Goal: Information Seeking & Learning: Learn about a topic

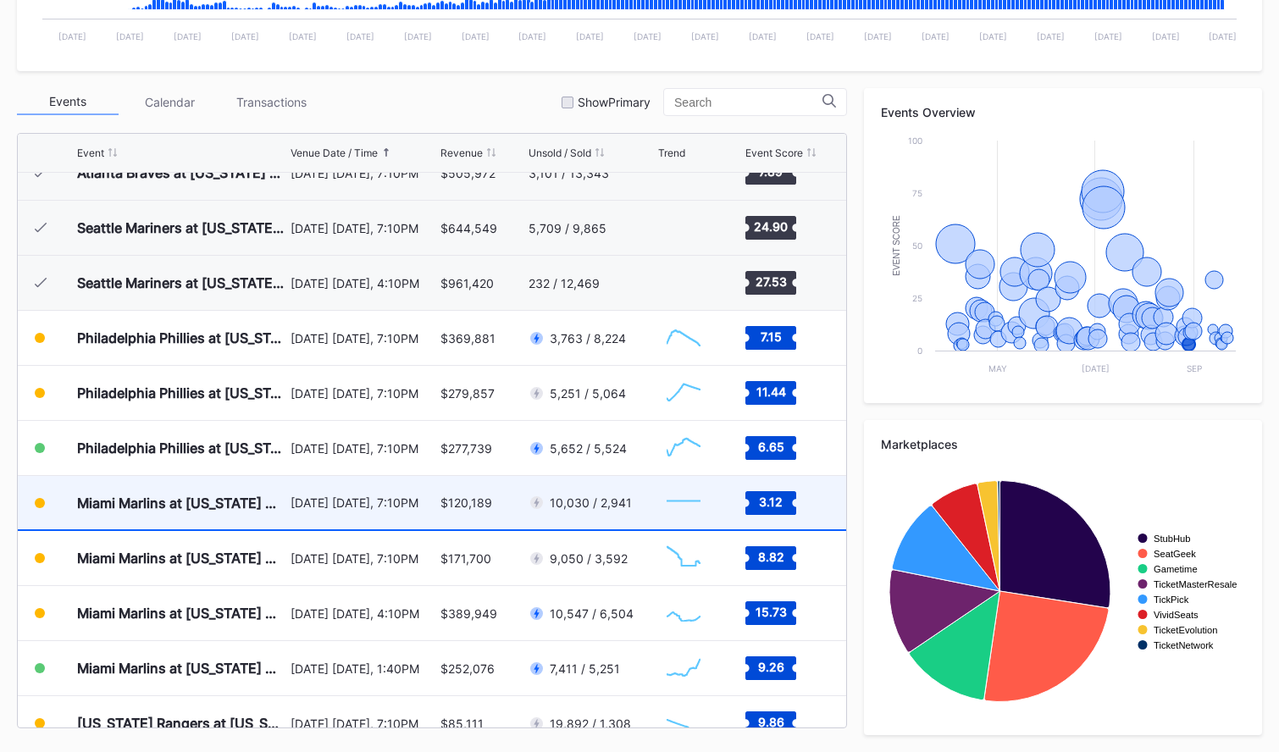
scroll to position [3386, 0]
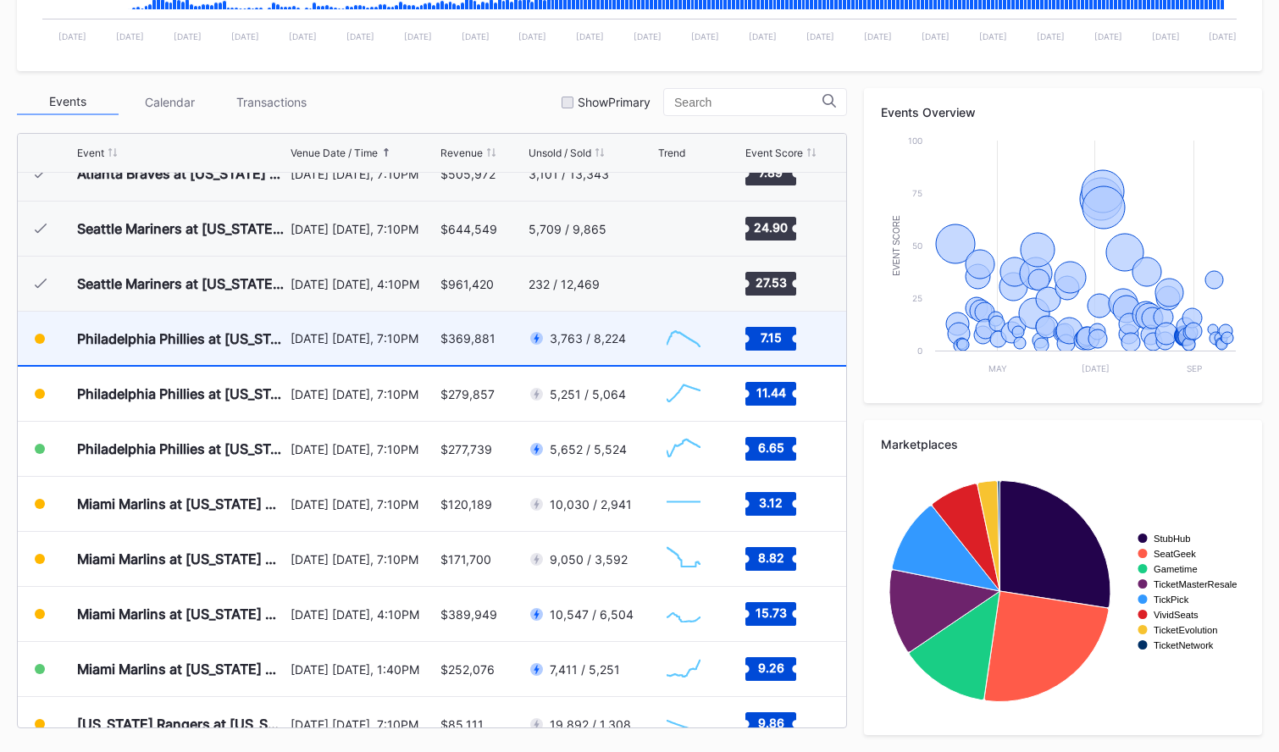
click at [351, 363] on div "[DATE] [DATE], 7:10PM" at bounding box center [364, 338] width 147 height 53
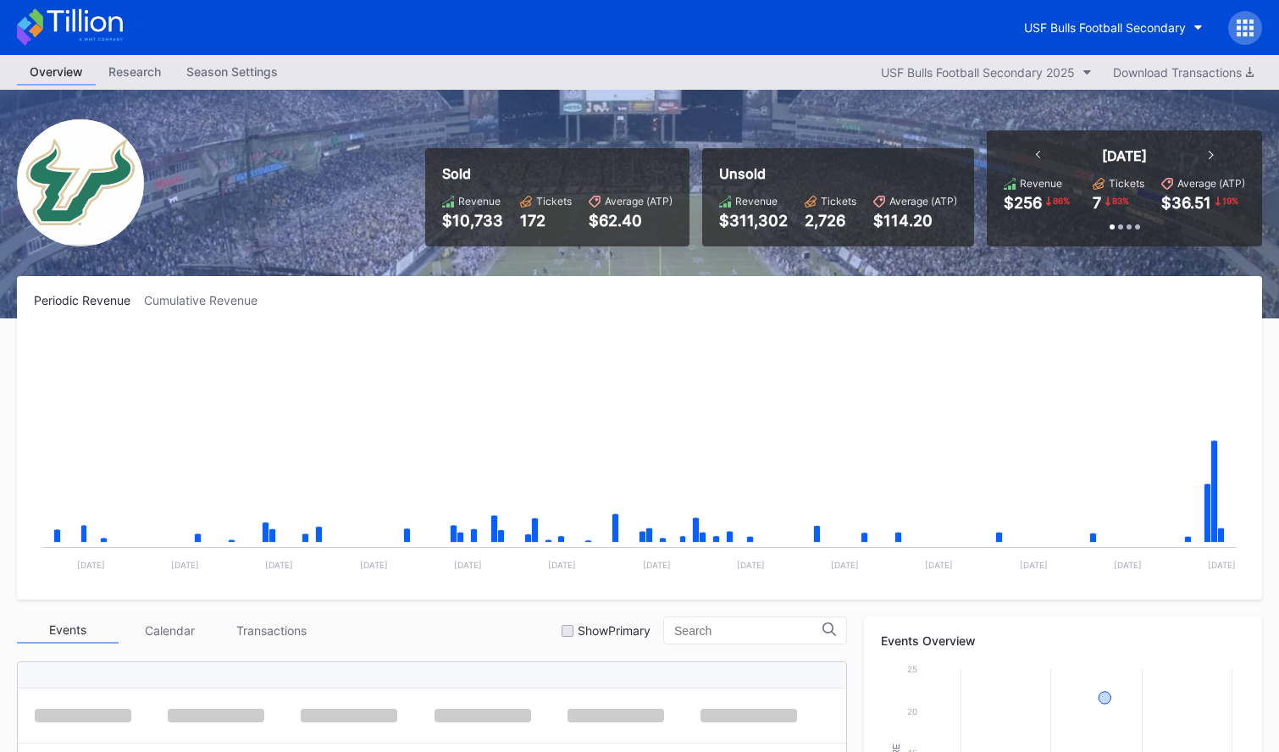
scroll to position [529, 0]
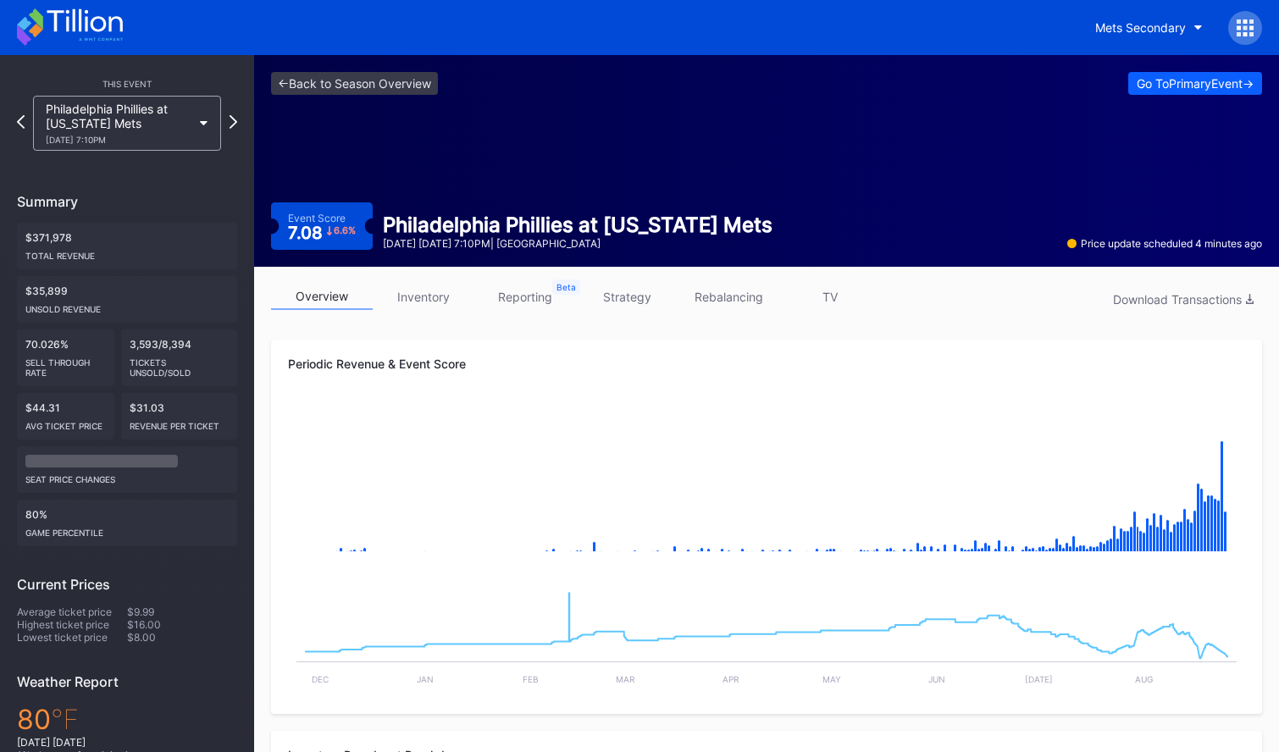
click at [369, 198] on div "<- Back to Season Overview Go To Primary Event -> Event Score 7.08 6.6 % Philad…" at bounding box center [766, 161] width 1025 height 212
click at [362, 90] on link "<- Back to Season Overview" at bounding box center [354, 83] width 167 height 23
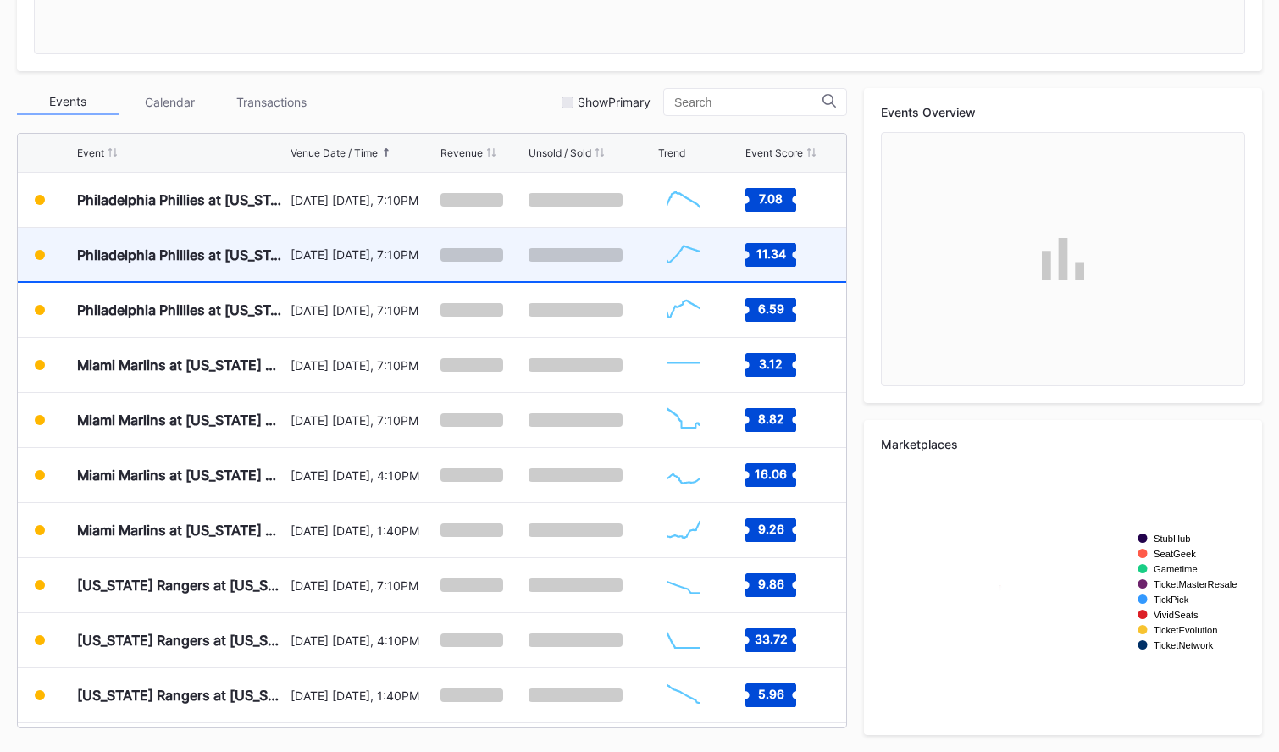
scroll to position [3455, 0]
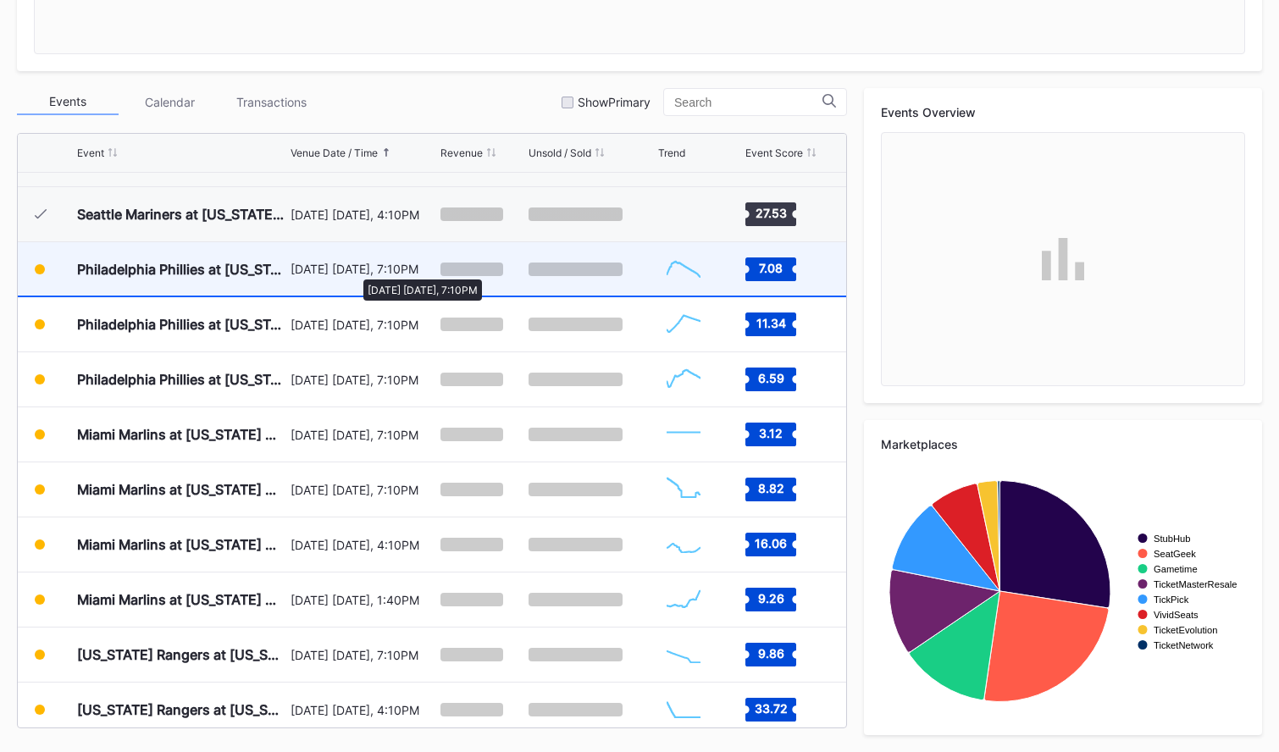
click at [355, 271] on div "[DATE] [DATE], 7:10PM" at bounding box center [364, 269] width 147 height 14
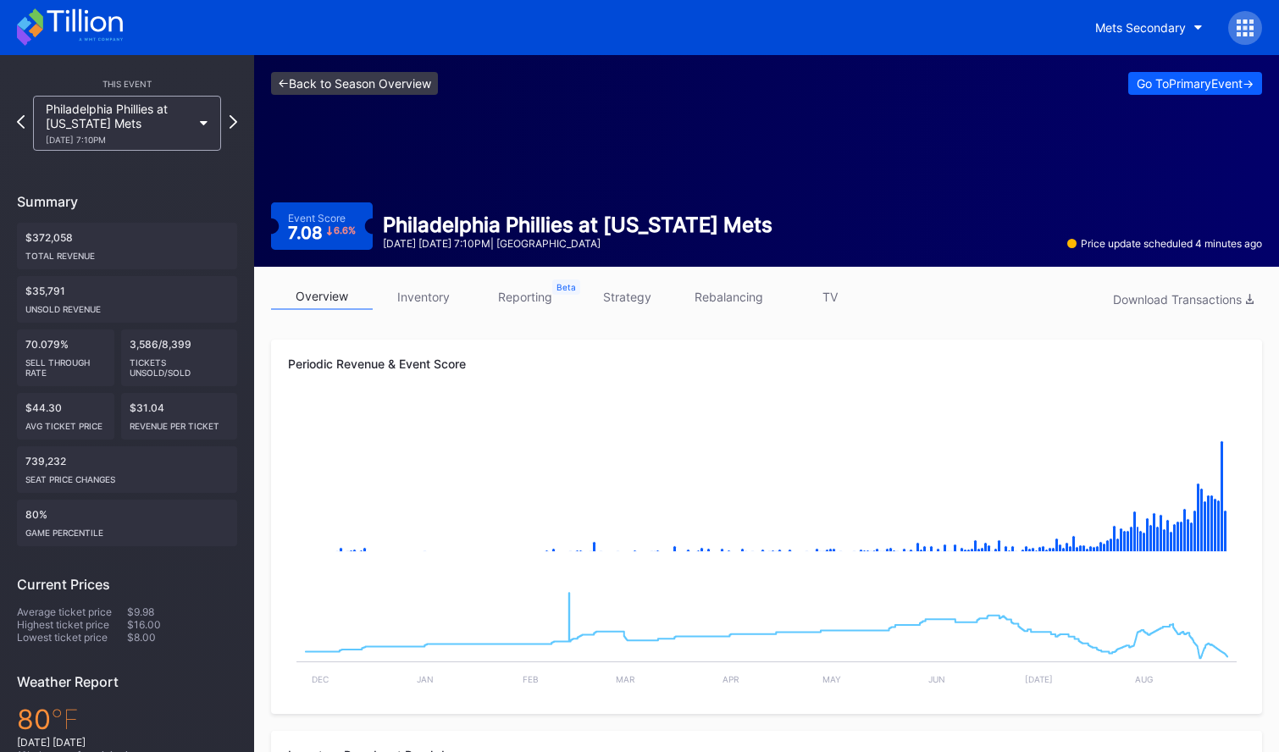
click at [341, 91] on link "<- Back to Season Overview" at bounding box center [354, 83] width 167 height 23
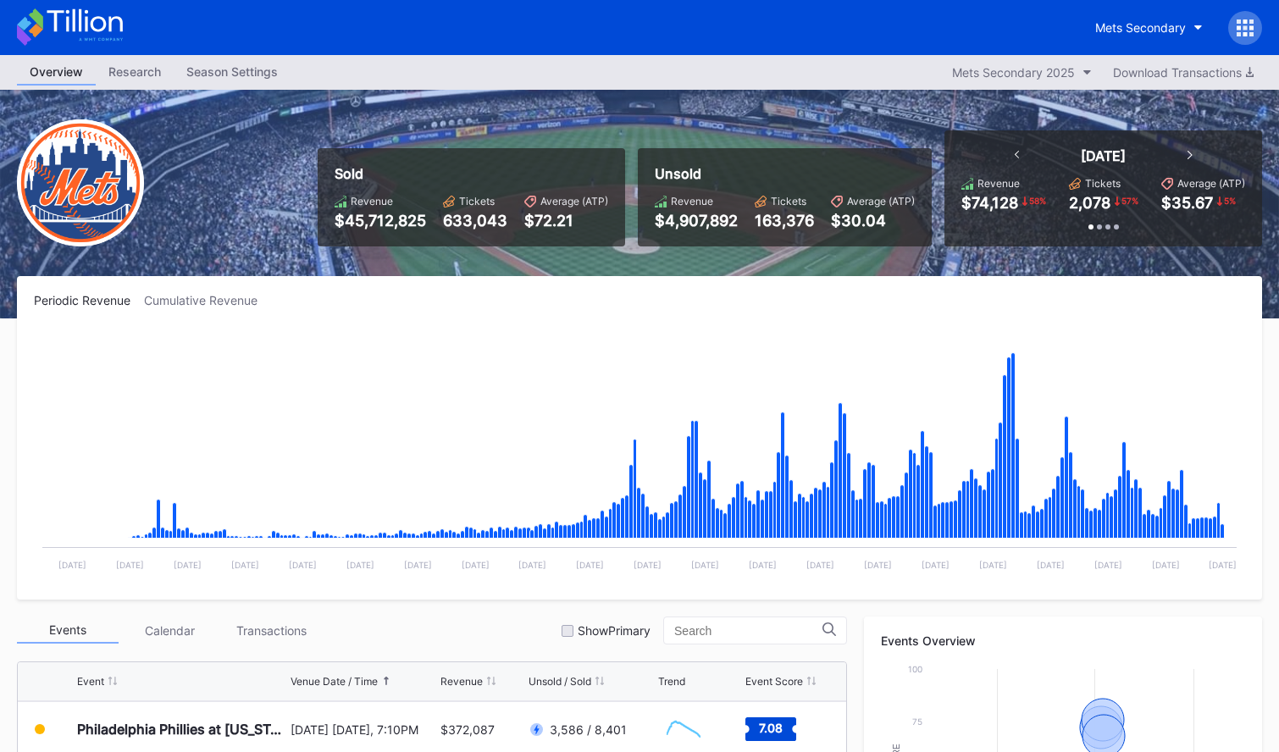
click at [64, 10] on icon at bounding box center [70, 26] width 106 height 37
click at [93, 25] on icon at bounding box center [70, 26] width 106 height 37
click at [71, 22] on icon at bounding box center [70, 26] width 106 height 37
click at [1157, 32] on div "Mets Secondary" at bounding box center [1141, 27] width 91 height 14
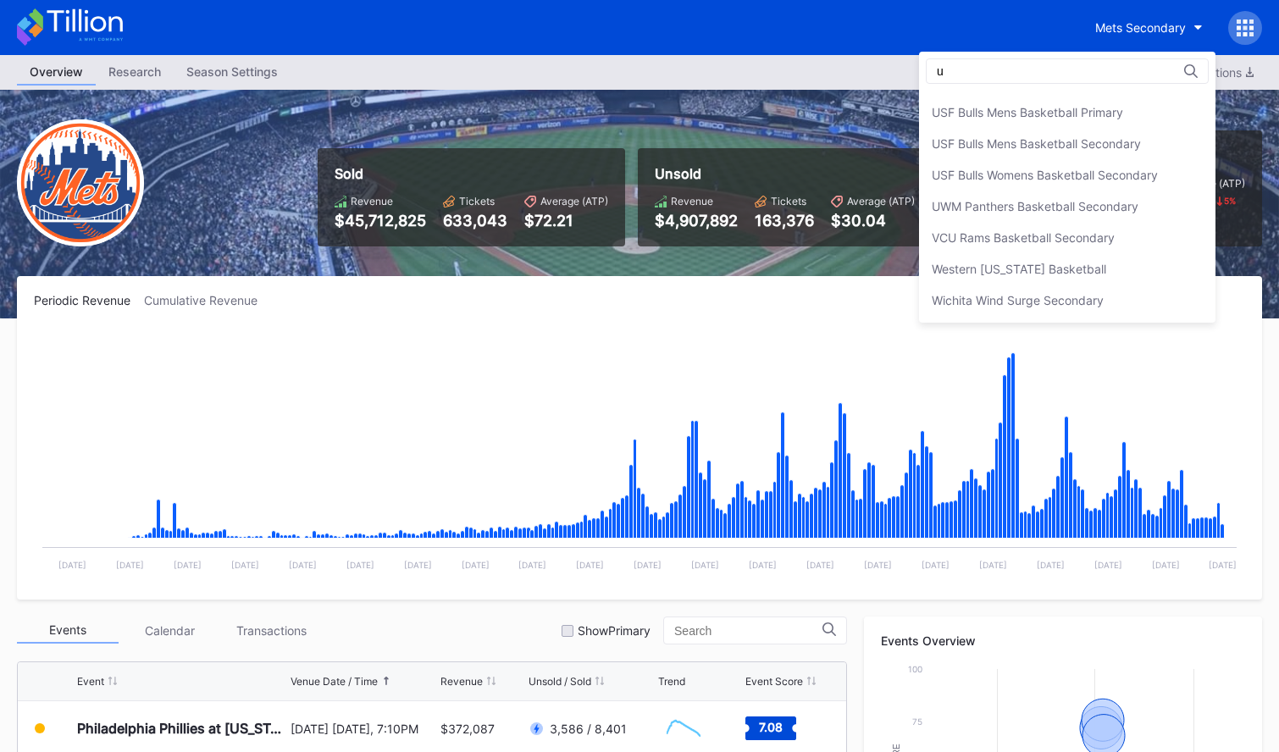
scroll to position [0, 0]
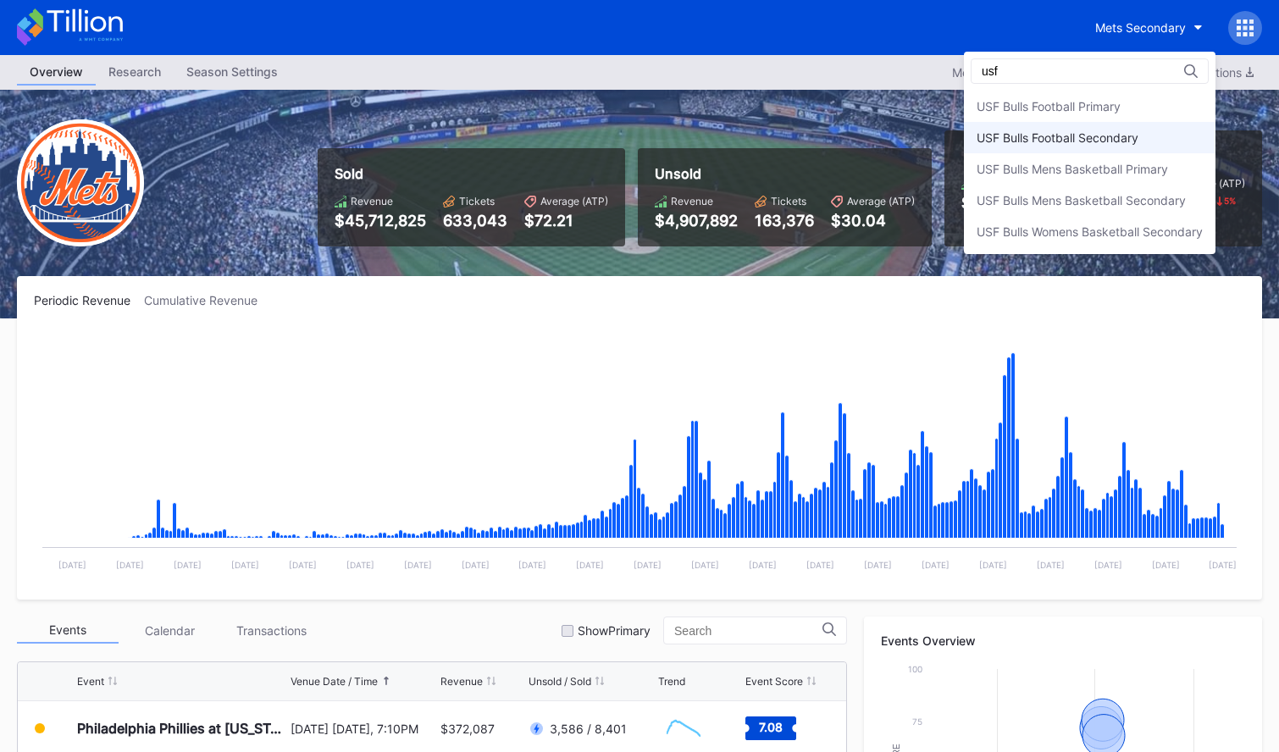
type input "usf"
click at [1116, 125] on div "USF Bulls Football Secondary" at bounding box center [1090, 137] width 252 height 31
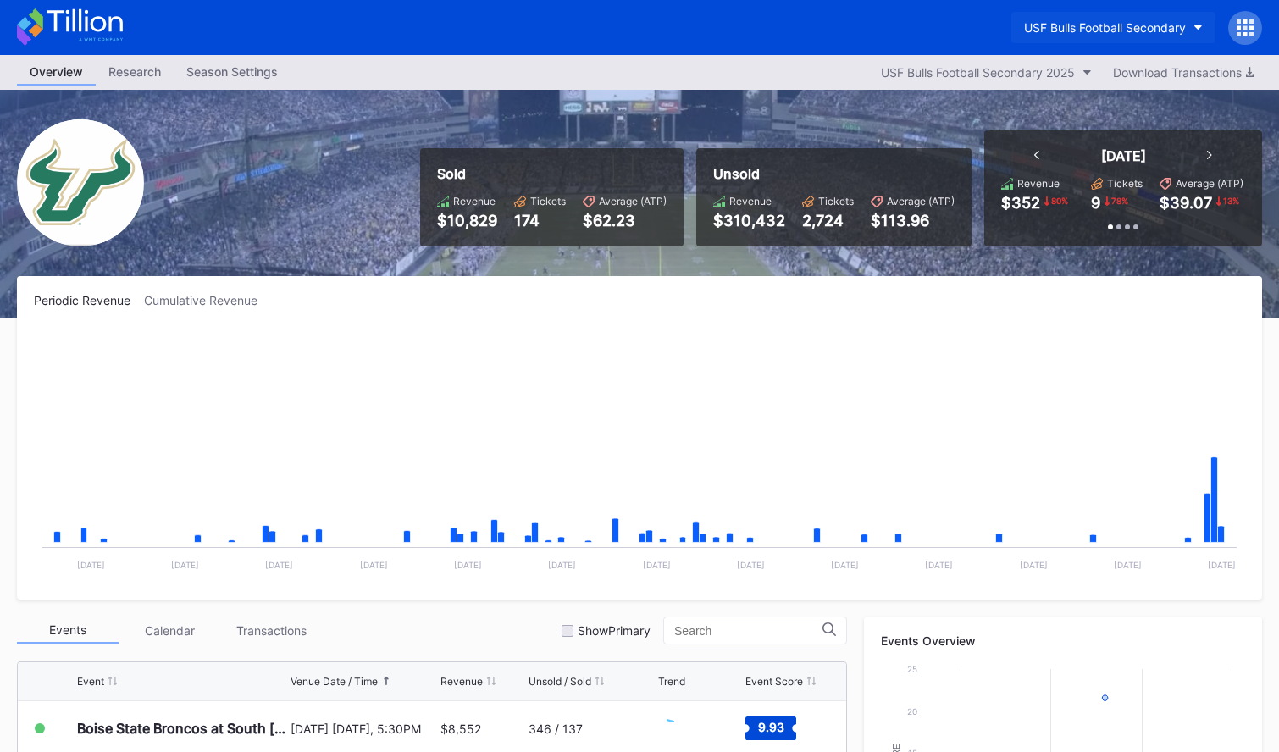
click at [1120, 25] on div "USF Bulls Football Secondary" at bounding box center [1105, 27] width 162 height 14
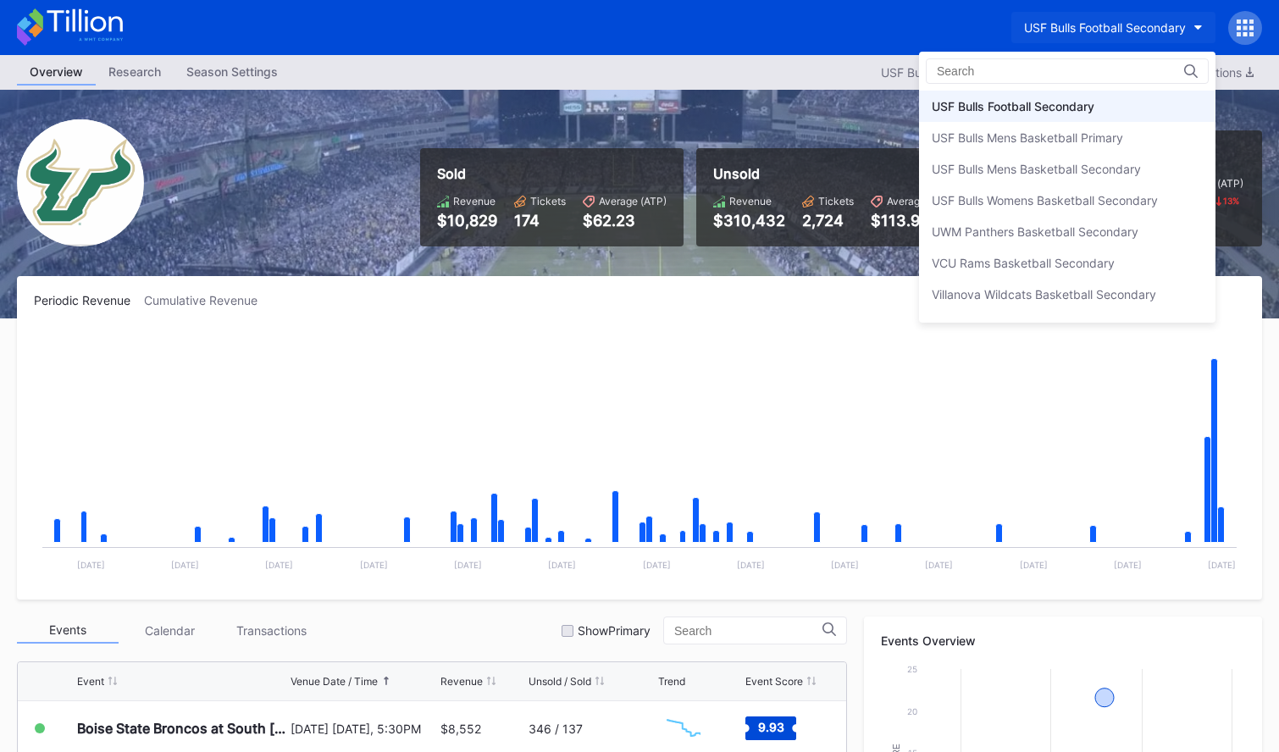
scroll to position [5613, 0]
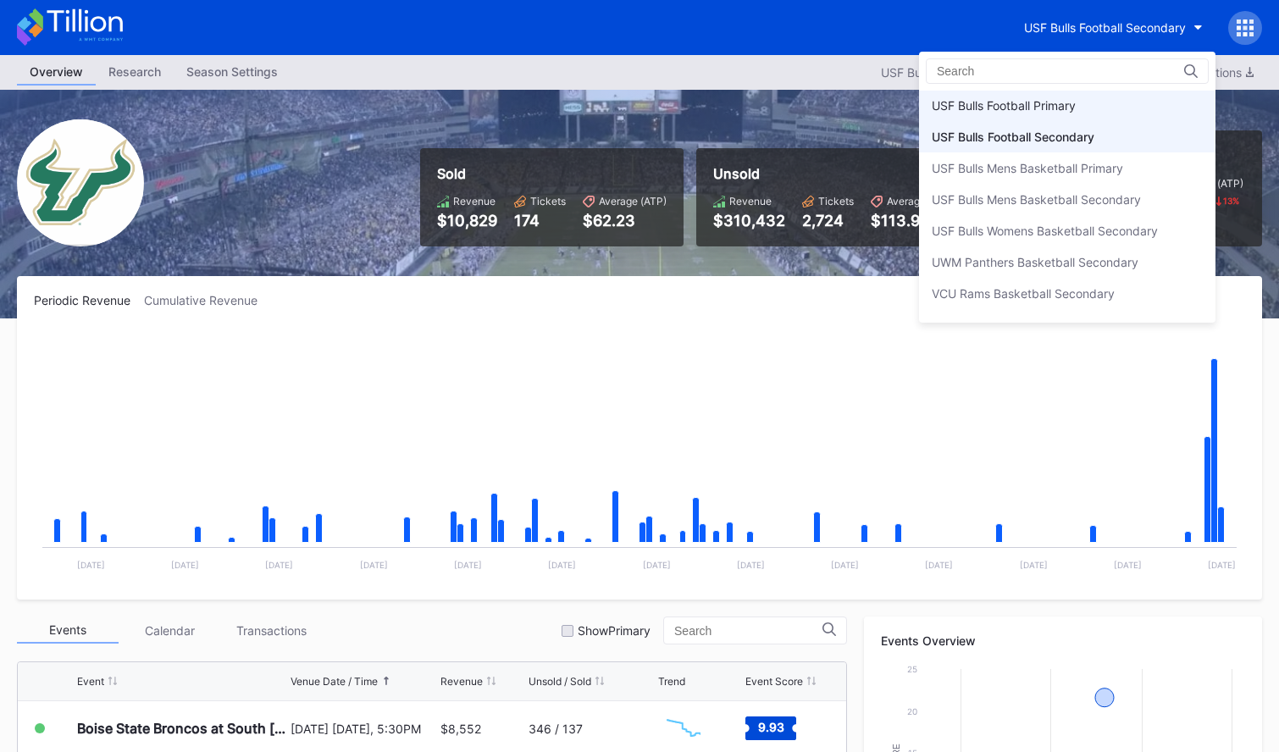
click at [1101, 109] on div "USF Bulls Football Primary" at bounding box center [1067, 105] width 297 height 31
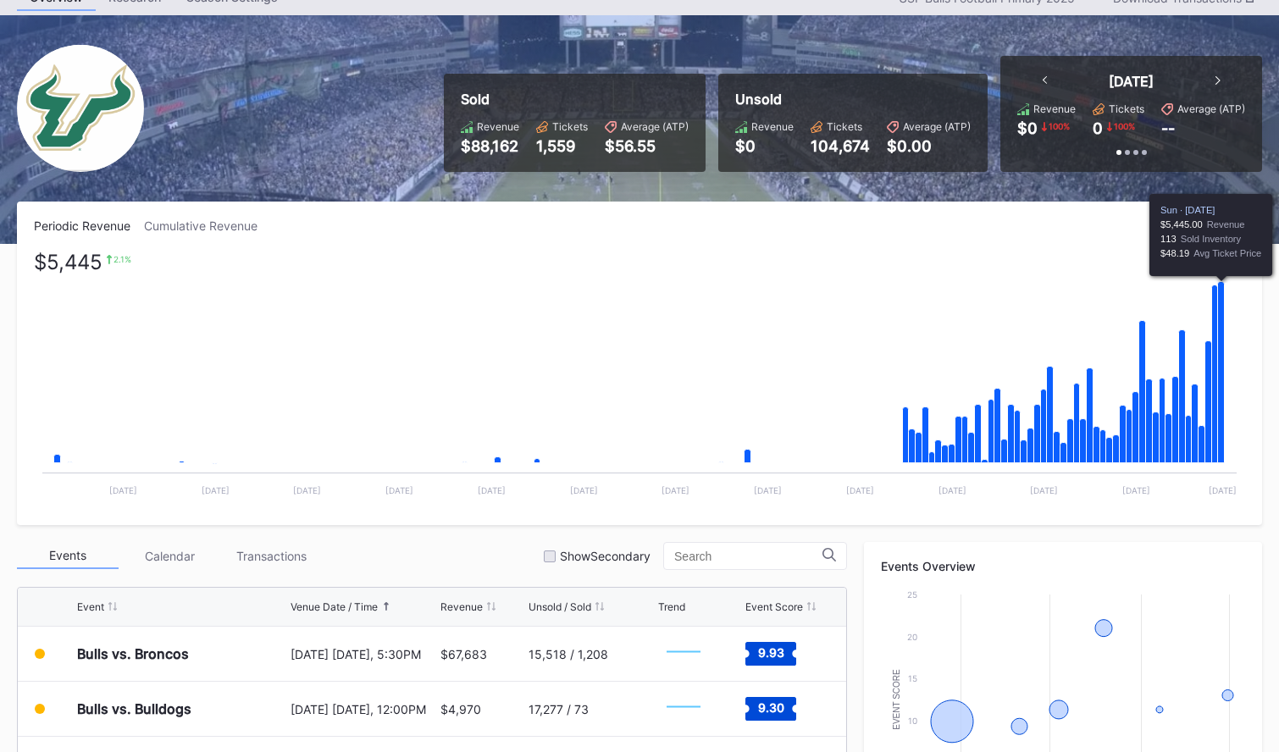
scroll to position [529, 0]
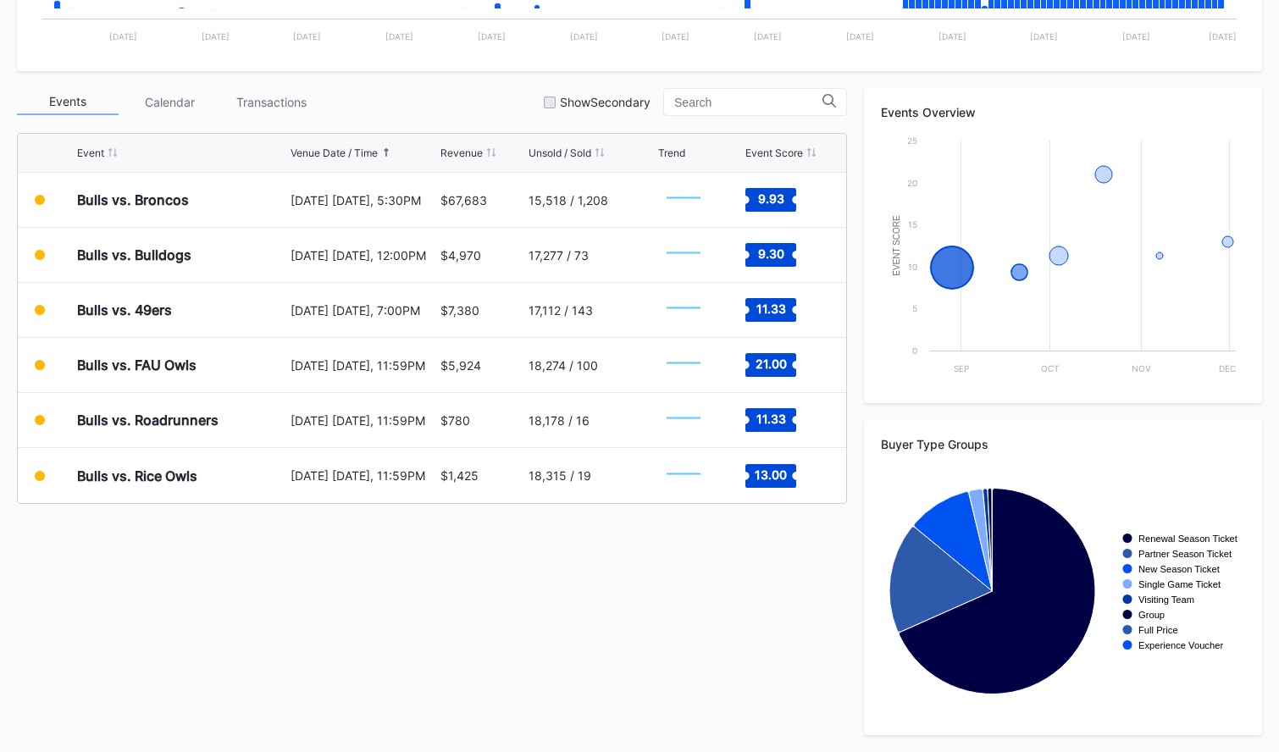
click at [289, 101] on div "Transactions" at bounding box center [271, 102] width 102 height 26
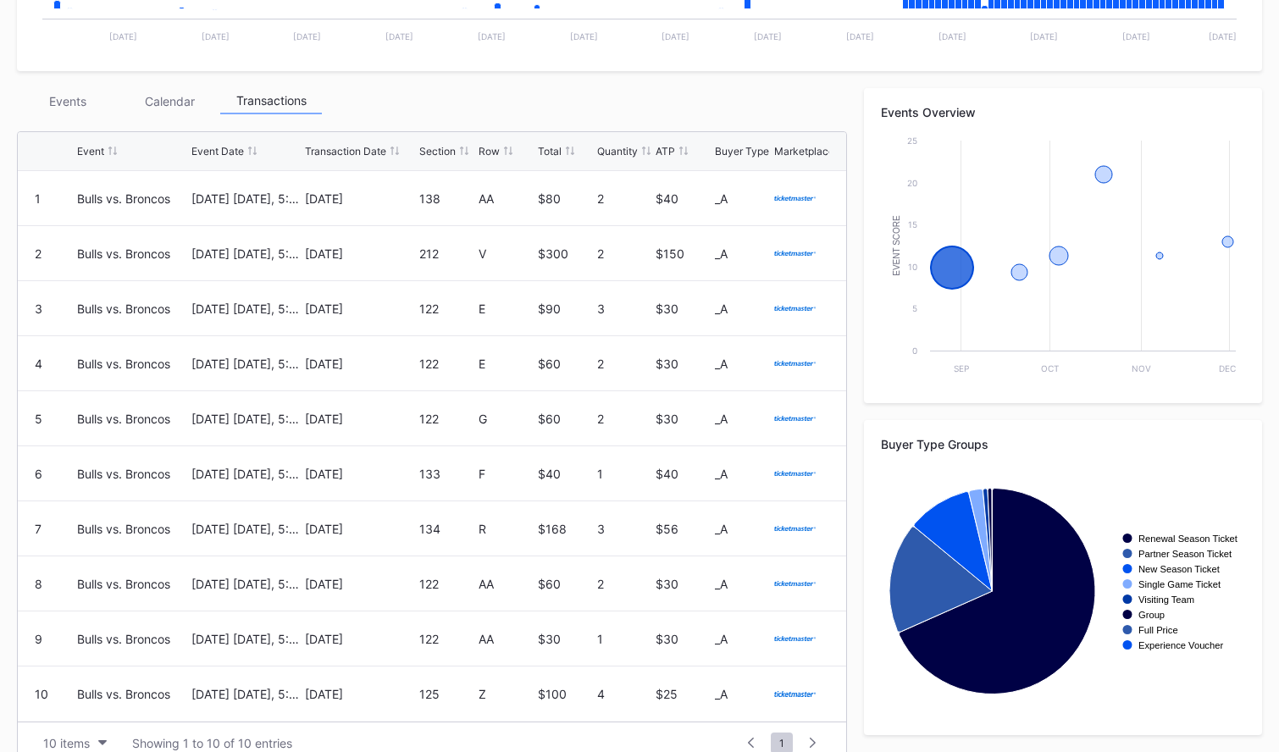
click at [71, 104] on div "Events" at bounding box center [68, 101] width 102 height 26
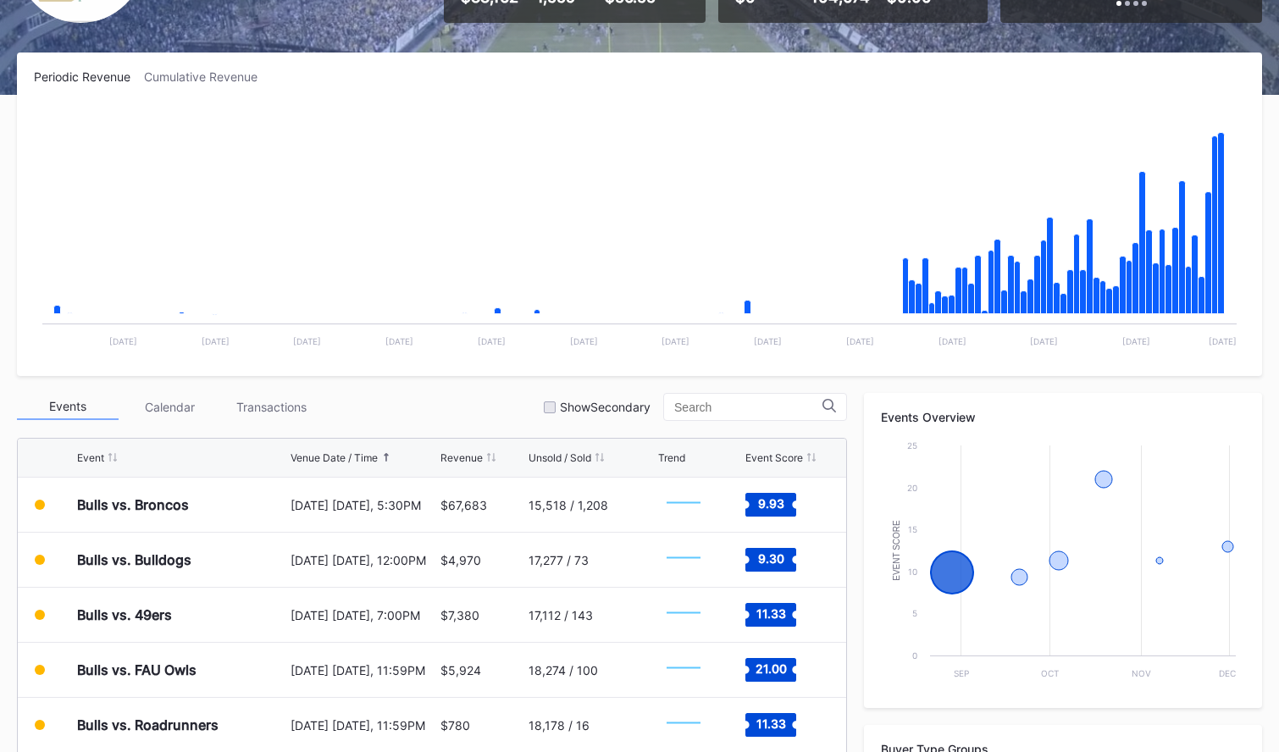
scroll to position [221, 0]
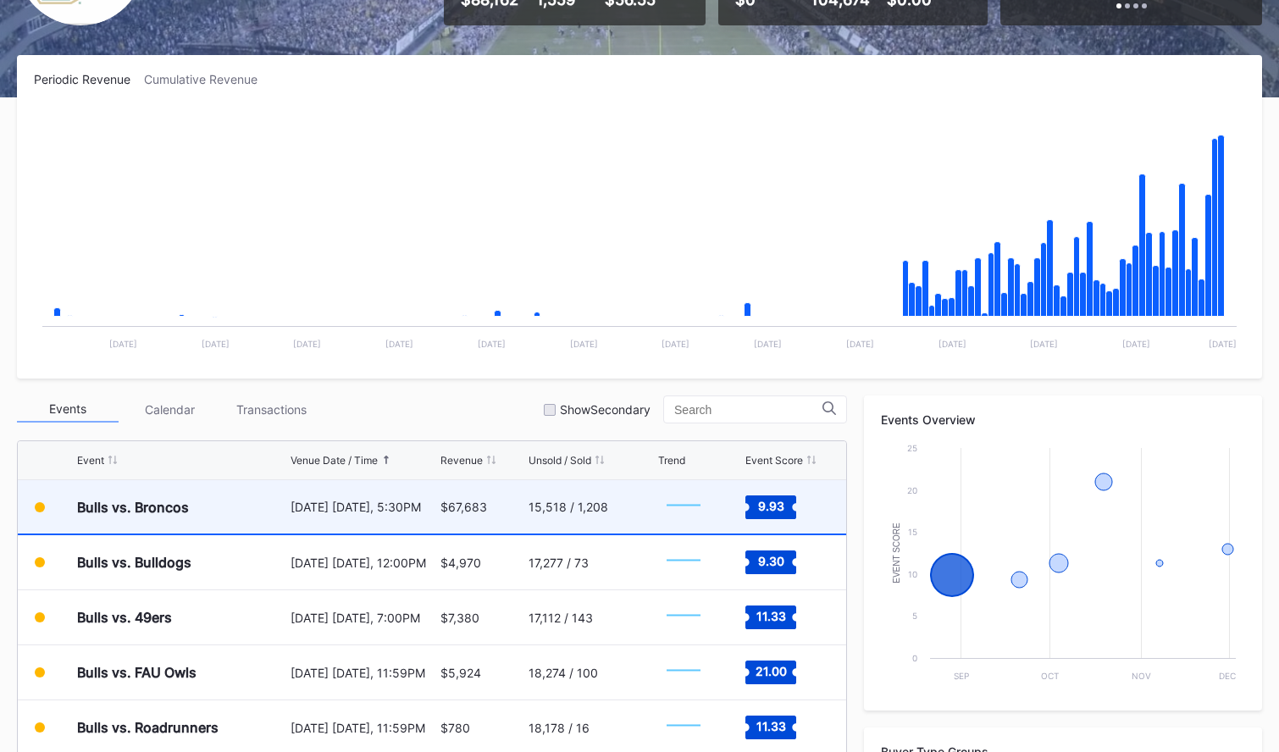
click at [514, 508] on div "$67,683" at bounding box center [483, 506] width 84 height 53
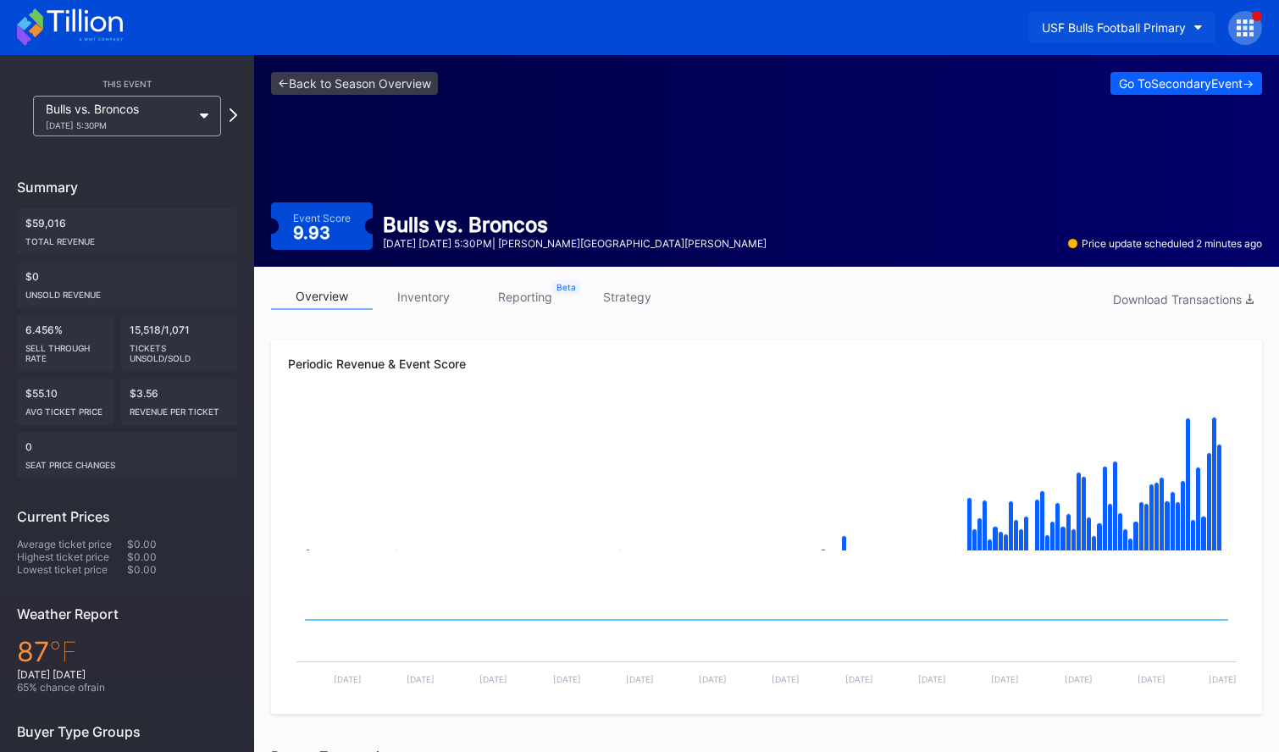
click at [1107, 26] on div "USF Bulls Football Primary" at bounding box center [1114, 27] width 144 height 14
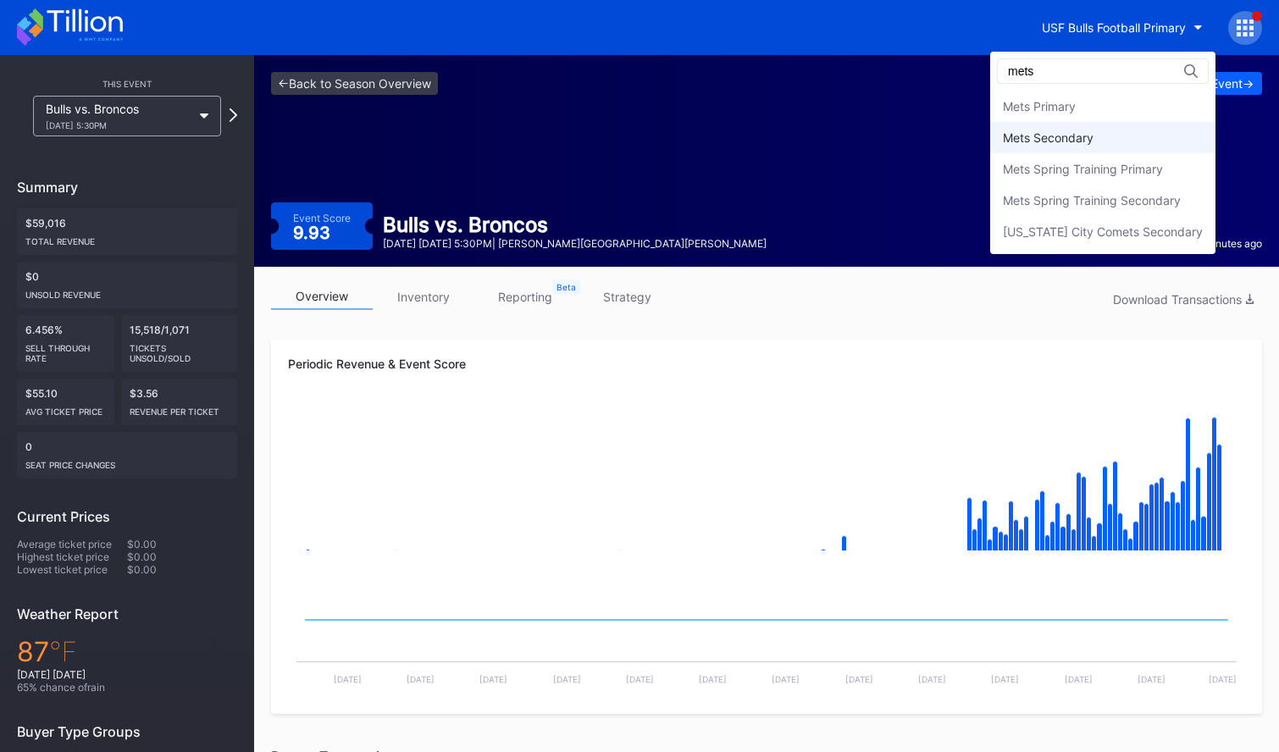
type input "mets"
click at [1130, 149] on div "Mets Secondary" at bounding box center [1103, 137] width 225 height 31
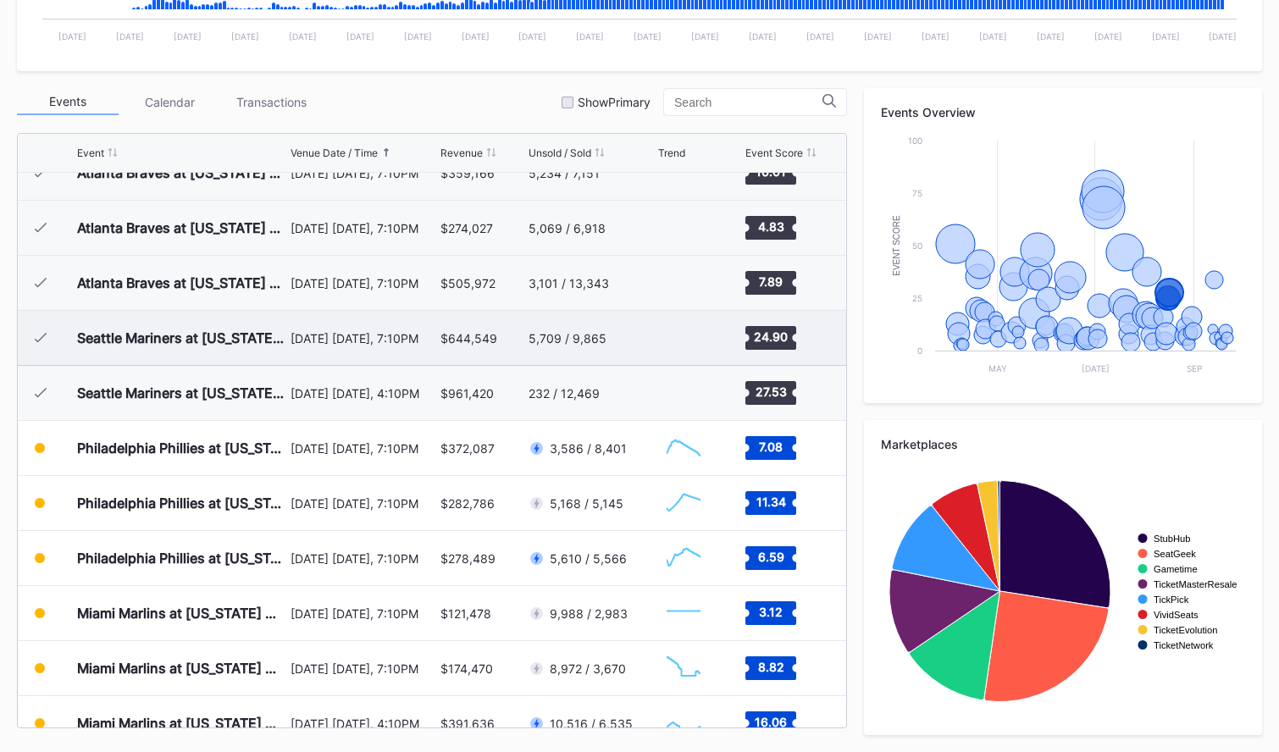
scroll to position [3274, 0]
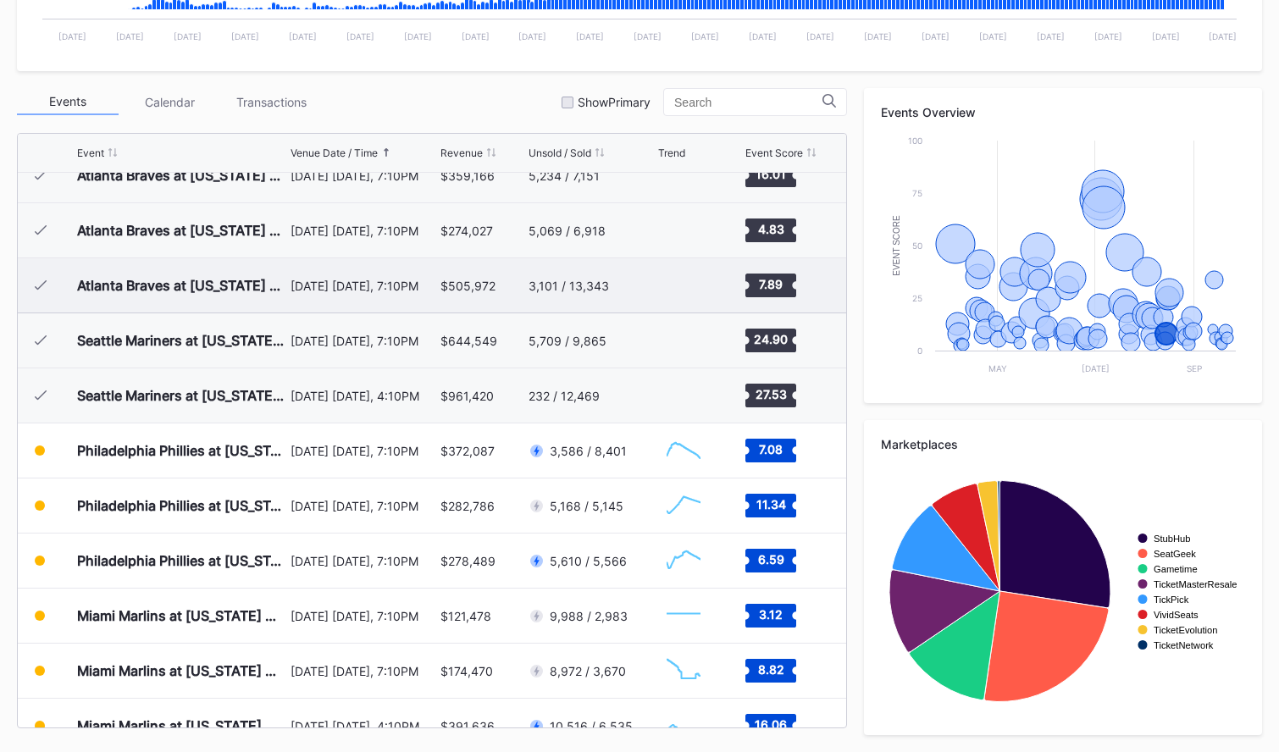
click at [387, 302] on div "August 14 Thursday, 7:10PM" at bounding box center [364, 285] width 147 height 54
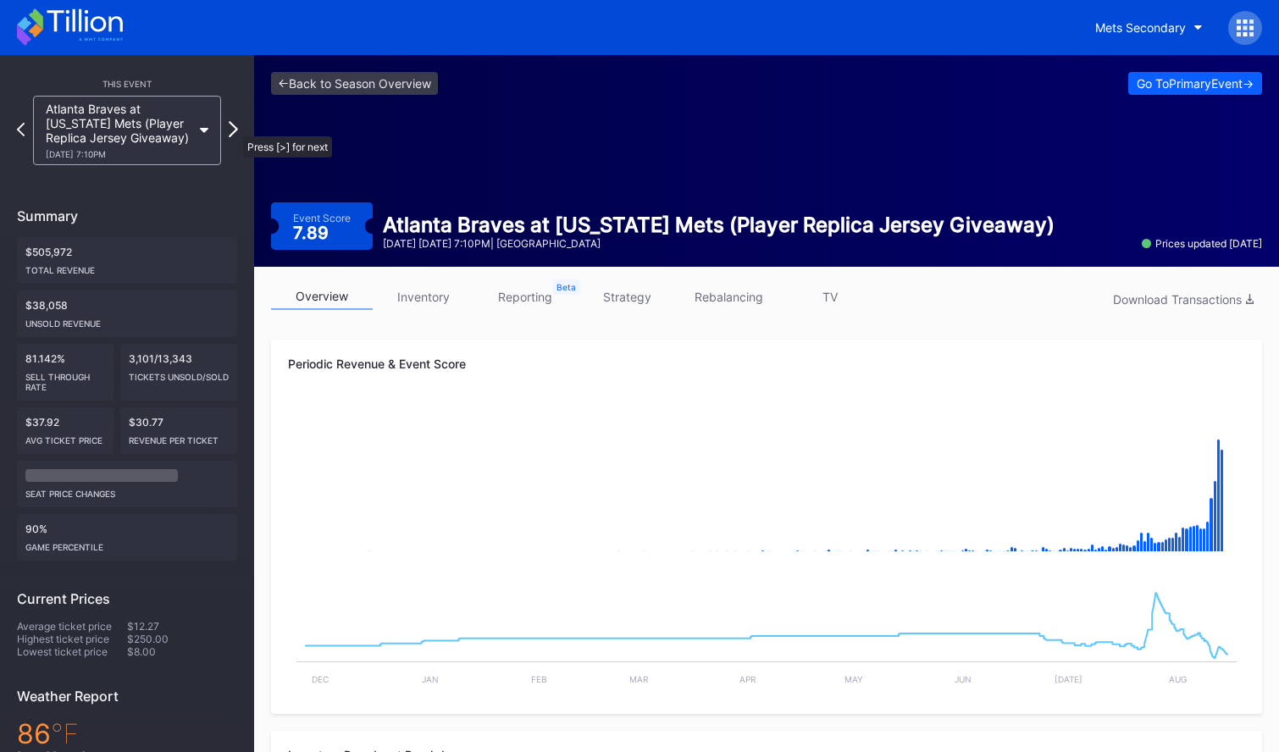
click at [235, 128] on icon at bounding box center [233, 129] width 9 height 16
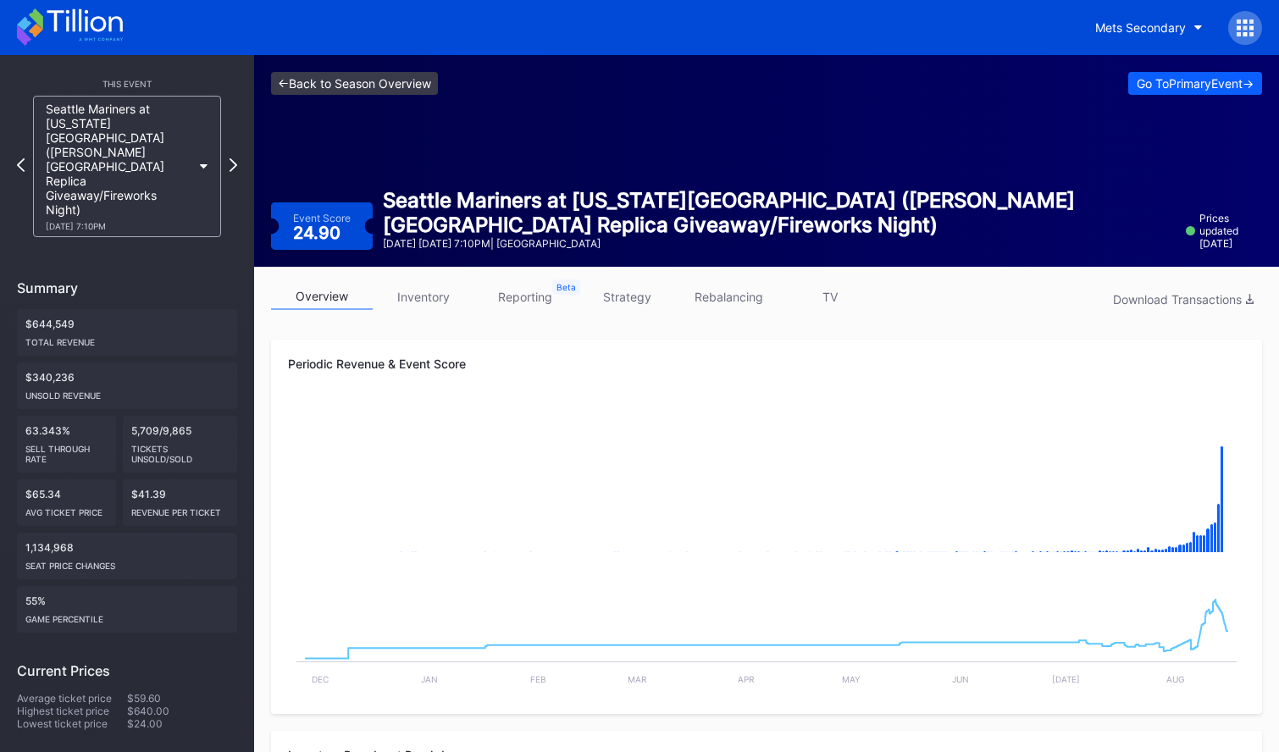
click at [430, 84] on link "<- Back to Season Overview" at bounding box center [354, 83] width 167 height 23
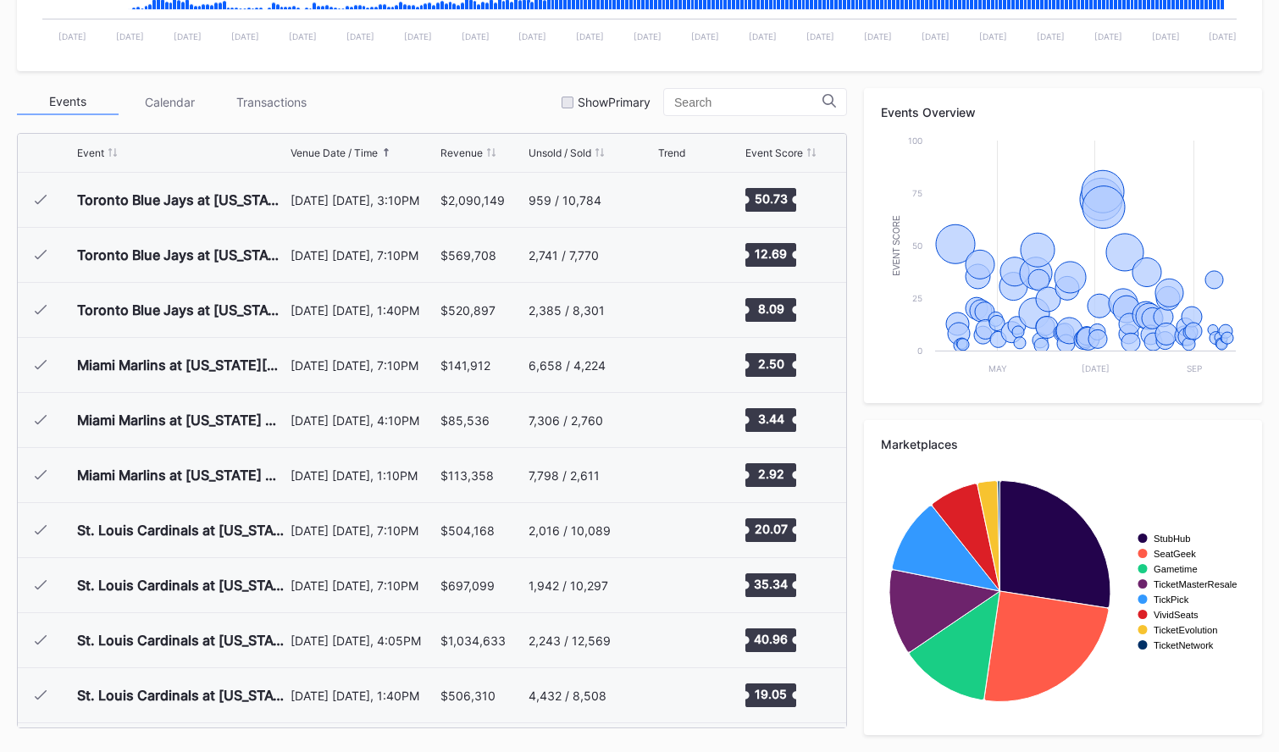
scroll to position [3525, 0]
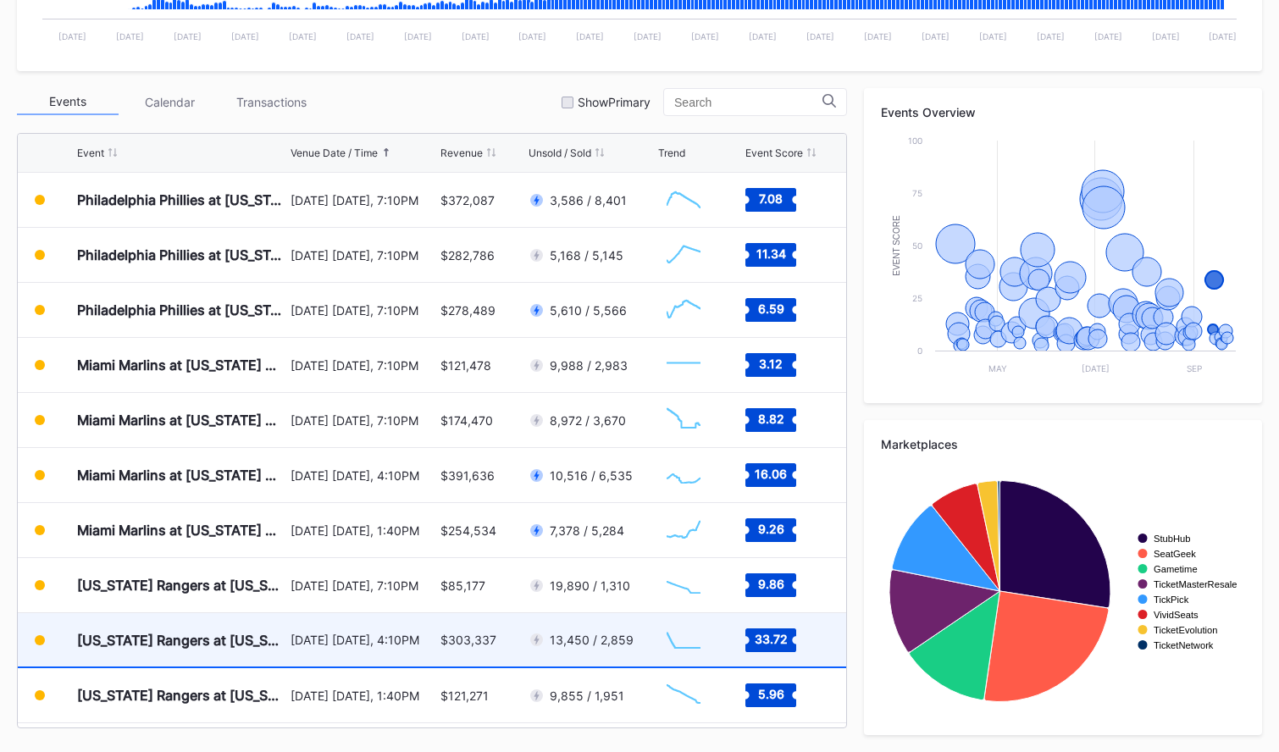
click at [419, 630] on div "[DATE] [DATE], 4:10PM" at bounding box center [364, 639] width 147 height 53
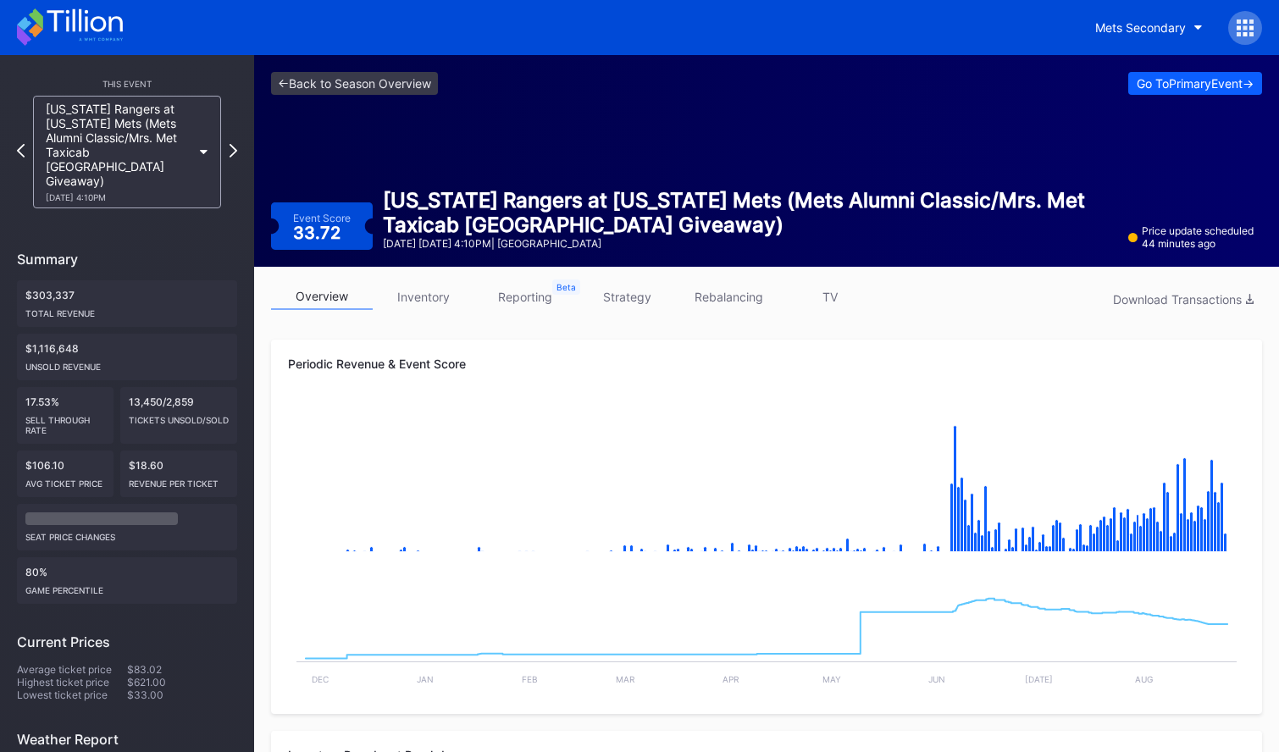
click at [654, 299] on link "strategy" at bounding box center [627, 297] width 102 height 26
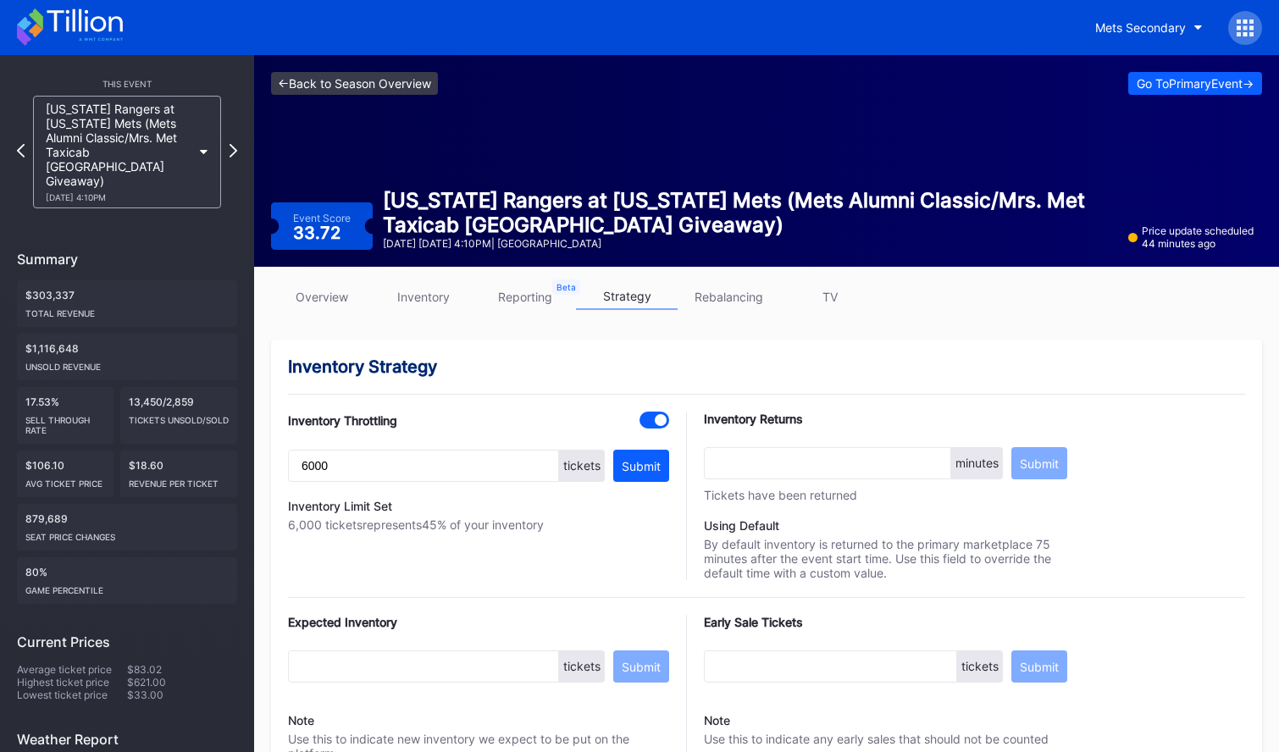
click at [348, 81] on link "<- Back to Season Overview" at bounding box center [354, 83] width 167 height 23
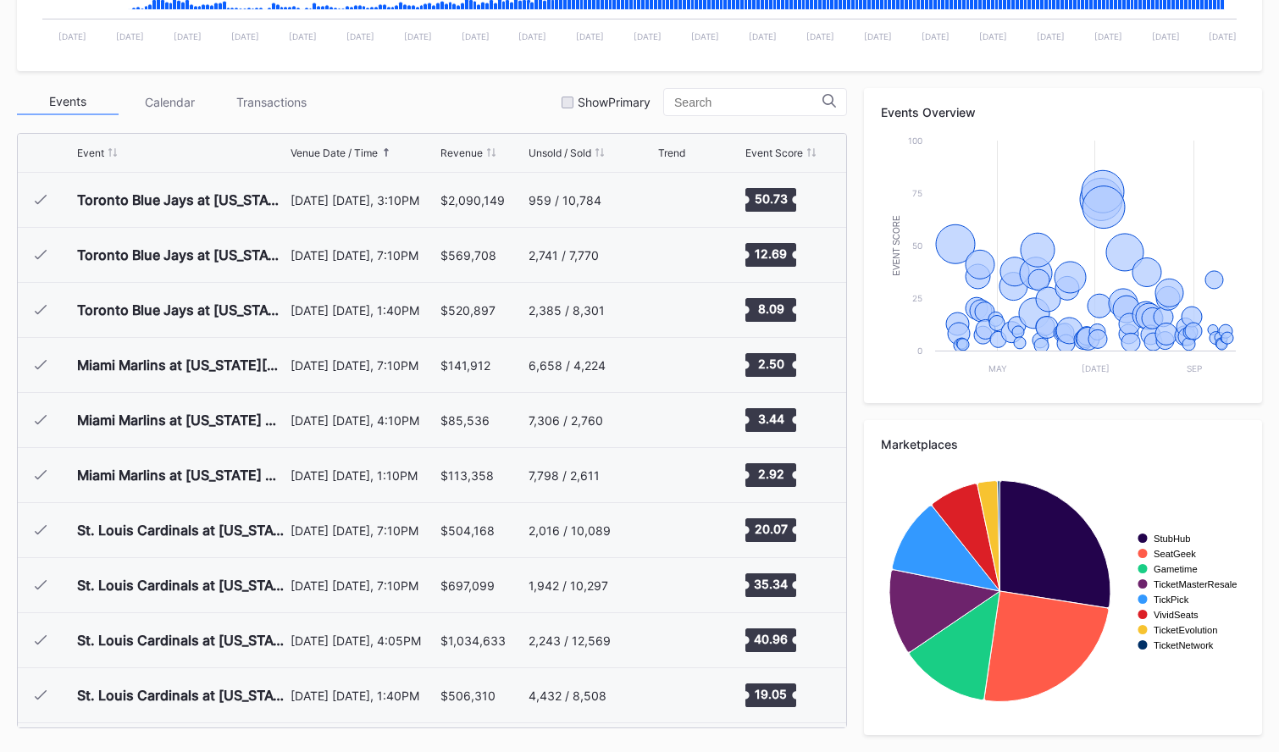
scroll to position [3525, 0]
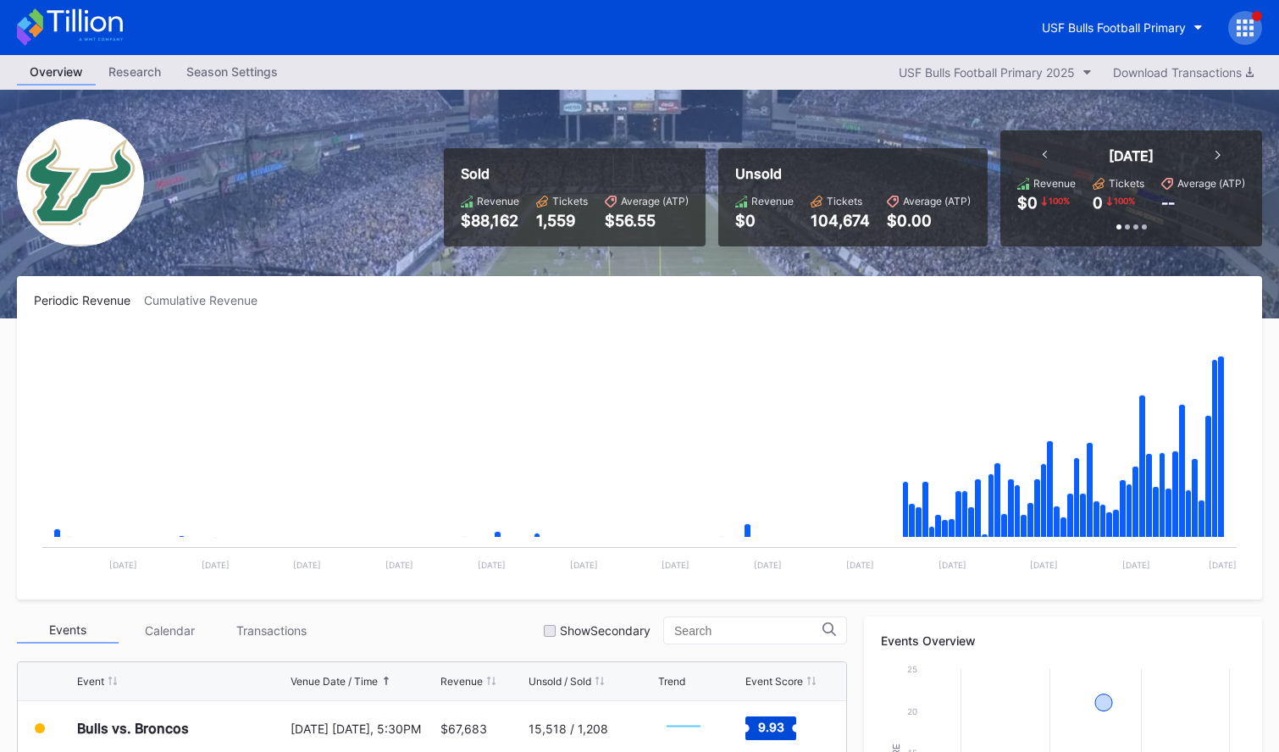
click at [1250, 25] on icon at bounding box center [1252, 27] width 4 height 4
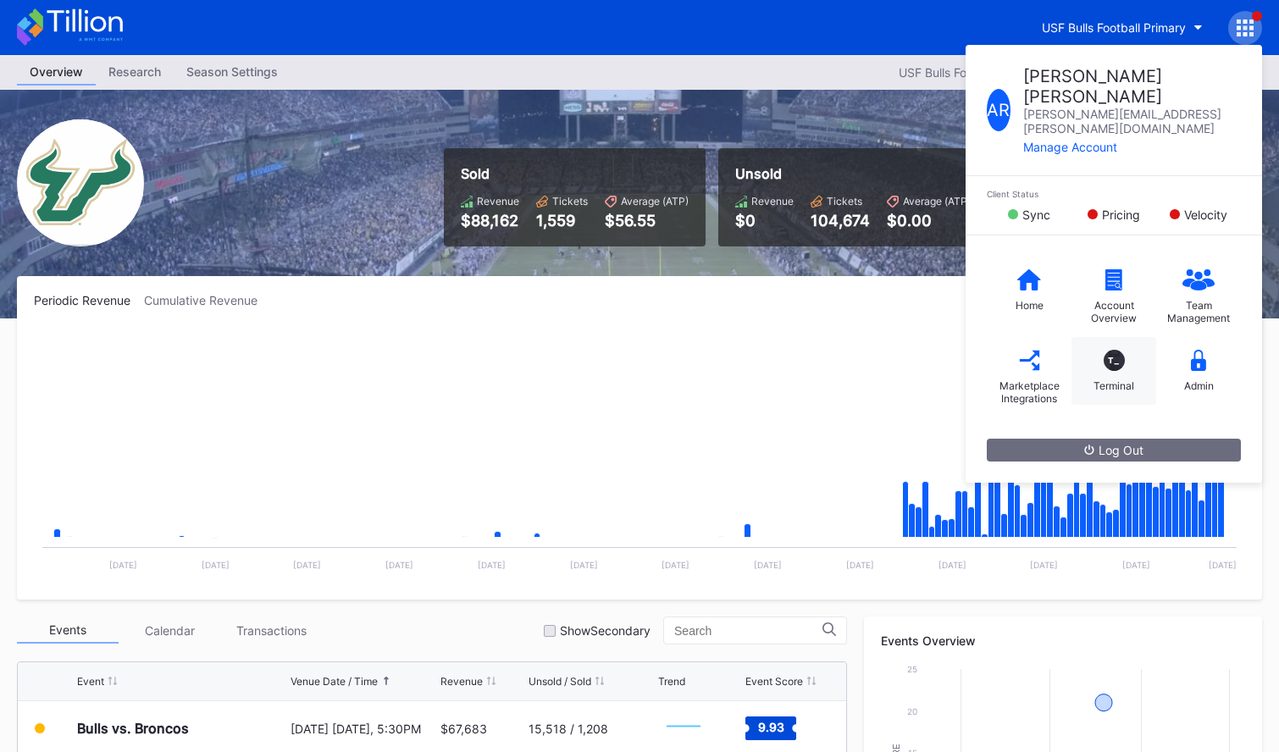
click at [1124, 337] on div "T_ Terminal" at bounding box center [1114, 371] width 85 height 68
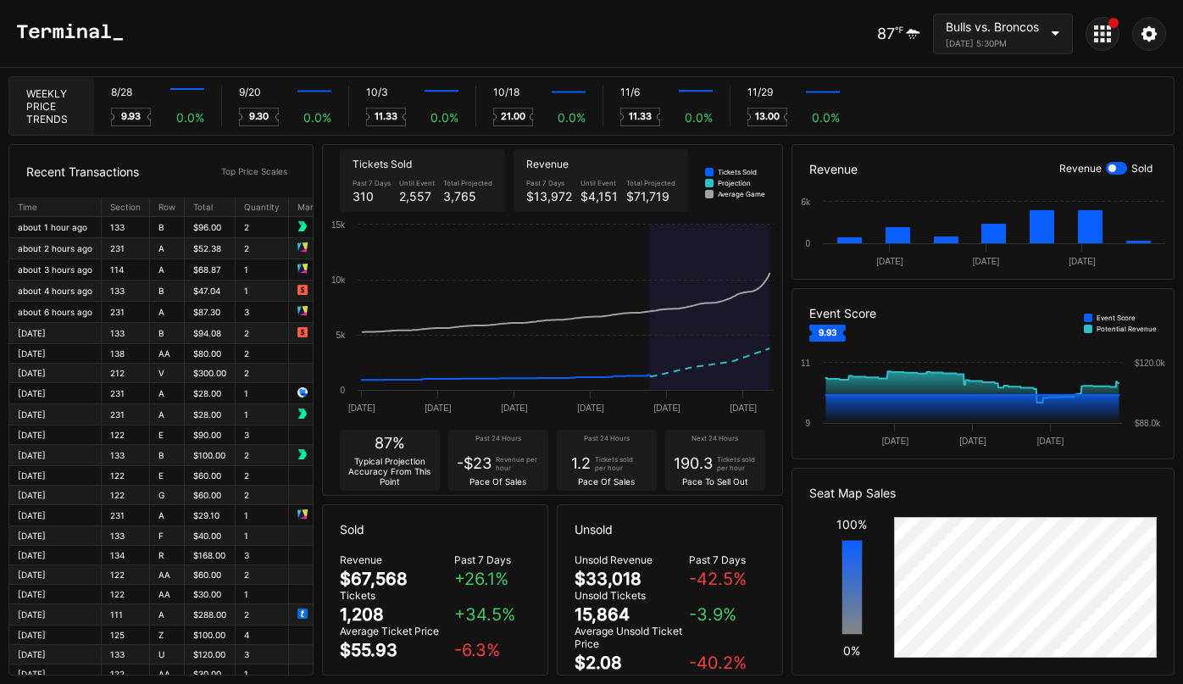
click at [1044, 45] on div "Bulls vs. Broncos August 28, 2025 5:30PM" at bounding box center [1003, 34] width 140 height 41
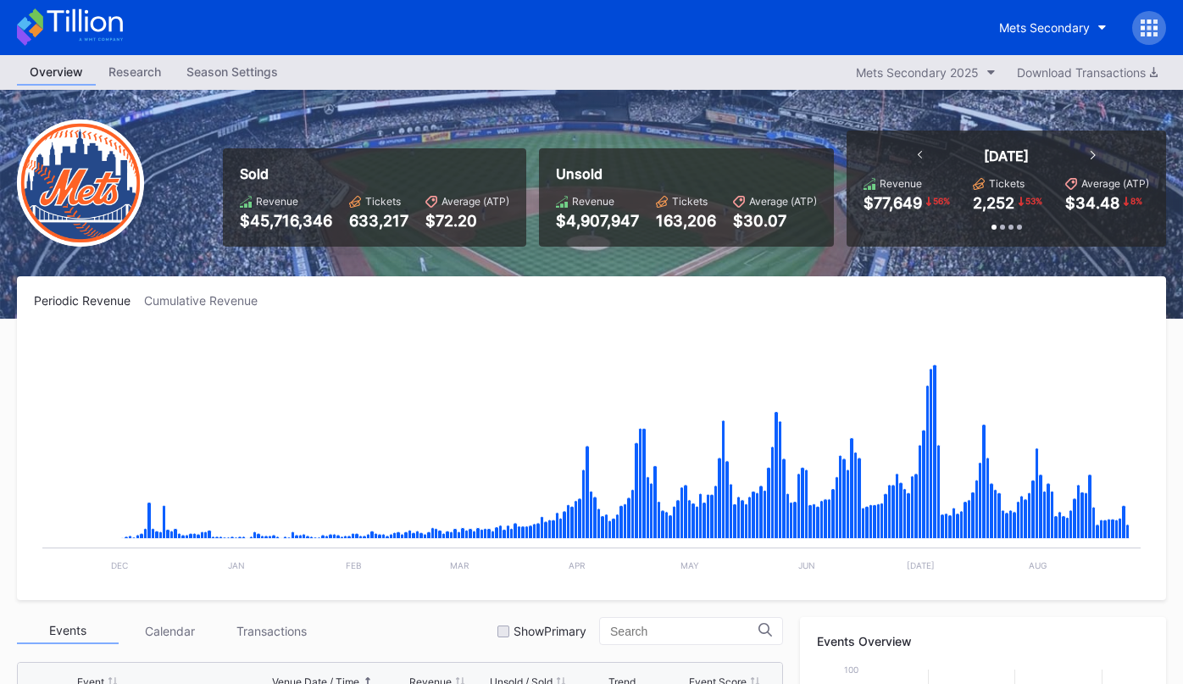
scroll to position [597, 0]
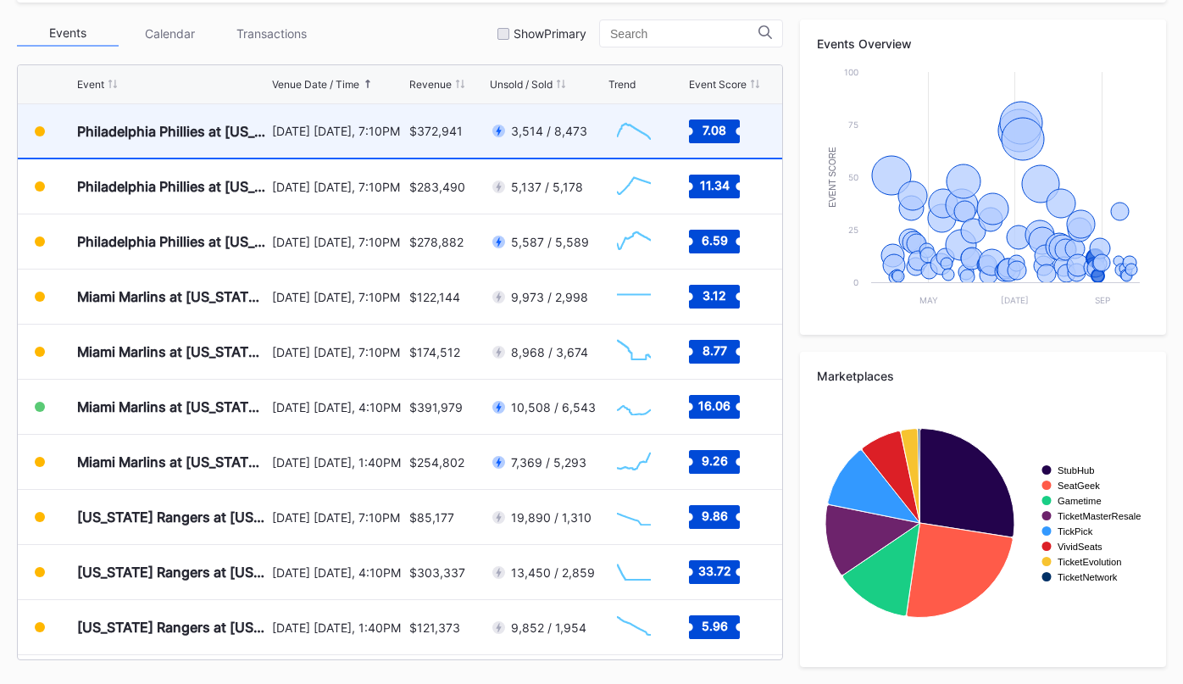
click at [428, 142] on div "$372,941" at bounding box center [447, 130] width 76 height 53
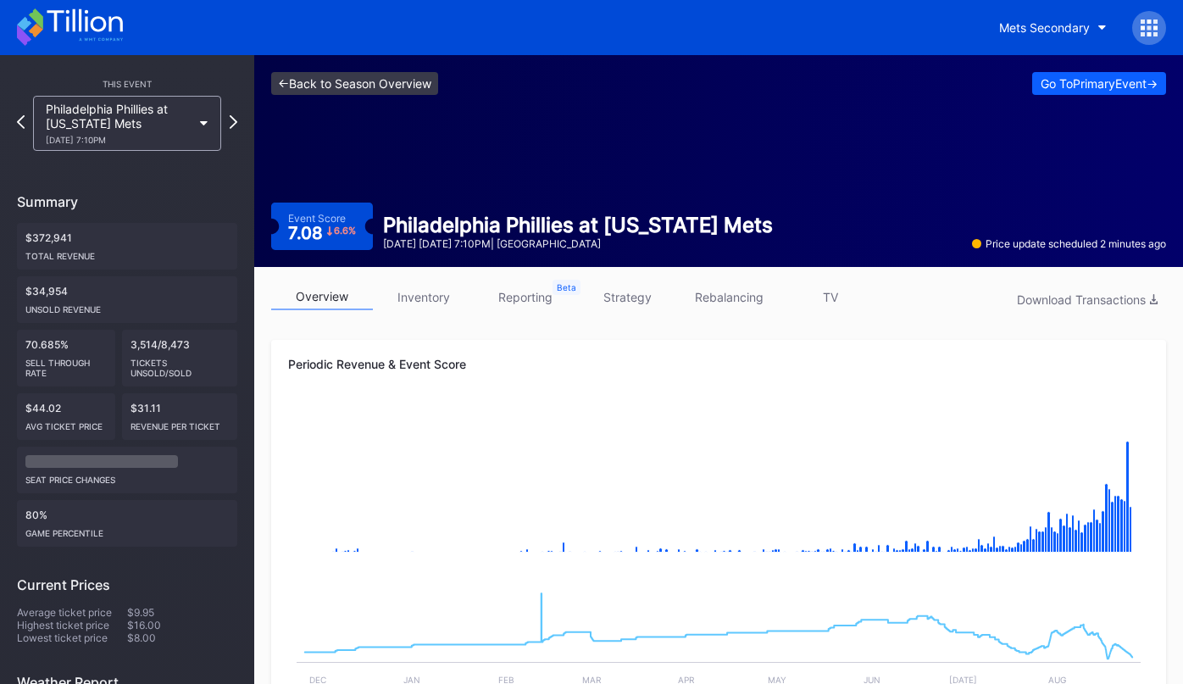
click at [366, 86] on link "<- Back to Season Overview" at bounding box center [354, 83] width 167 height 23
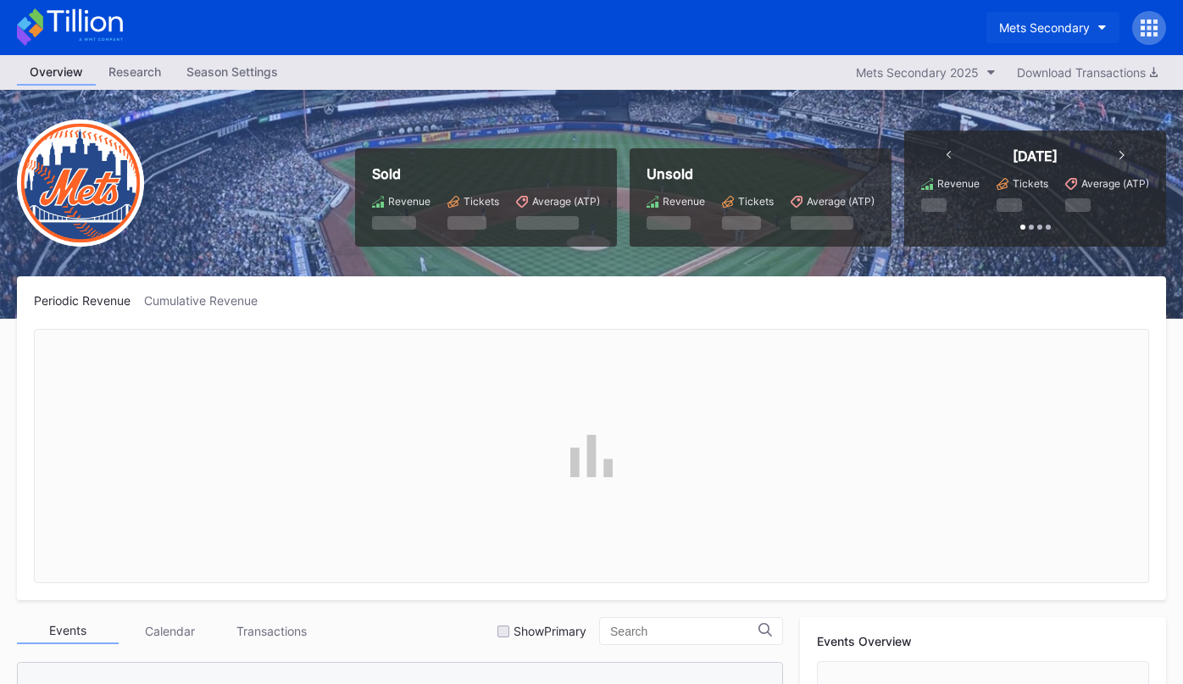
click at [1072, 24] on div "Mets Secondary" at bounding box center [1044, 27] width 91 height 14
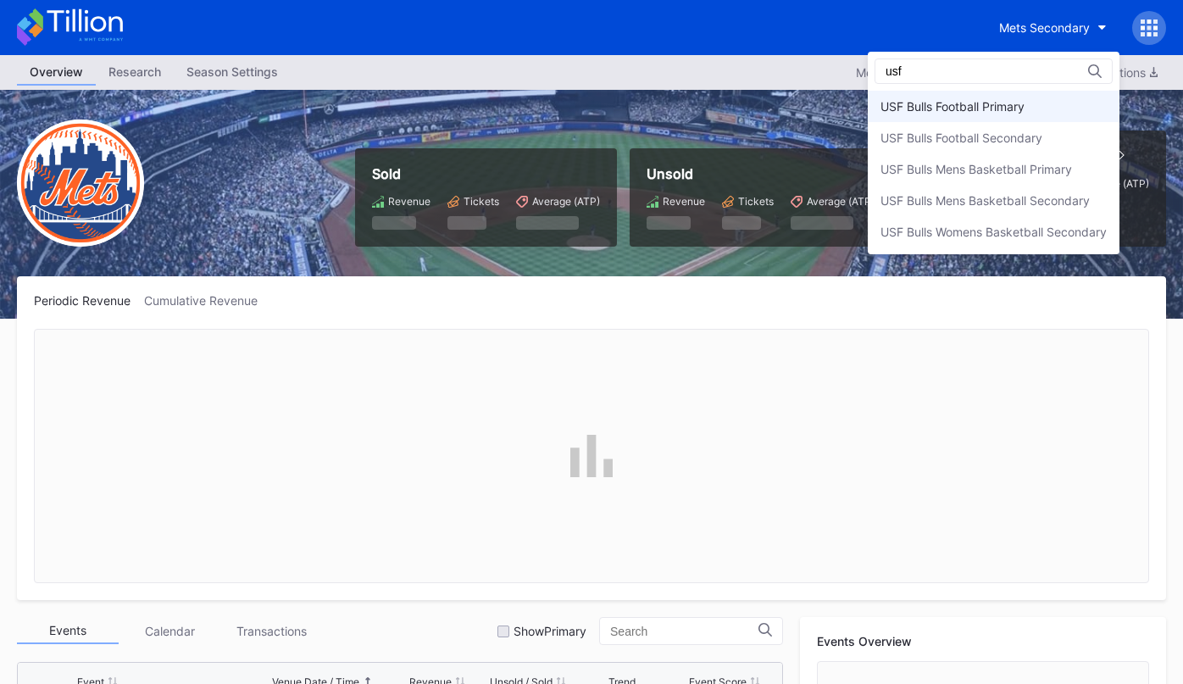
type input "usf"
drag, startPoint x: 977, startPoint y: 104, endPoint x: 960, endPoint y: 117, distance: 21.2
click at [978, 104] on div "USF Bulls Football Primary" at bounding box center [952, 106] width 144 height 14
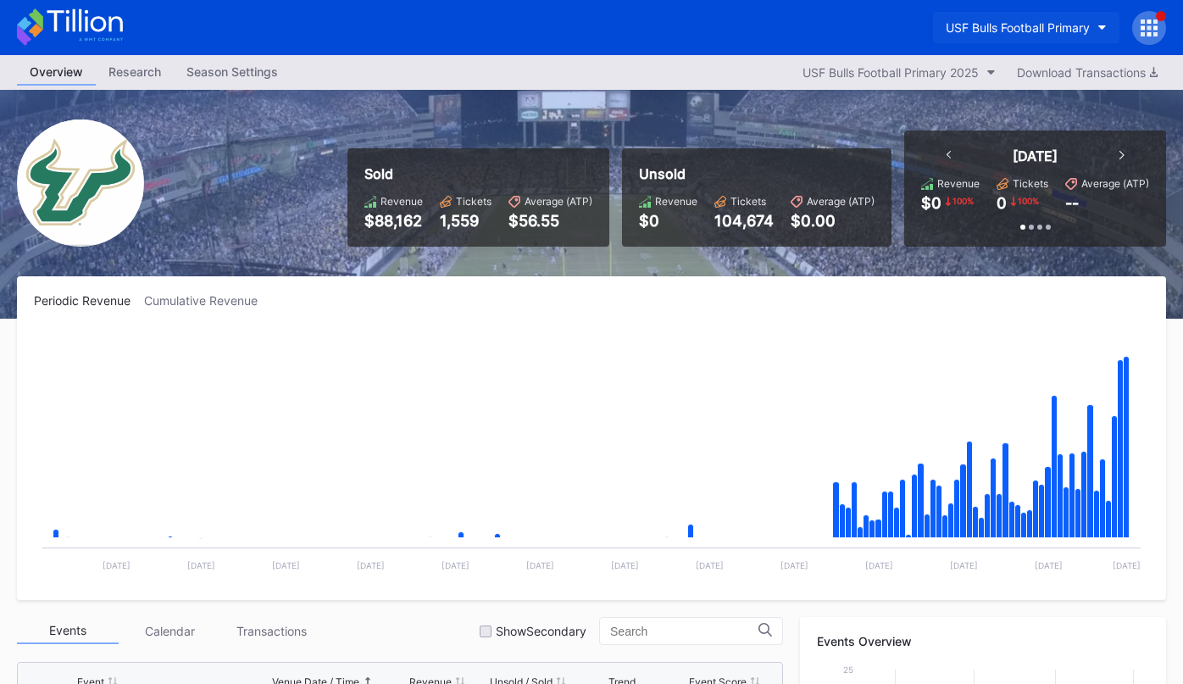
click at [1024, 16] on button "USF Bulls Football Primary" at bounding box center [1026, 27] width 186 height 31
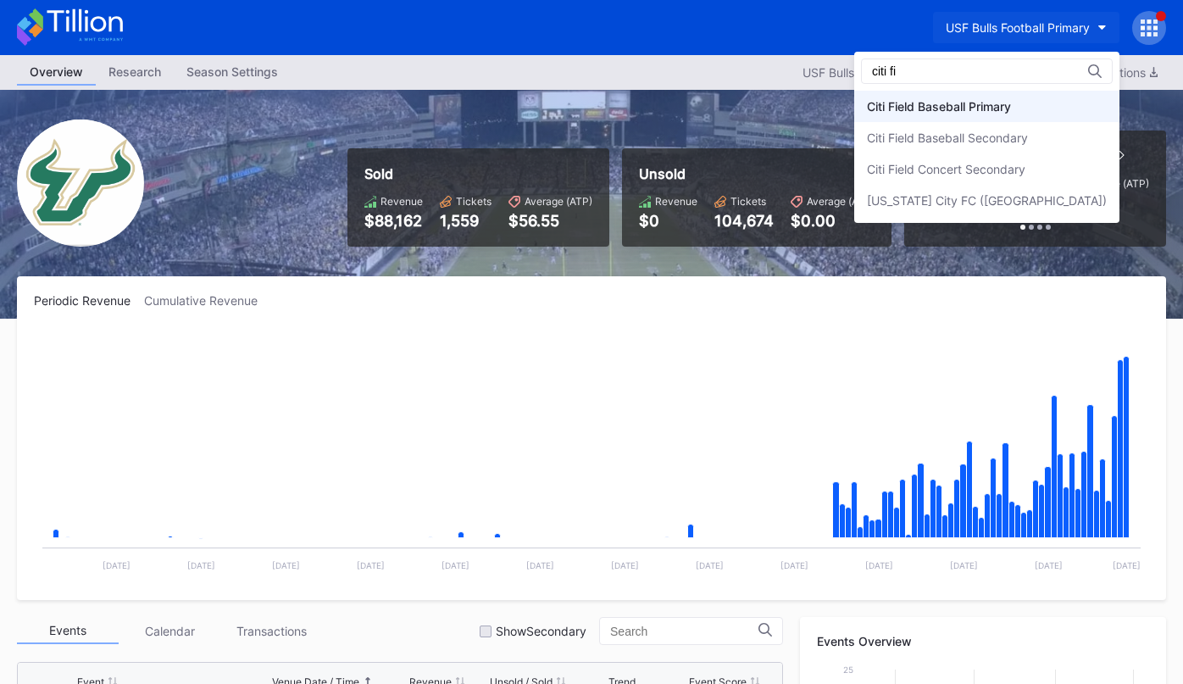
type input "citi fi"
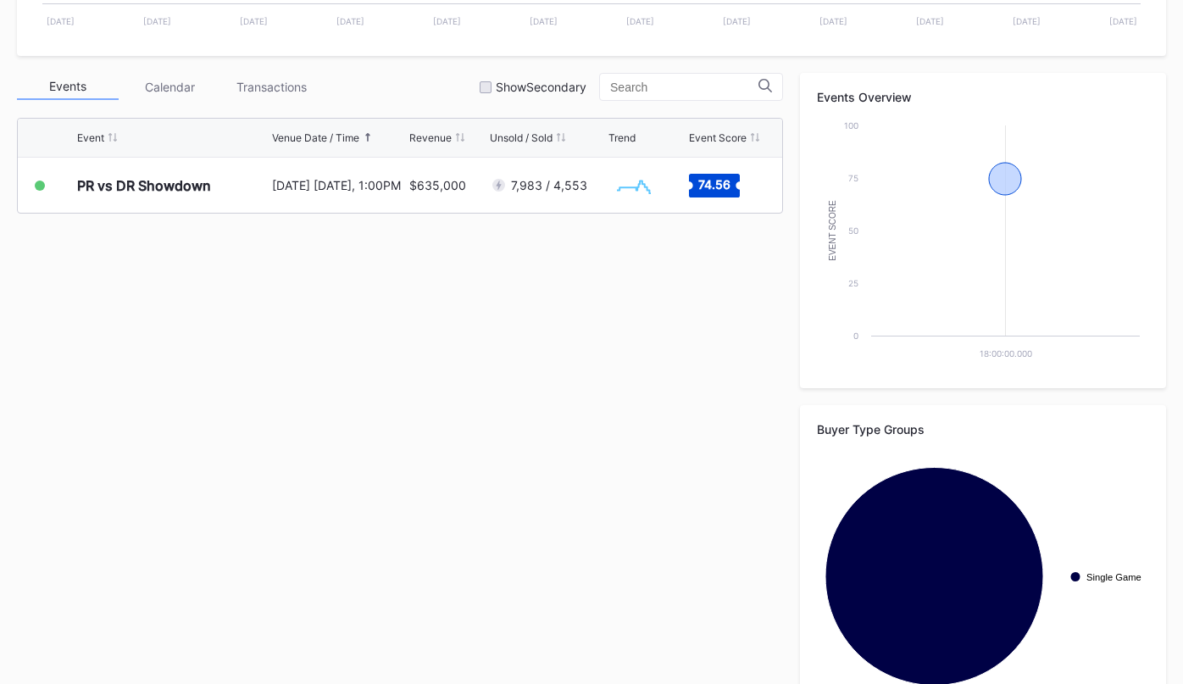
scroll to position [597, 0]
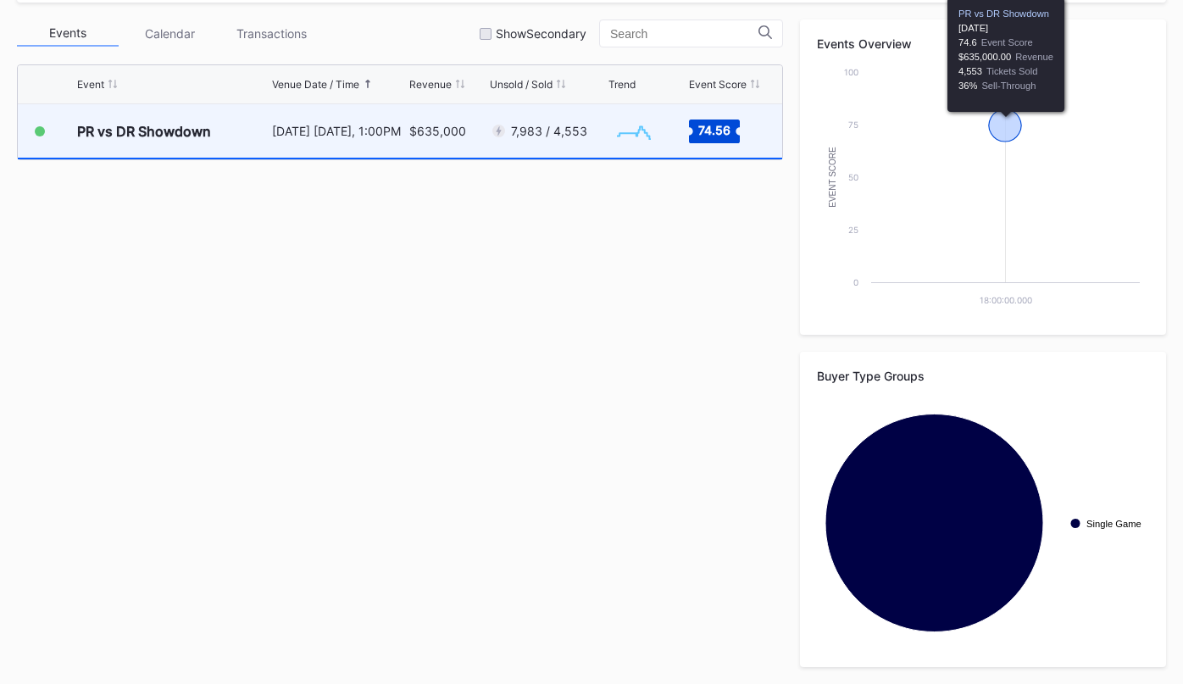
click at [513, 150] on div "7,983 / 4,553" at bounding box center [547, 130] width 114 height 53
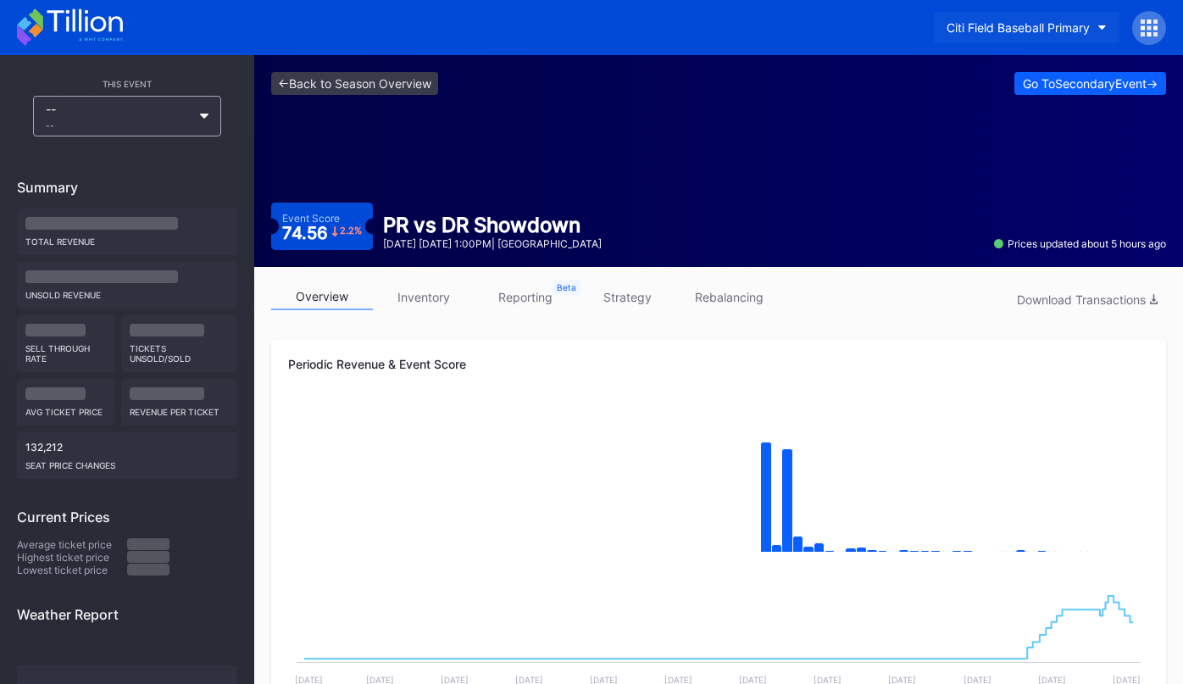
click at [994, 32] on div "Citi Field Baseball Primary" at bounding box center [1017, 27] width 143 height 14
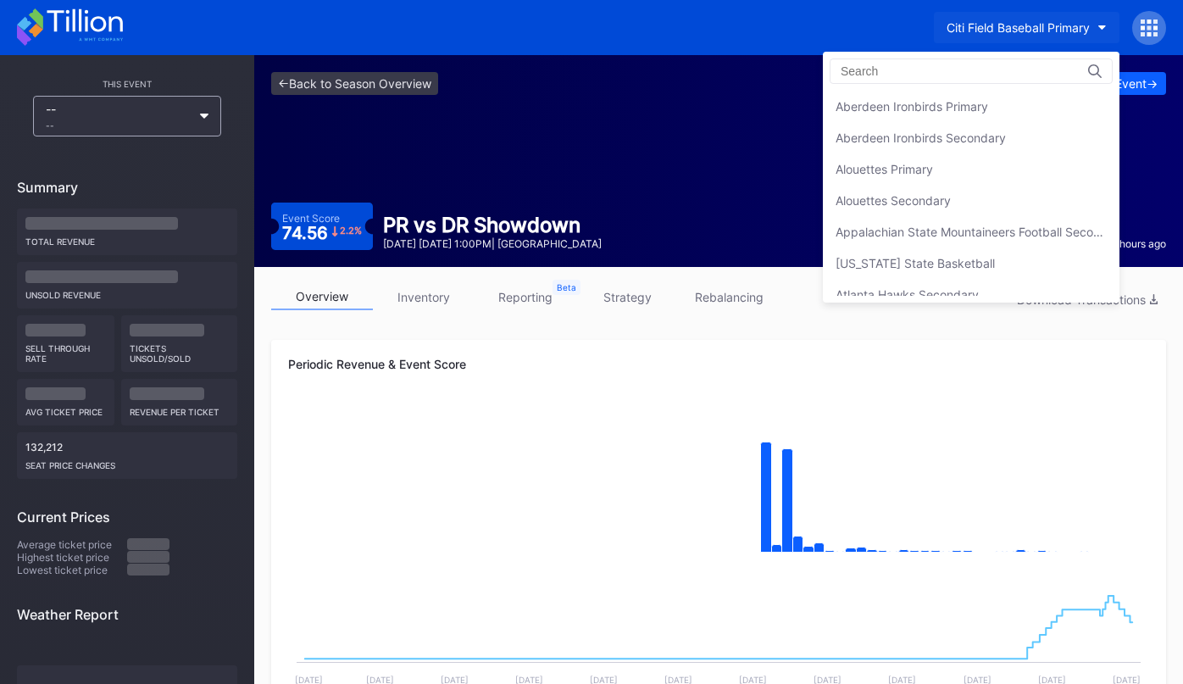
scroll to position [941, 0]
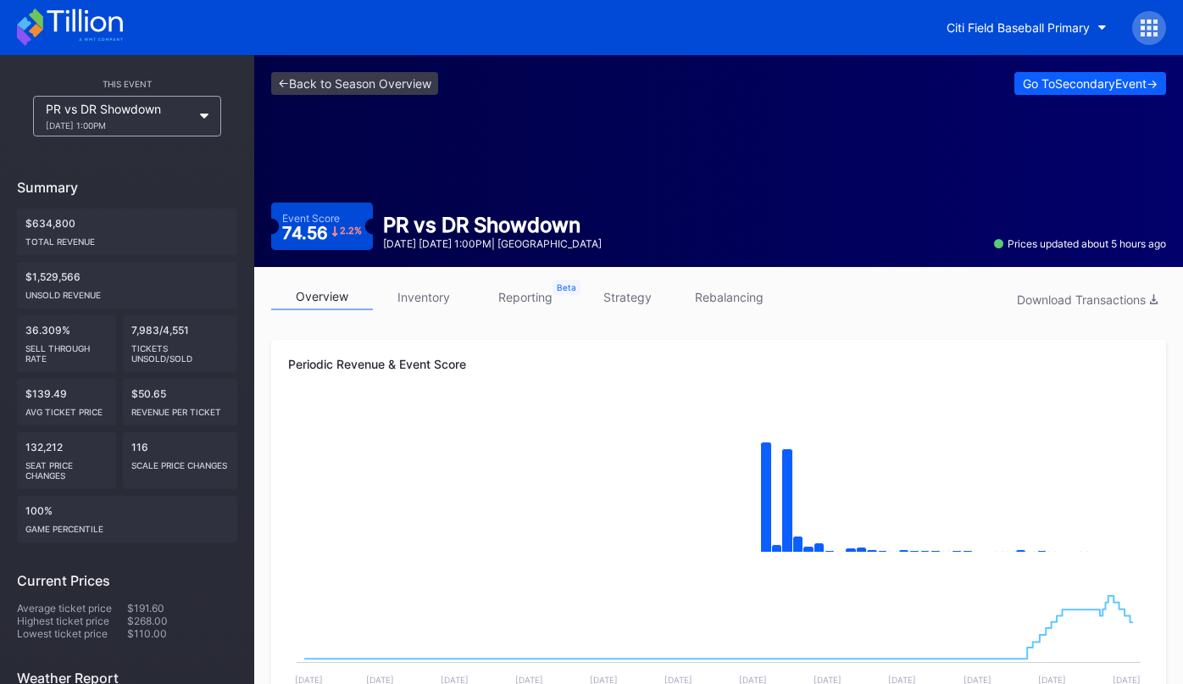
click at [434, 304] on link "inventory" at bounding box center [424, 297] width 102 height 26
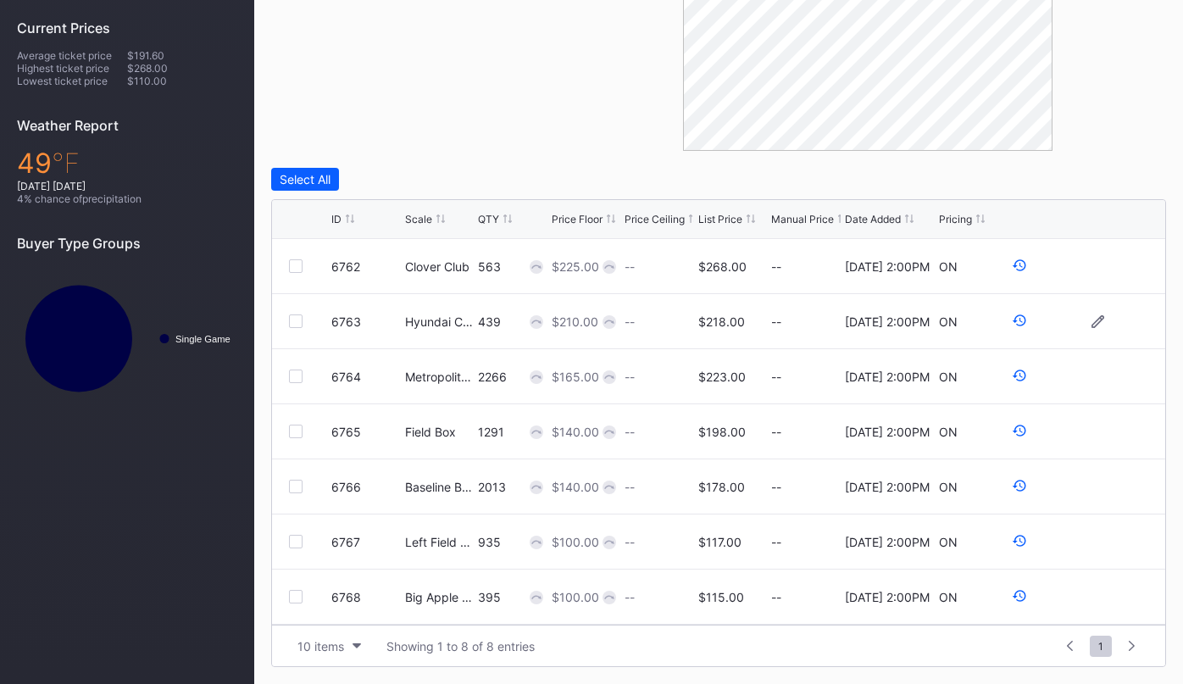
scroll to position [552, 0]
click at [1017, 263] on icon at bounding box center [1019, 265] width 15 height 15
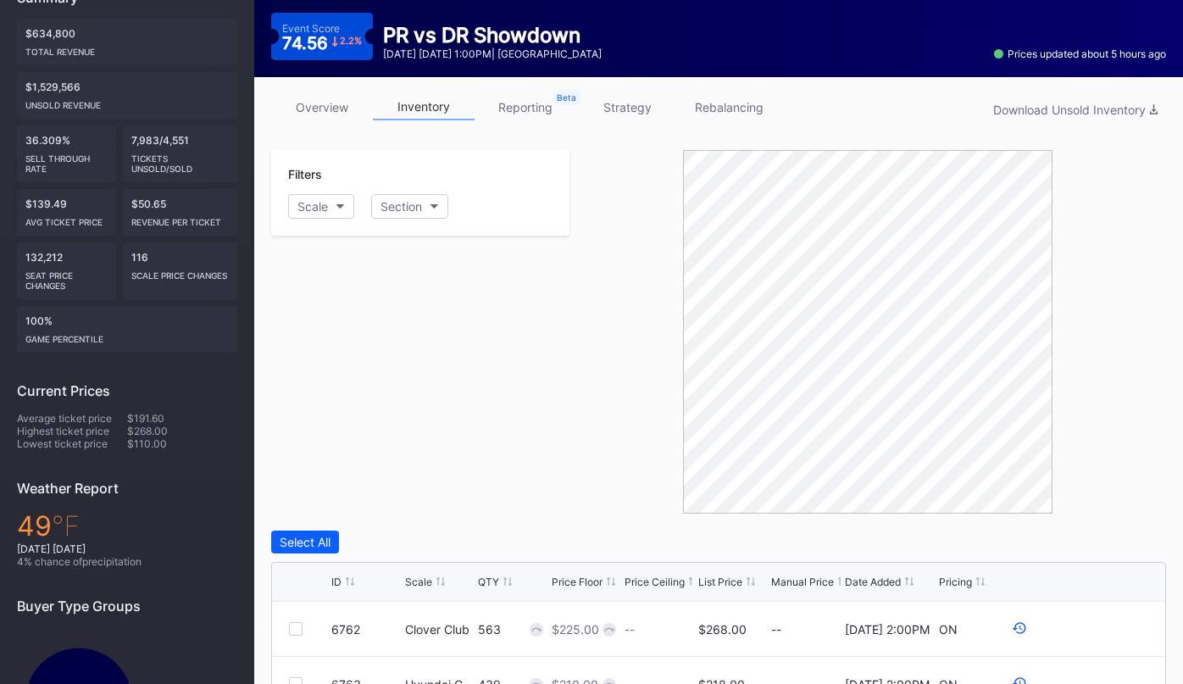
scroll to position [0, 0]
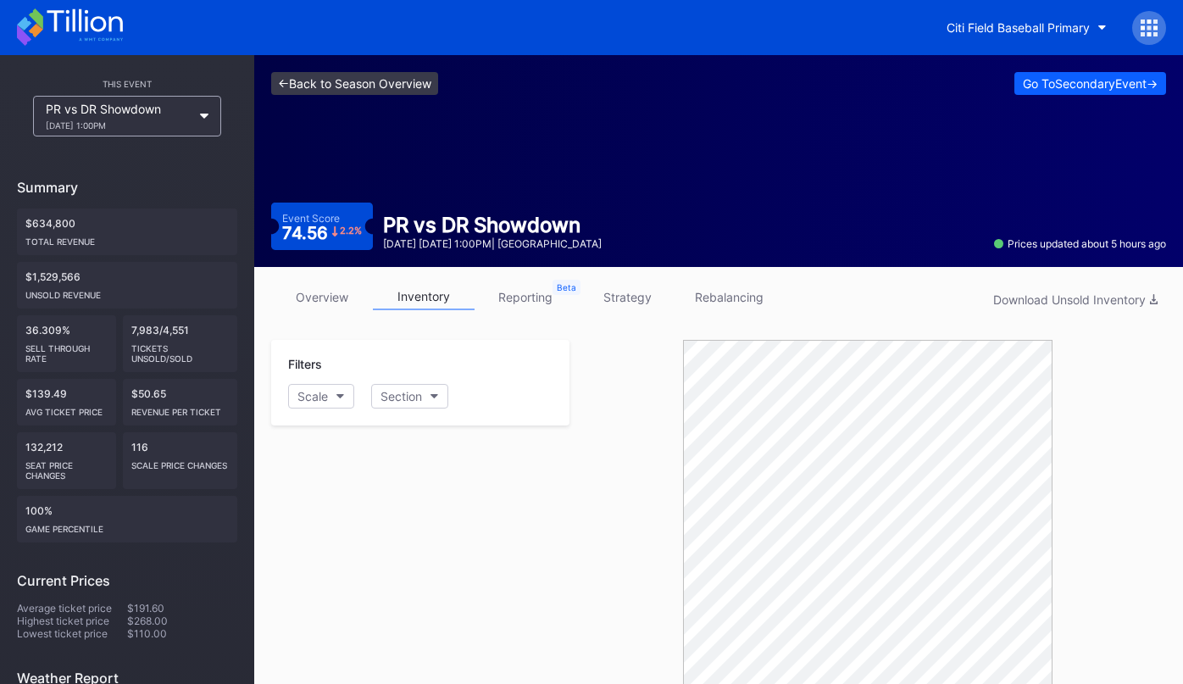
click at [391, 81] on link "<- Back to Season Overview" at bounding box center [354, 83] width 167 height 23
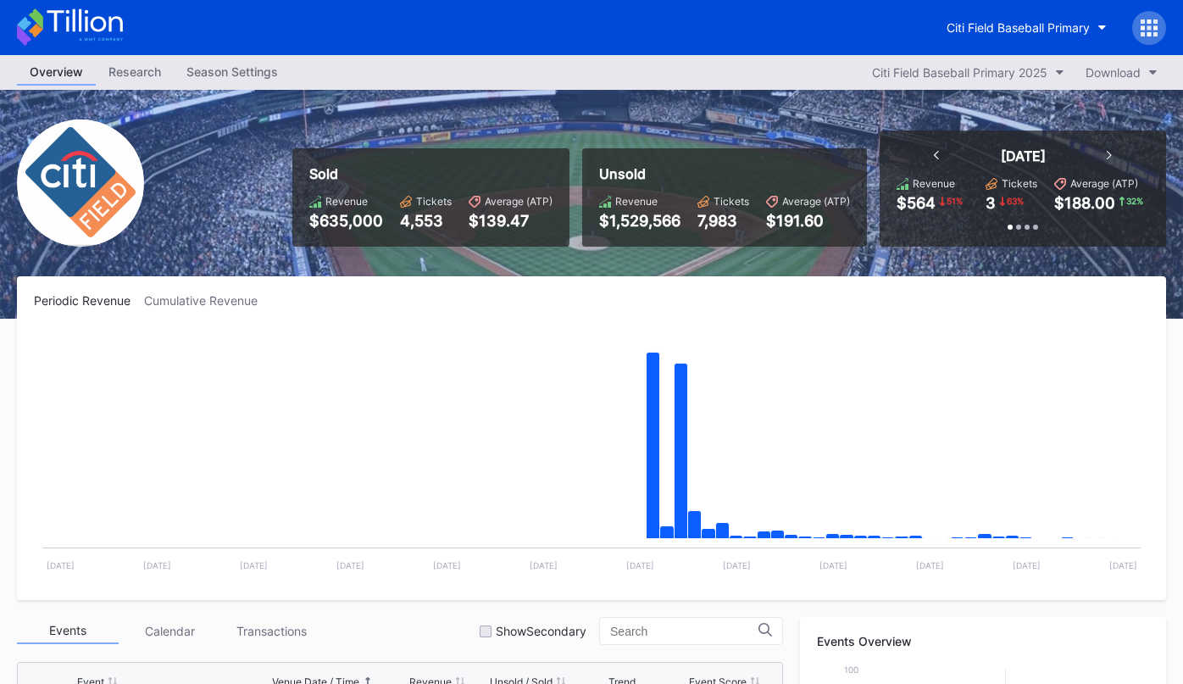
click at [242, 71] on div "Season Settings" at bounding box center [232, 71] width 117 height 25
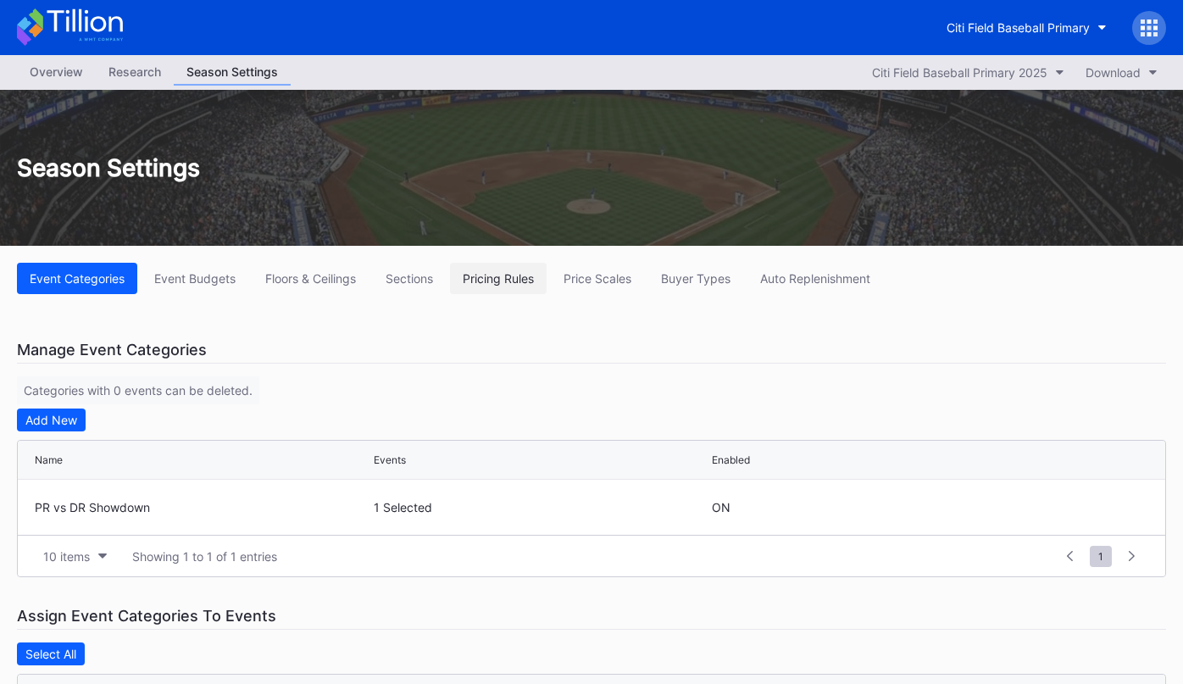
click at [484, 284] on div "Pricing Rules" at bounding box center [498, 278] width 71 height 14
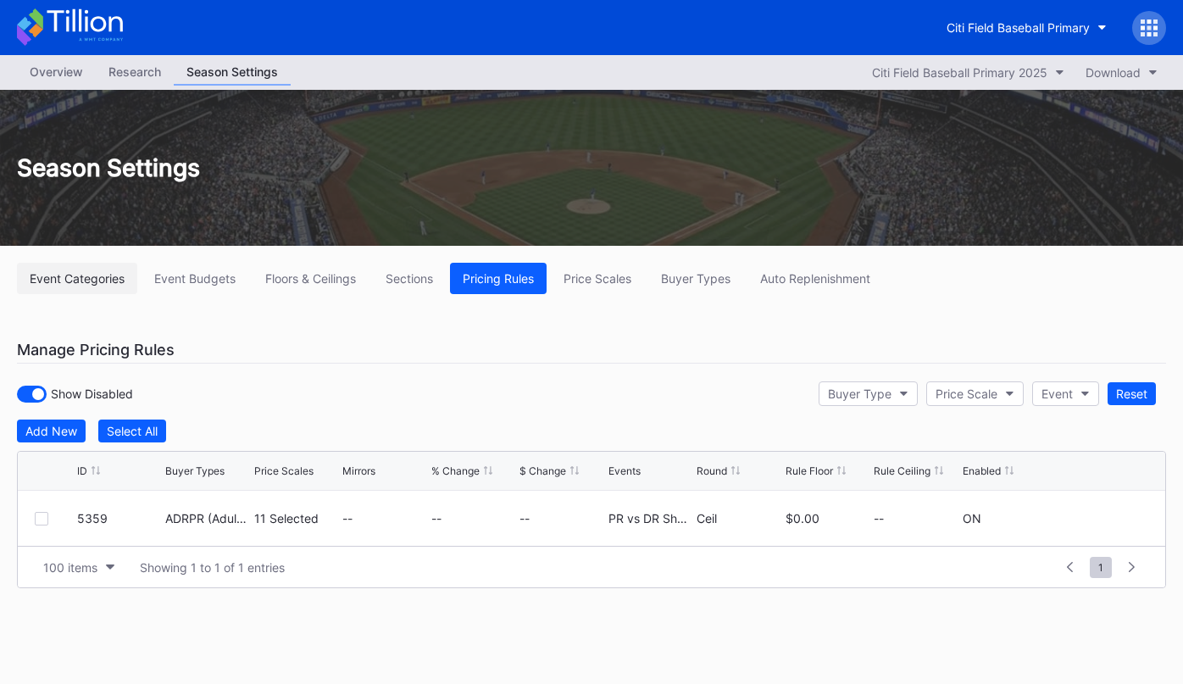
click at [60, 286] on button "Event Categories" at bounding box center [77, 278] width 120 height 31
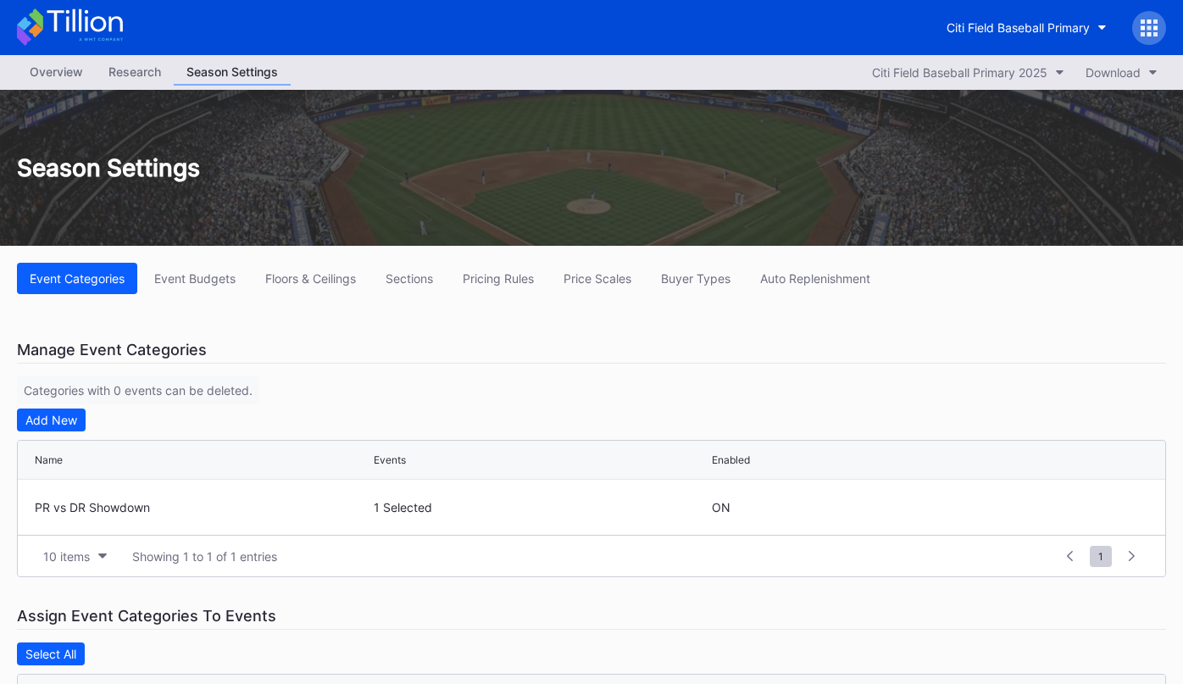
click at [59, 71] on div "Overview" at bounding box center [56, 71] width 79 height 25
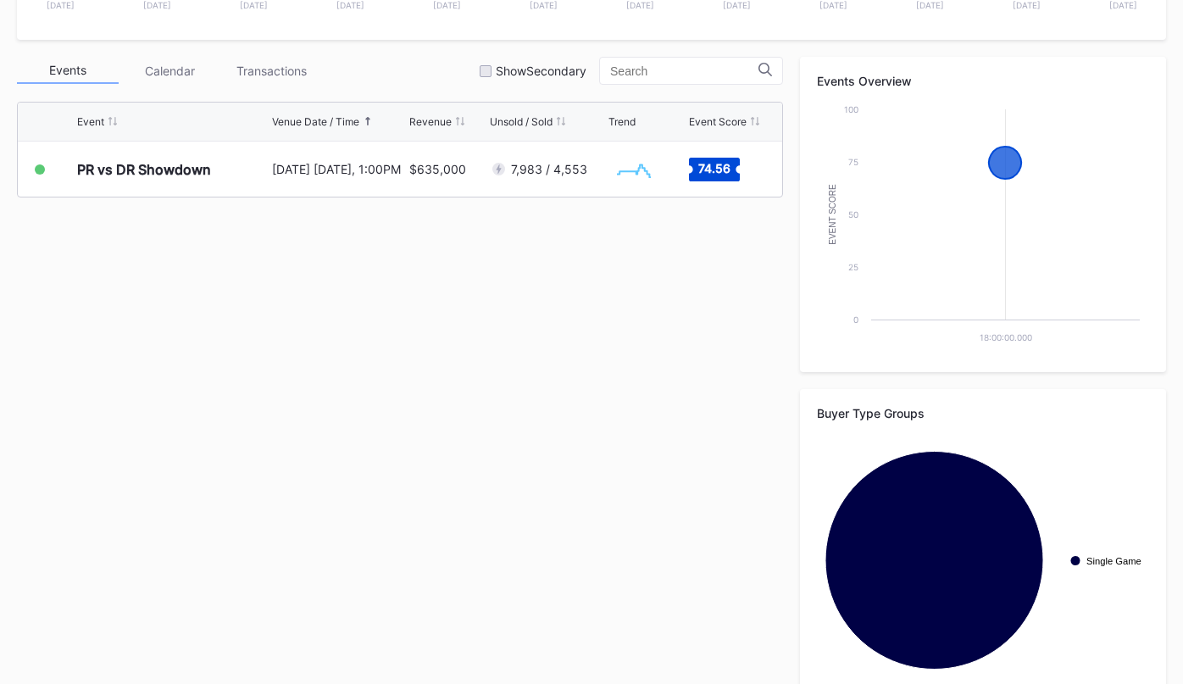
scroll to position [540, 0]
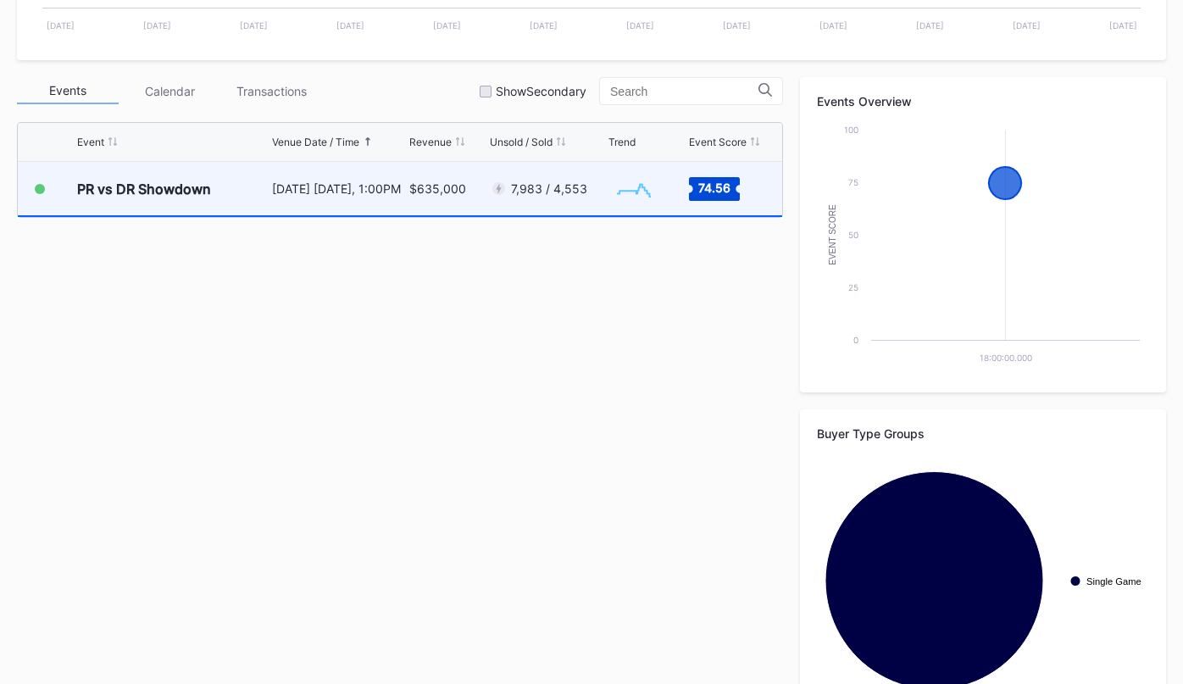
click at [466, 203] on div "$635,000" at bounding box center [447, 188] width 76 height 53
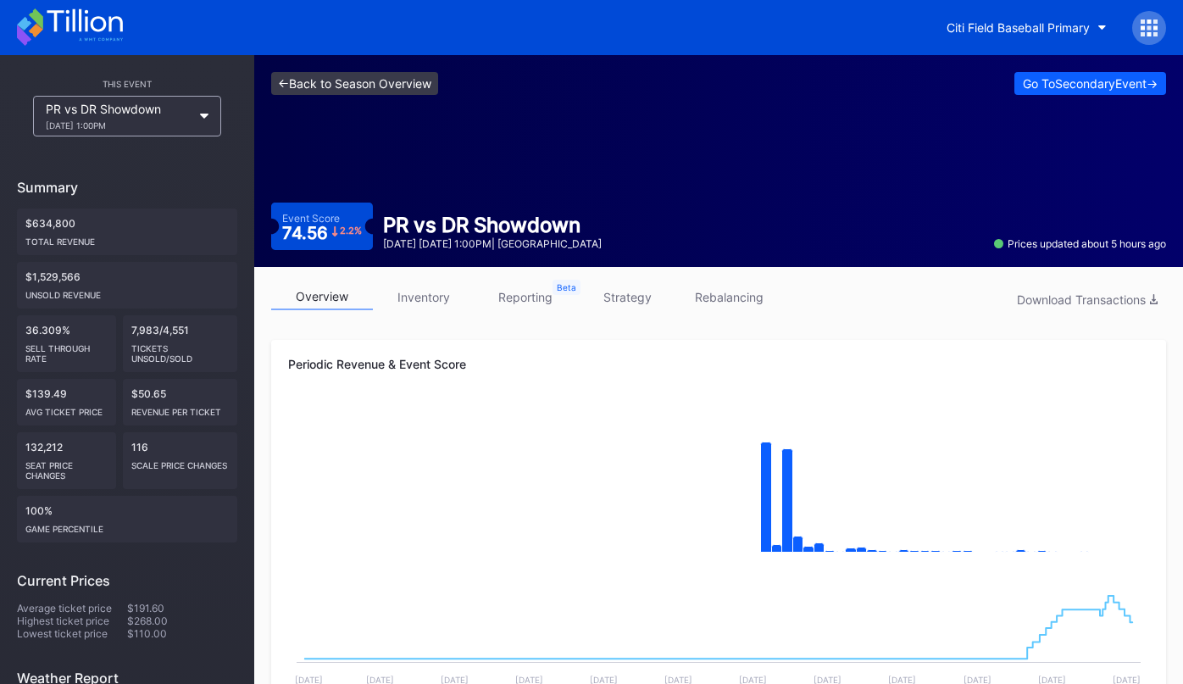
click at [340, 81] on link "<- Back to Season Overview" at bounding box center [354, 83] width 167 height 23
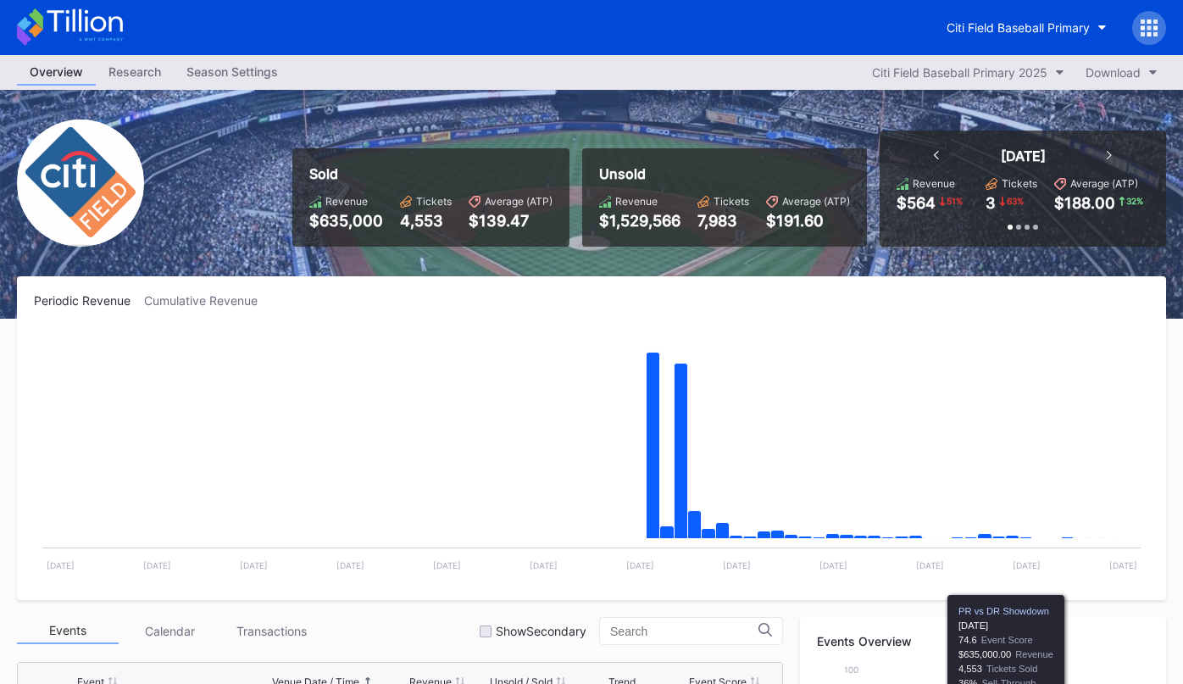
click at [1138, 27] on div at bounding box center [1149, 28] width 34 height 34
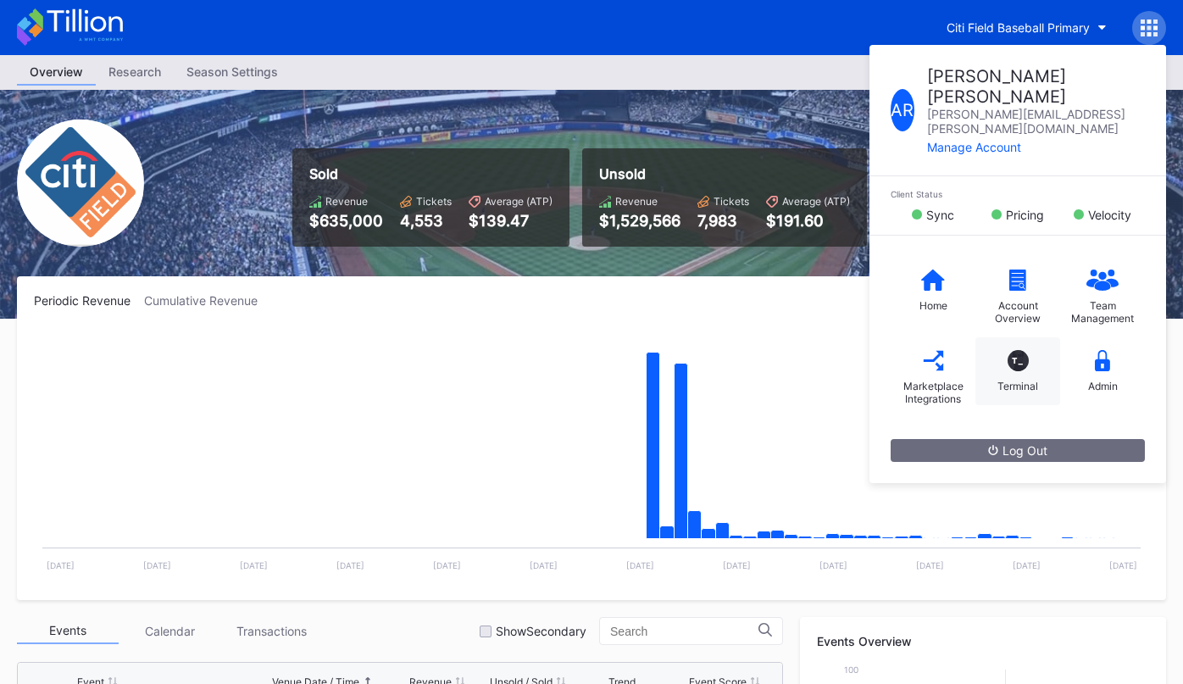
click at [1025, 337] on div "T_ Terminal" at bounding box center [1017, 371] width 85 height 68
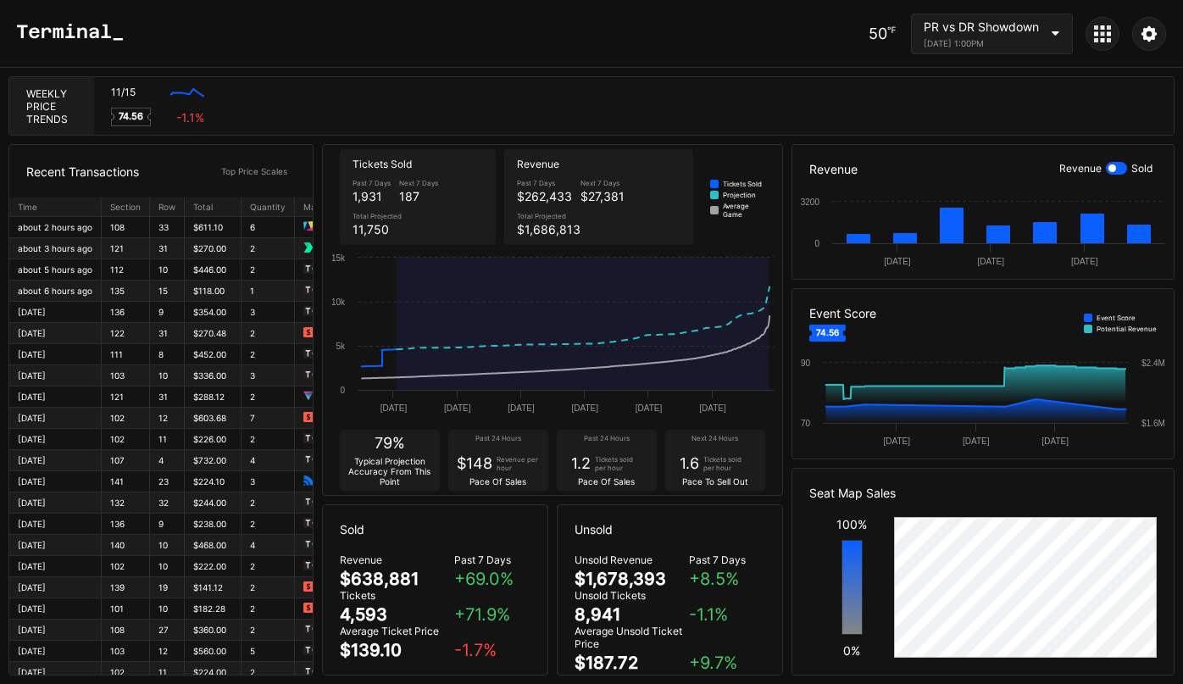
drag, startPoint x: 1113, startPoint y: 38, endPoint x: 1103, endPoint y: 38, distance: 9.3
click at [1113, 38] on div at bounding box center [1102, 34] width 34 height 34
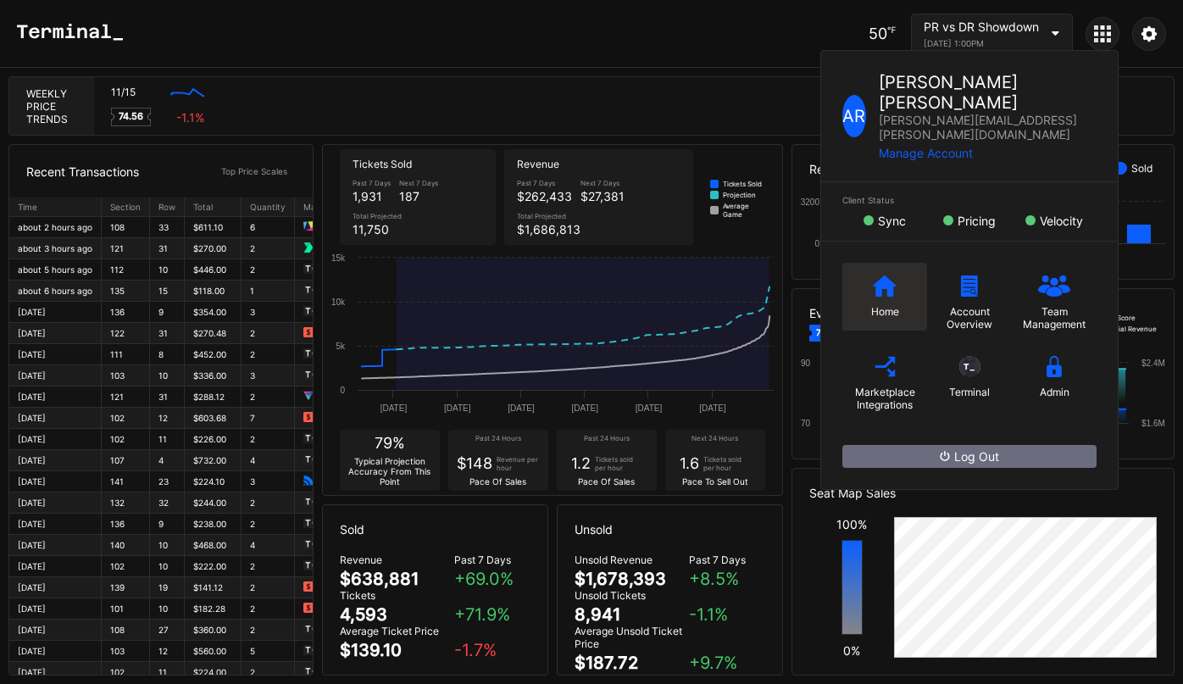
click at [842, 264] on div "Home" at bounding box center [884, 297] width 85 height 68
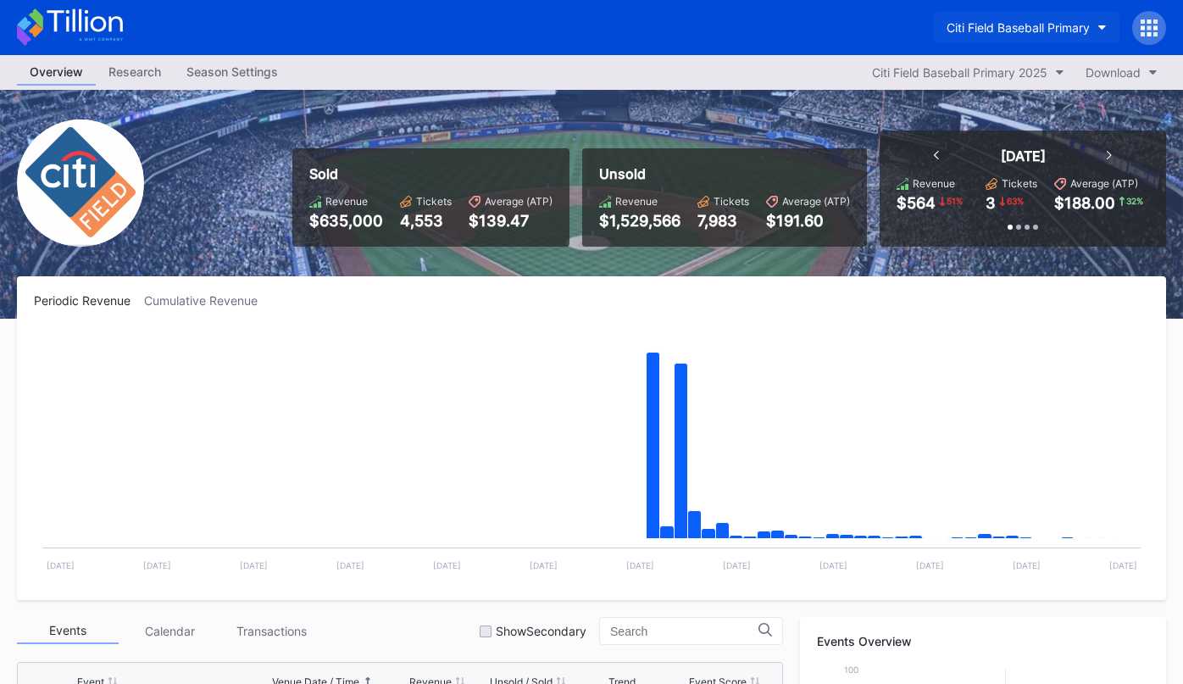
click at [991, 31] on div "Citi Field Baseball Primary" at bounding box center [1017, 27] width 143 height 14
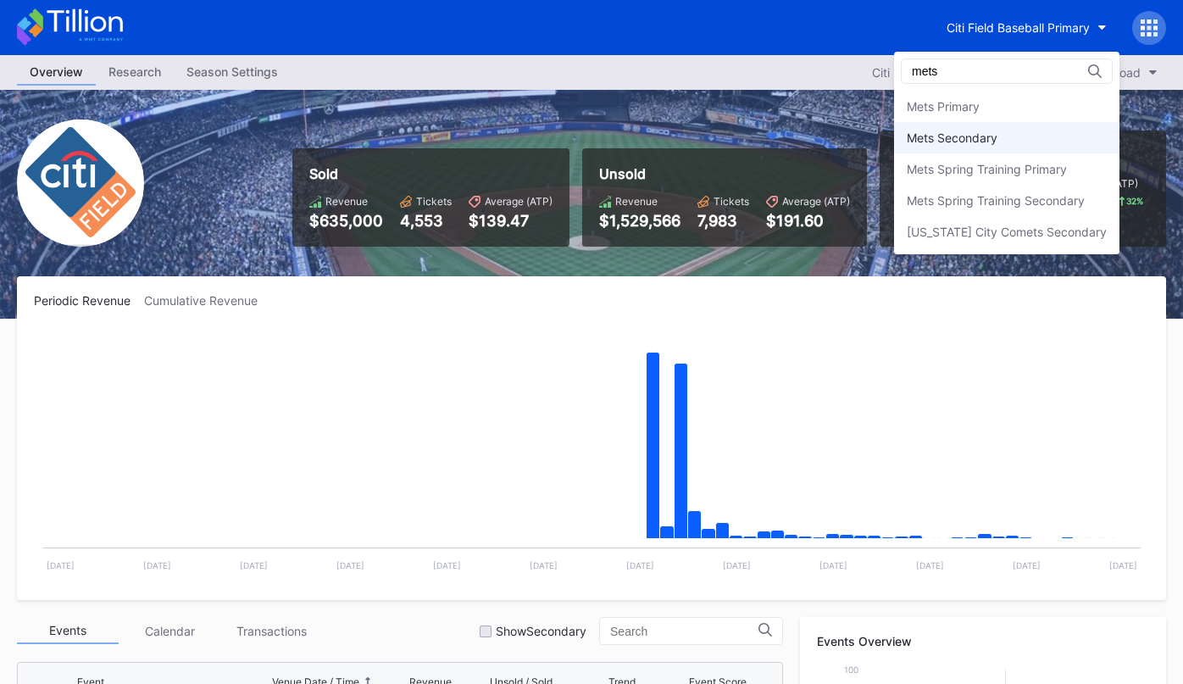
type input "mets"
click at [966, 142] on div "Mets Secondary" at bounding box center [952, 137] width 91 height 14
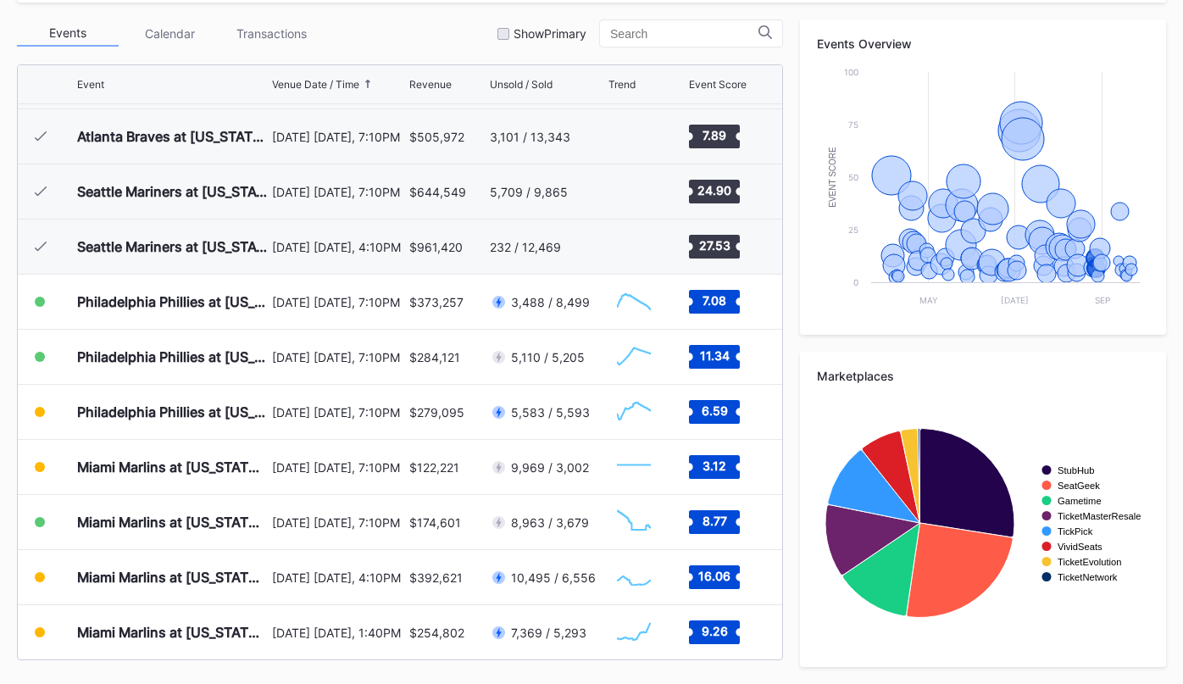
scroll to position [3394, 0]
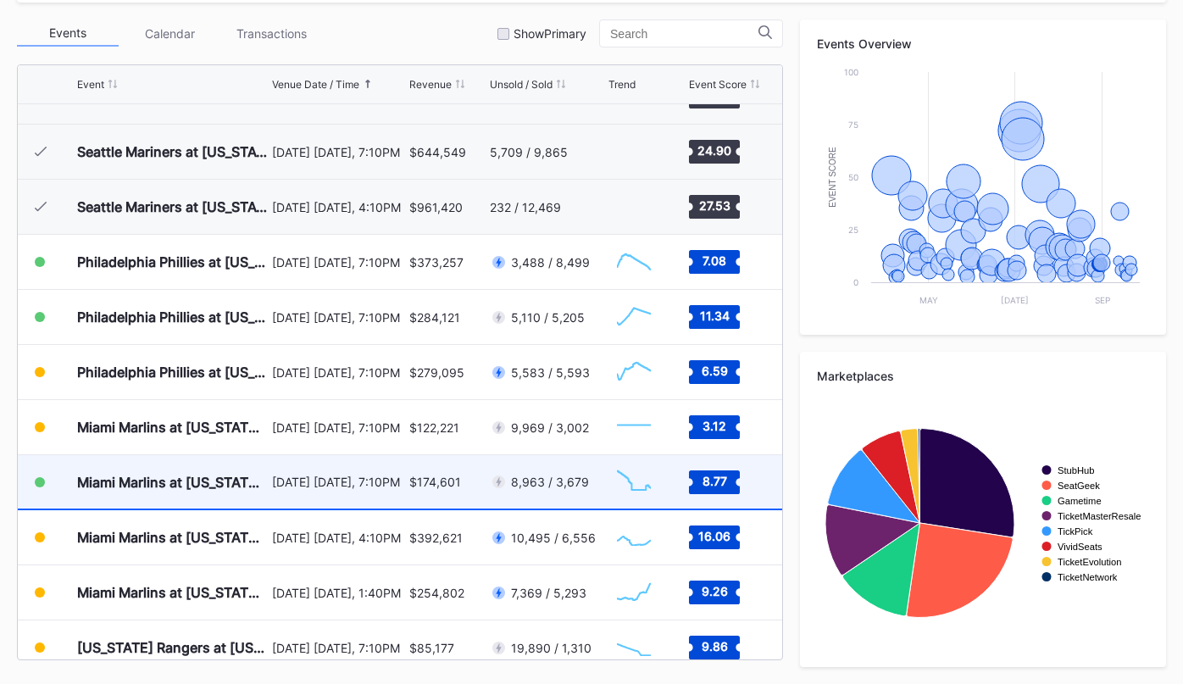
click at [384, 489] on div "August 29 Friday, 7:10PM" at bounding box center [338, 481] width 133 height 53
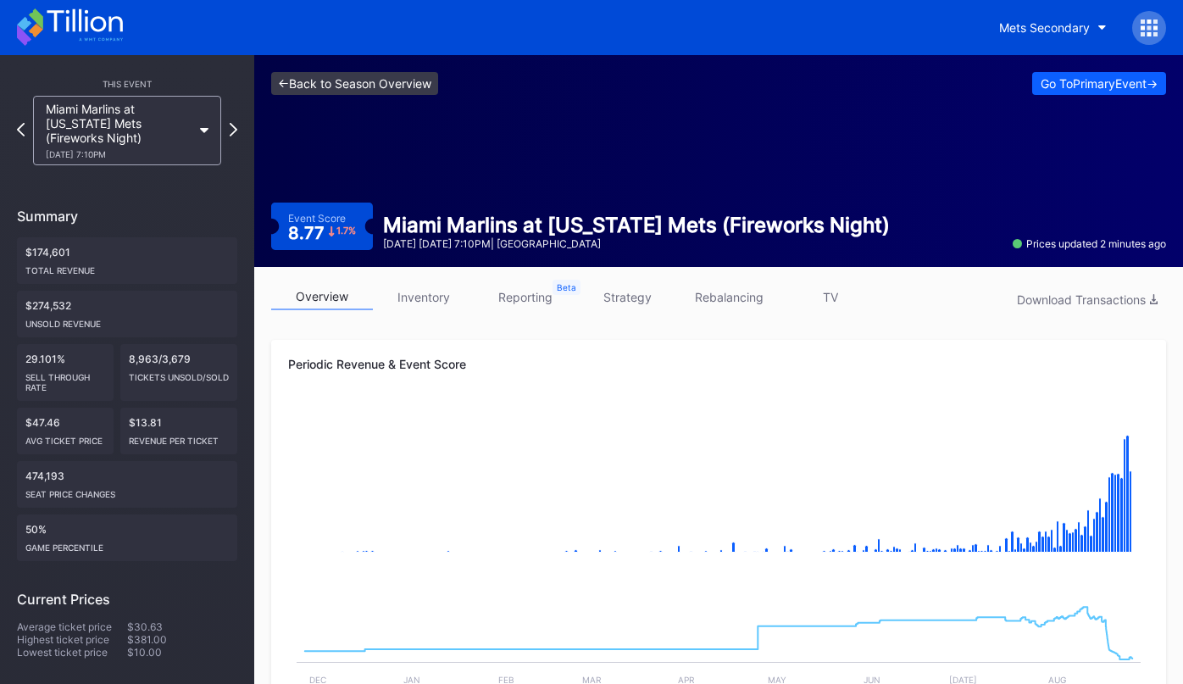
click at [347, 89] on link "<- Back to Season Overview" at bounding box center [354, 83] width 167 height 23
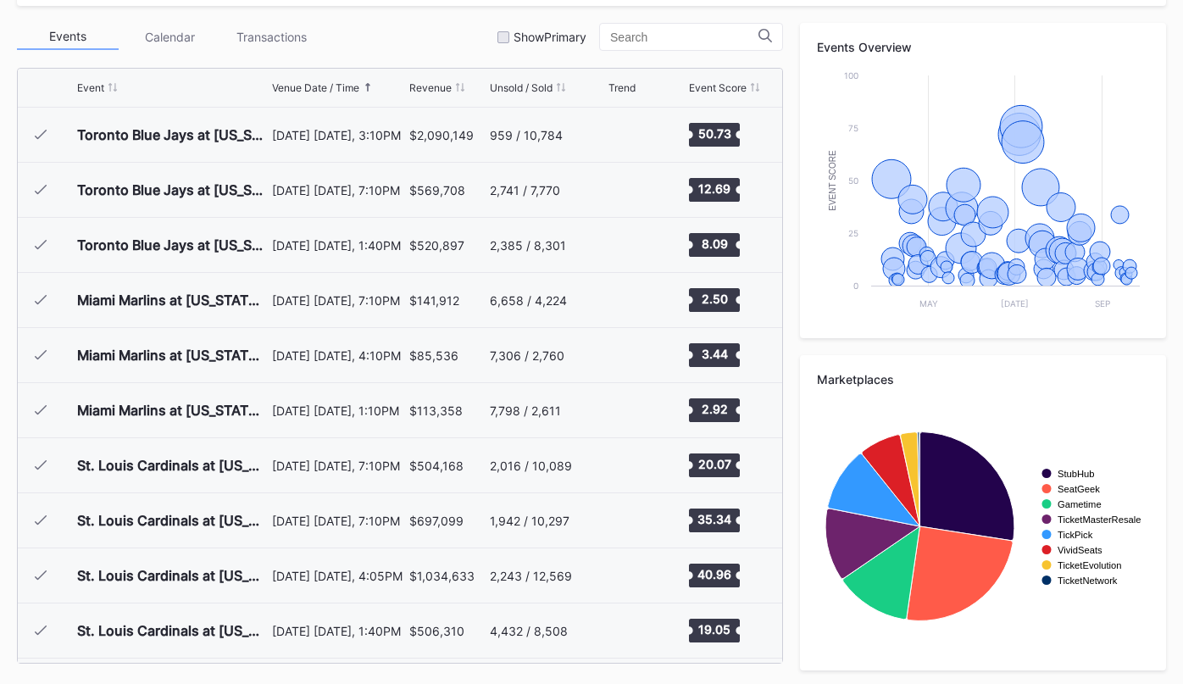
scroll to position [3525, 0]
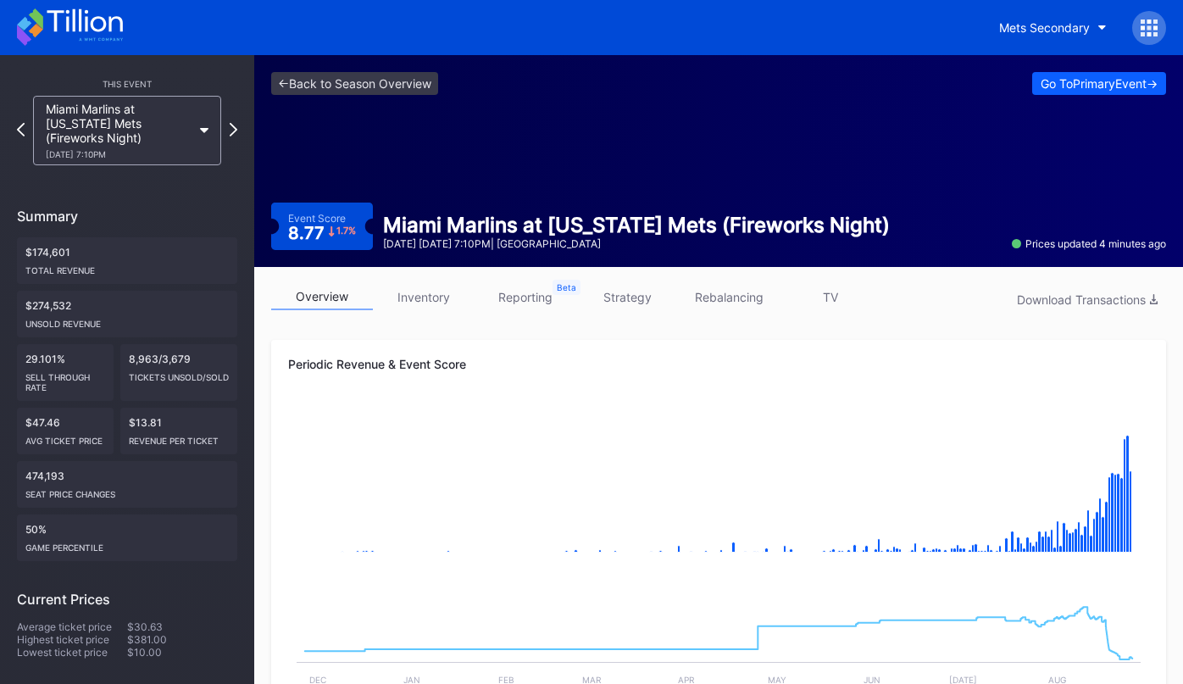
scroll to position [53, 0]
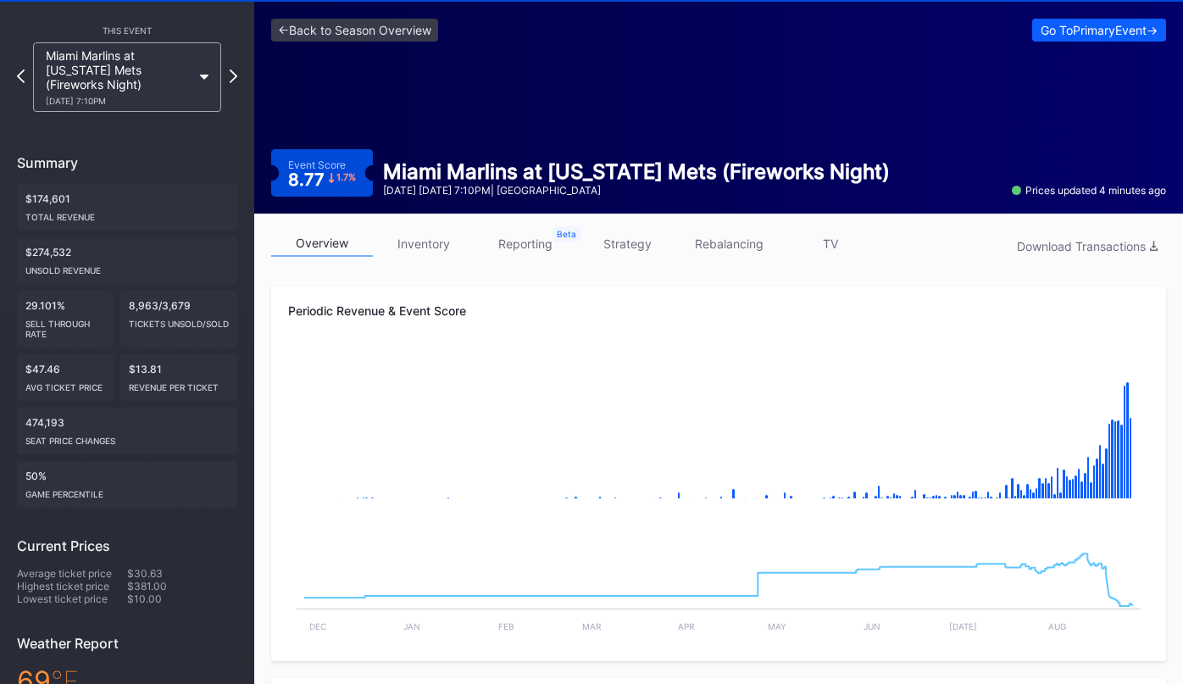
click at [145, 80] on div "Miami Marlins at New York Mets (Fireworks Night) 8/29 Friday 7:10PM" at bounding box center [119, 77] width 146 height 58
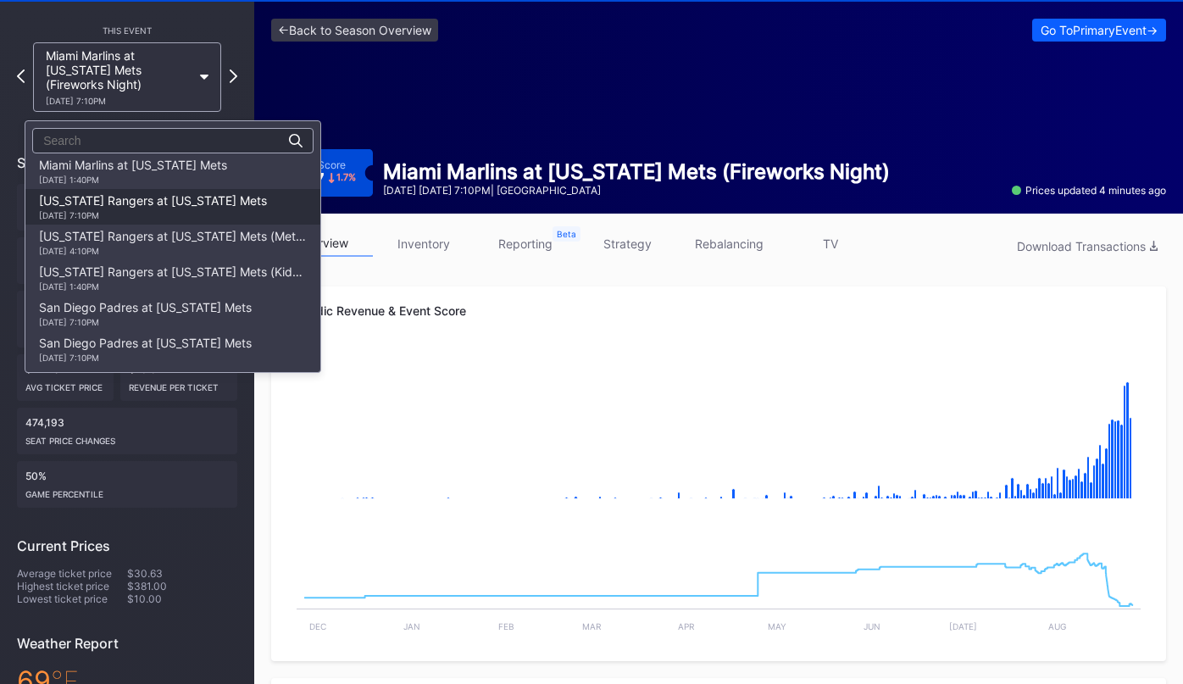
scroll to position [2497, 0]
click at [181, 221] on div "Texas Rangers at New York Mets 9/12 Friday 7:10PM" at bounding box center [172, 208] width 295 height 36
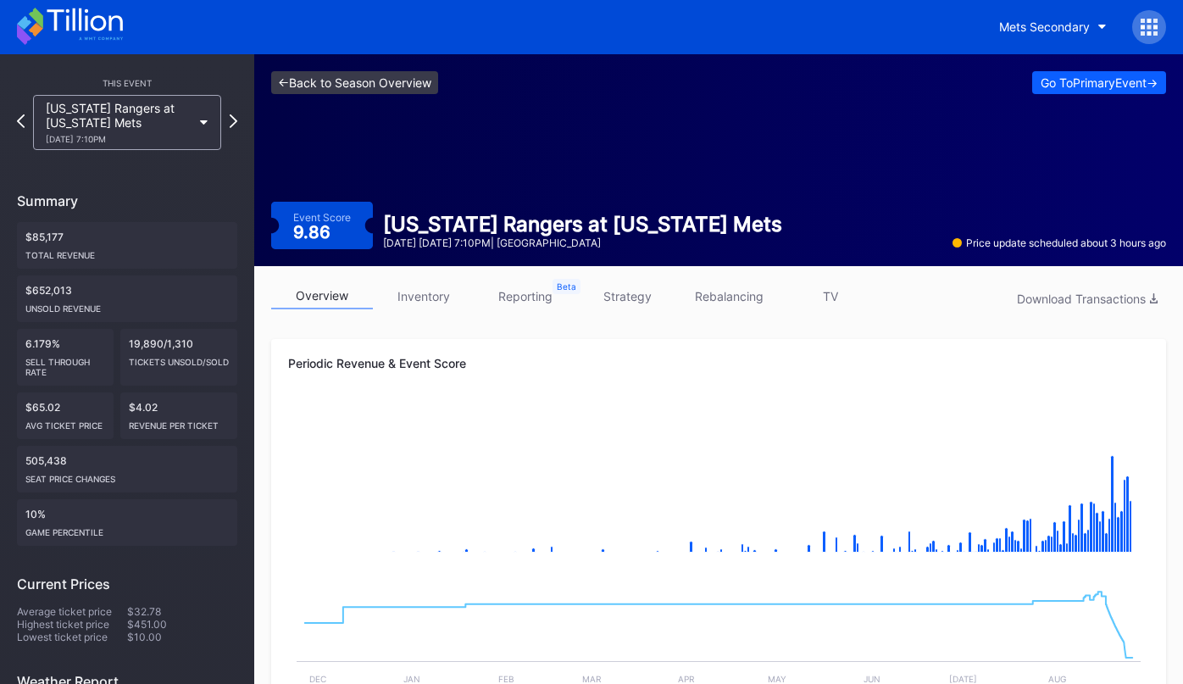
scroll to position [2, 0]
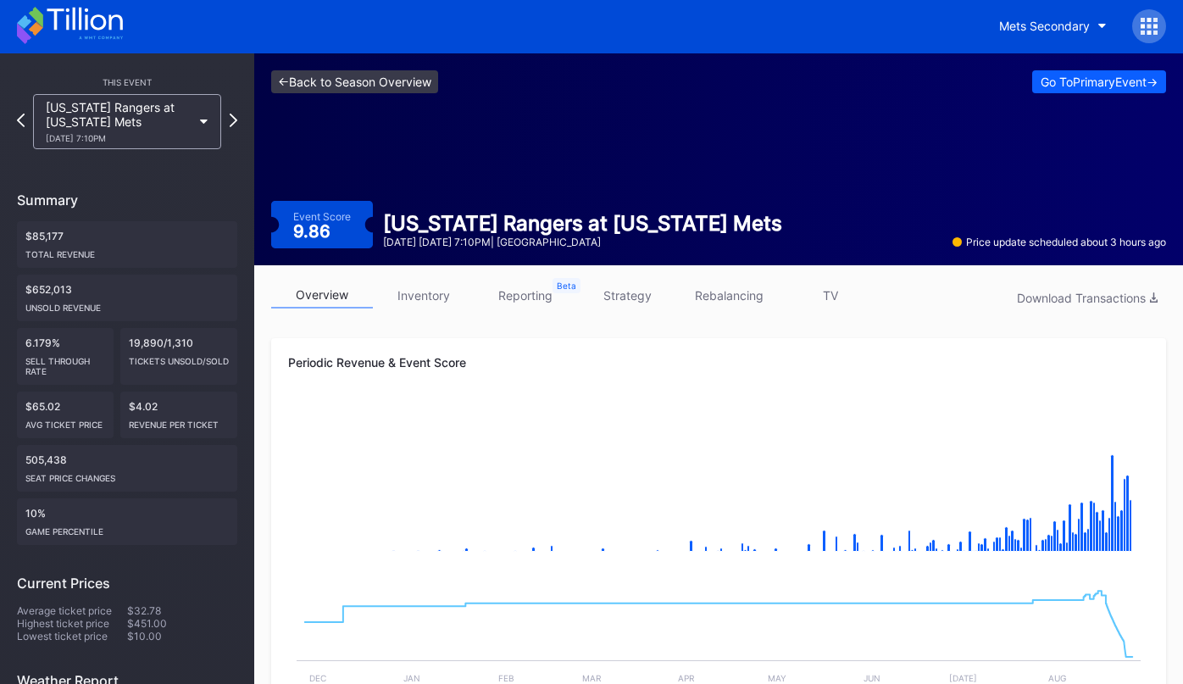
click at [397, 82] on link "<- Back to Season Overview" at bounding box center [354, 81] width 167 height 23
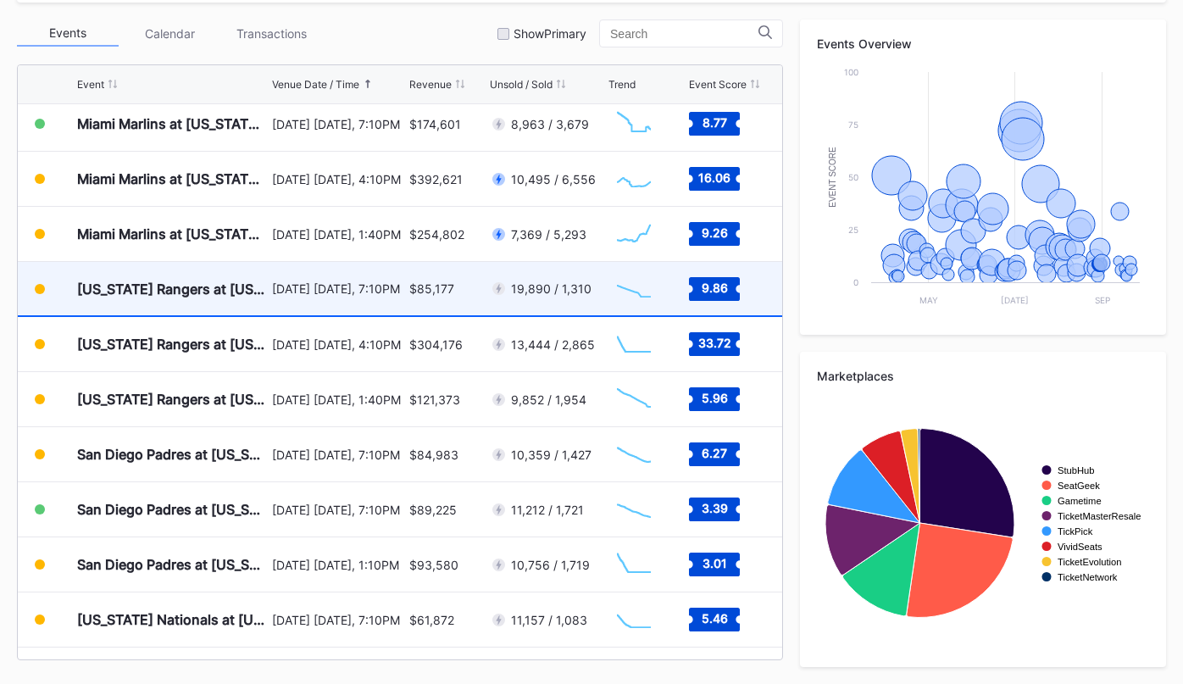
scroll to position [3755, 0]
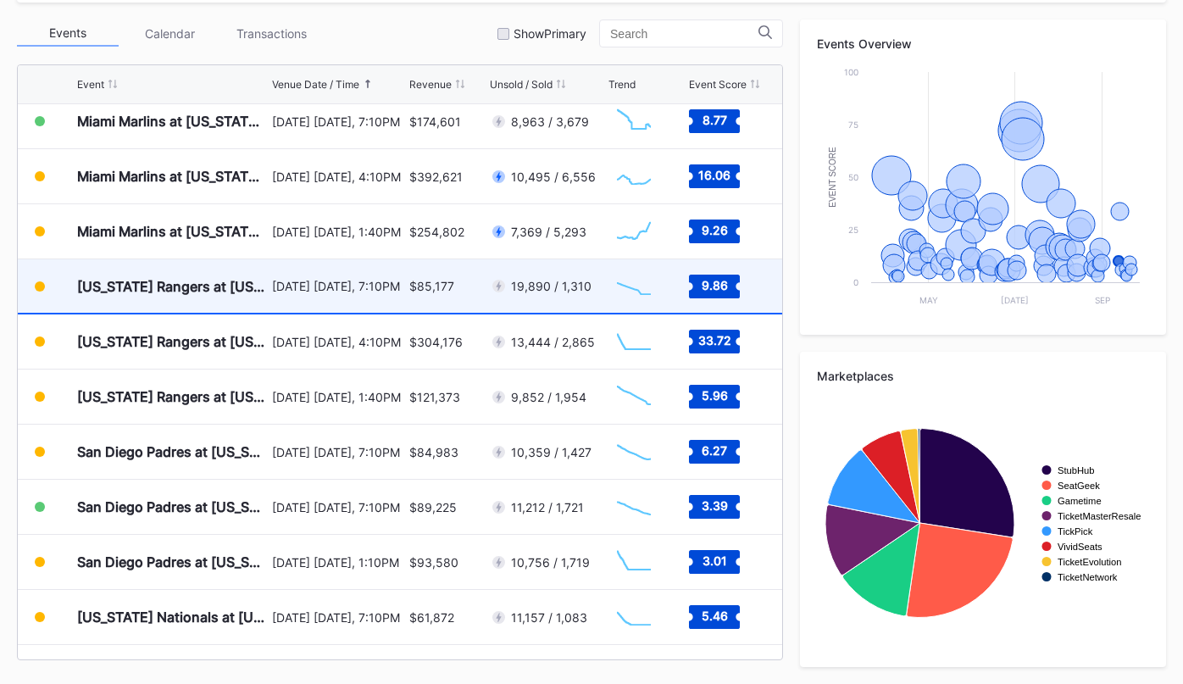
click at [327, 297] on div "September 12 Friday, 7:10PM" at bounding box center [338, 285] width 133 height 53
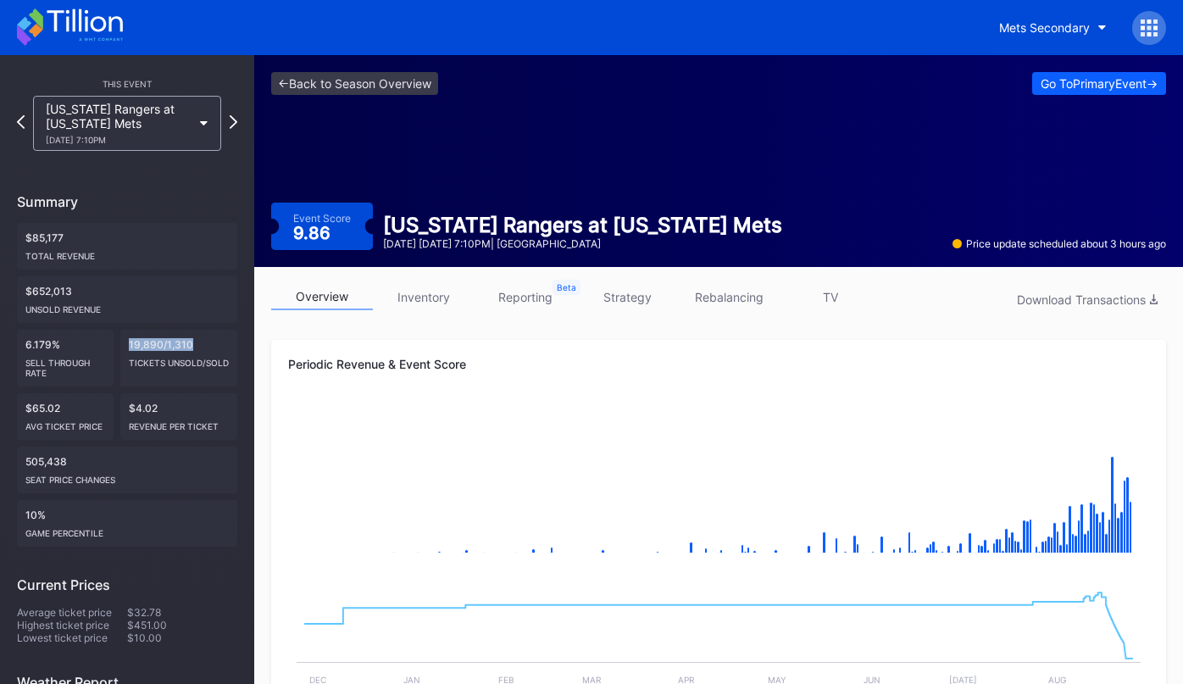
drag, startPoint x: 126, startPoint y: 347, endPoint x: 191, endPoint y: 349, distance: 65.3
click at [191, 349] on div "19,890/1,310 Tickets Unsold/Sold" at bounding box center [178, 358] width 117 height 57
click at [192, 349] on div "19,890/1,310 Tickets Unsold/Sold" at bounding box center [178, 358] width 117 height 57
click at [391, 92] on link "<- Back to Season Overview" at bounding box center [354, 83] width 167 height 23
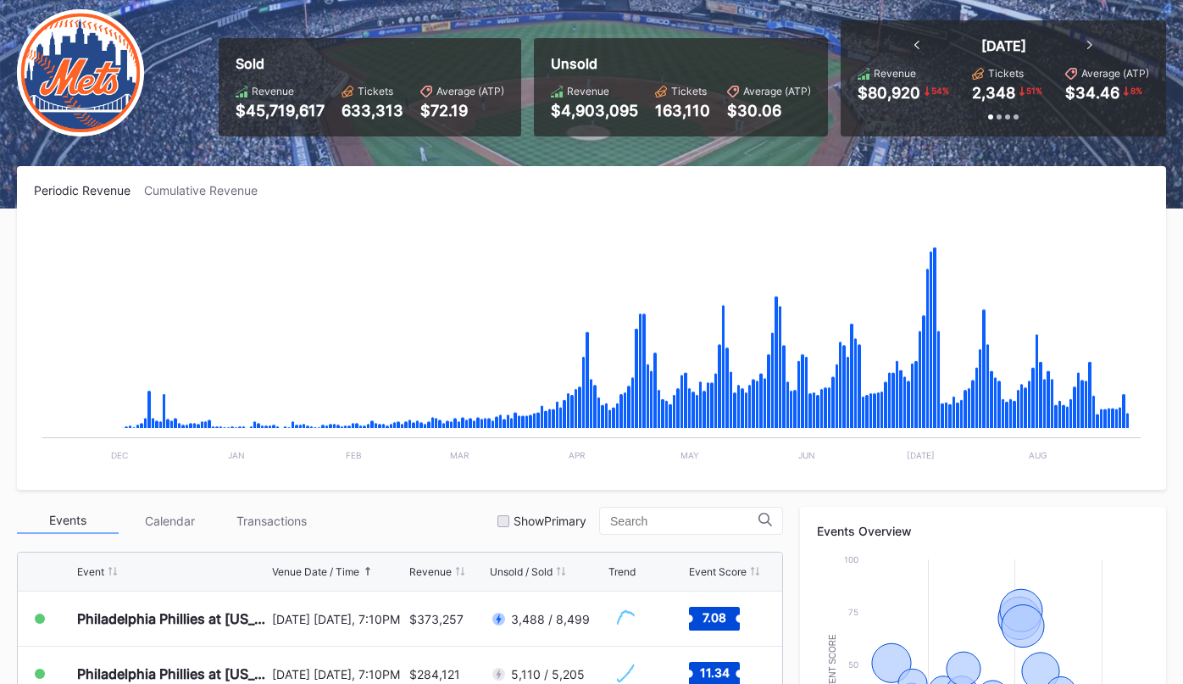
scroll to position [158, 0]
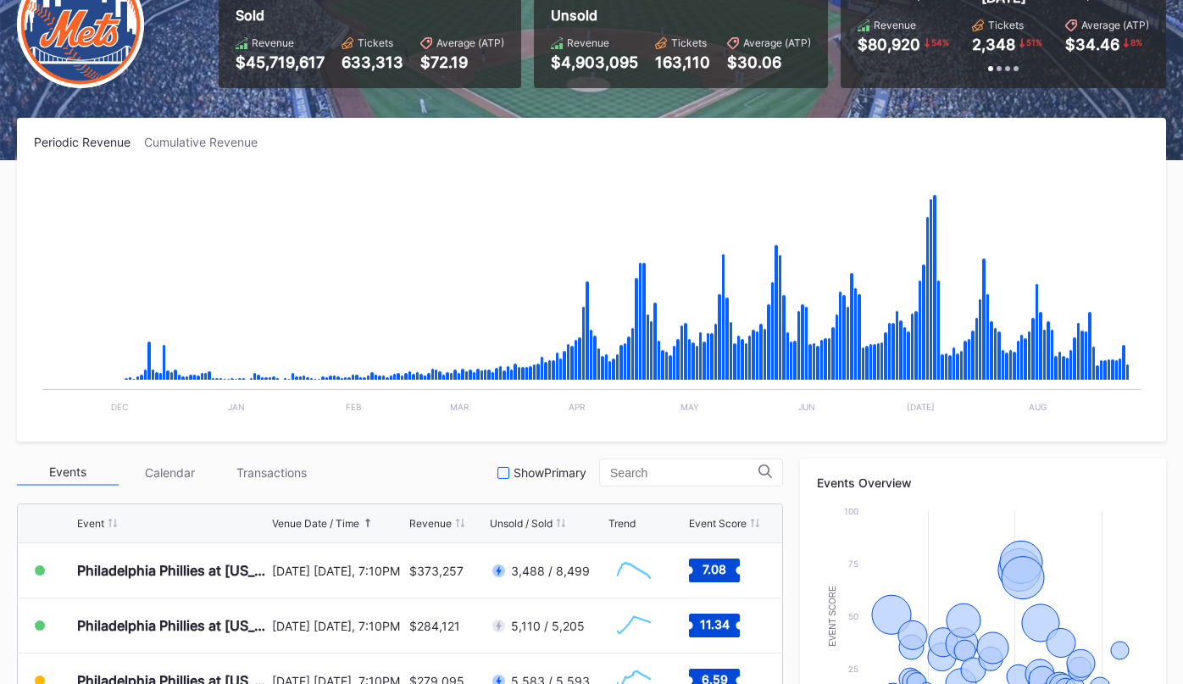
click at [509, 468] on div at bounding box center [503, 473] width 12 height 12
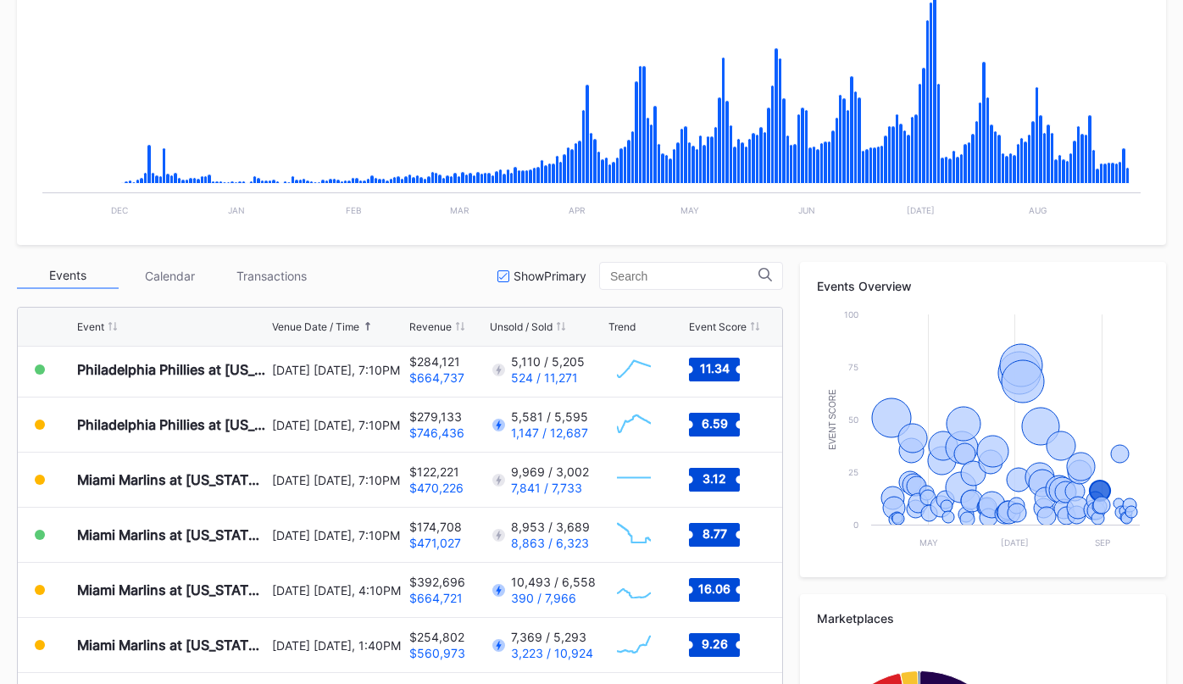
scroll to position [0, 0]
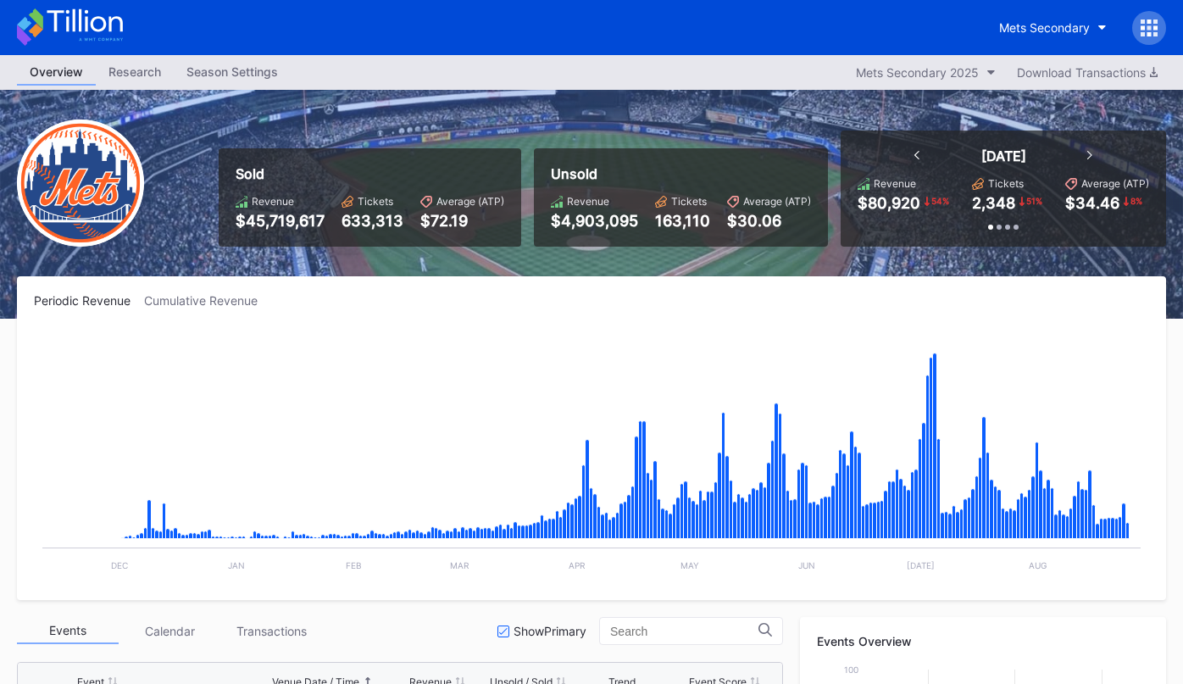
click at [102, 19] on icon at bounding box center [84, 20] width 75 height 23
click at [107, 18] on icon at bounding box center [70, 26] width 106 height 37
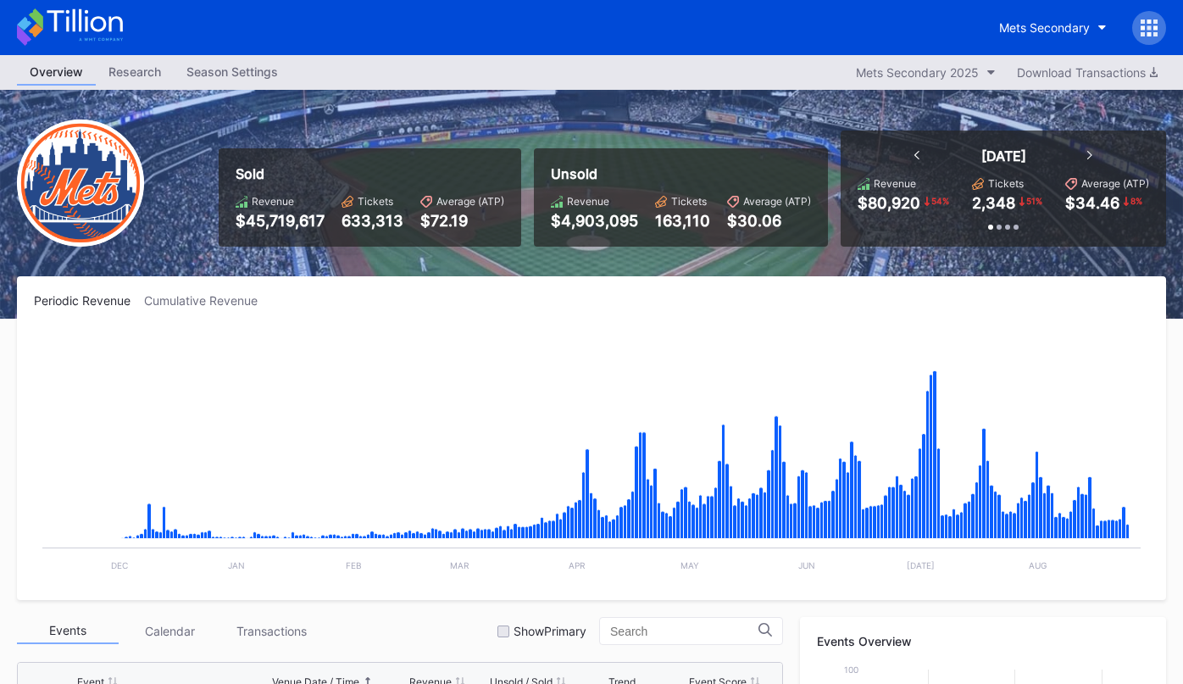
scroll to position [3525, 0]
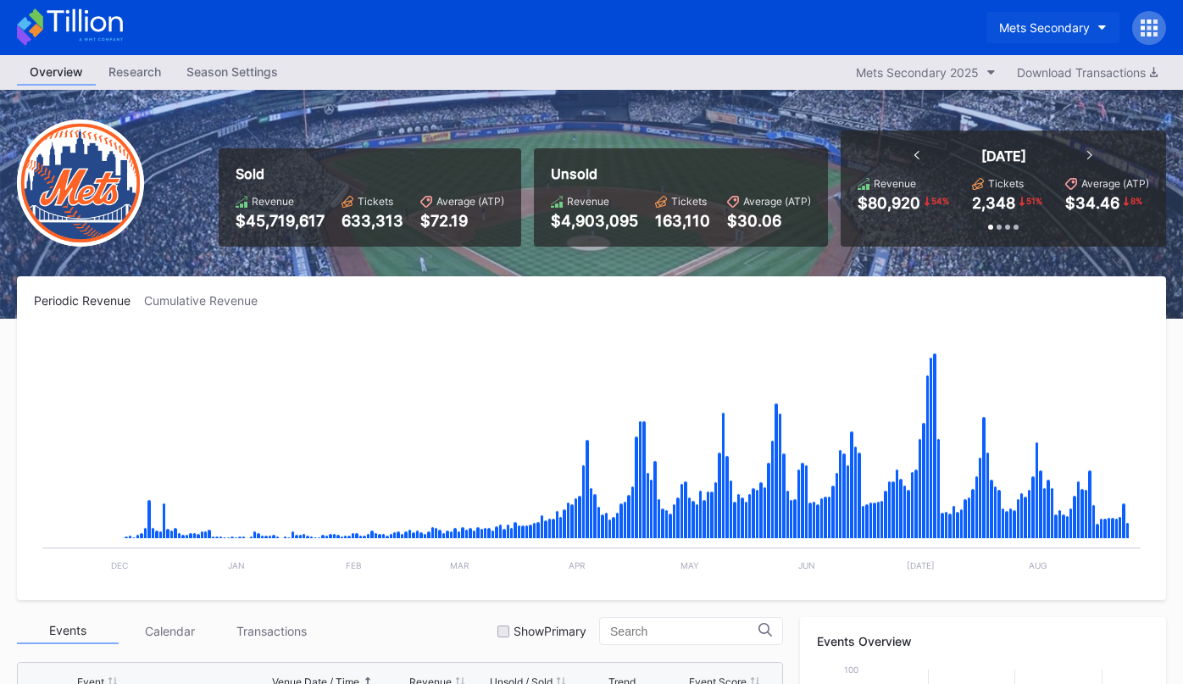
click at [1039, 30] on div "Mets Secondary" at bounding box center [1044, 27] width 91 height 14
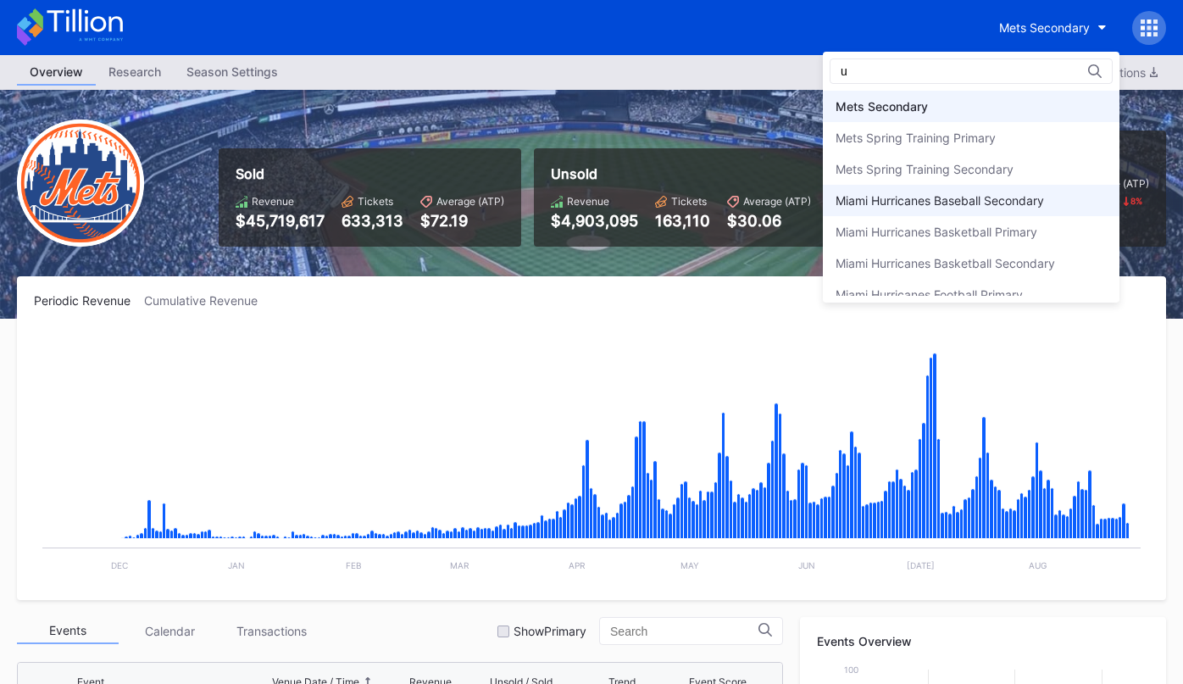
scroll to position [0, 0]
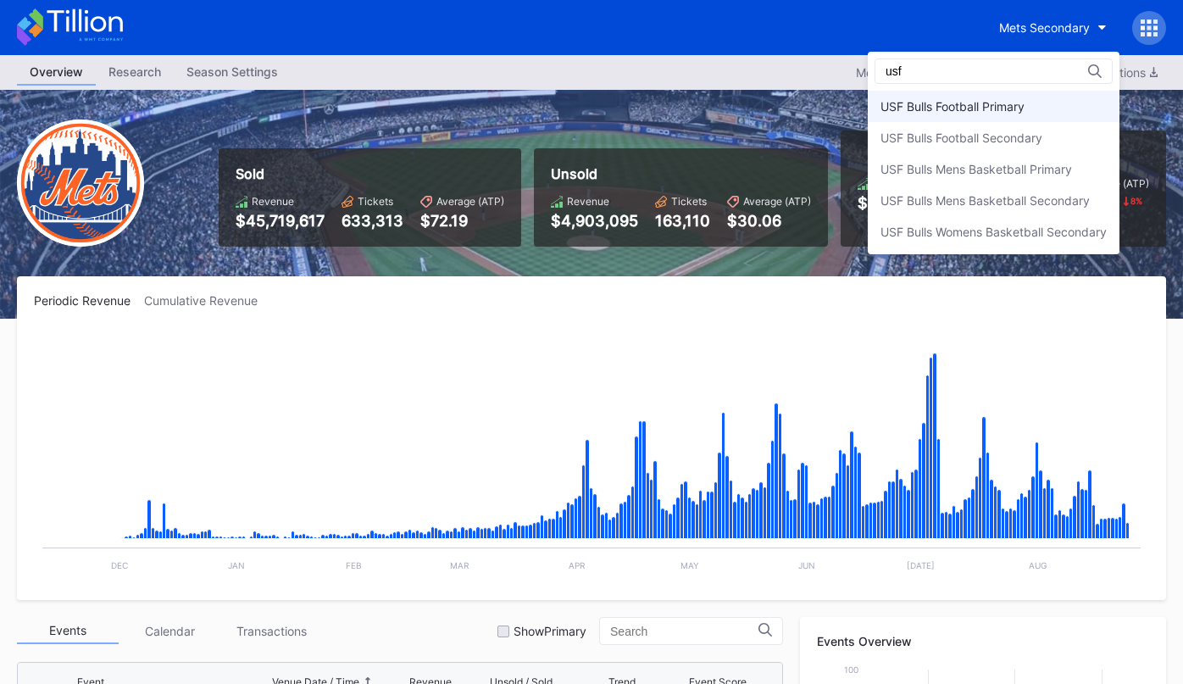
type input "usf"
click at [1006, 103] on div "USF Bulls Football Primary" at bounding box center [952, 106] width 144 height 14
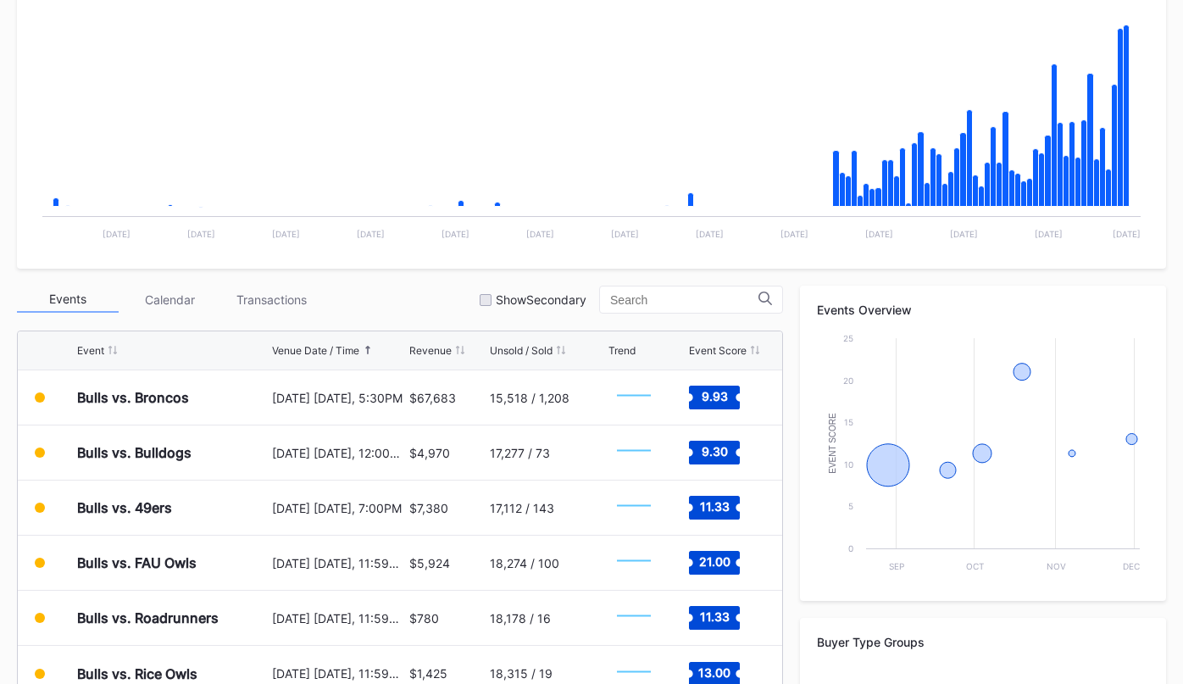
scroll to position [324, 0]
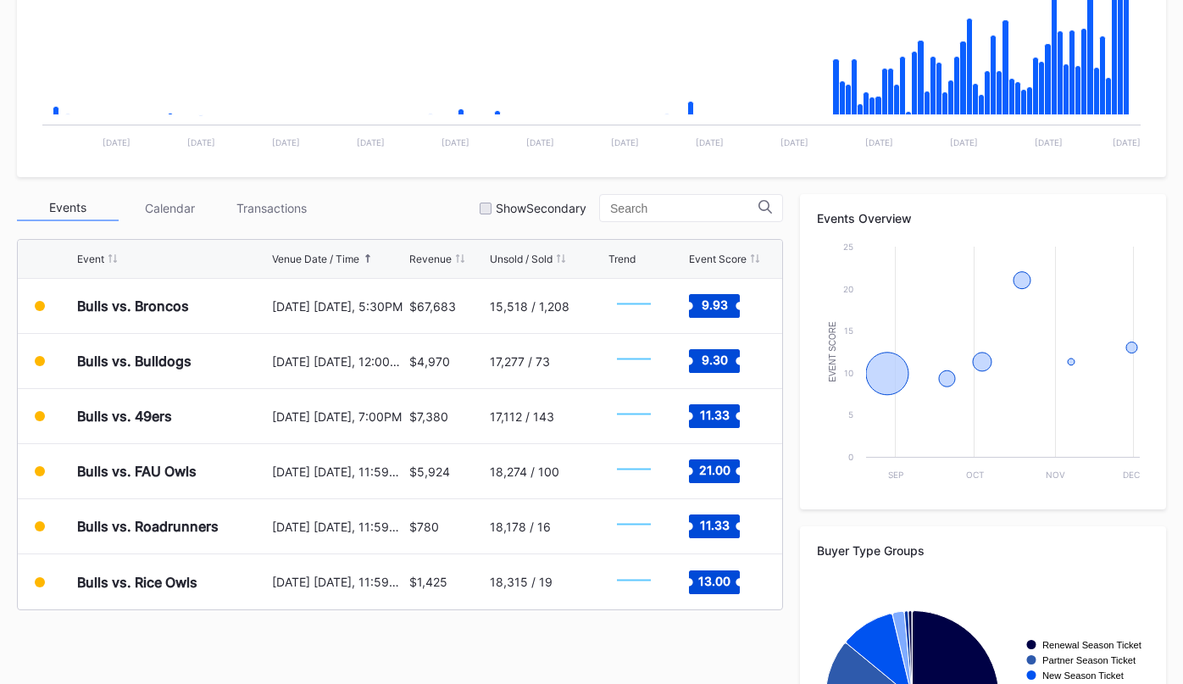
scroll to position [425, 0]
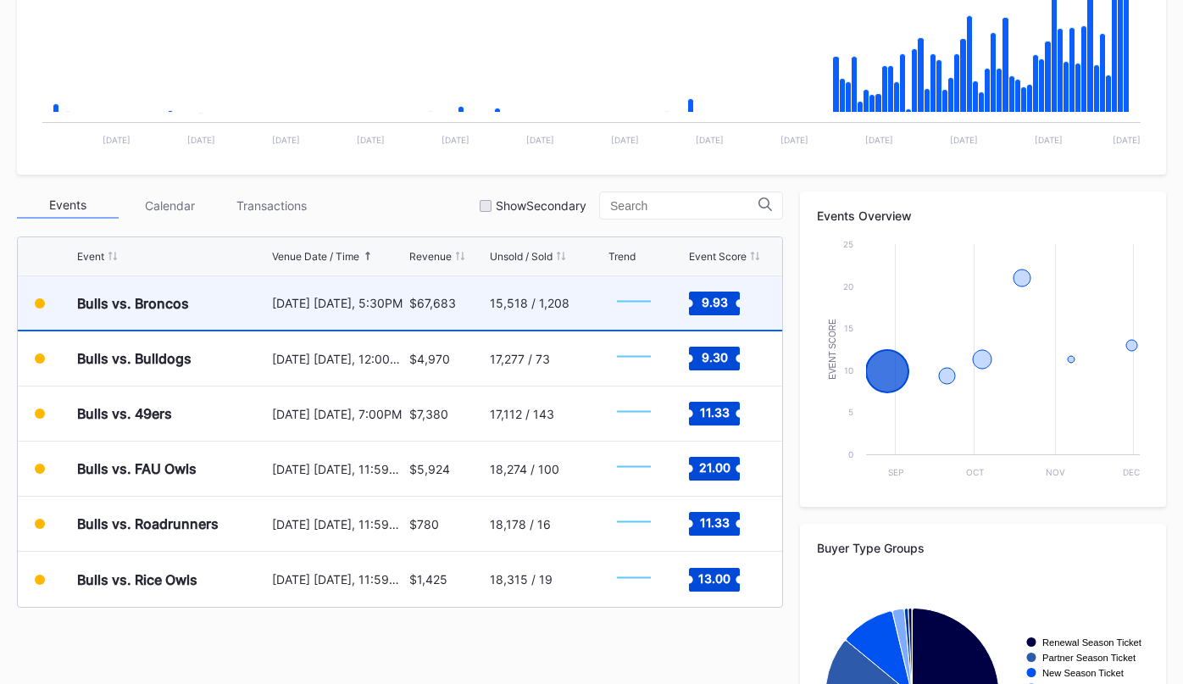
click at [407, 302] on div "Bulls vs. Broncos [DATE] [DATE], 5:30PM $67,683 15,518 / 1,208 Created with Hig…" at bounding box center [400, 303] width 764 height 55
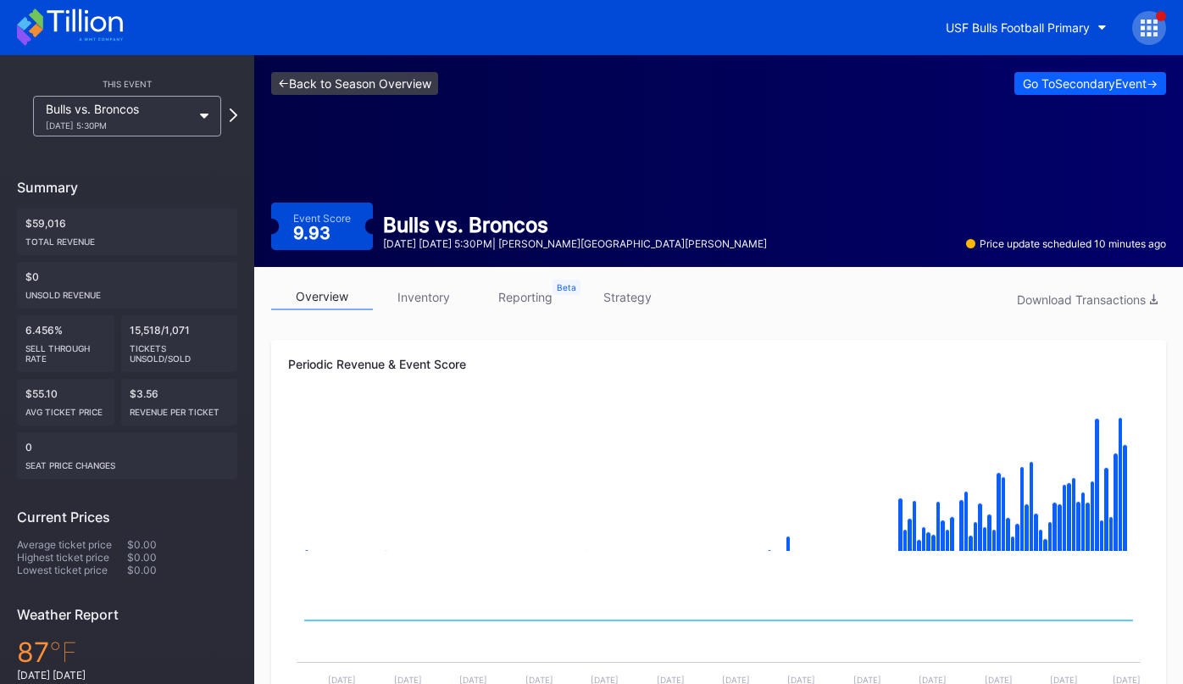
click at [396, 80] on link "<- Back to Season Overview" at bounding box center [354, 83] width 167 height 23
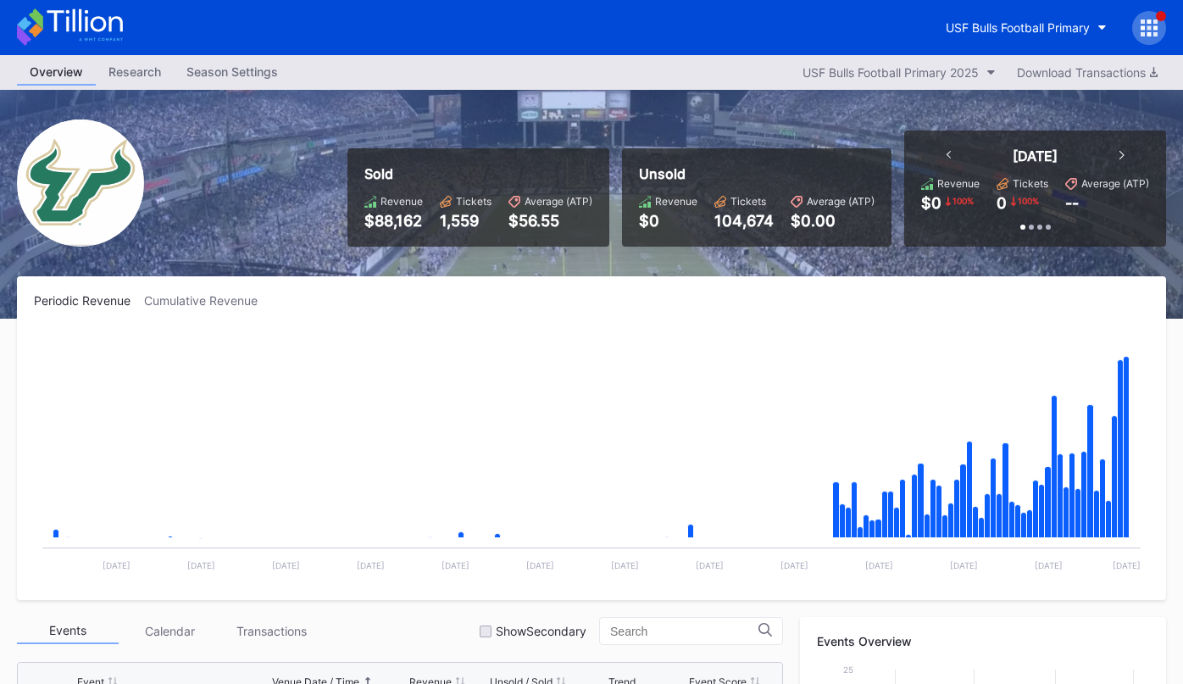
click at [95, 27] on icon at bounding box center [70, 26] width 106 height 37
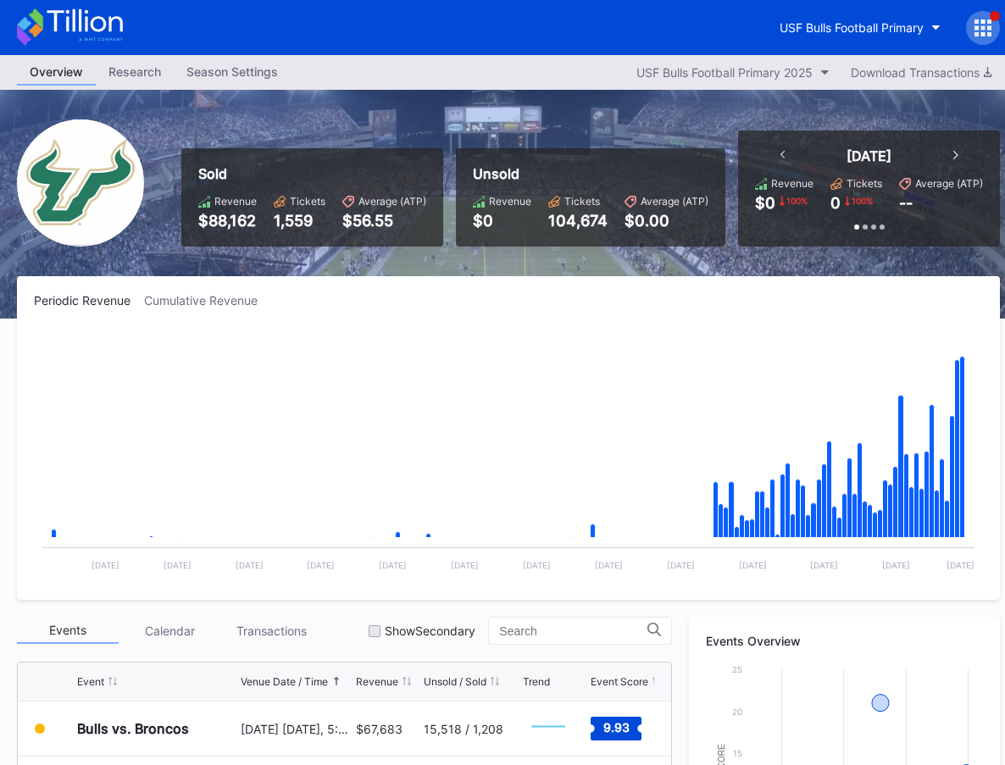
click at [112, 30] on icon at bounding box center [70, 26] width 106 height 37
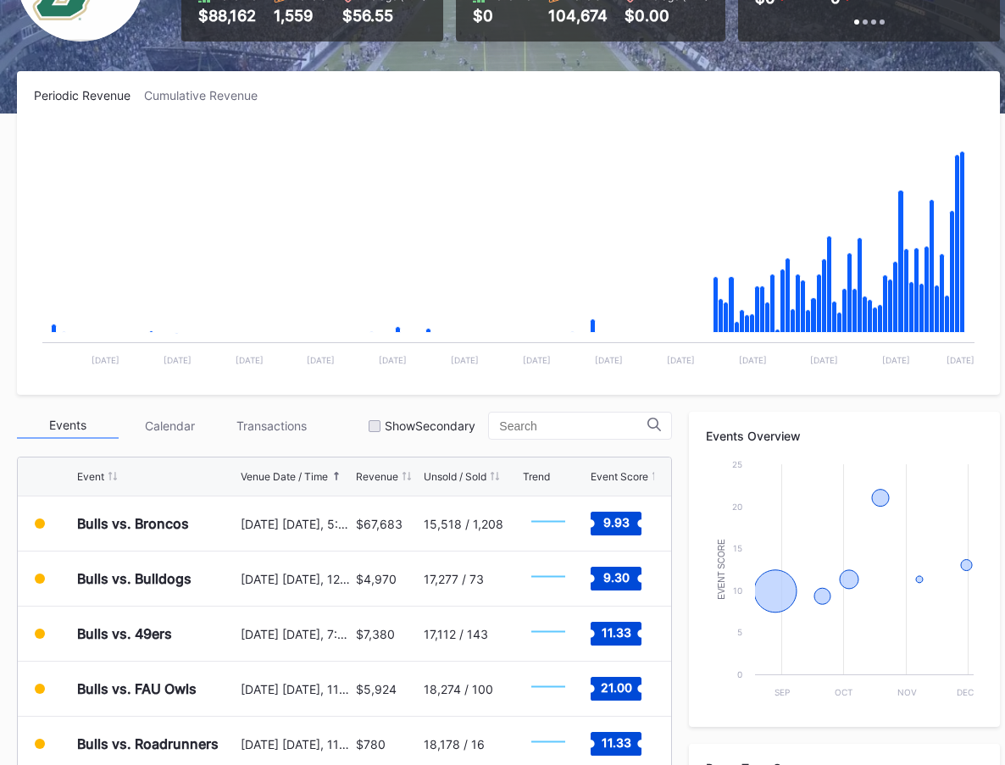
scroll to position [516, 0]
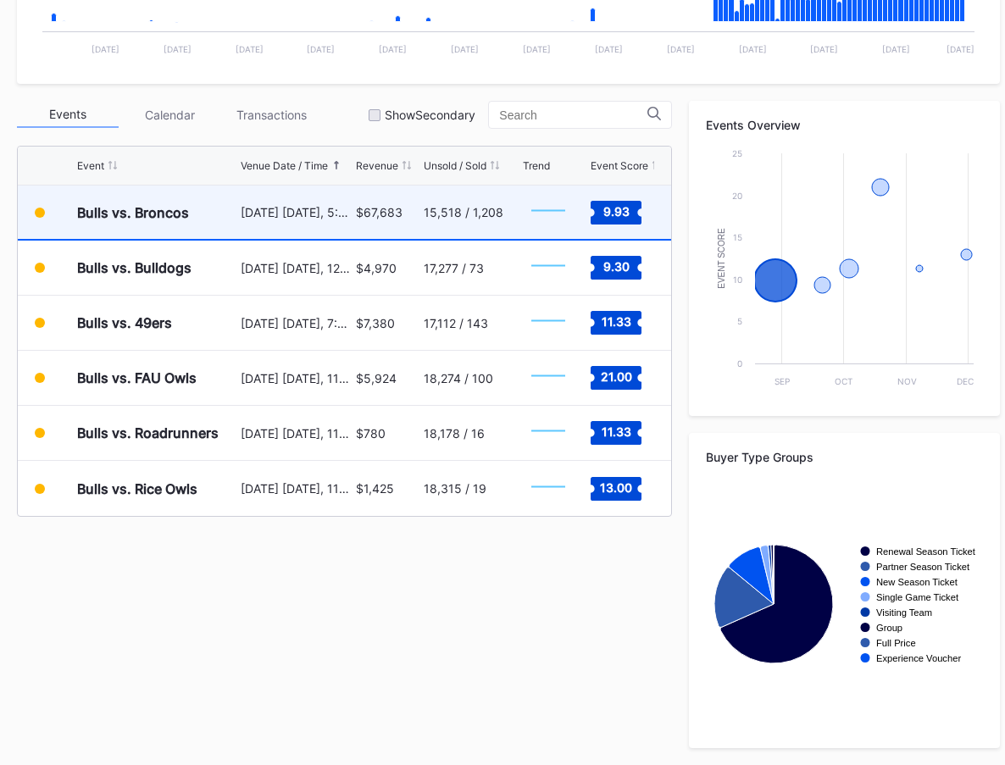
click at [294, 225] on div "[DATE] [DATE], 5:30PM" at bounding box center [296, 212] width 111 height 53
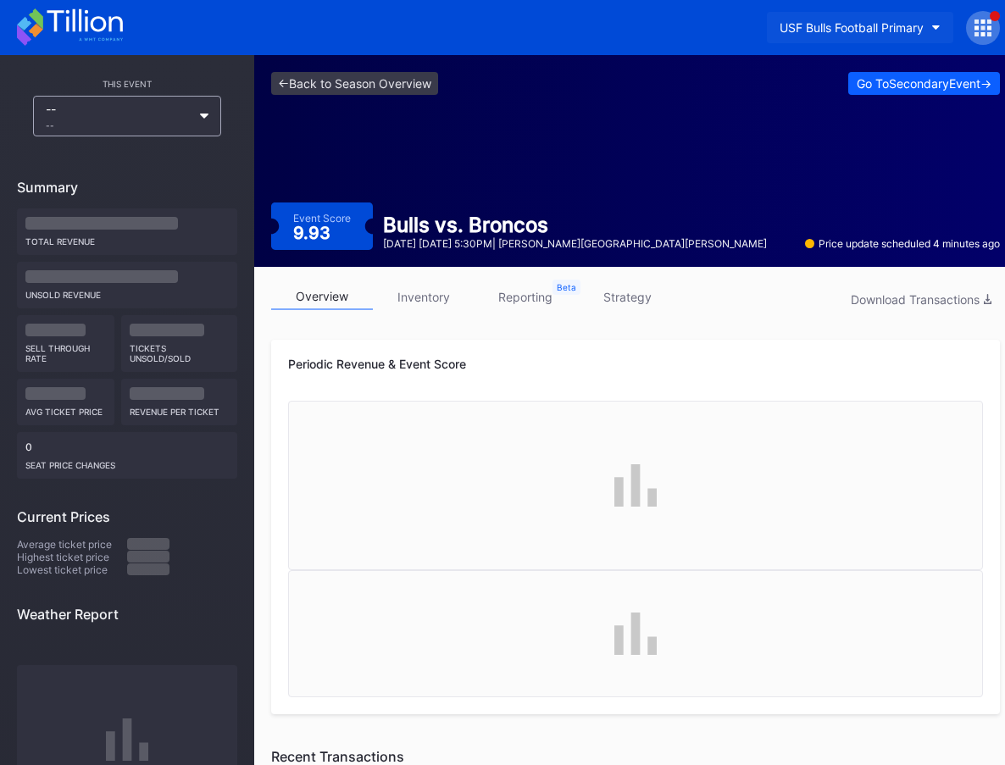
click at [851, 36] on button "USF Bulls Football Primary" at bounding box center [860, 27] width 186 height 31
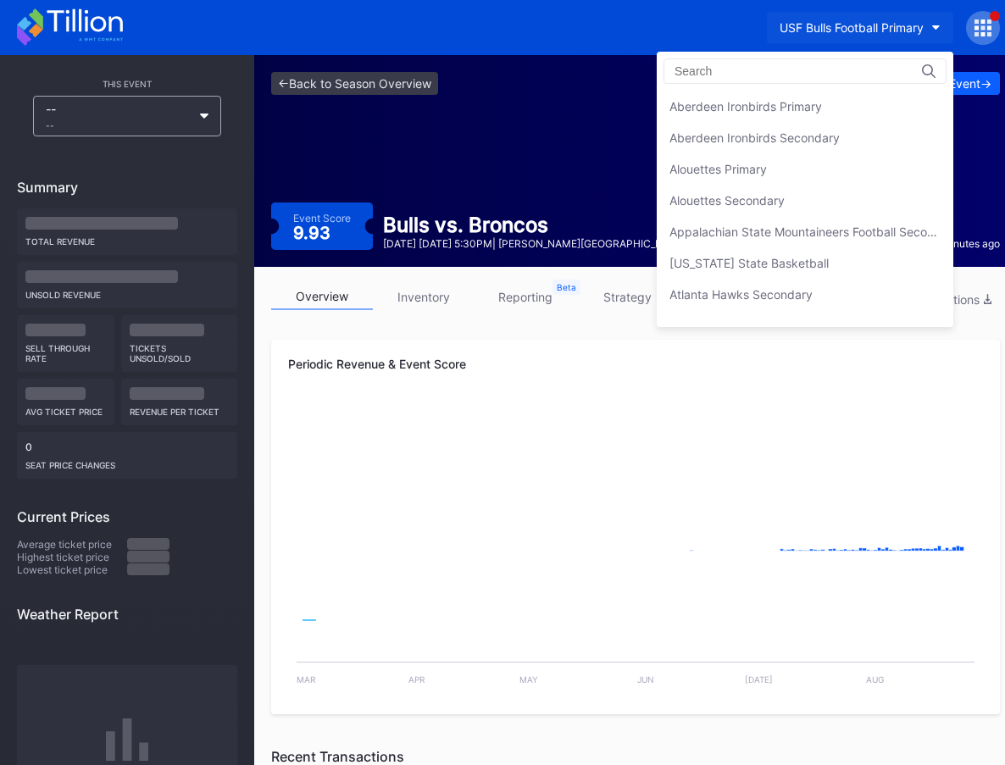
scroll to position [5612, 0]
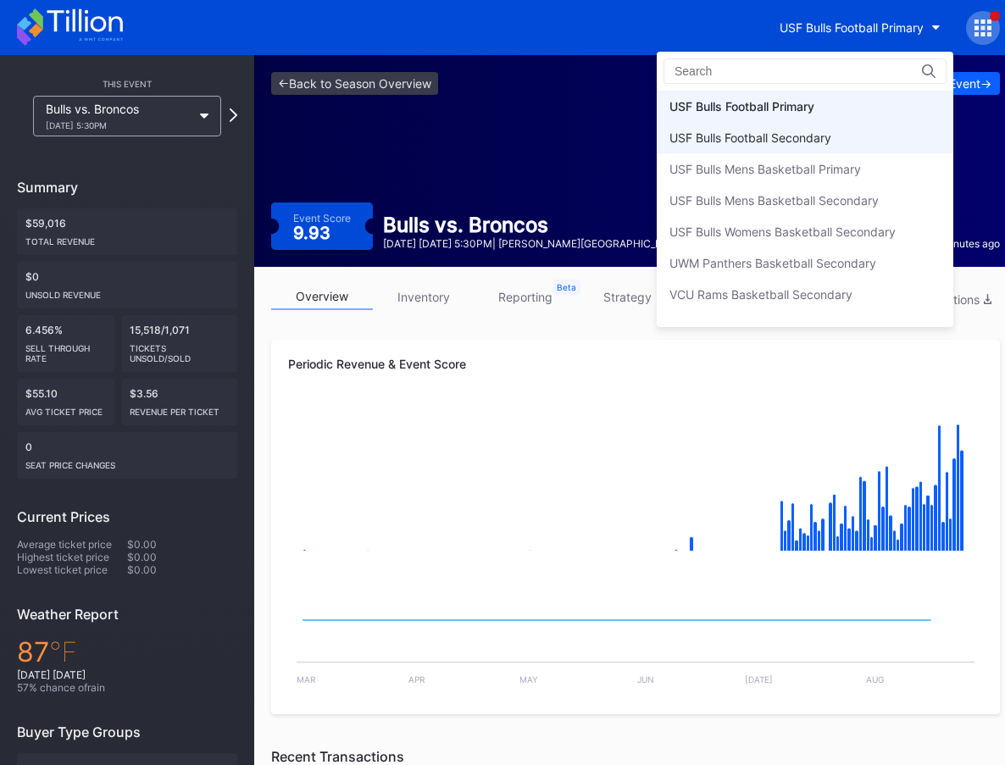
click at [846, 145] on div "USF Bulls Football Secondary" at bounding box center [805, 137] width 297 height 31
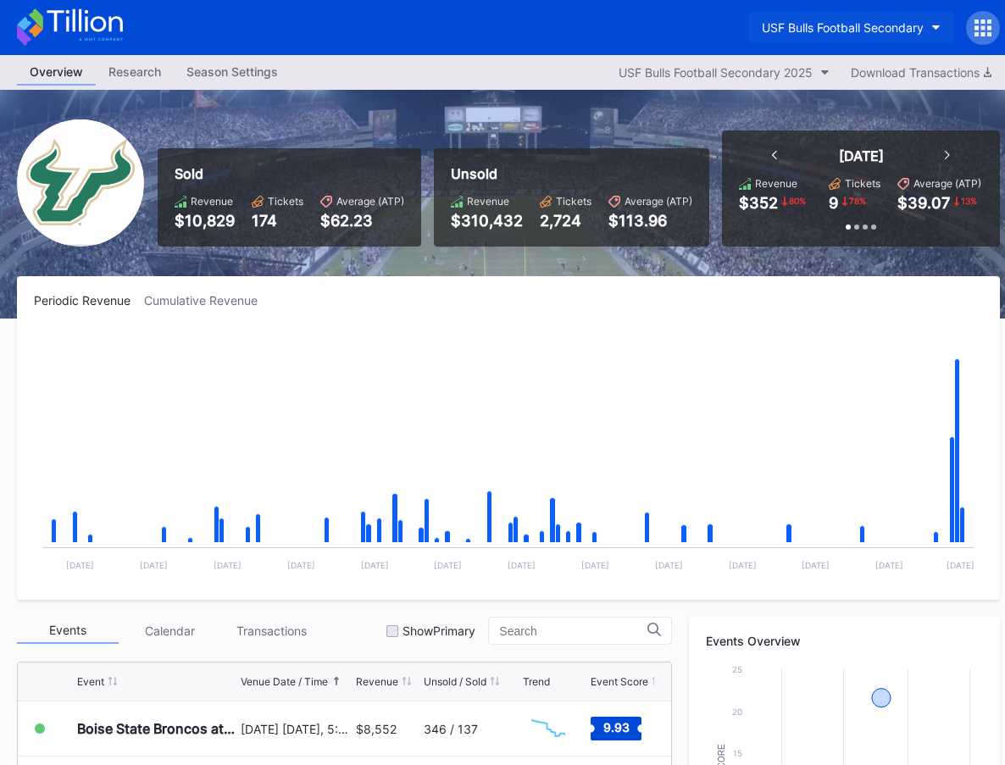
drag, startPoint x: 685, startPoint y: 8, endPoint x: 753, endPoint y: 20, distance: 69.7
click at [694, 10] on div "USF Bulls Football Secondary" at bounding box center [508, 27] width 1017 height 55
click at [755, 20] on button "USF Bulls Football Secondary" at bounding box center [851, 27] width 204 height 31
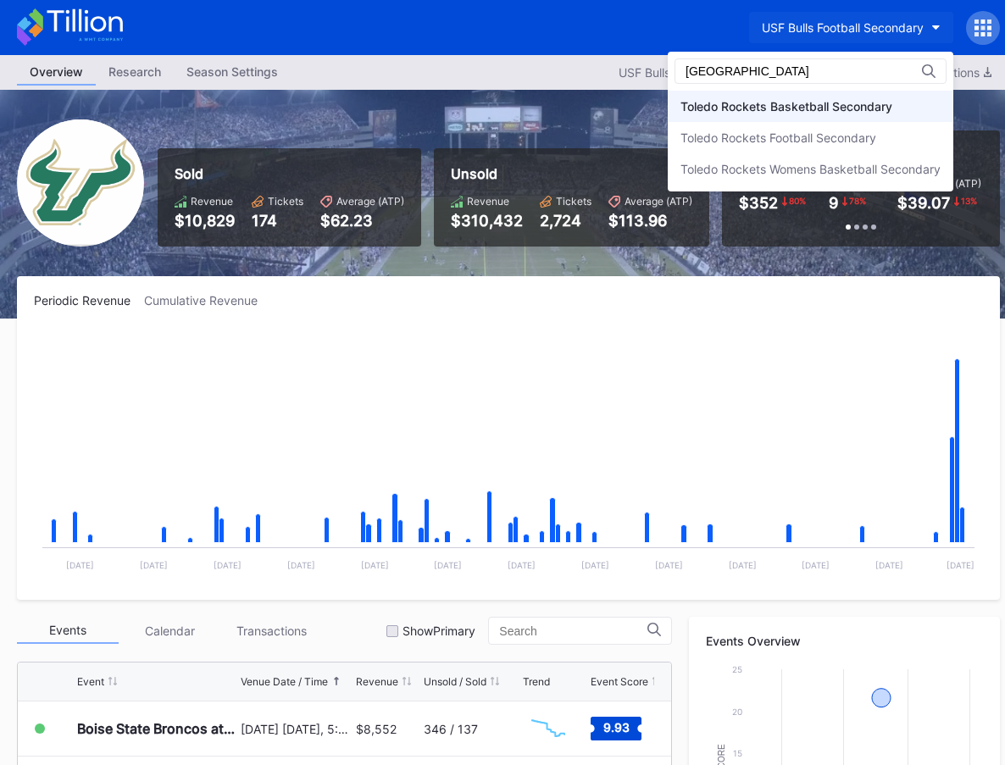
type input "[GEOGRAPHIC_DATA]"
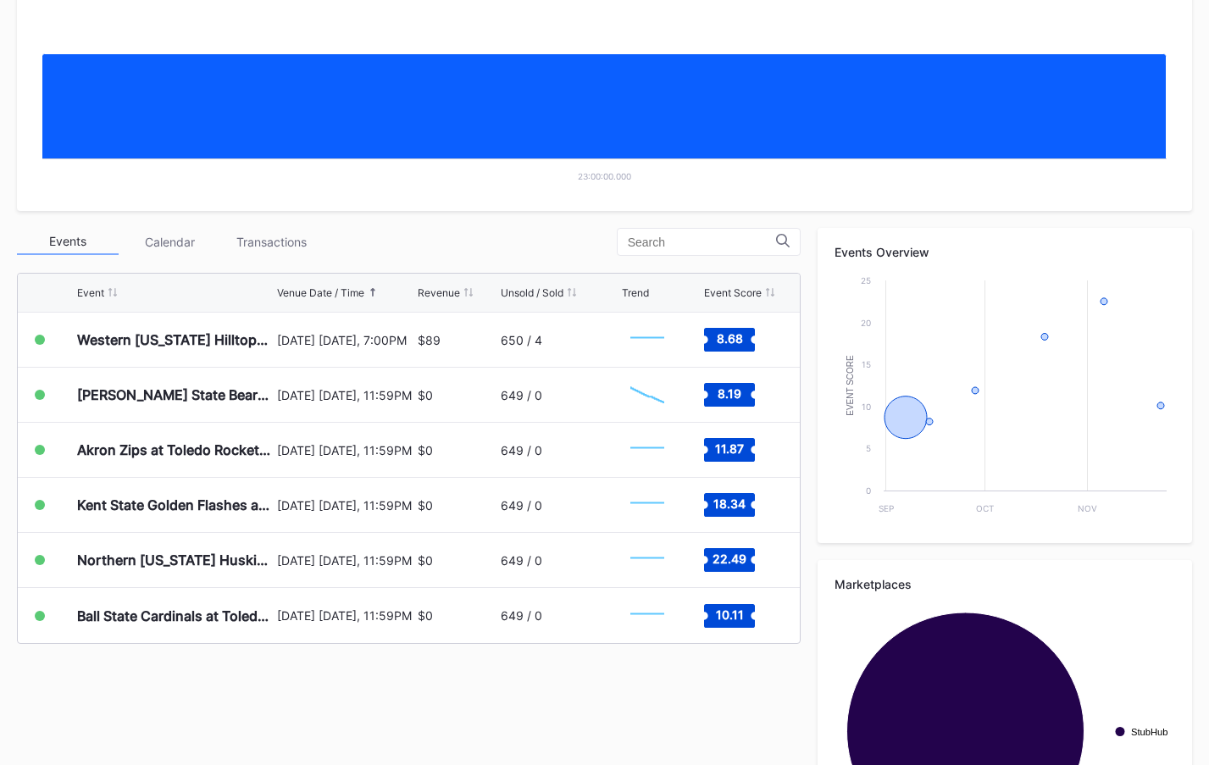
scroll to position [516, 0]
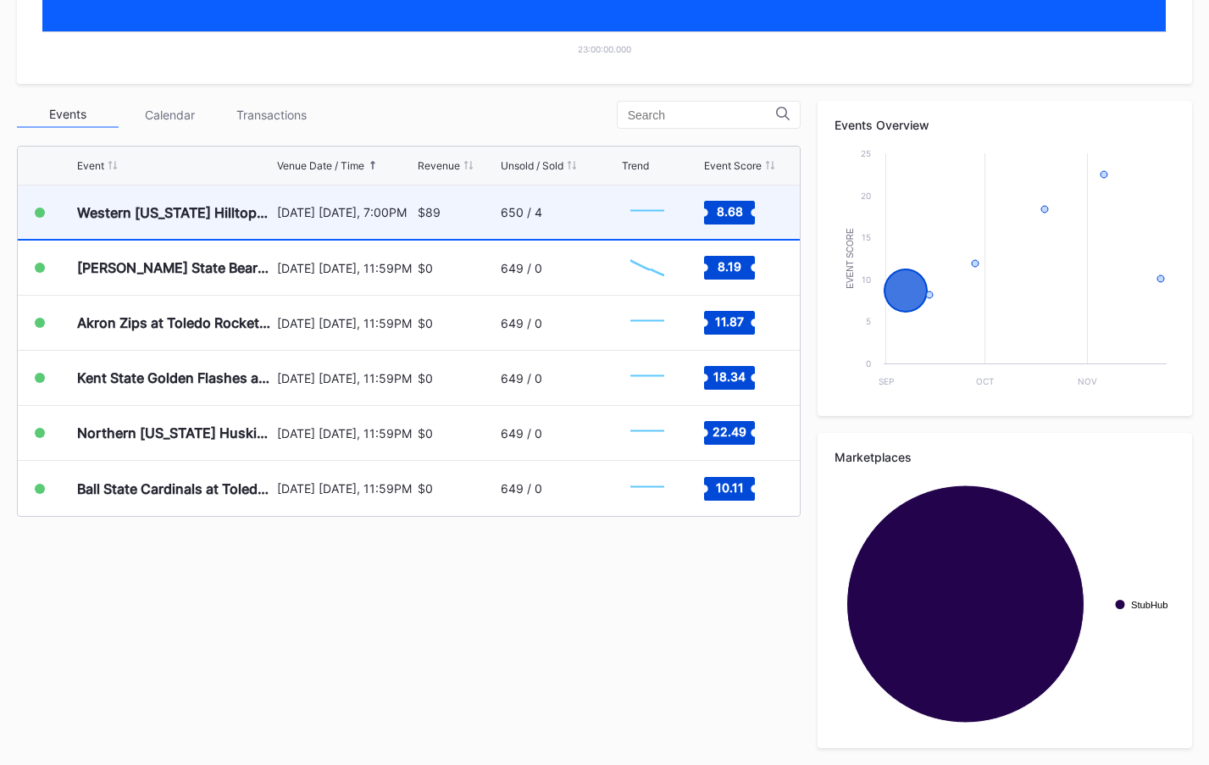
click at [222, 204] on div "Western [US_STATE] Hilltoppers at Toledo Rockets Football" at bounding box center [175, 212] width 196 height 17
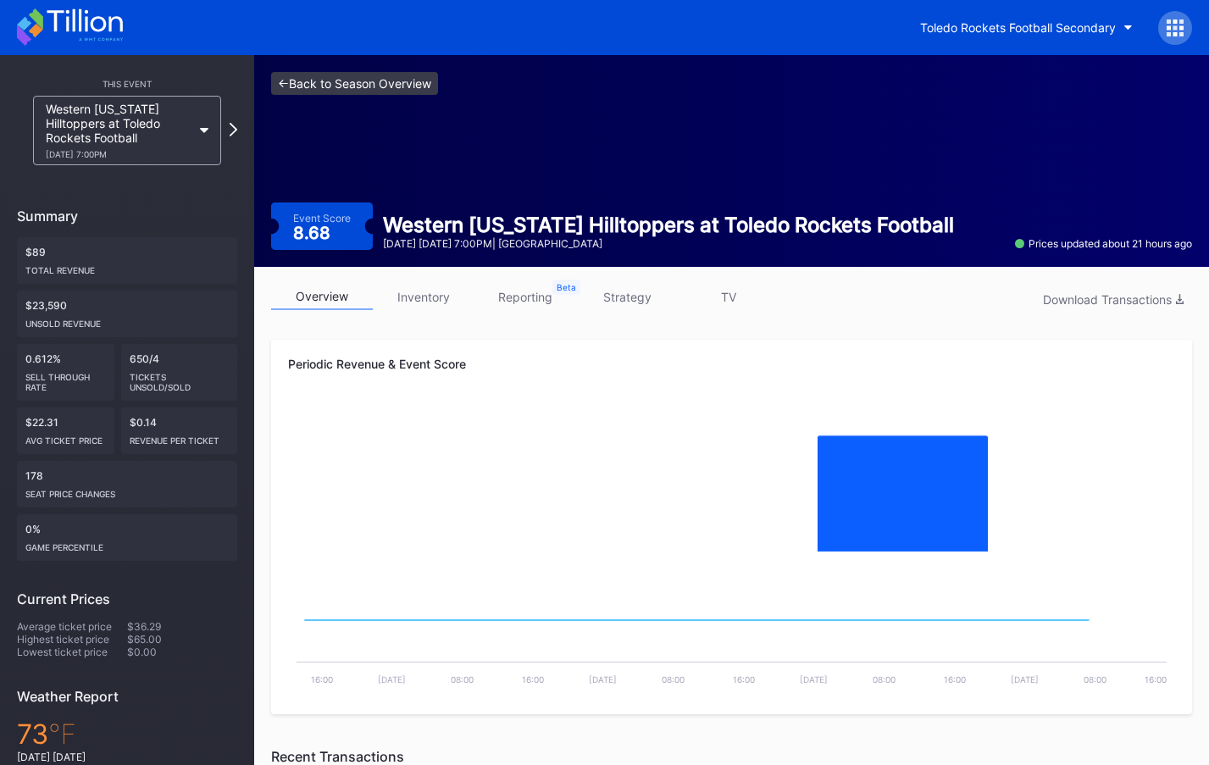
click at [352, 79] on link "<- Back to Season Overview" at bounding box center [354, 83] width 167 height 23
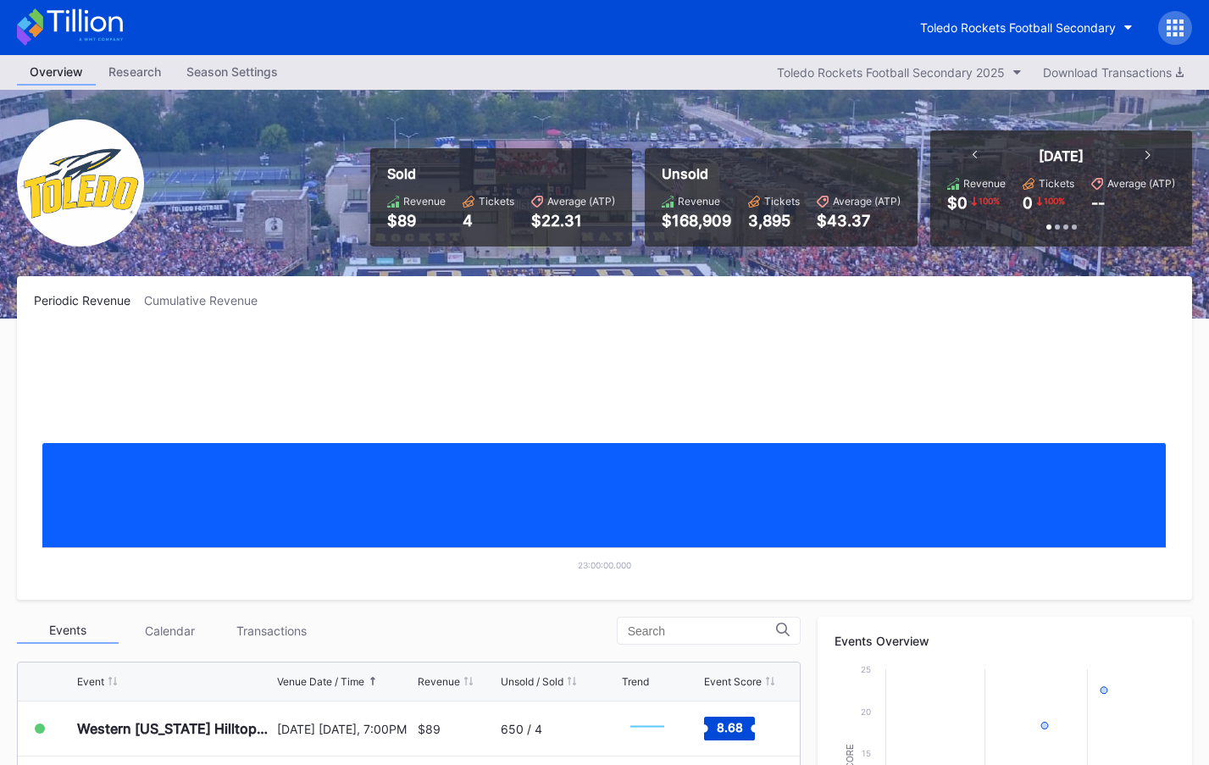
click at [132, 80] on div "Research" at bounding box center [135, 71] width 78 height 25
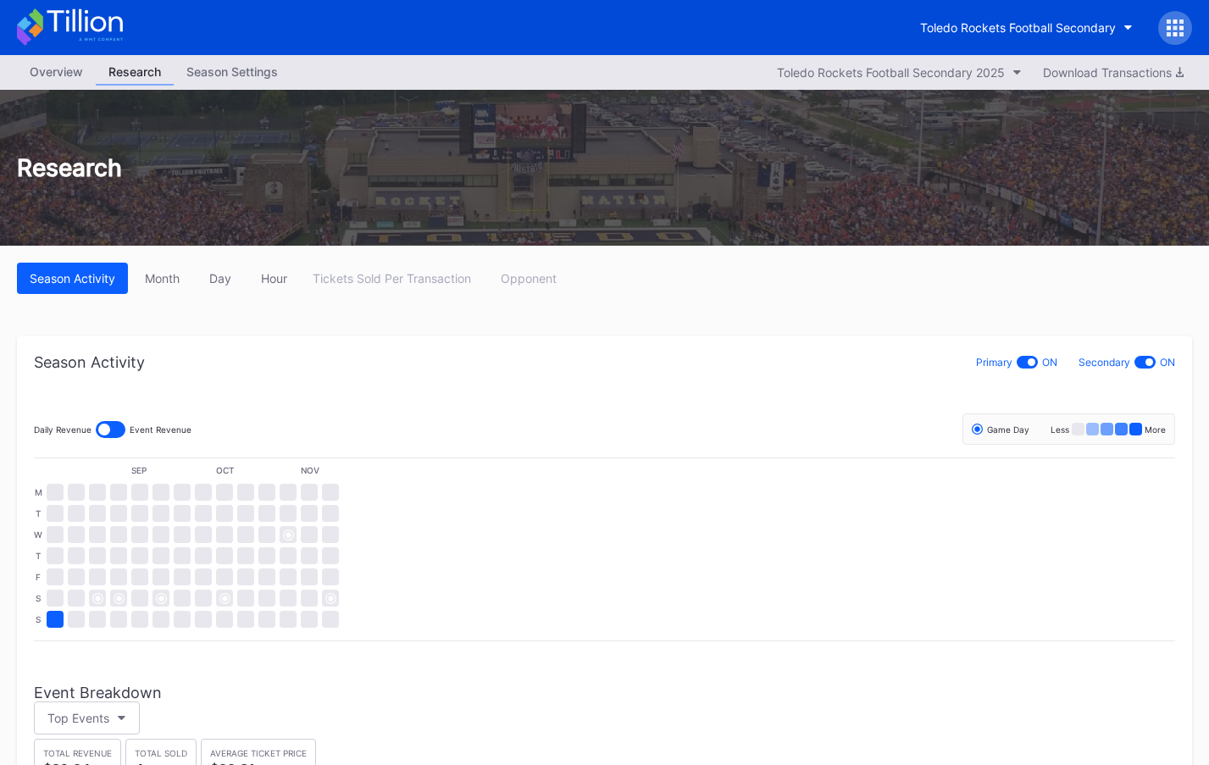
click at [277, 72] on div "Season Settings" at bounding box center [232, 71] width 117 height 25
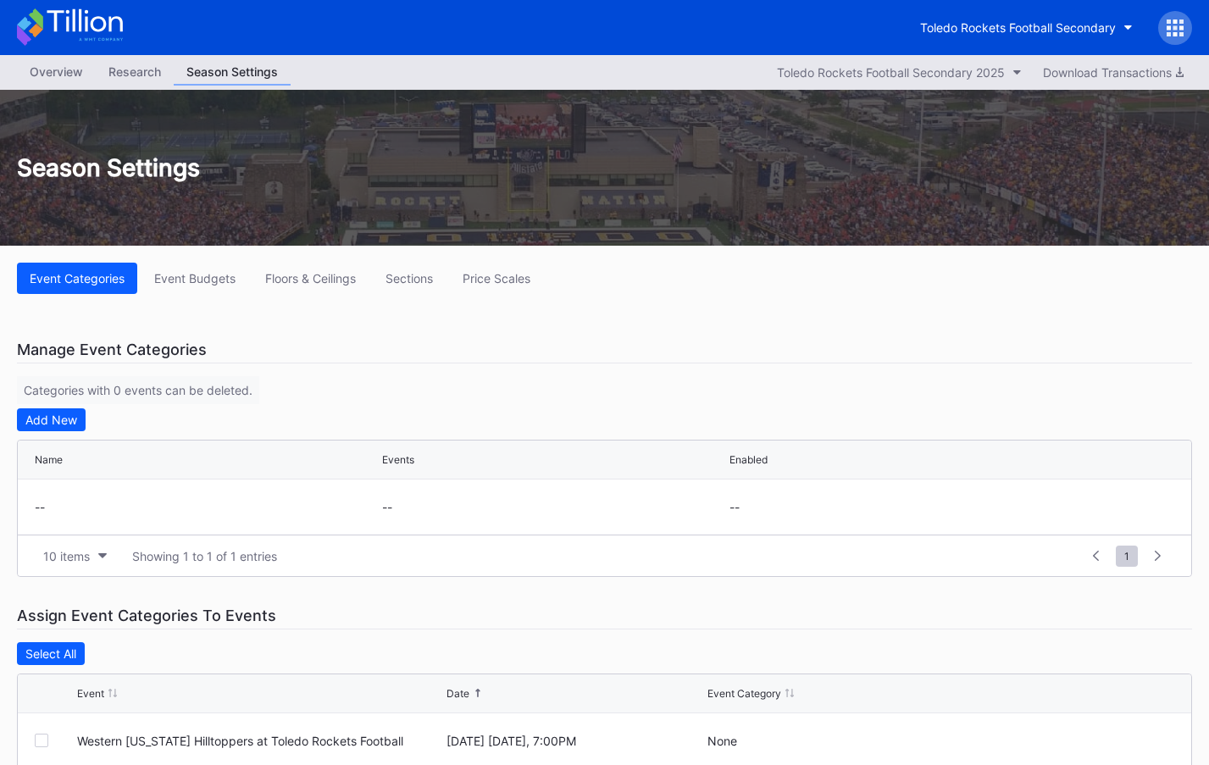
click at [57, 69] on div "Overview" at bounding box center [56, 71] width 79 height 25
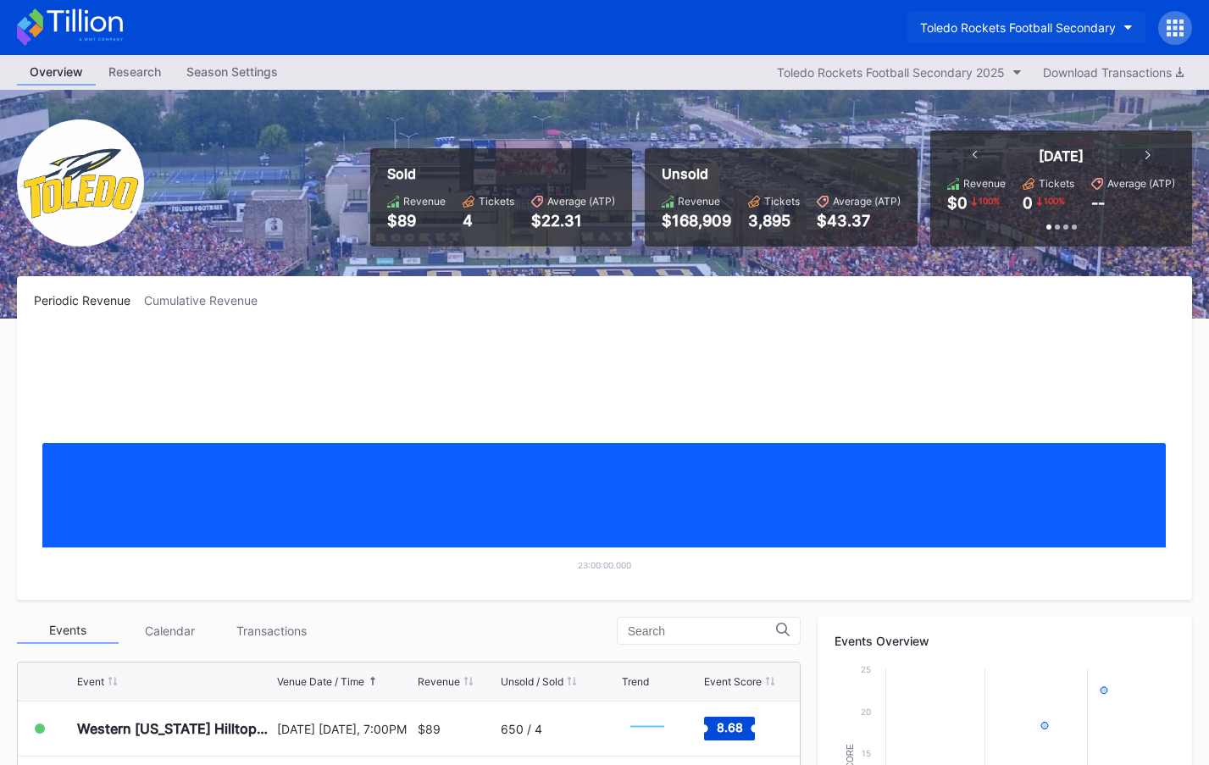
click at [996, 36] on button "Toledo Rockets Football Secondary" at bounding box center [1026, 27] width 238 height 31
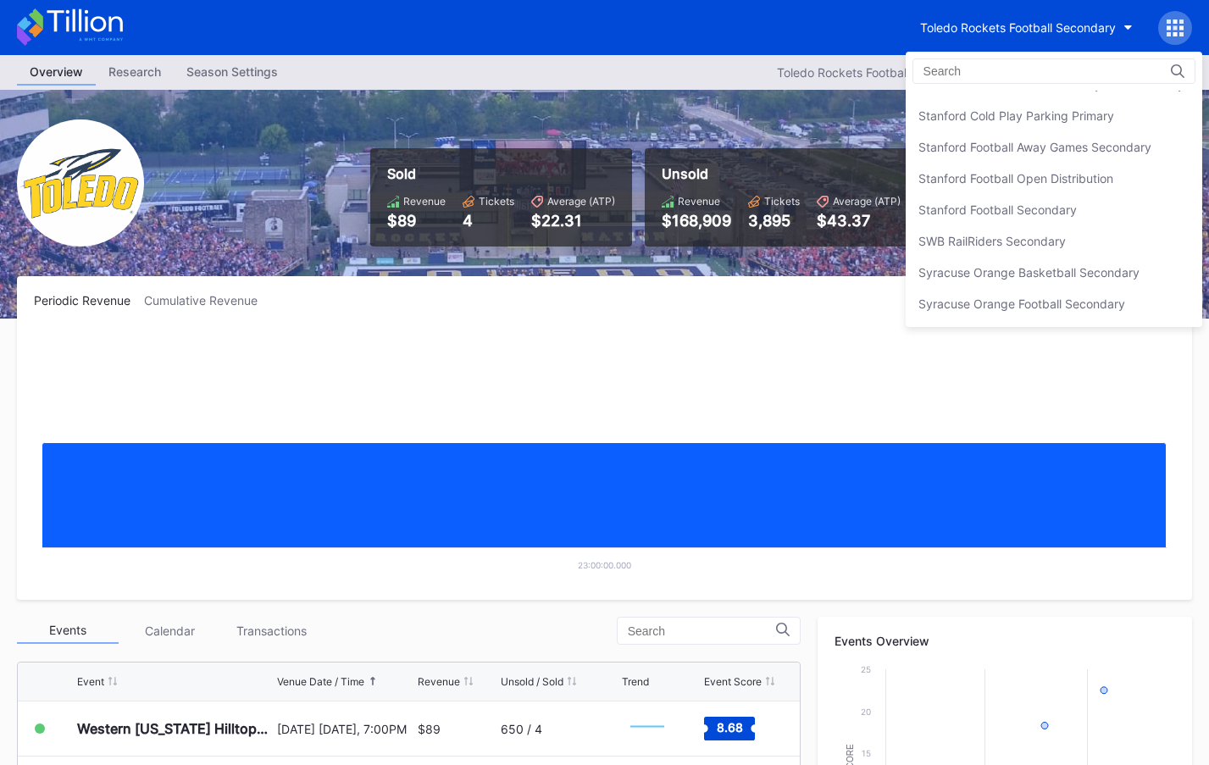
scroll to position [5224, 0]
click at [1004, 179] on div "Stanford Football Open Distribution" at bounding box center [1015, 181] width 195 height 14
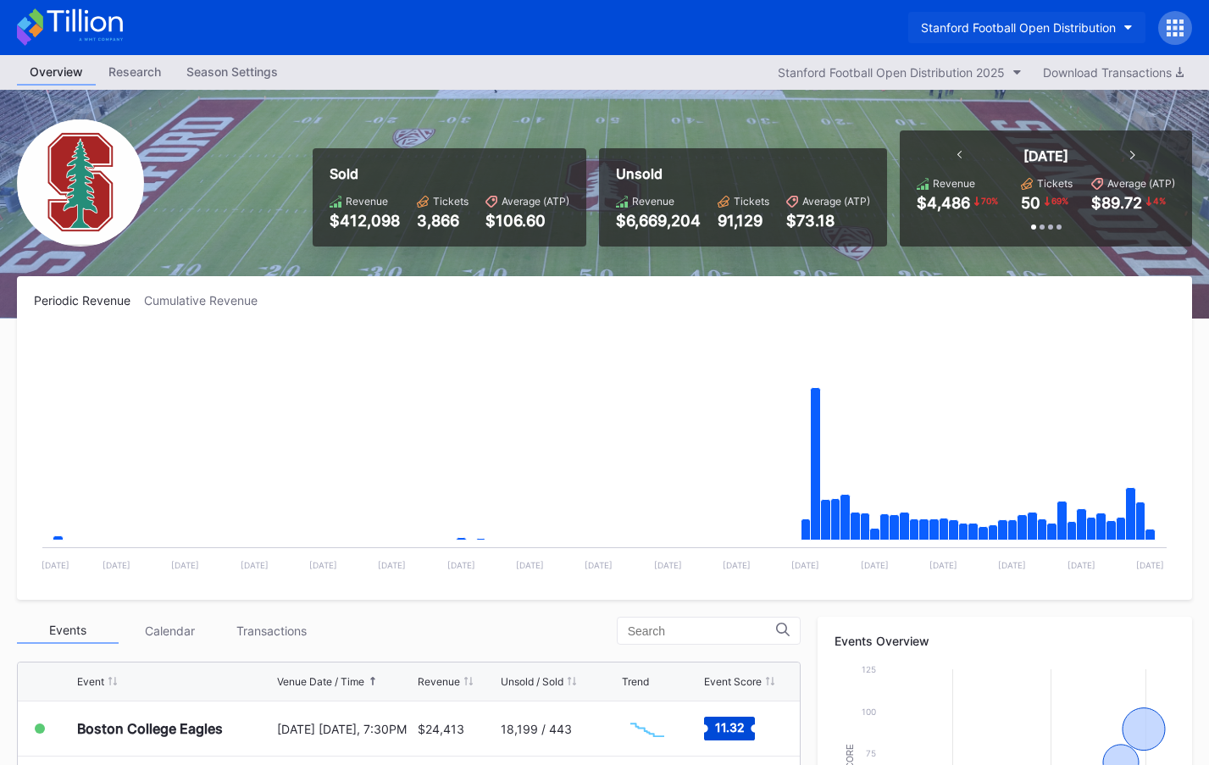
click at [1004, 22] on div "Stanford Football Open Distribution" at bounding box center [1018, 27] width 195 height 14
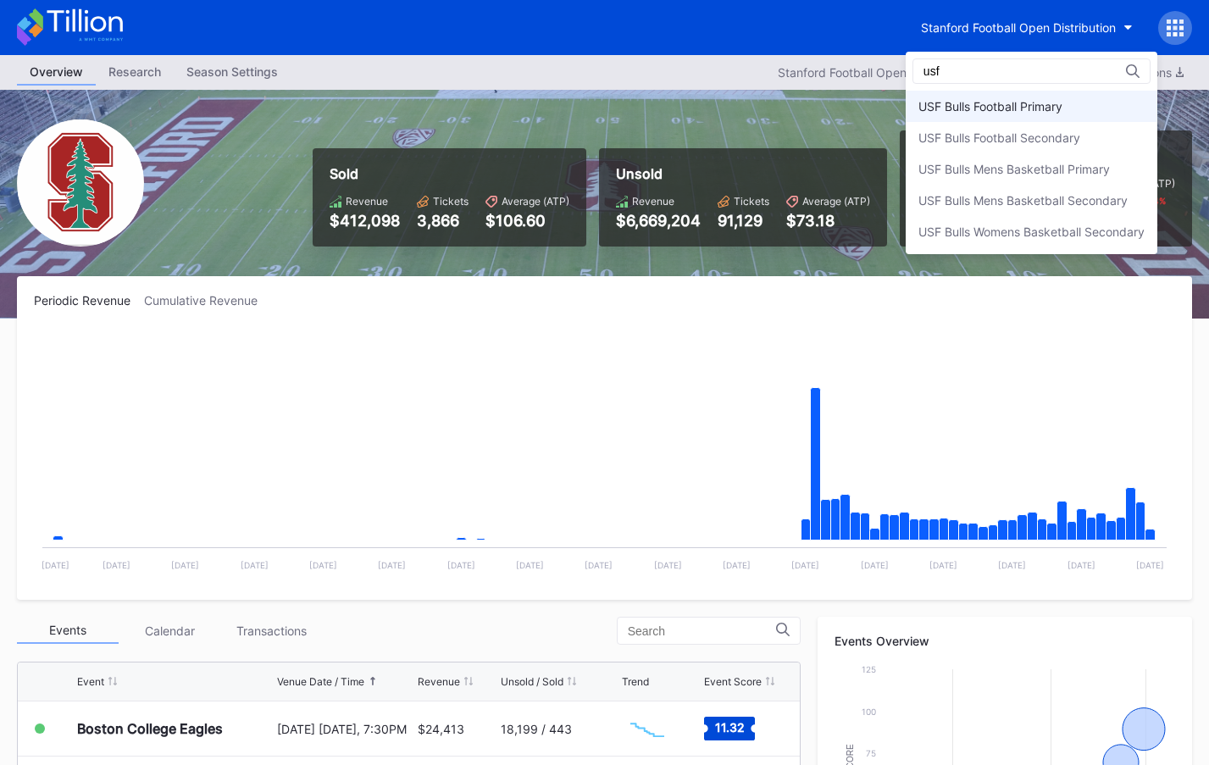
type input "usf"
click at [1004, 104] on div "USF Bulls Football Primary" at bounding box center [1032, 106] width 252 height 31
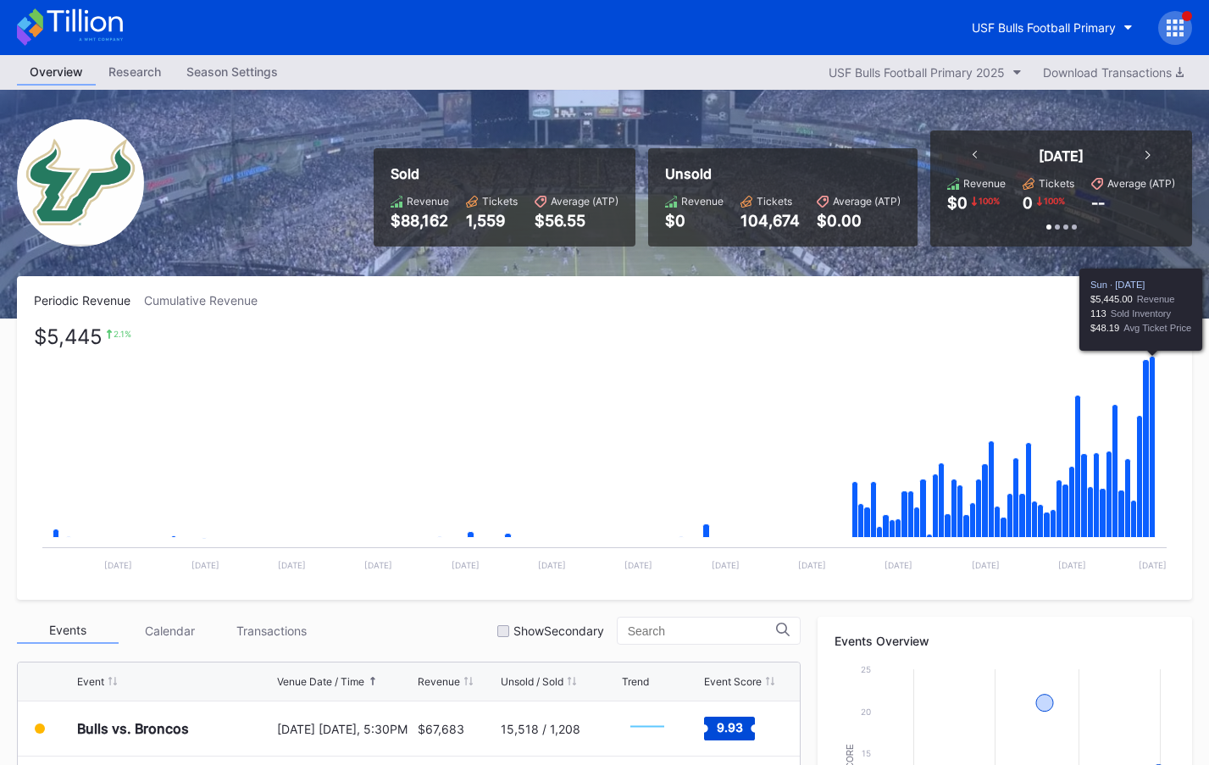
click at [1004, 386] on icon "Chart title" at bounding box center [1153, 447] width 6 height 181
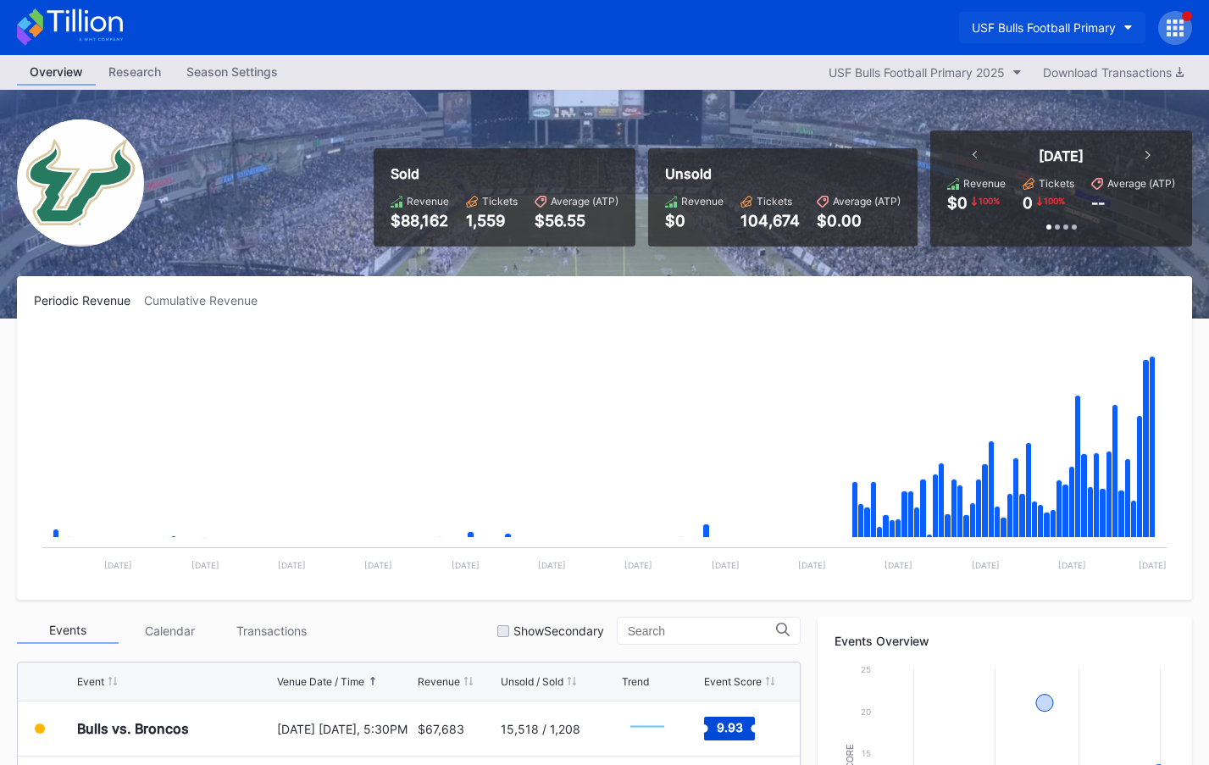
click at [995, 28] on div "USF Bulls Football Primary" at bounding box center [1044, 27] width 144 height 14
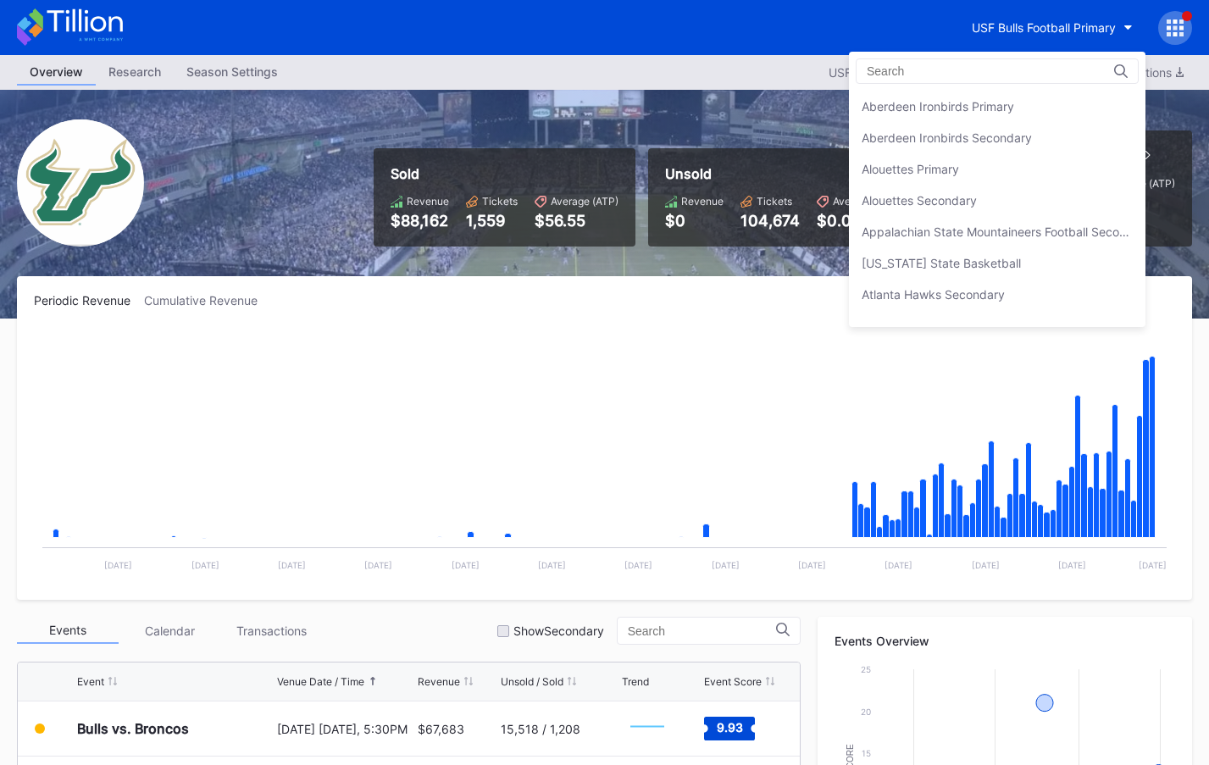
scroll to position [5612, 0]
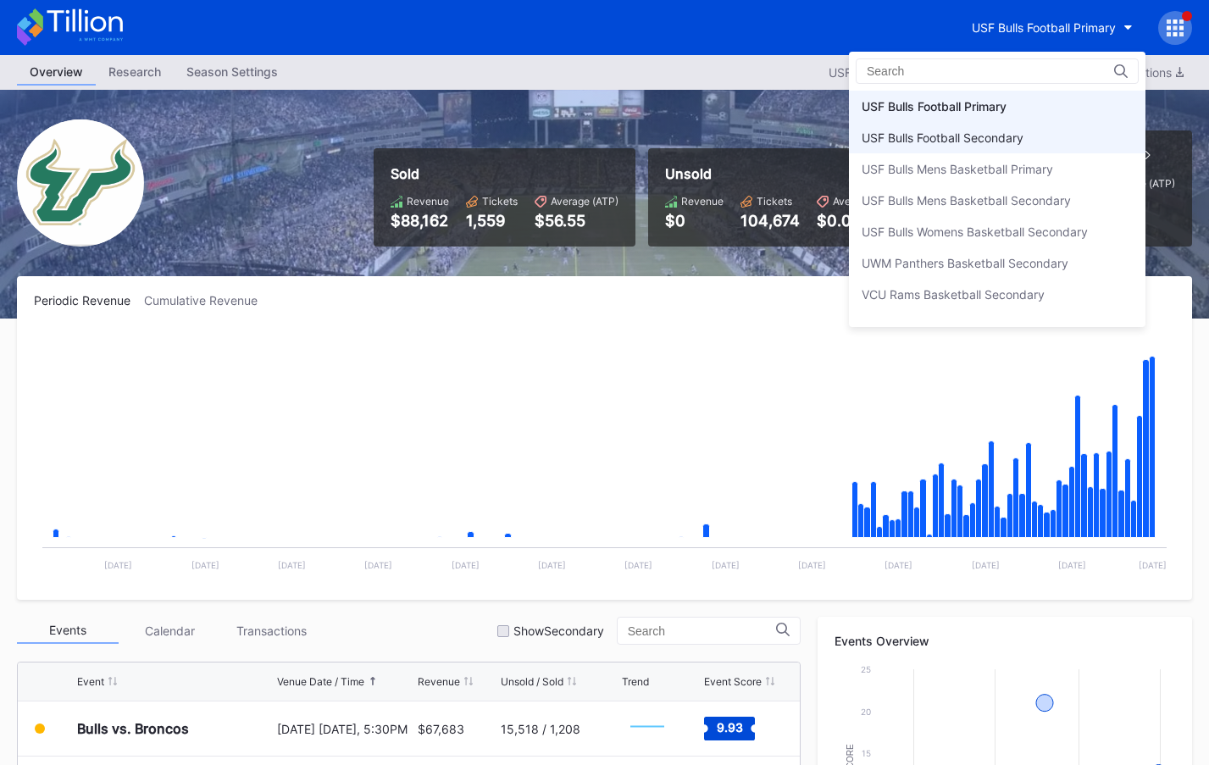
click at [995, 138] on div "USF Bulls Football Secondary" at bounding box center [943, 137] width 162 height 14
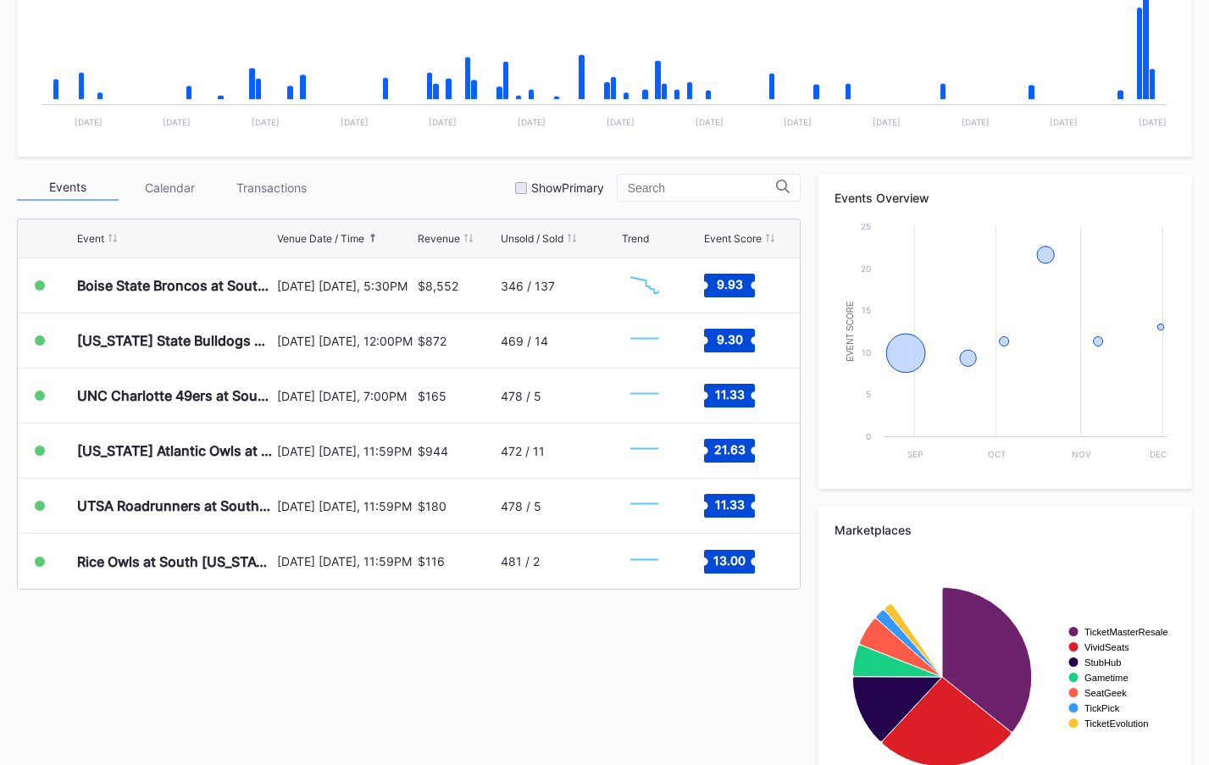
scroll to position [516, 0]
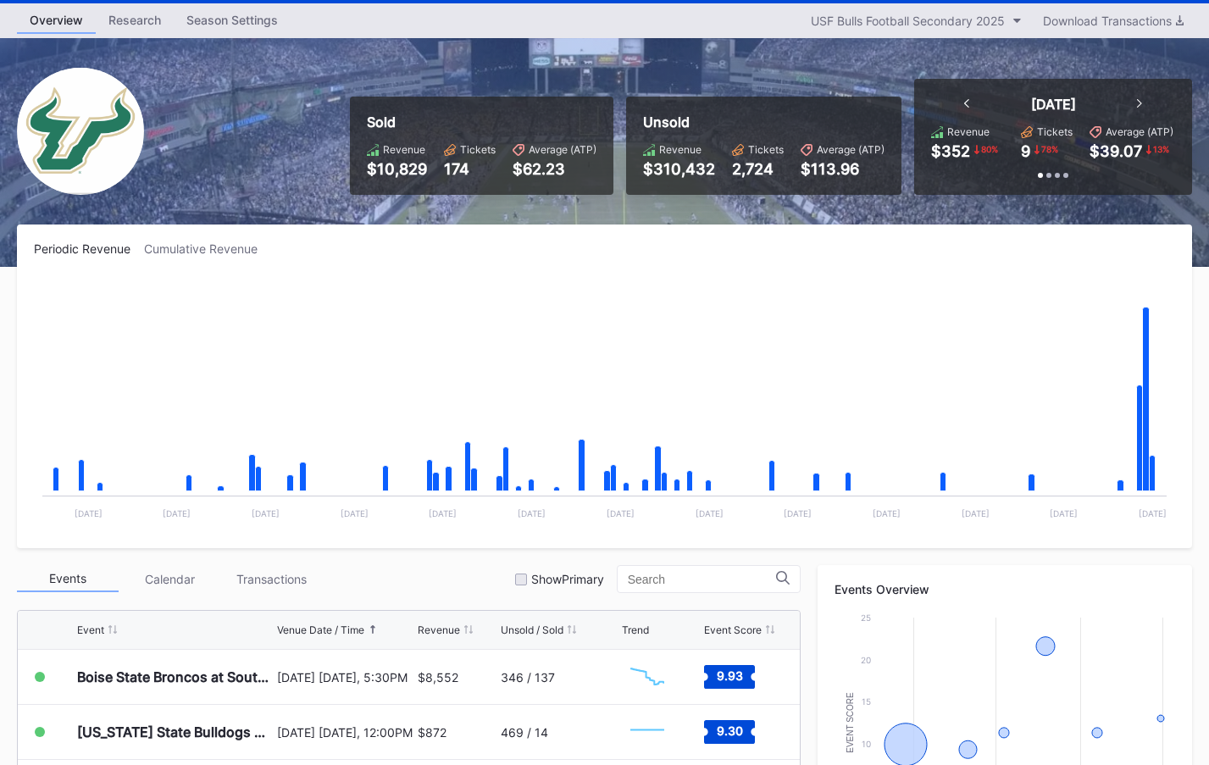
scroll to position [62, 0]
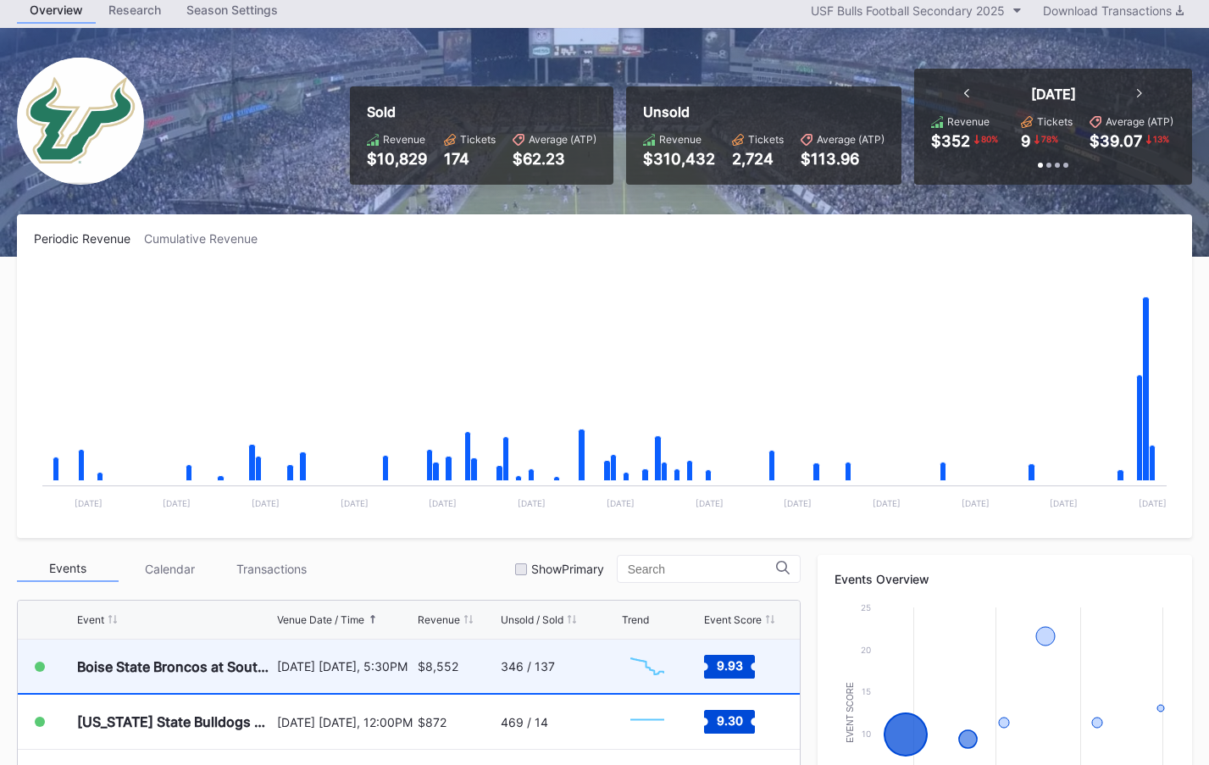
click at [425, 669] on div "$8,552" at bounding box center [438, 666] width 41 height 14
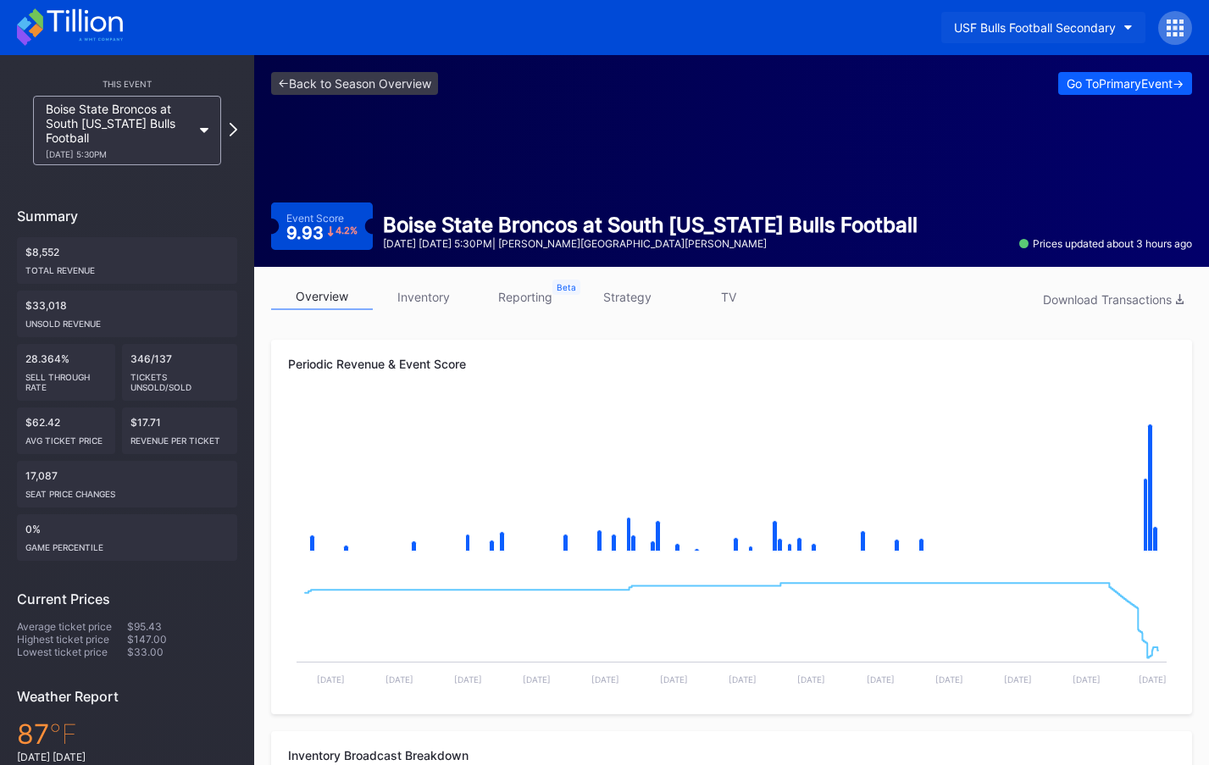
click at [975, 32] on div "USF Bulls Football Secondary" at bounding box center [1035, 27] width 162 height 14
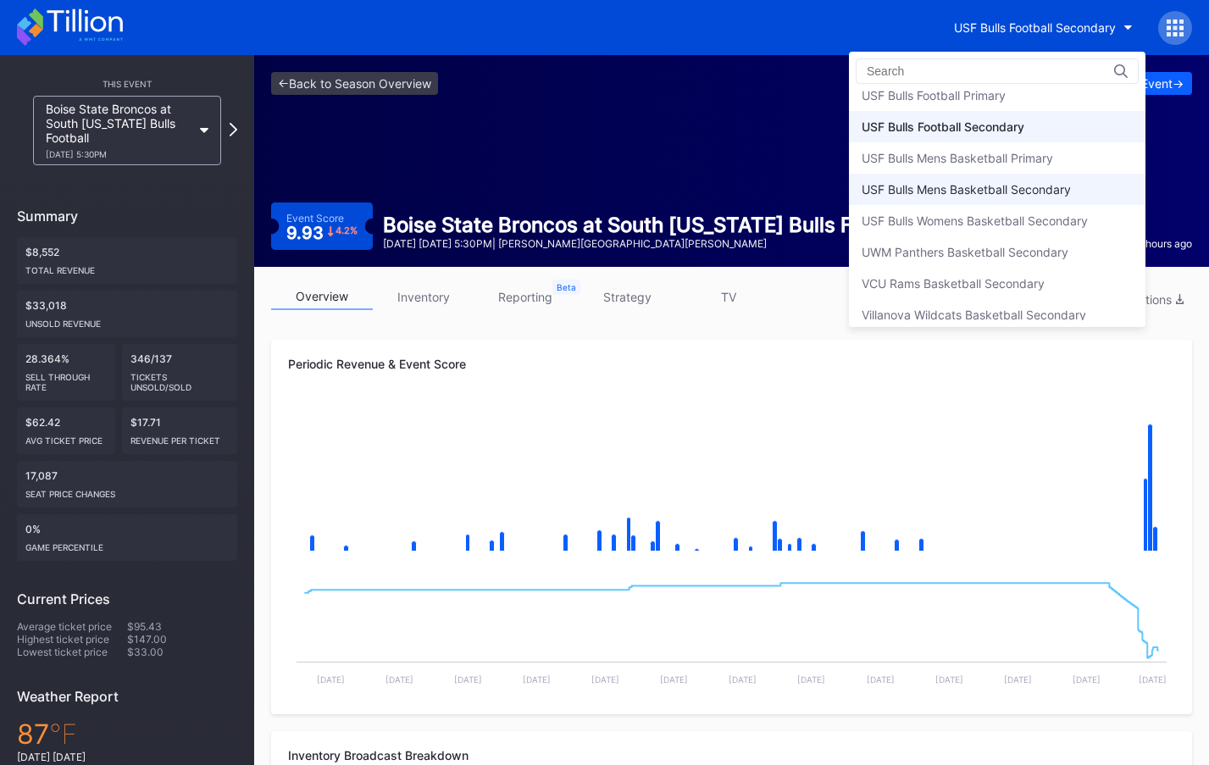
scroll to position [5621, 0]
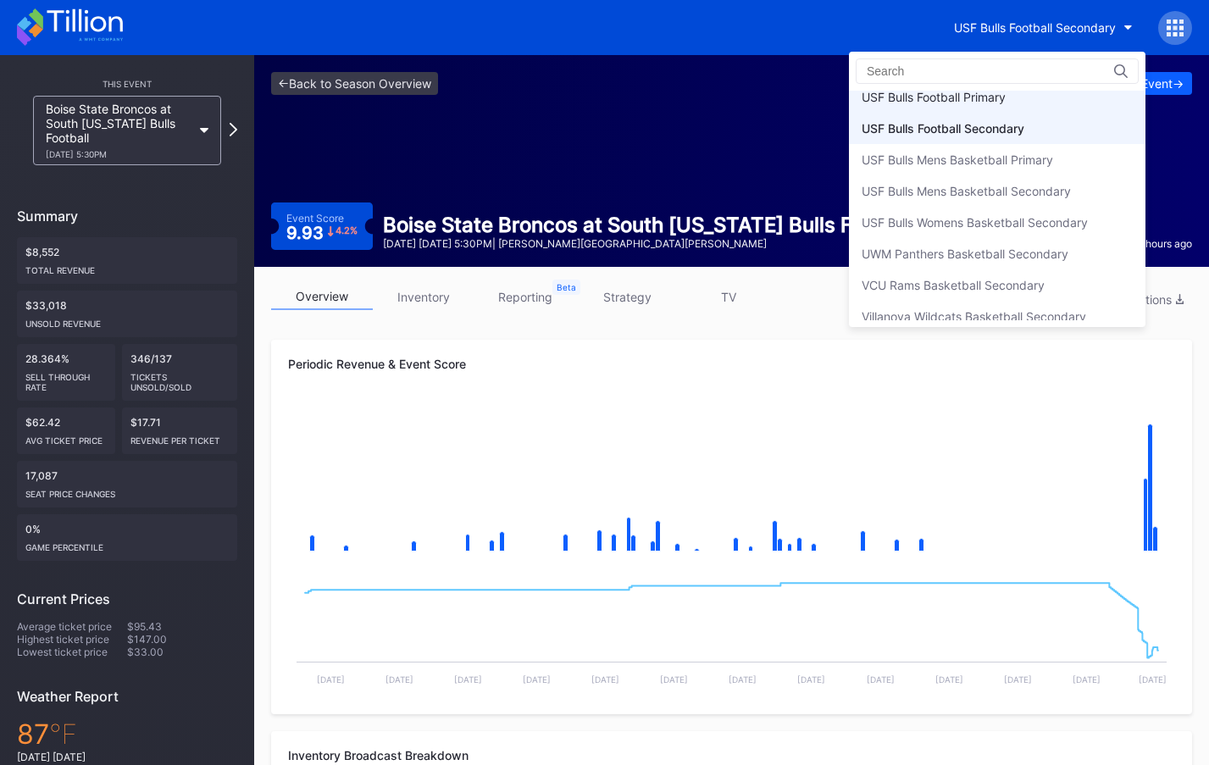
click at [972, 93] on div "USF Bulls Football Primary" at bounding box center [934, 97] width 144 height 14
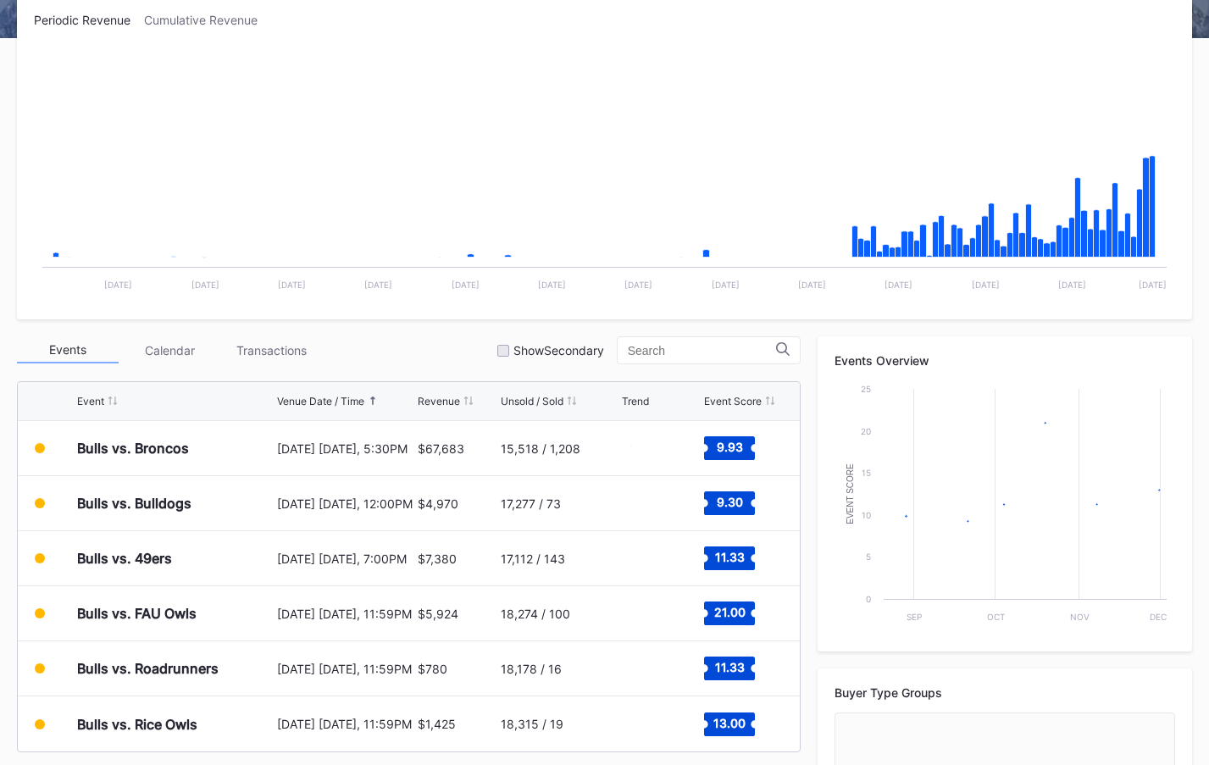
scroll to position [516, 0]
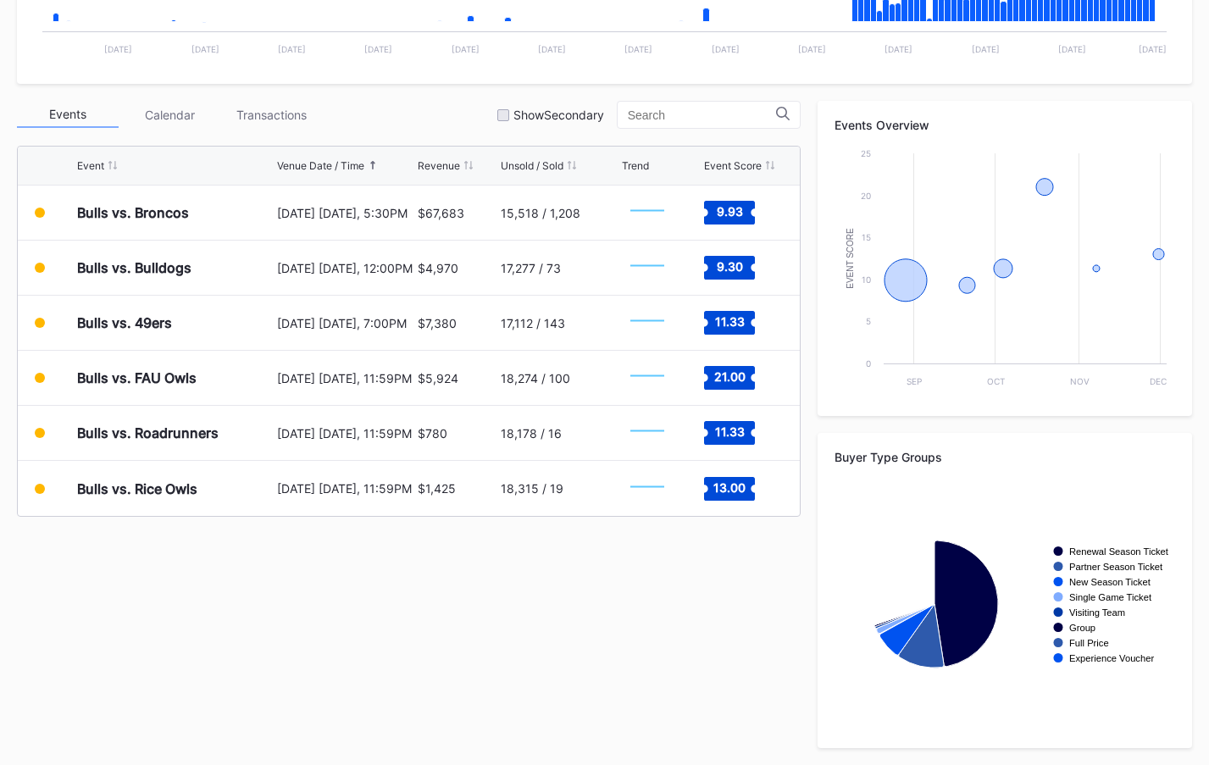
click at [308, 118] on div "Transactions" at bounding box center [271, 115] width 102 height 26
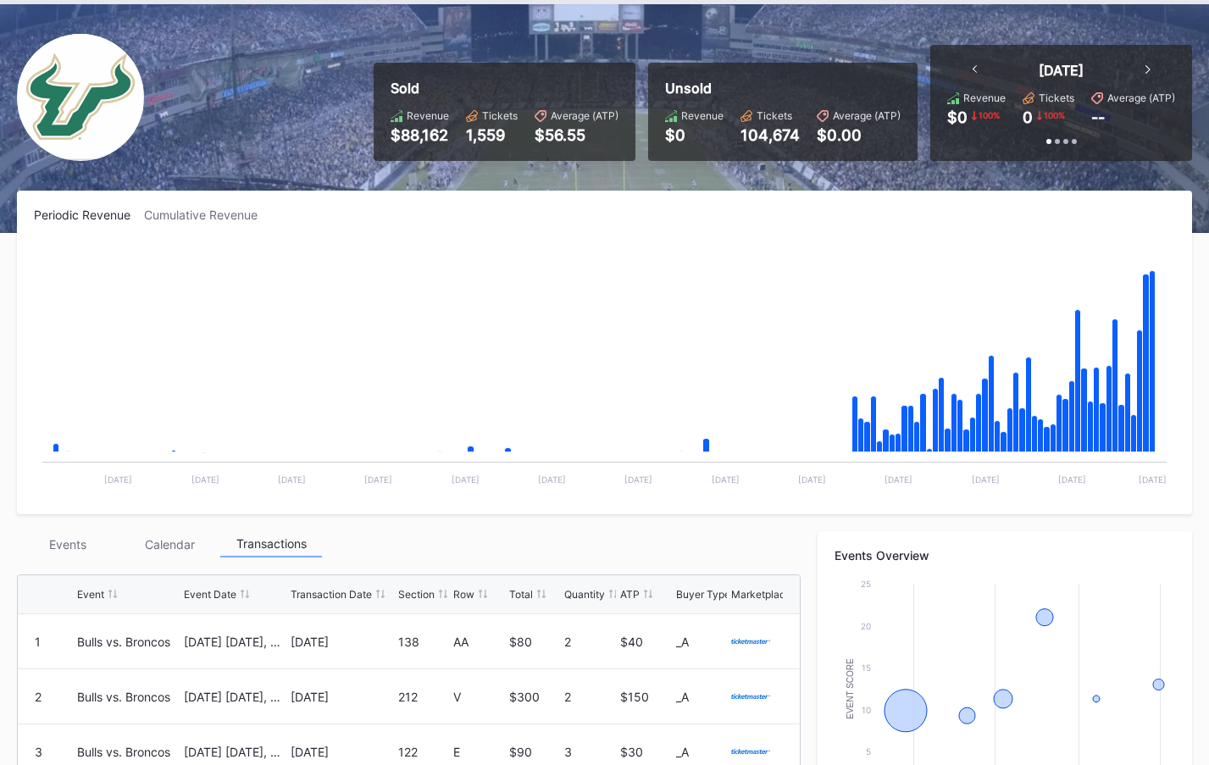
scroll to position [0, 0]
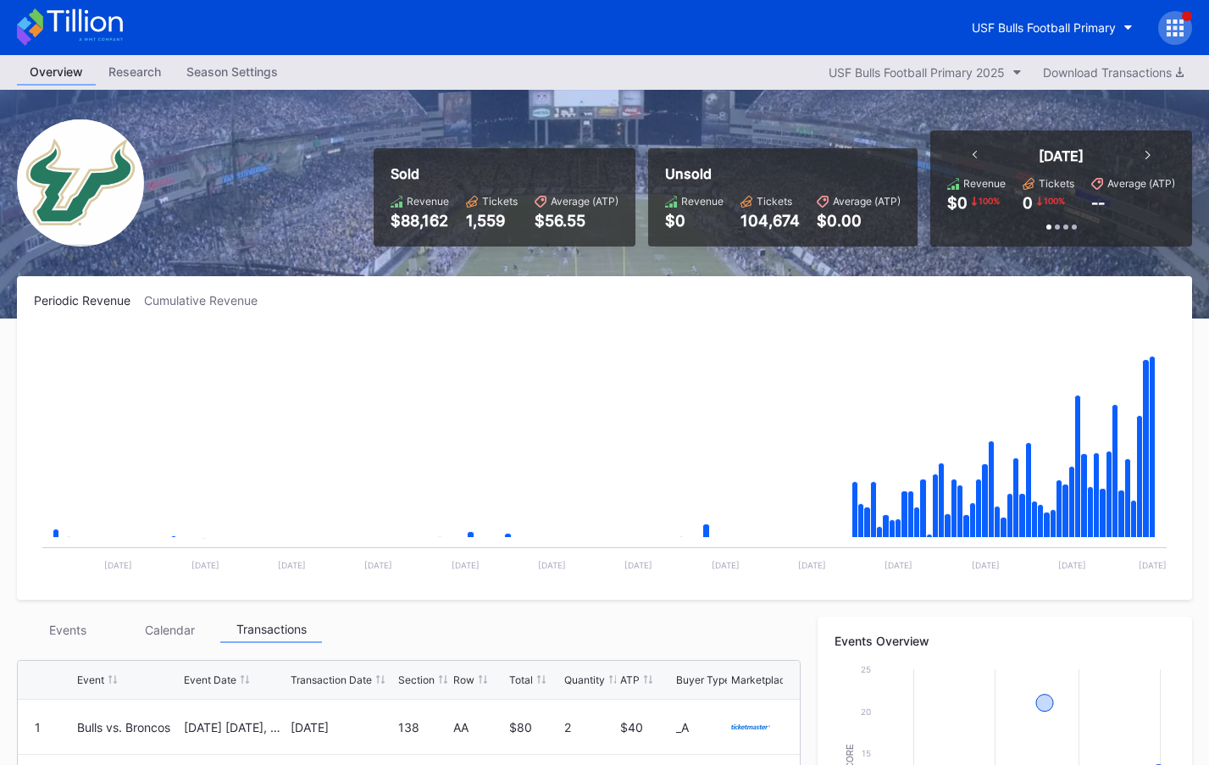
click at [116, 36] on icon at bounding box center [70, 26] width 106 height 37
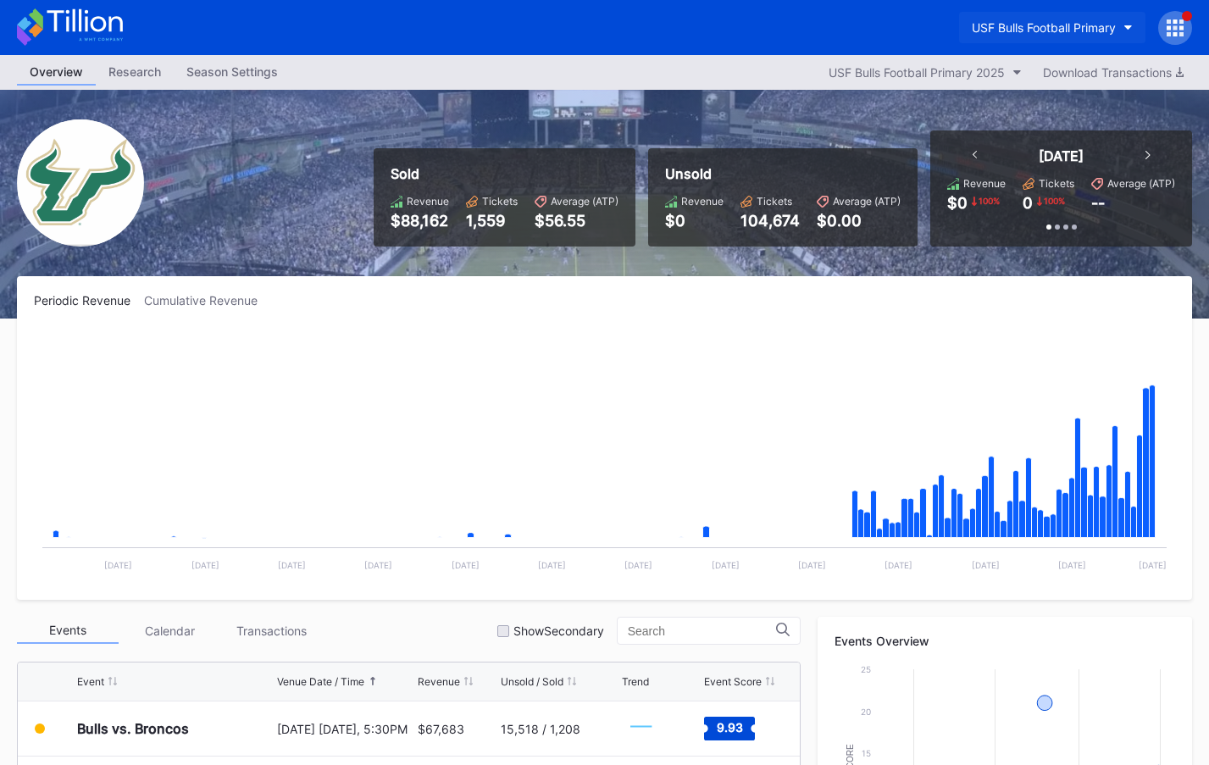
click at [973, 27] on div "USF Bulls Football Primary" at bounding box center [1044, 27] width 144 height 14
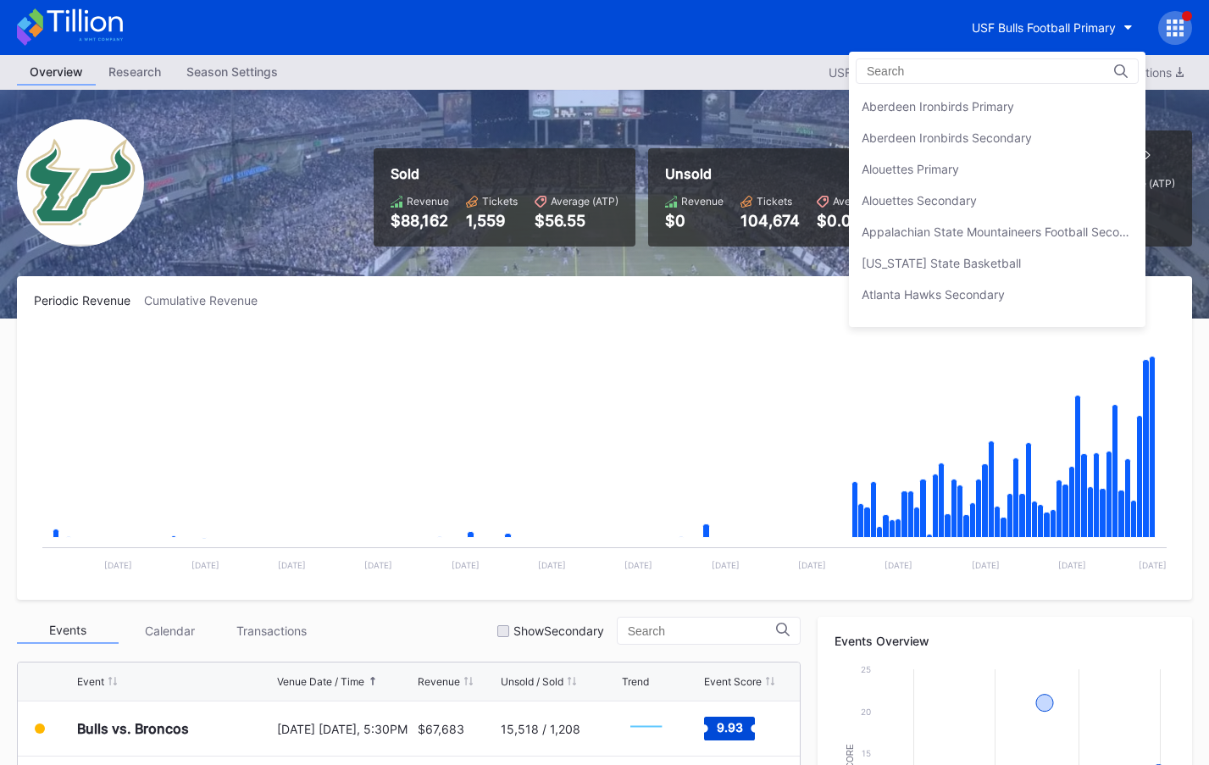
scroll to position [5612, 0]
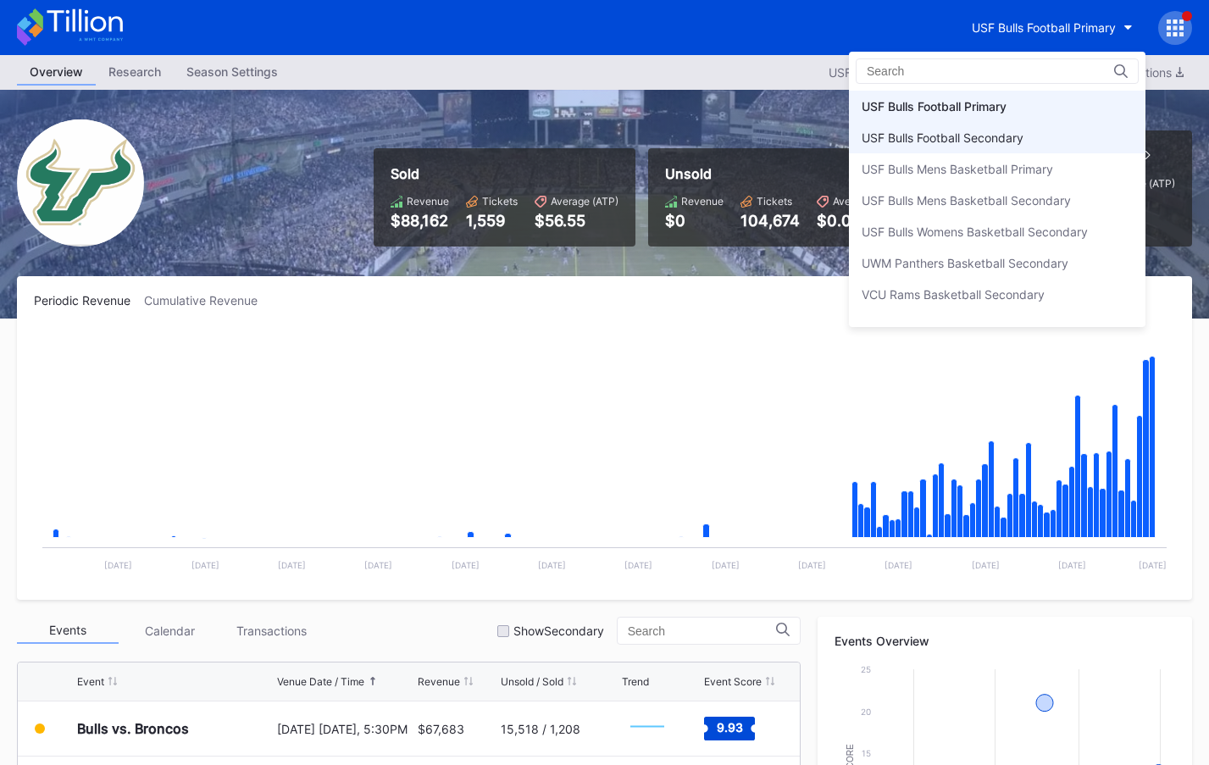
click at [974, 147] on div "USF Bulls Football Secondary" at bounding box center [997, 137] width 297 height 31
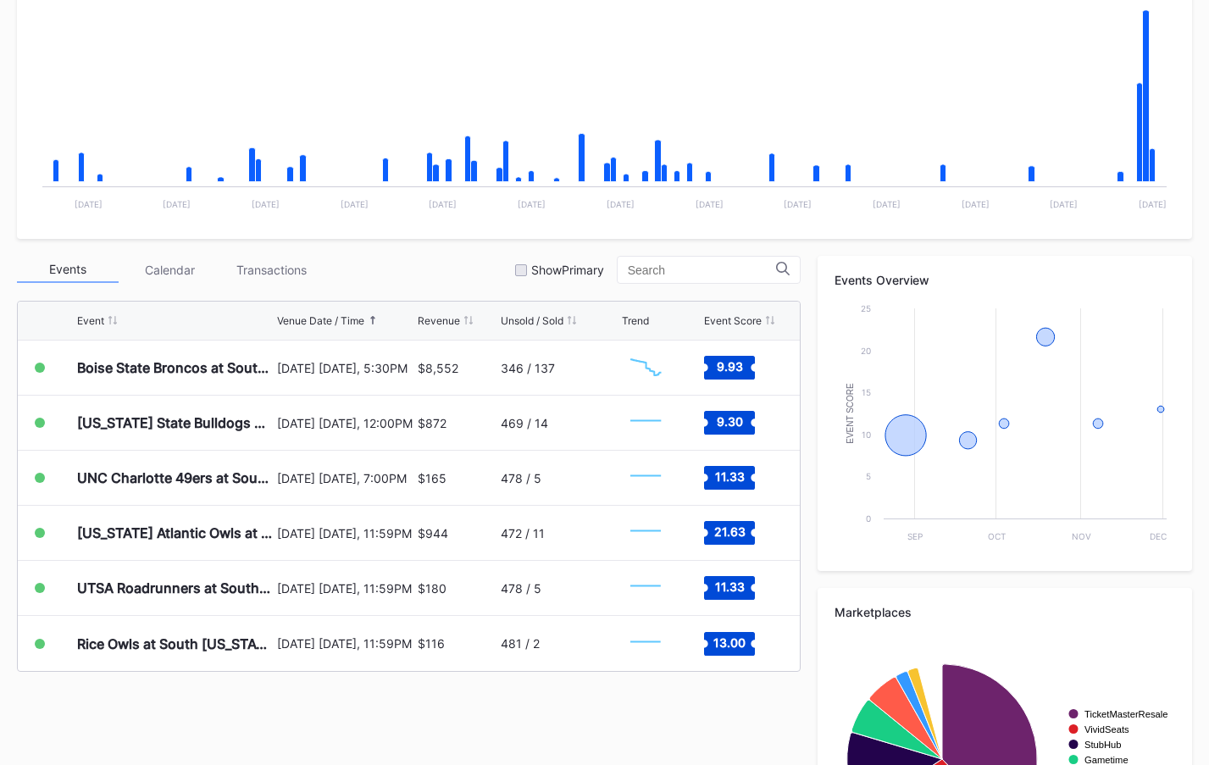
scroll to position [516, 0]
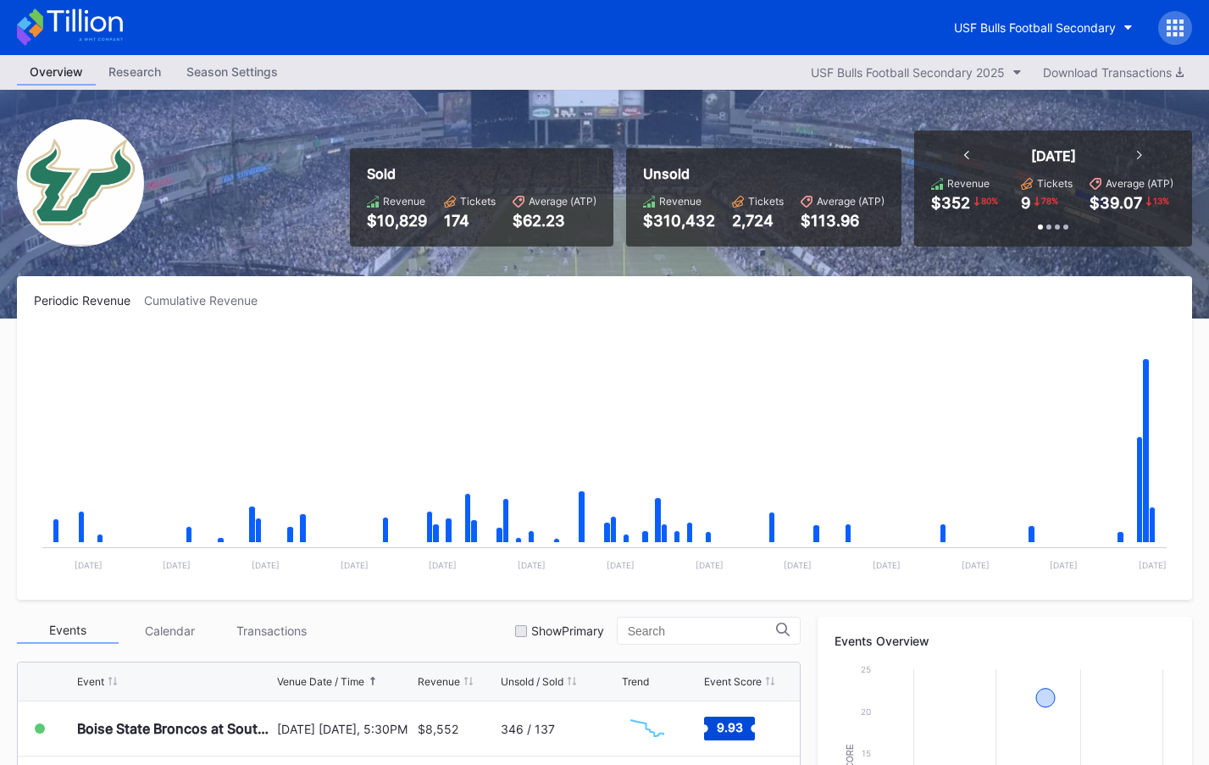
click at [1169, 22] on icon at bounding box center [1169, 21] width 4 height 4
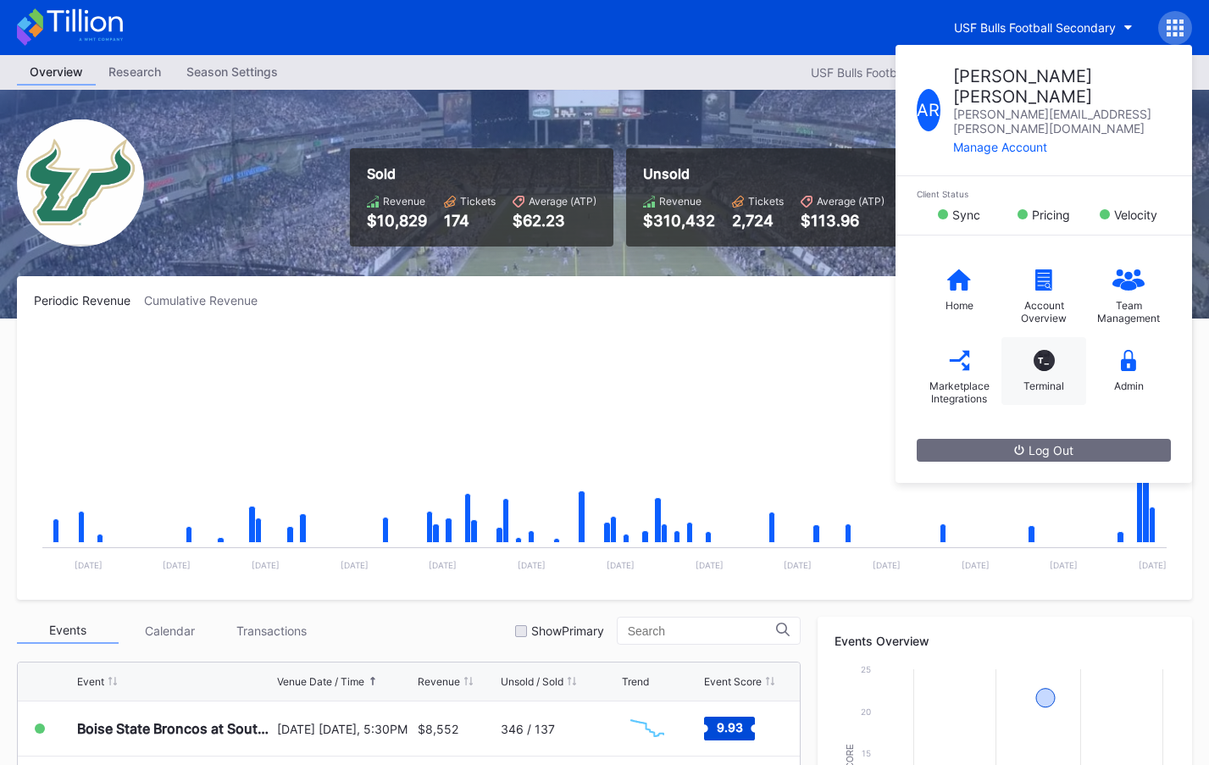
click at [1037, 338] on div "T_ Terminal" at bounding box center [1044, 371] width 85 height 68
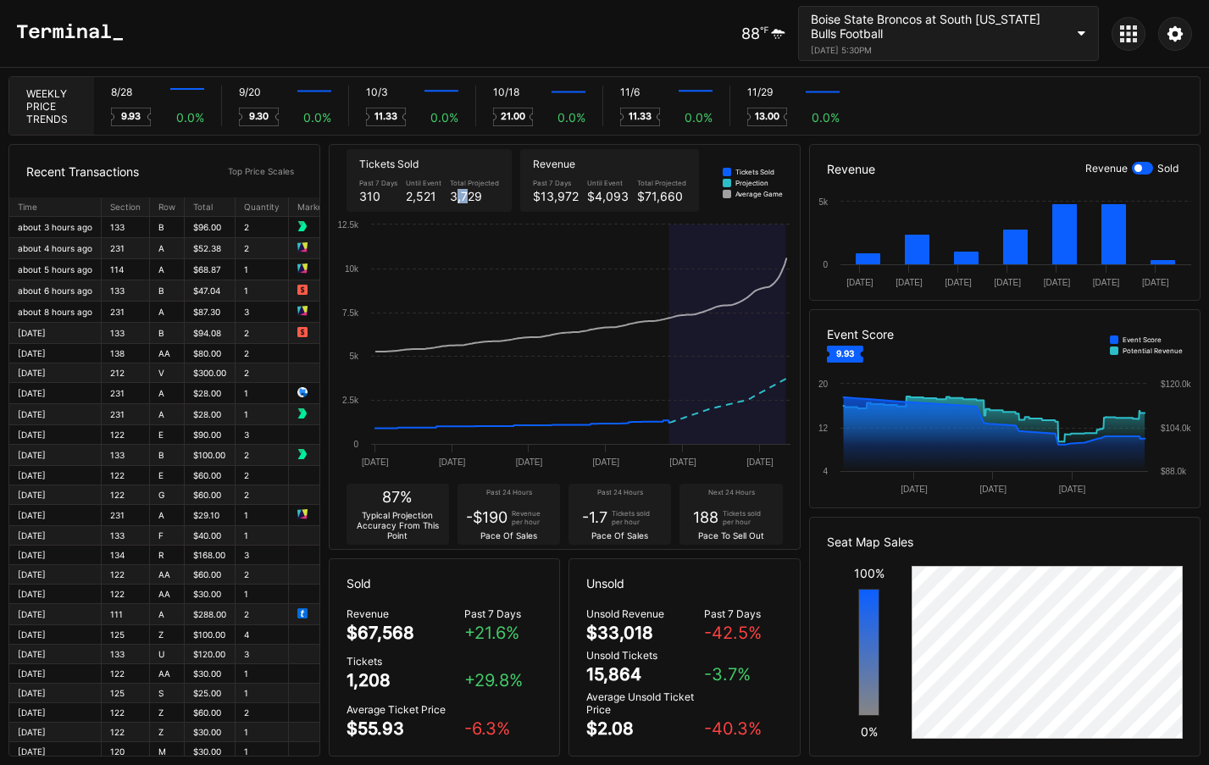
drag, startPoint x: 460, startPoint y: 200, endPoint x: 433, endPoint y: 172, distance: 38.9
click at [467, 199] on div "3,729" at bounding box center [474, 196] width 49 height 14
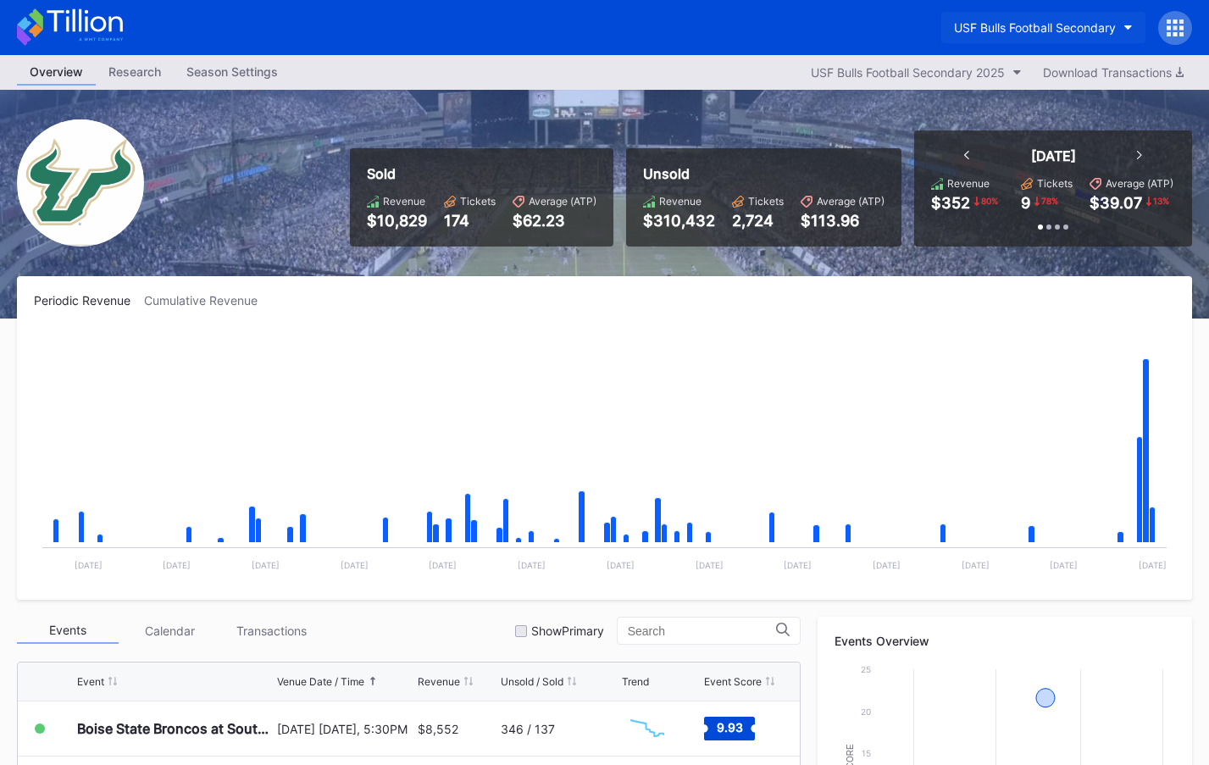
click at [1030, 30] on div "USF Bulls Football Secondary" at bounding box center [1035, 27] width 162 height 14
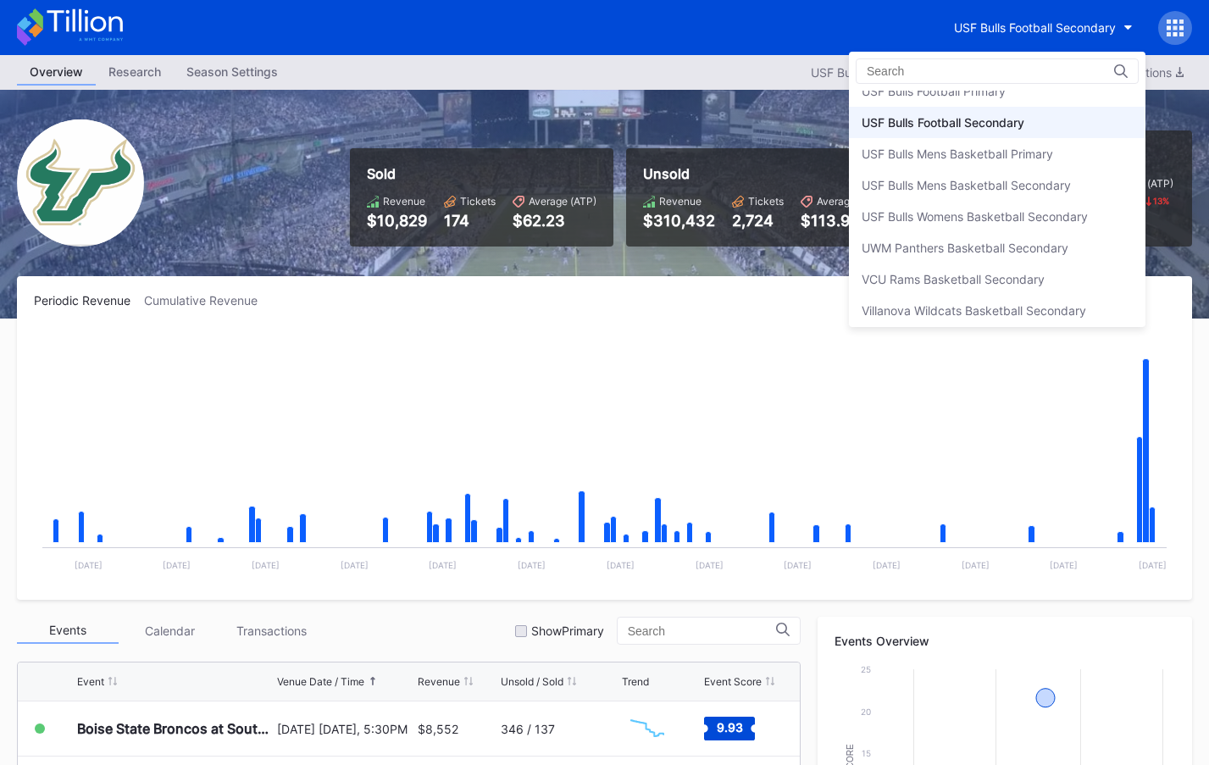
scroll to position [5610, 0]
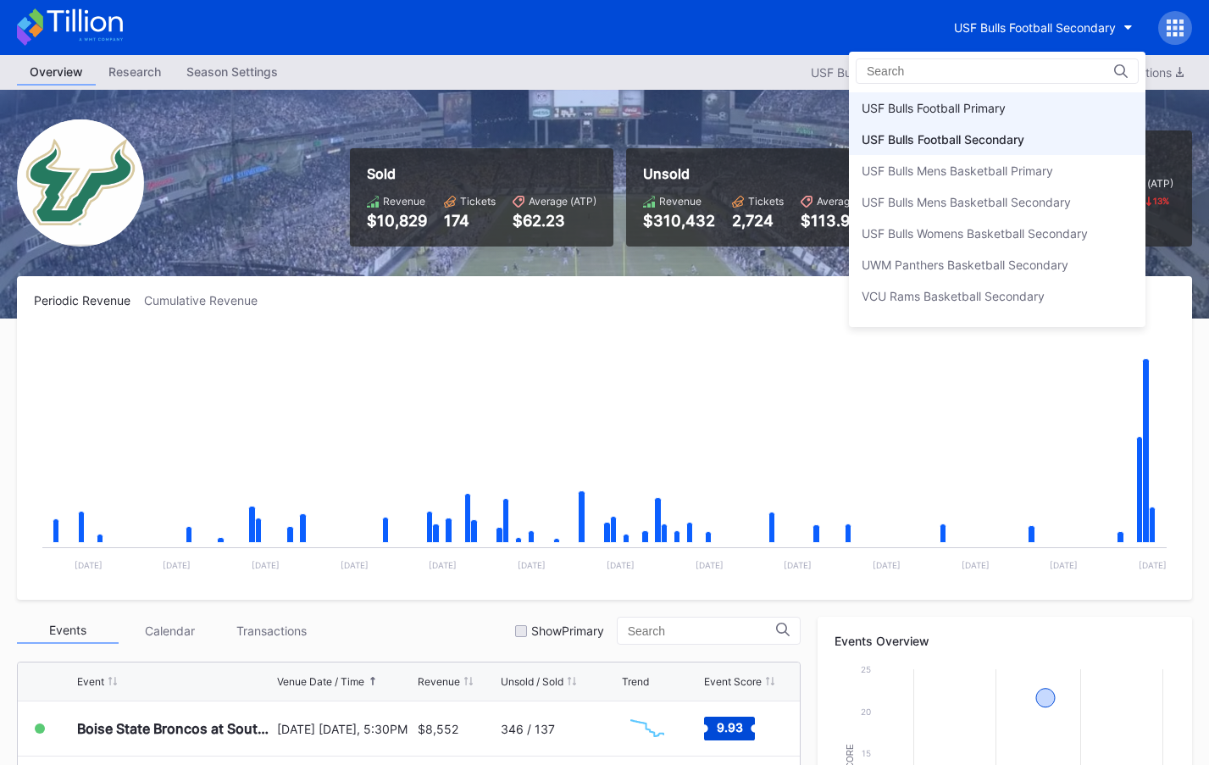
click at [1012, 109] on div "USF Bulls Football Primary" at bounding box center [997, 107] width 297 height 31
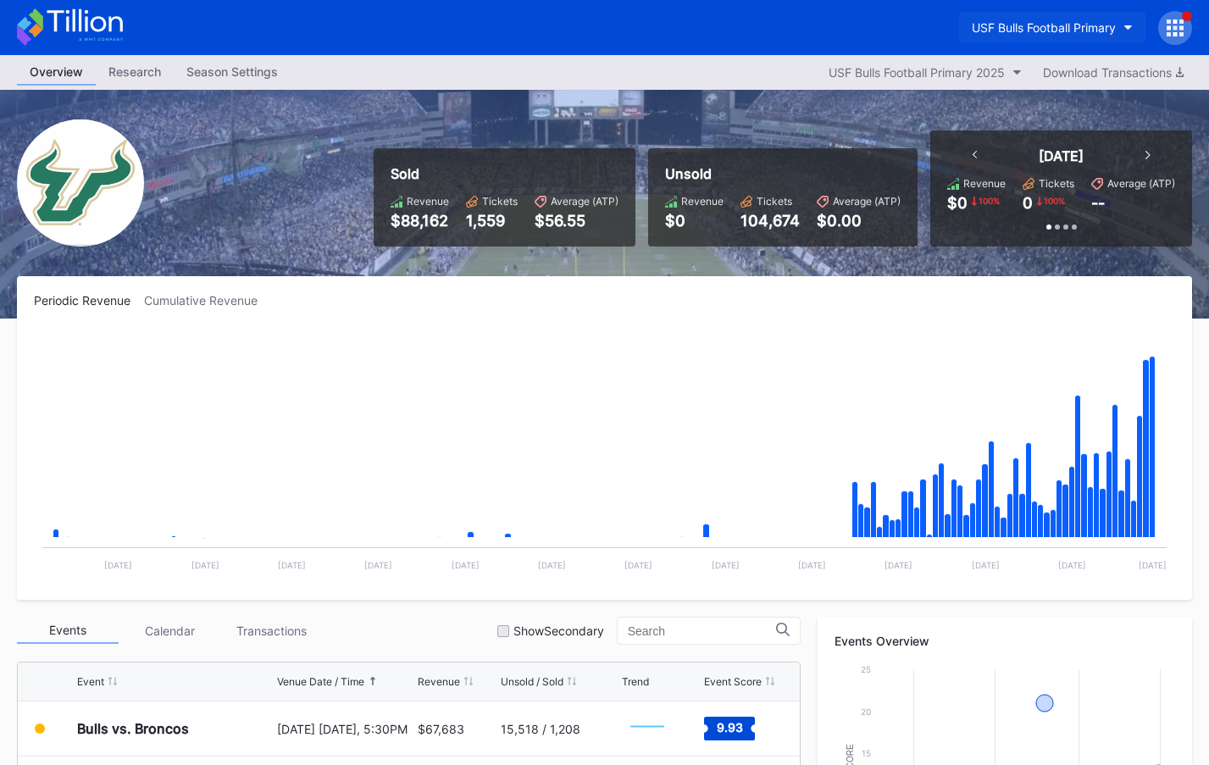
click at [1050, 15] on button "USF Bulls Football Primary" at bounding box center [1052, 27] width 186 height 31
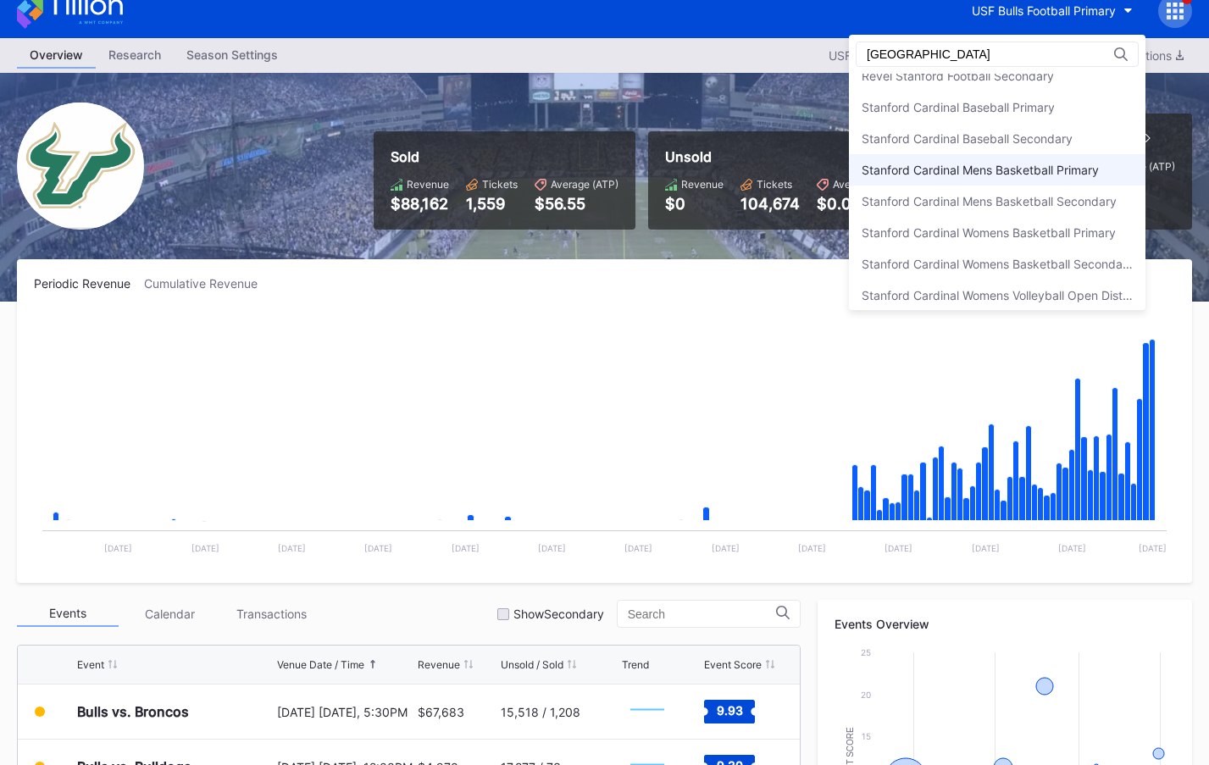
scroll to position [46, 0]
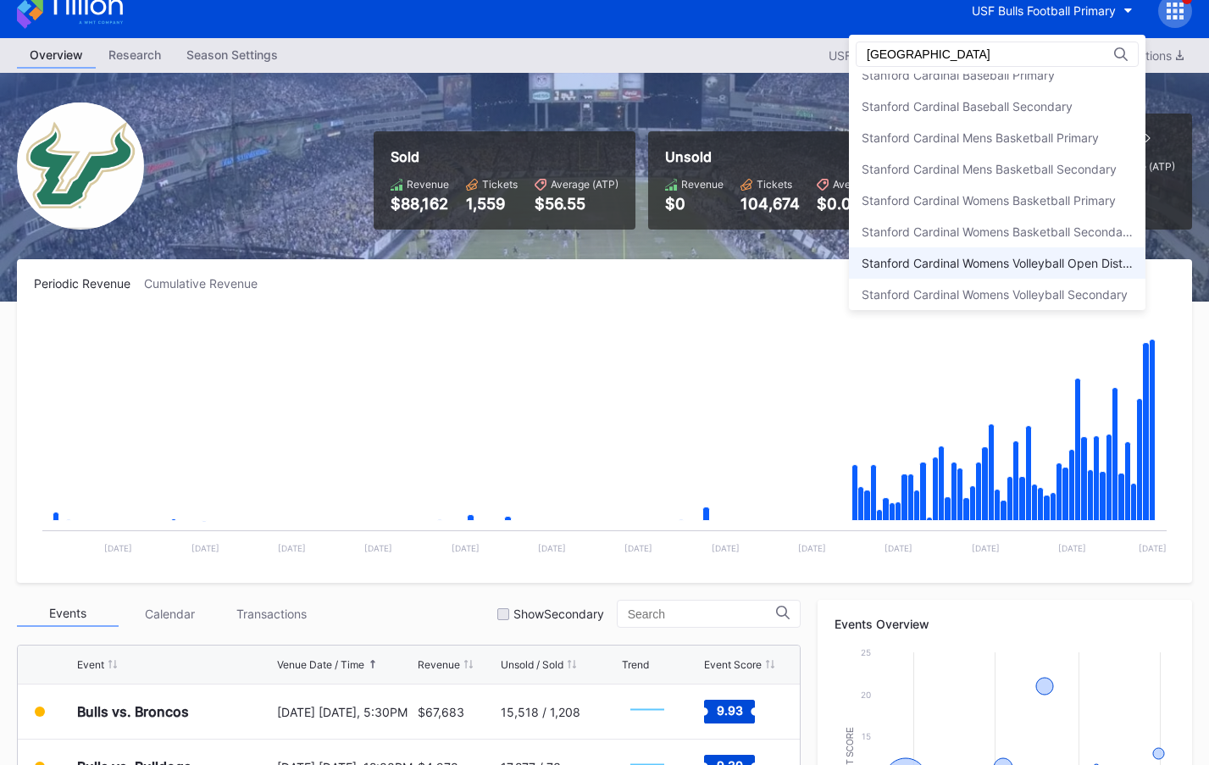
type input "[GEOGRAPHIC_DATA]"
click at [987, 263] on div "Stanford Cardinal Womens Volleyball Open Distribution" at bounding box center [997, 263] width 271 height 14
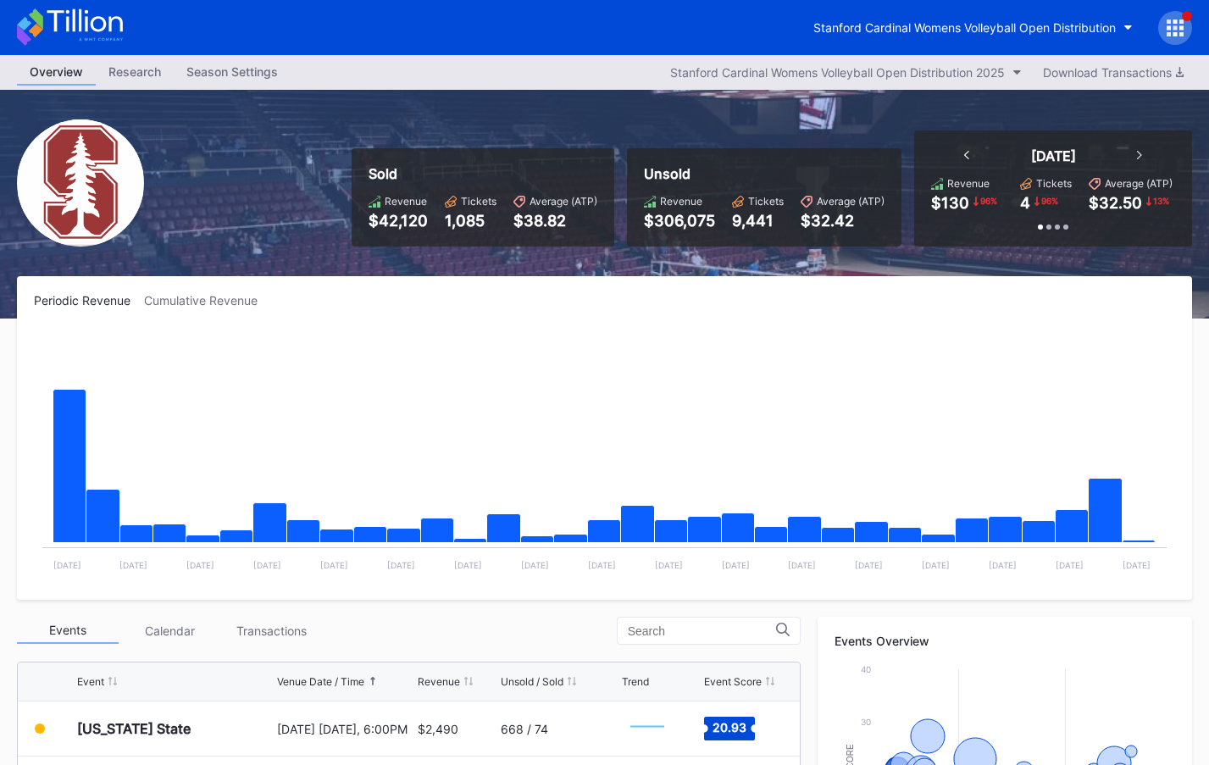
click at [93, 35] on icon at bounding box center [70, 26] width 106 height 37
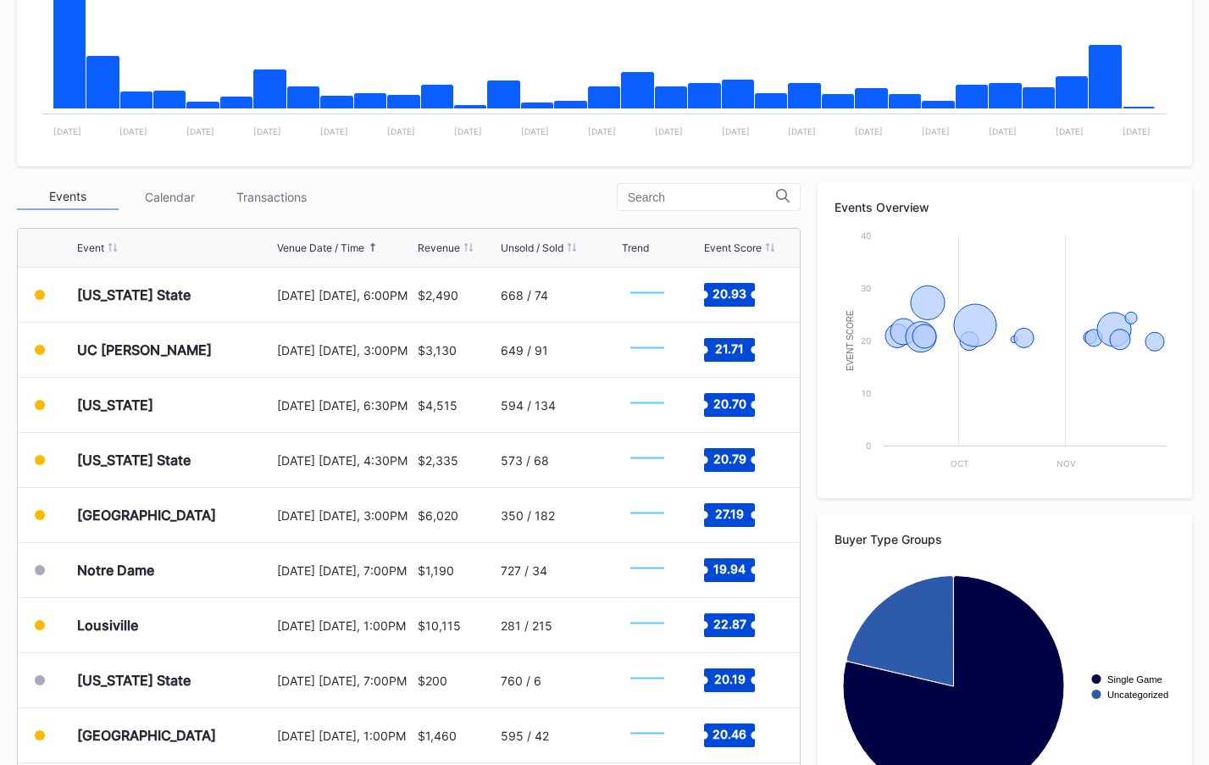
scroll to position [516, 0]
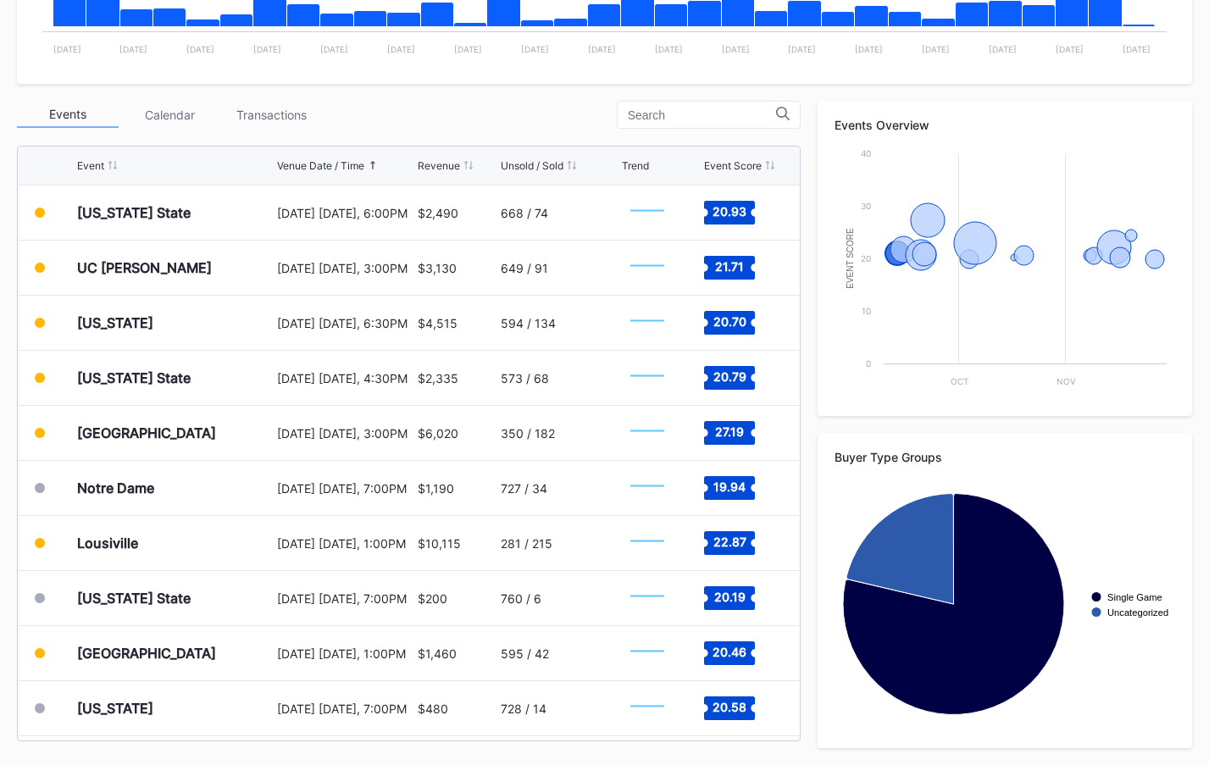
click at [302, 113] on div "Transactions" at bounding box center [271, 115] width 102 height 26
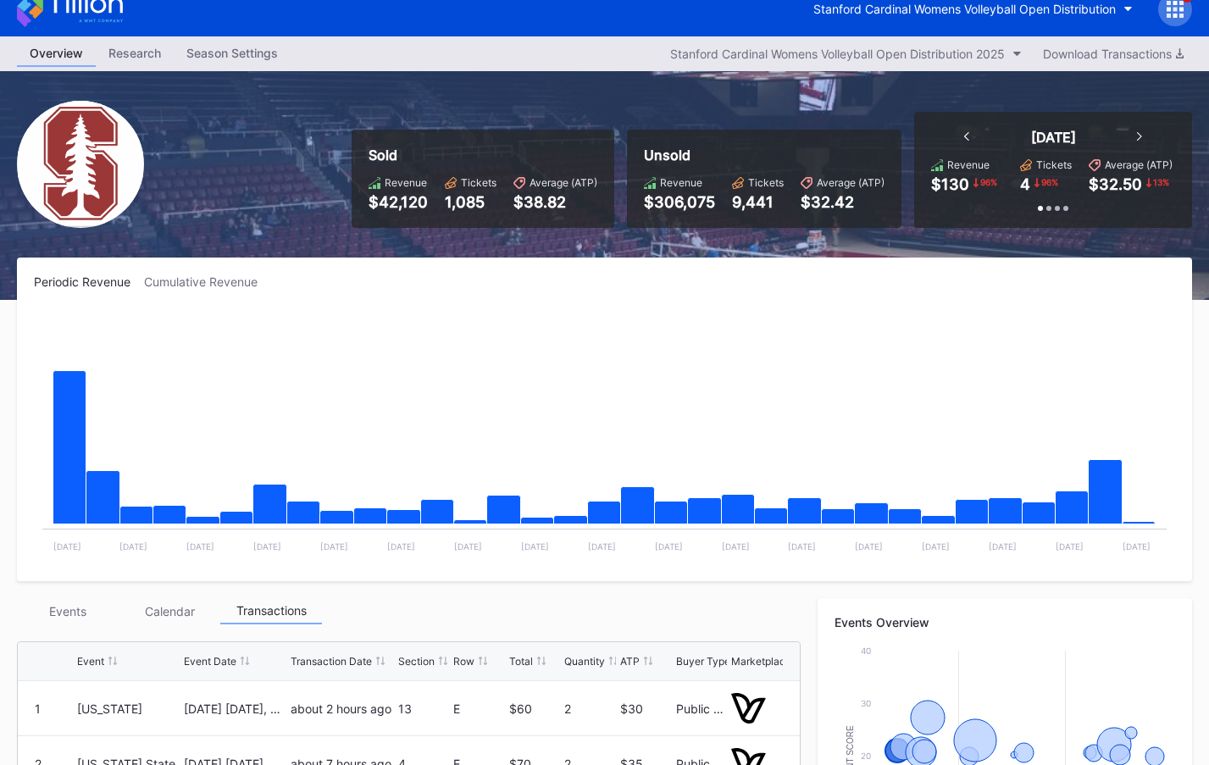
scroll to position [0, 0]
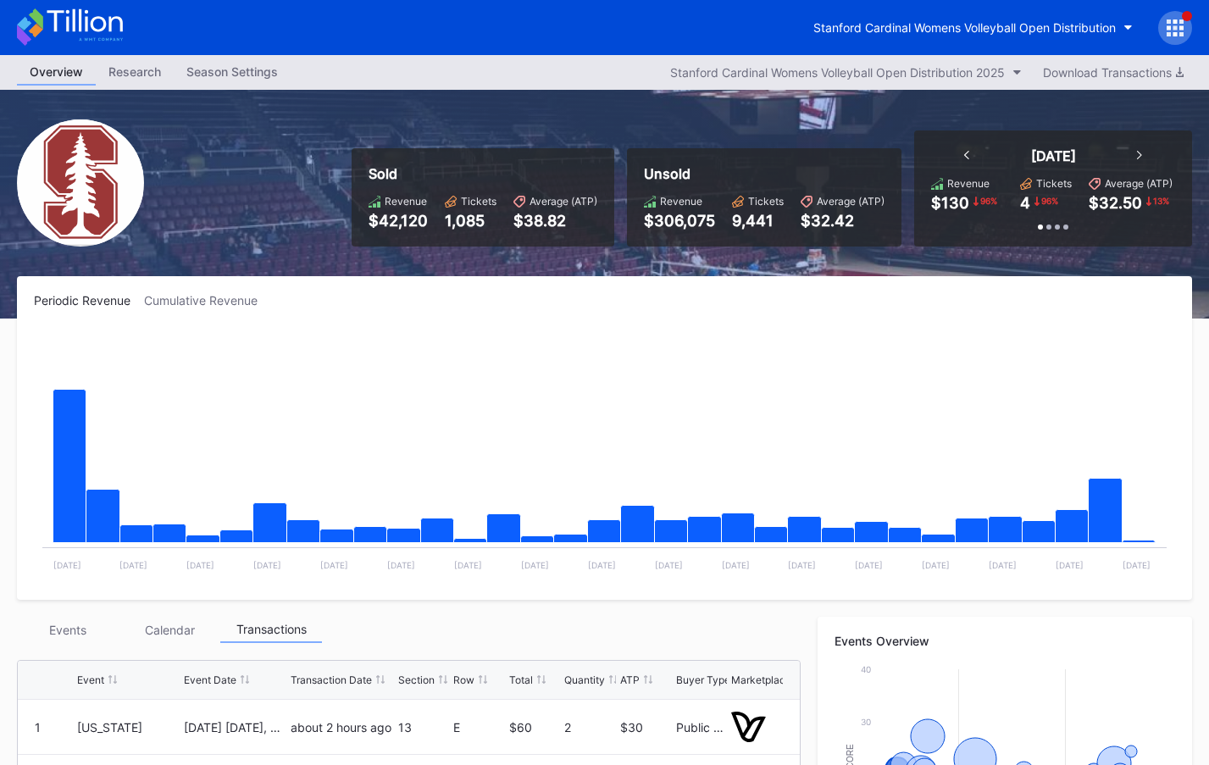
click at [1167, 29] on icon at bounding box center [1175, 27] width 17 height 17
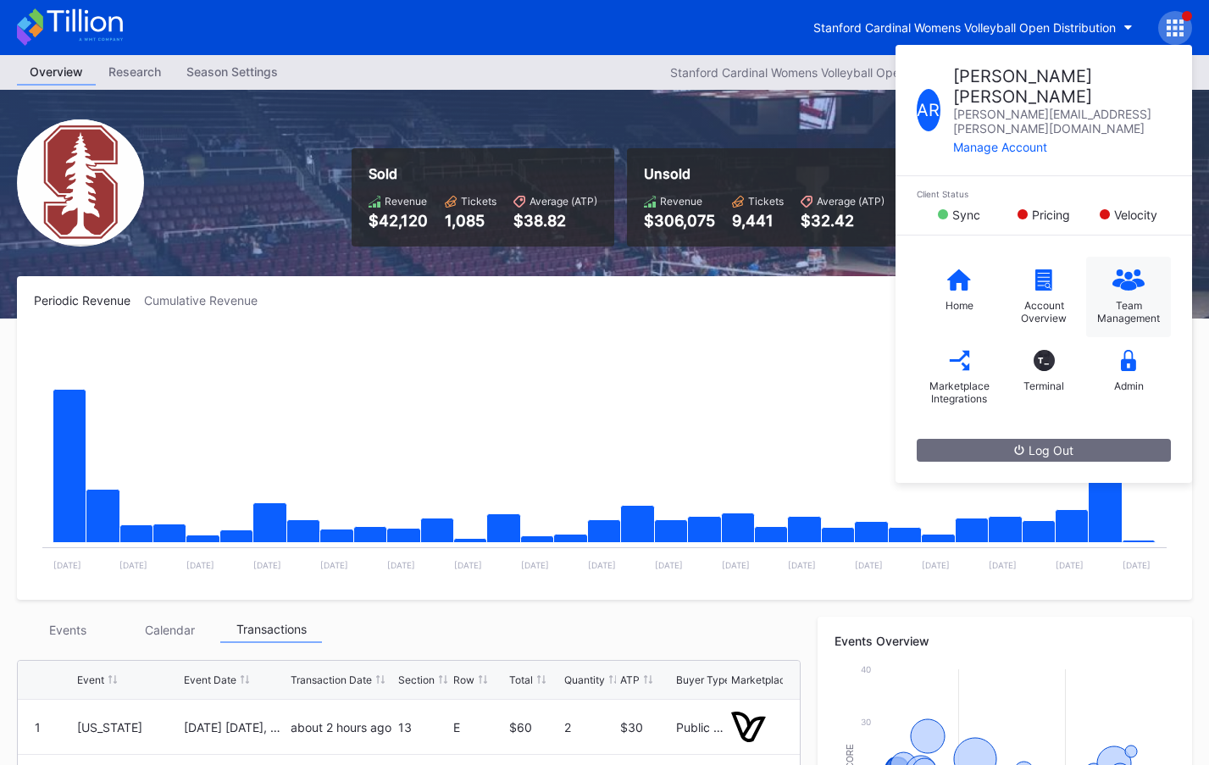
click at [1141, 257] on div "Team Management" at bounding box center [1128, 297] width 85 height 80
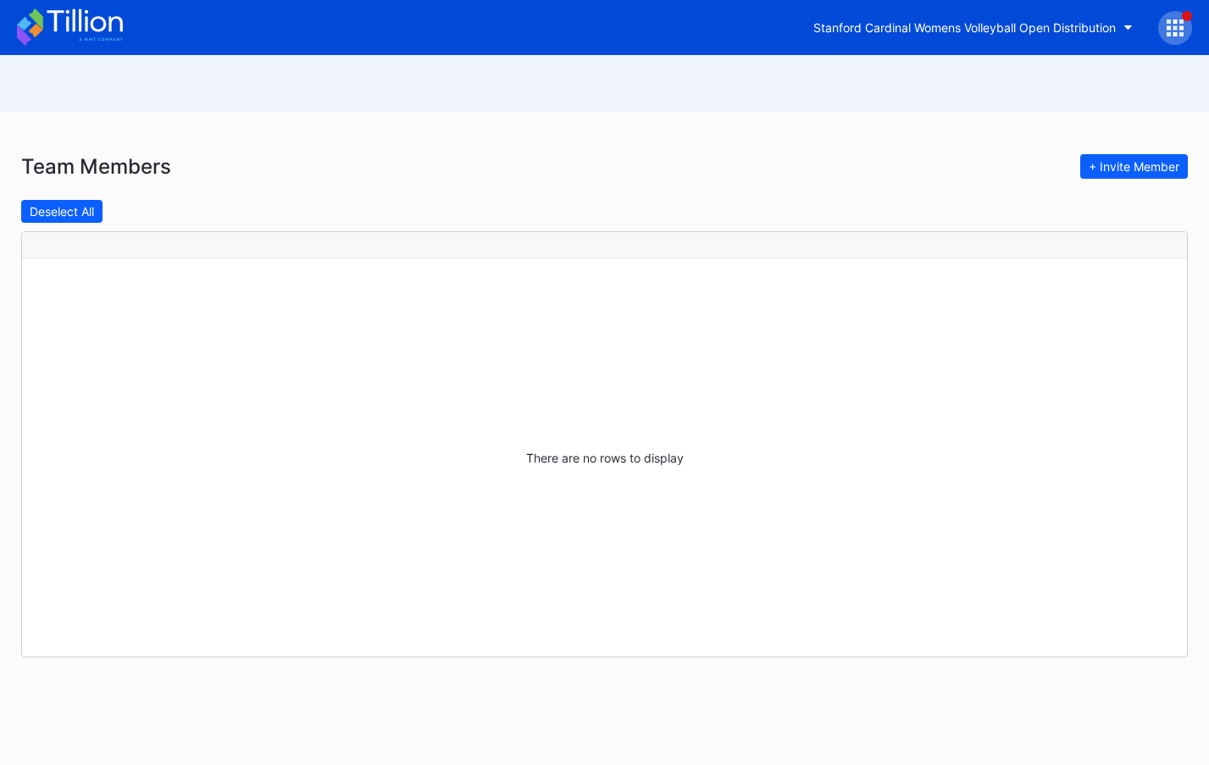
click at [1181, 31] on icon at bounding box center [1175, 27] width 17 height 17
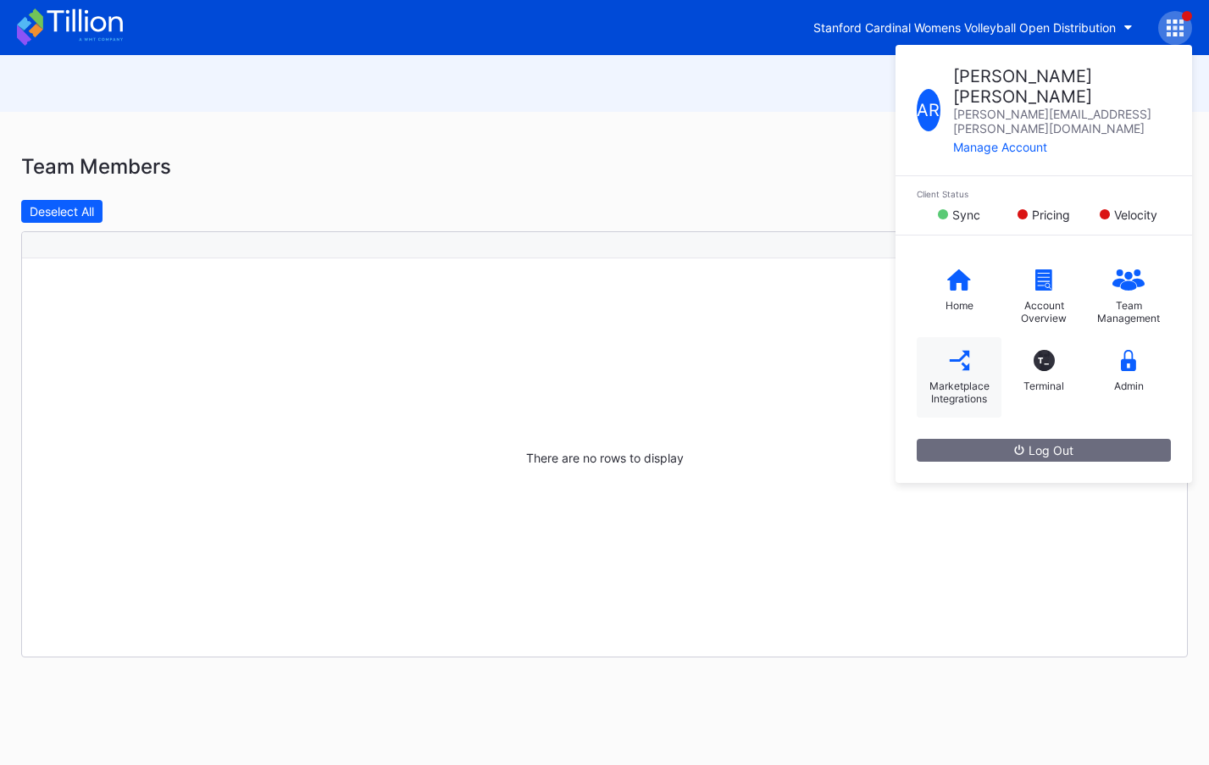
click at [975, 380] on div "Marketplace Integrations" at bounding box center [959, 392] width 68 height 25
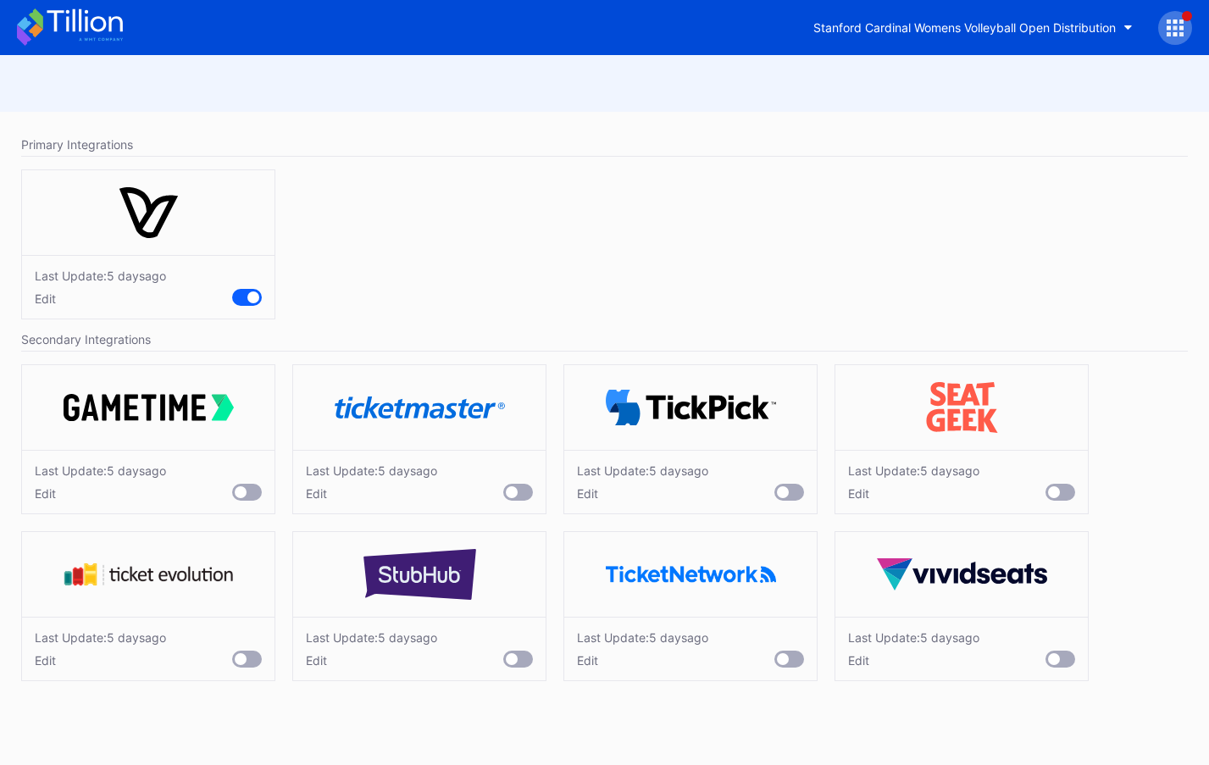
click at [101, 27] on icon at bounding box center [70, 26] width 106 height 37
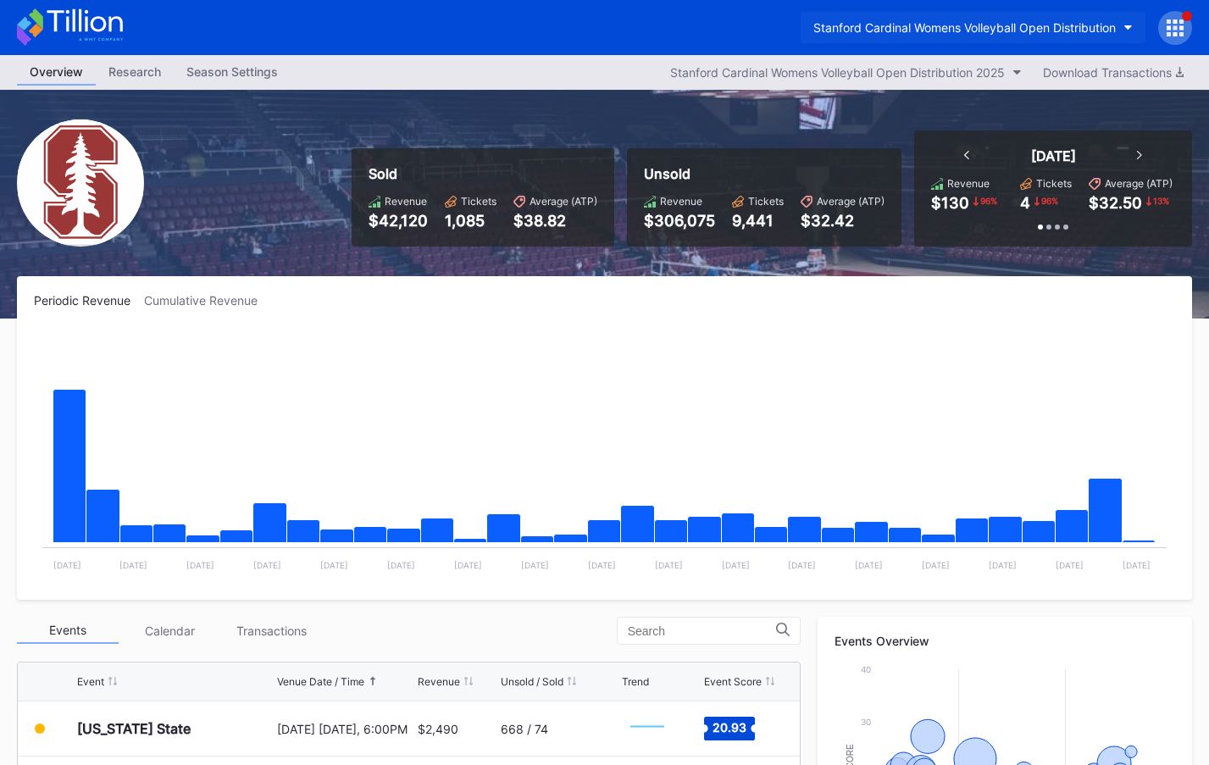
click at [985, 38] on button "Stanford Cardinal Womens Volleyball Open Distribution" at bounding box center [973, 27] width 345 height 31
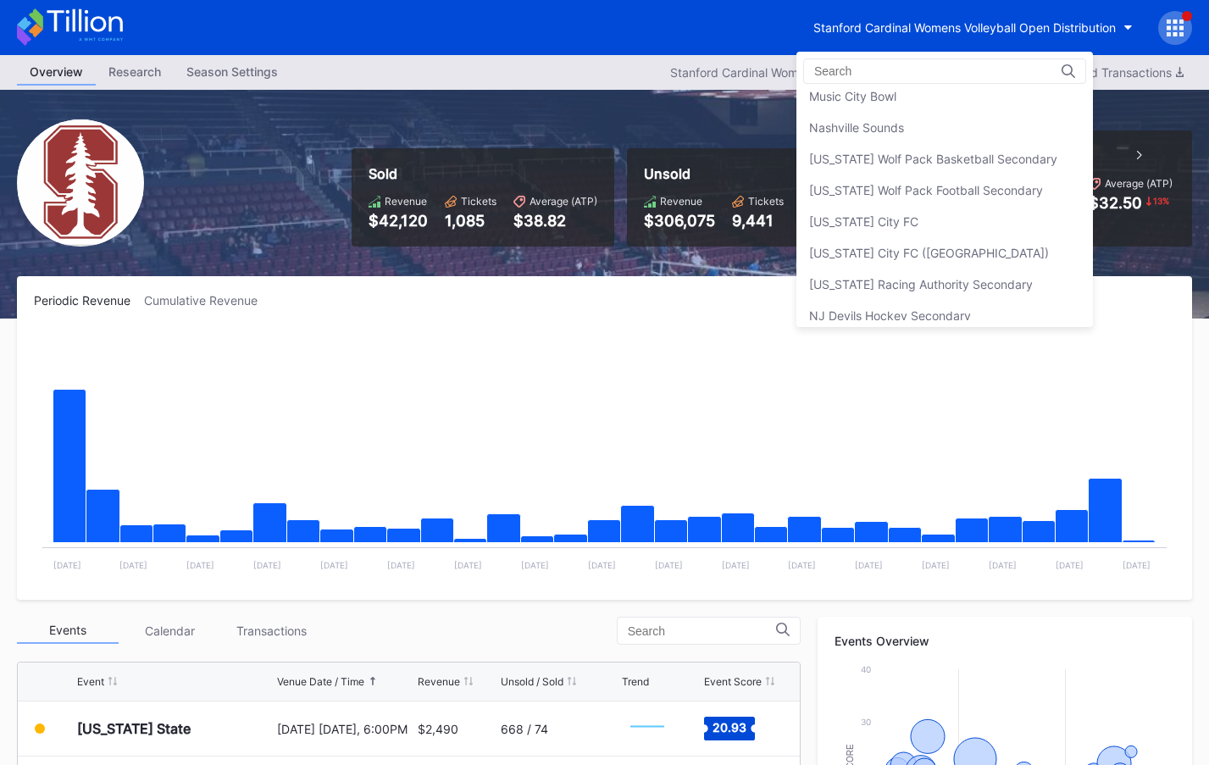
scroll to position [3176, 0]
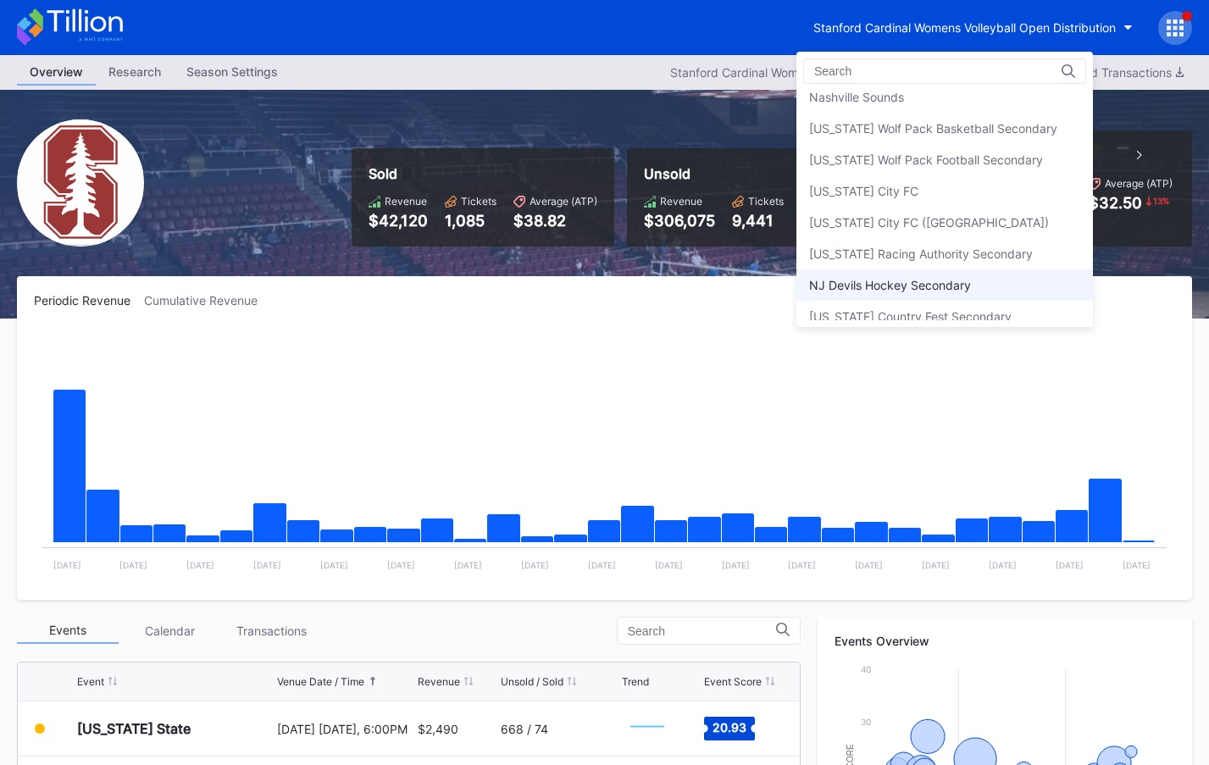
click at [965, 286] on div "NJ Devils Hockey Secondary" at bounding box center [890, 285] width 162 height 14
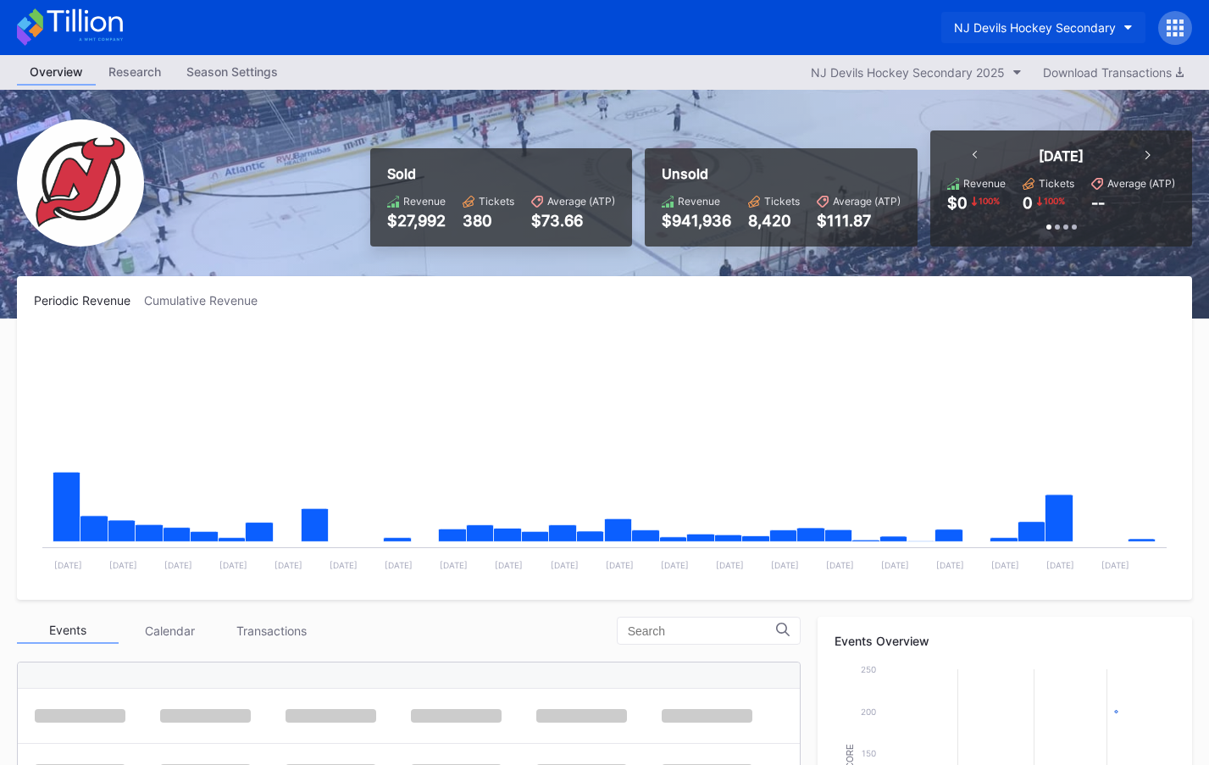
click at [1021, 20] on div "NJ Devils Hockey Secondary" at bounding box center [1035, 27] width 162 height 14
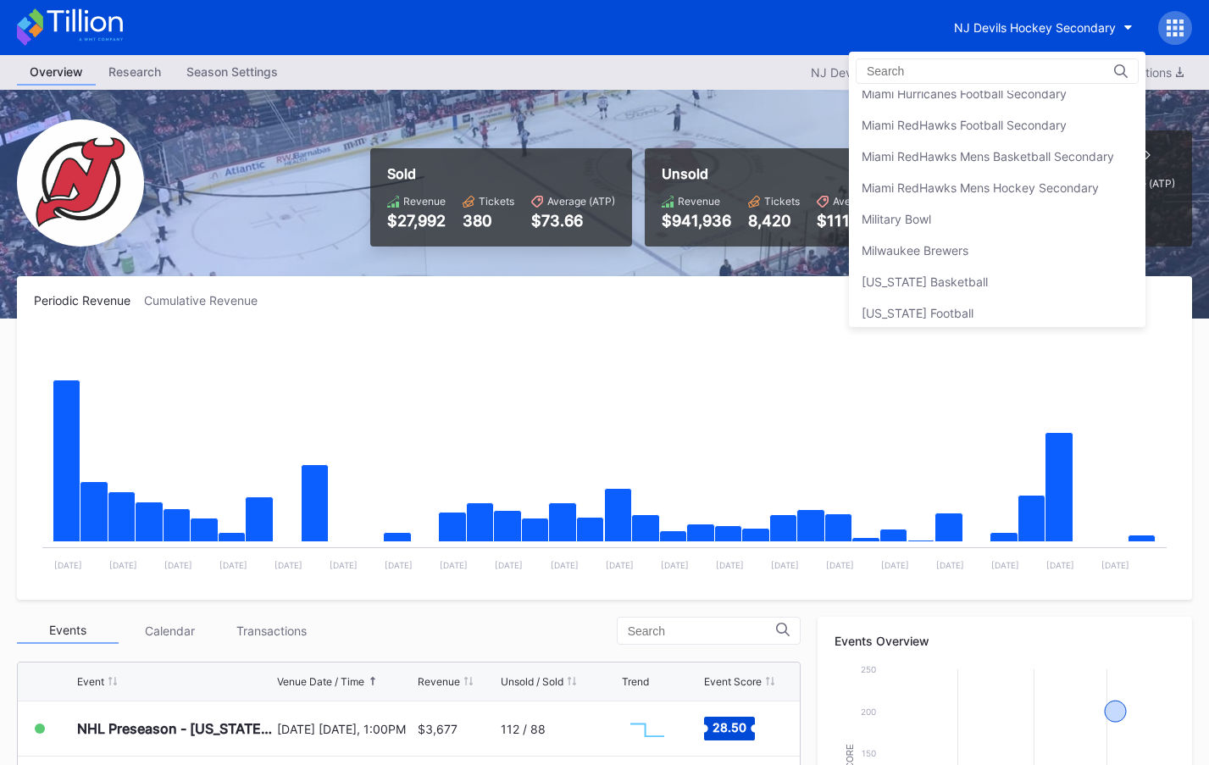
scroll to position [2891, 0]
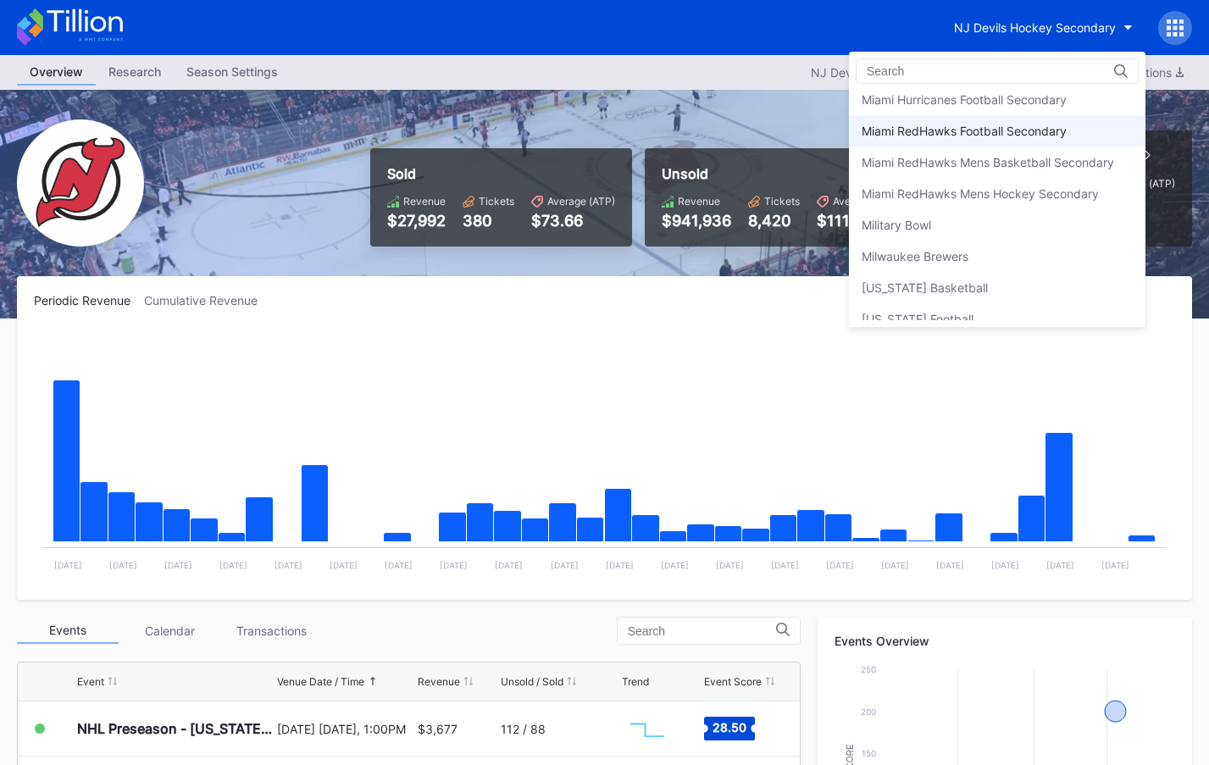
click at [967, 125] on div "Miami RedHawks Football Secondary" at bounding box center [964, 131] width 205 height 14
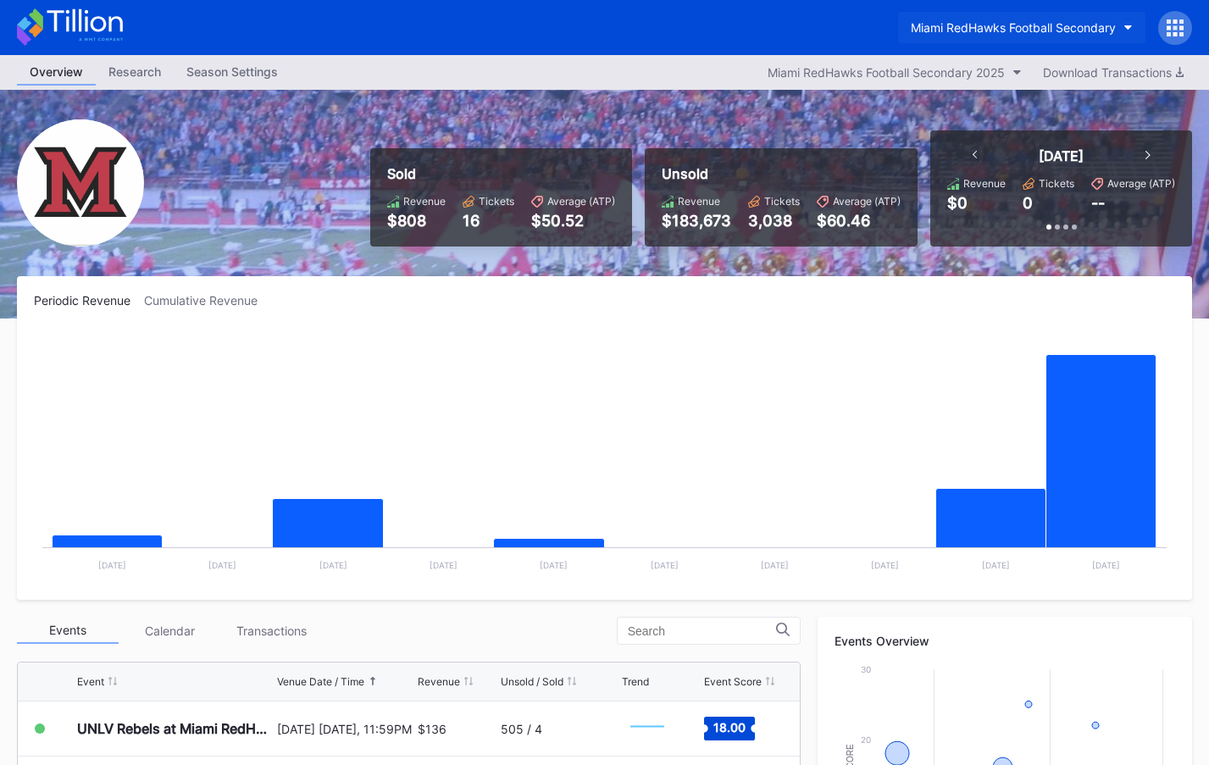
click at [1041, 33] on div "Miami RedHawks Football Secondary" at bounding box center [1013, 27] width 205 height 14
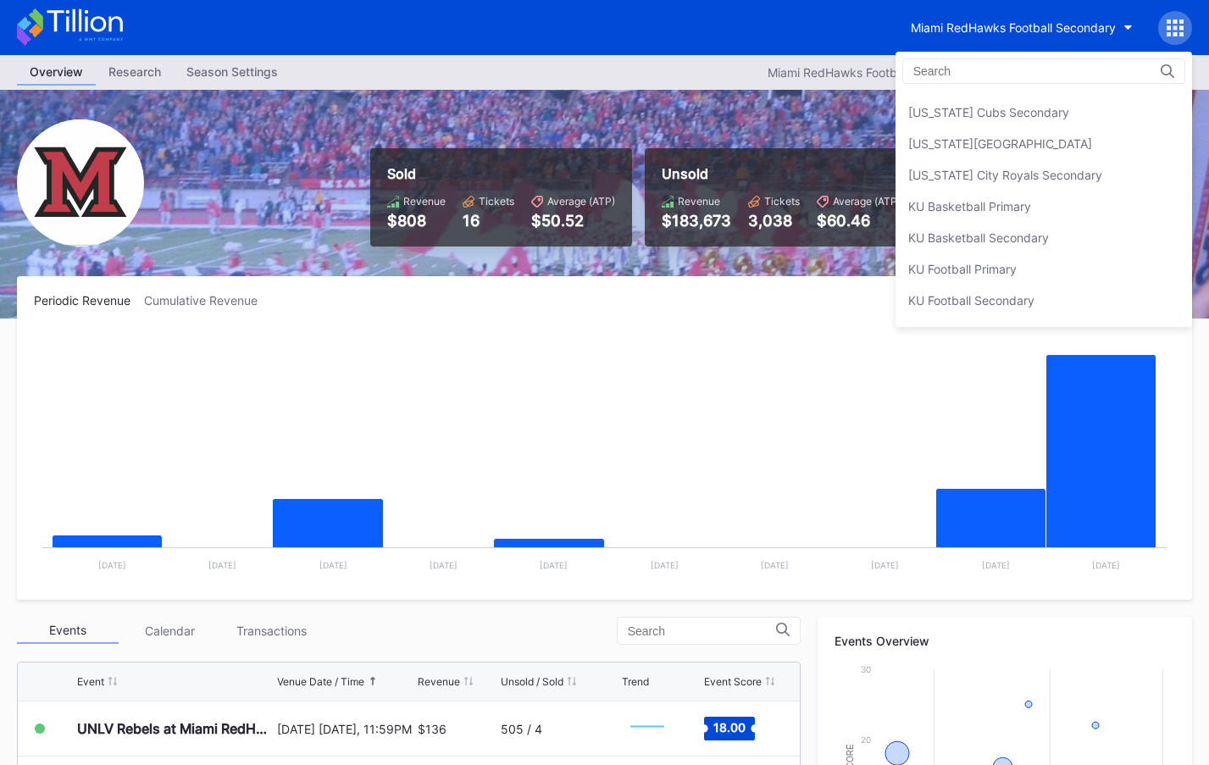
scroll to position [2183, 0]
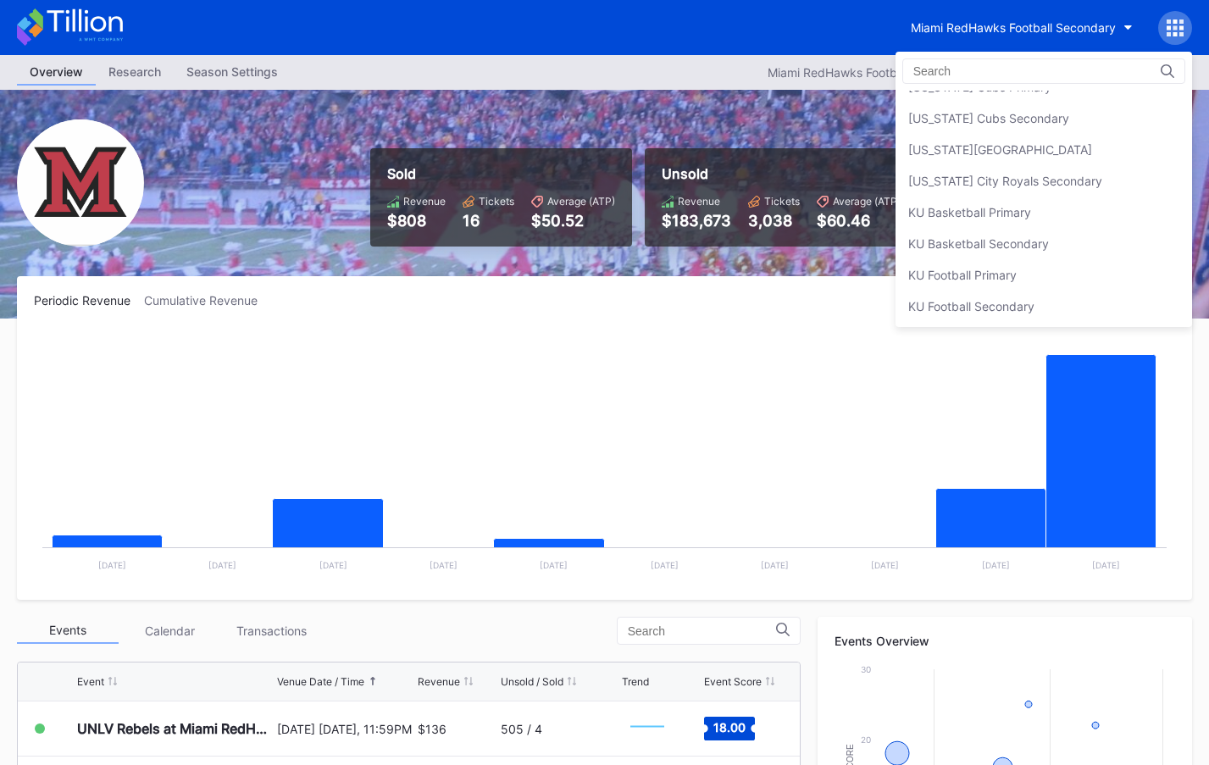
drag, startPoint x: 119, startPoint y: 26, endPoint x: 103, endPoint y: 24, distance: 16.3
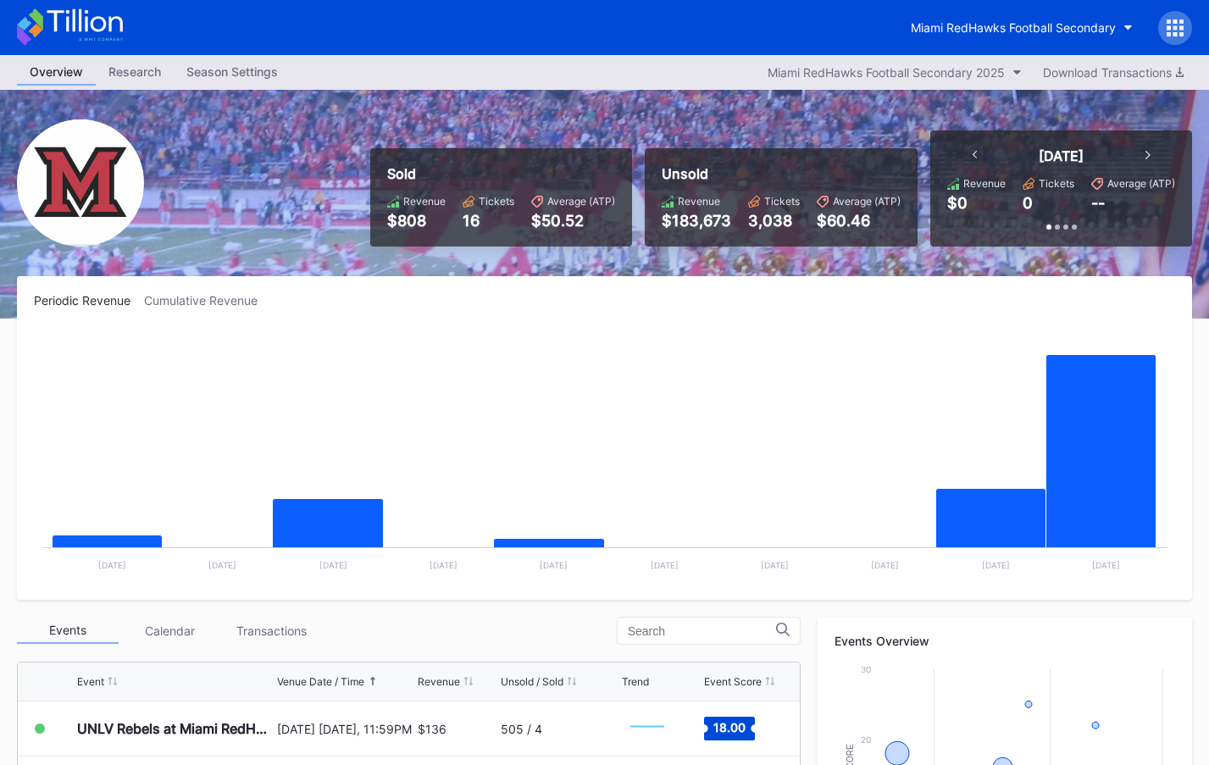
click at [99, 23] on icon at bounding box center [70, 26] width 106 height 37
click at [1074, 38] on button "Miami RedHawks Football Secondary" at bounding box center [1021, 27] width 247 height 31
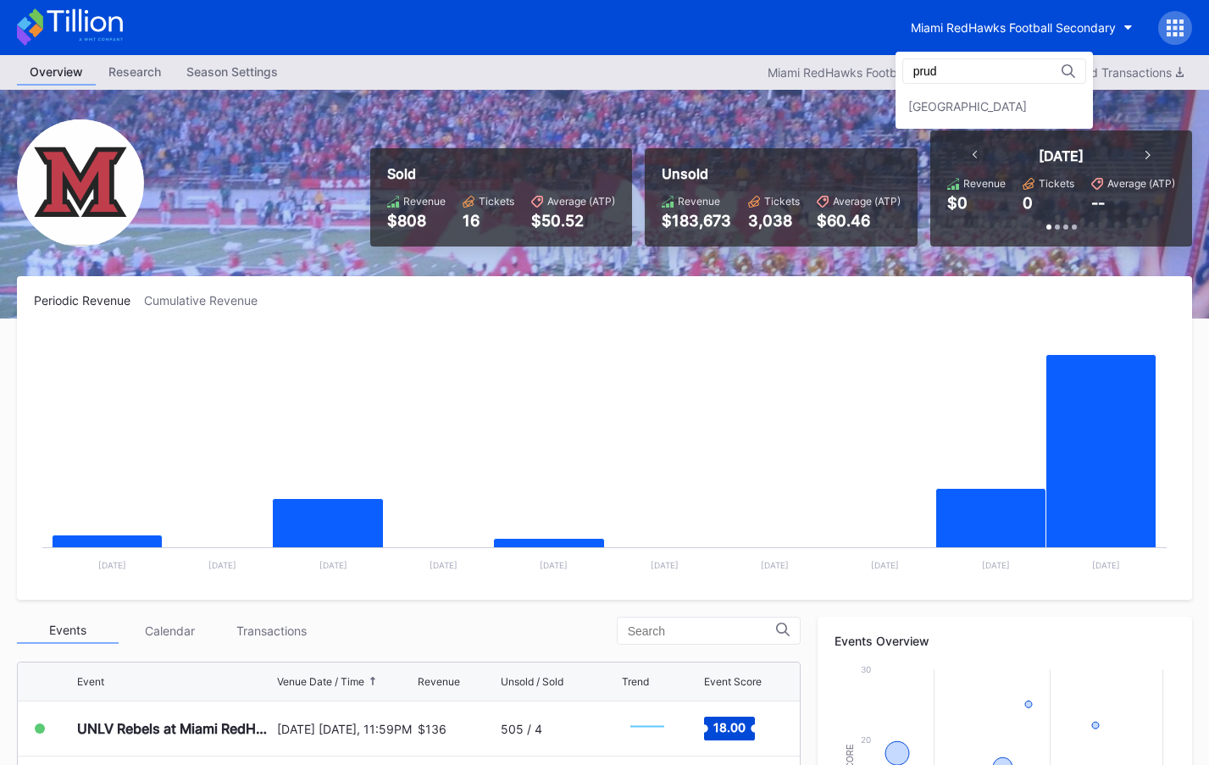
type input "prud"
click at [1054, 97] on div "[GEOGRAPHIC_DATA]" at bounding box center [994, 106] width 197 height 31
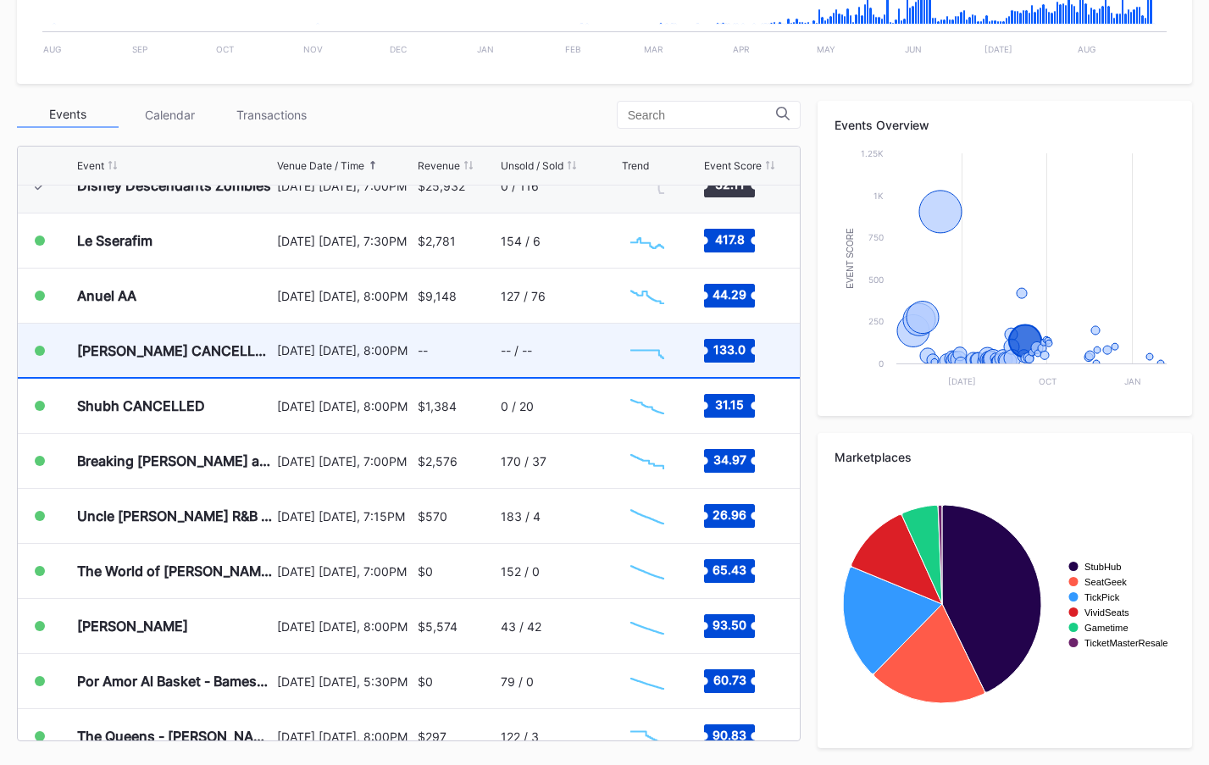
scroll to position [1951, 0]
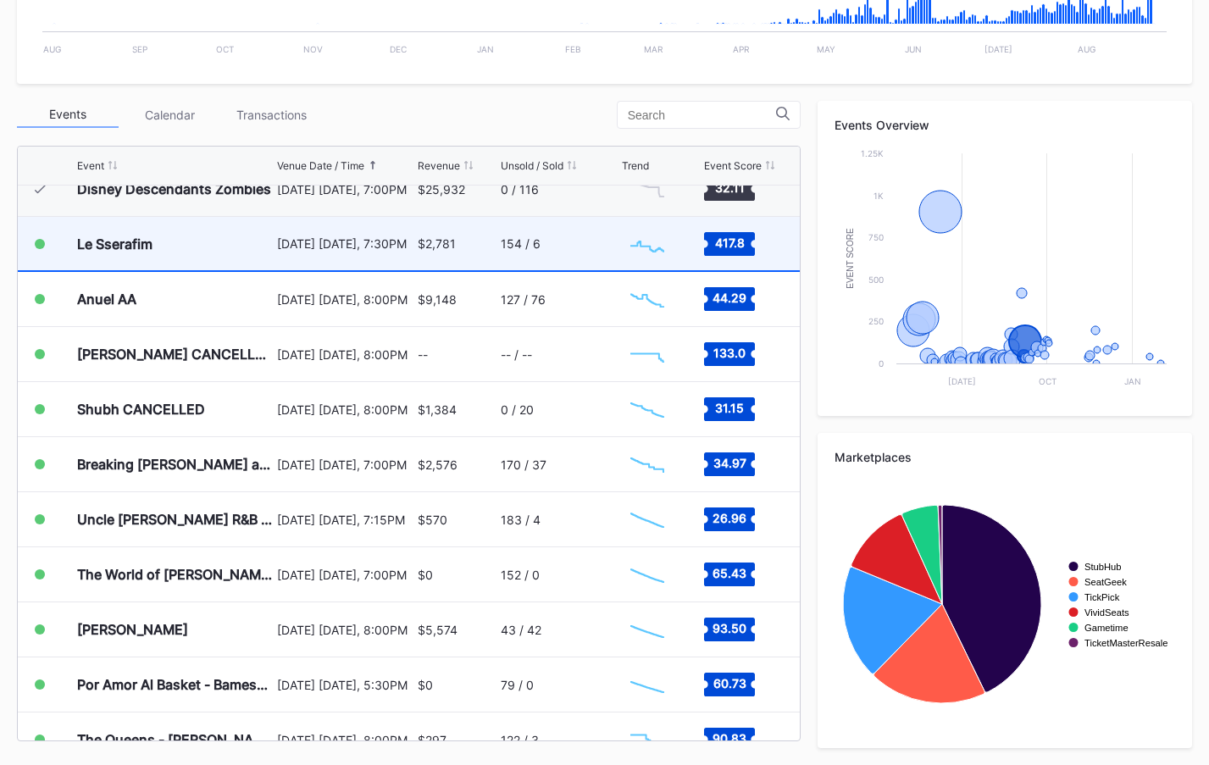
click at [412, 259] on div "September 3 Wednesday, 7:30PM" at bounding box center [345, 243] width 137 height 53
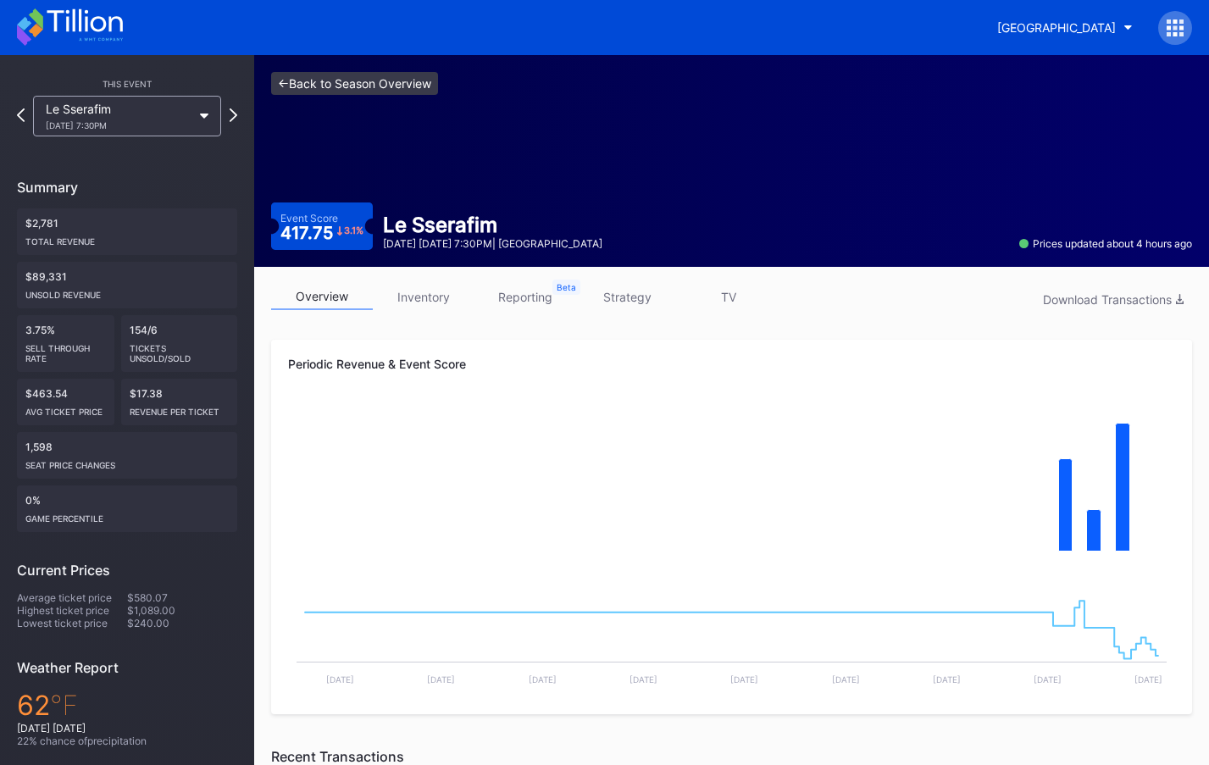
click at [325, 88] on link "<- Back to Season Overview" at bounding box center [354, 83] width 167 height 23
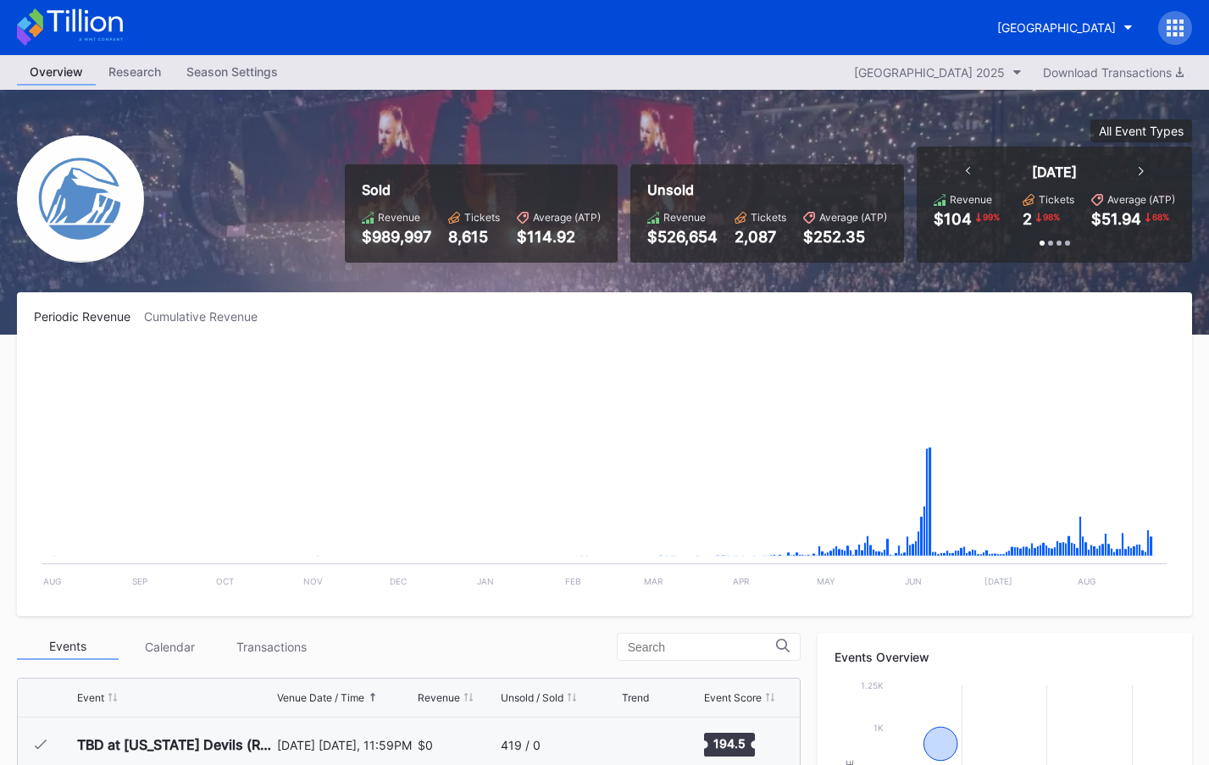
scroll to position [1983, 0]
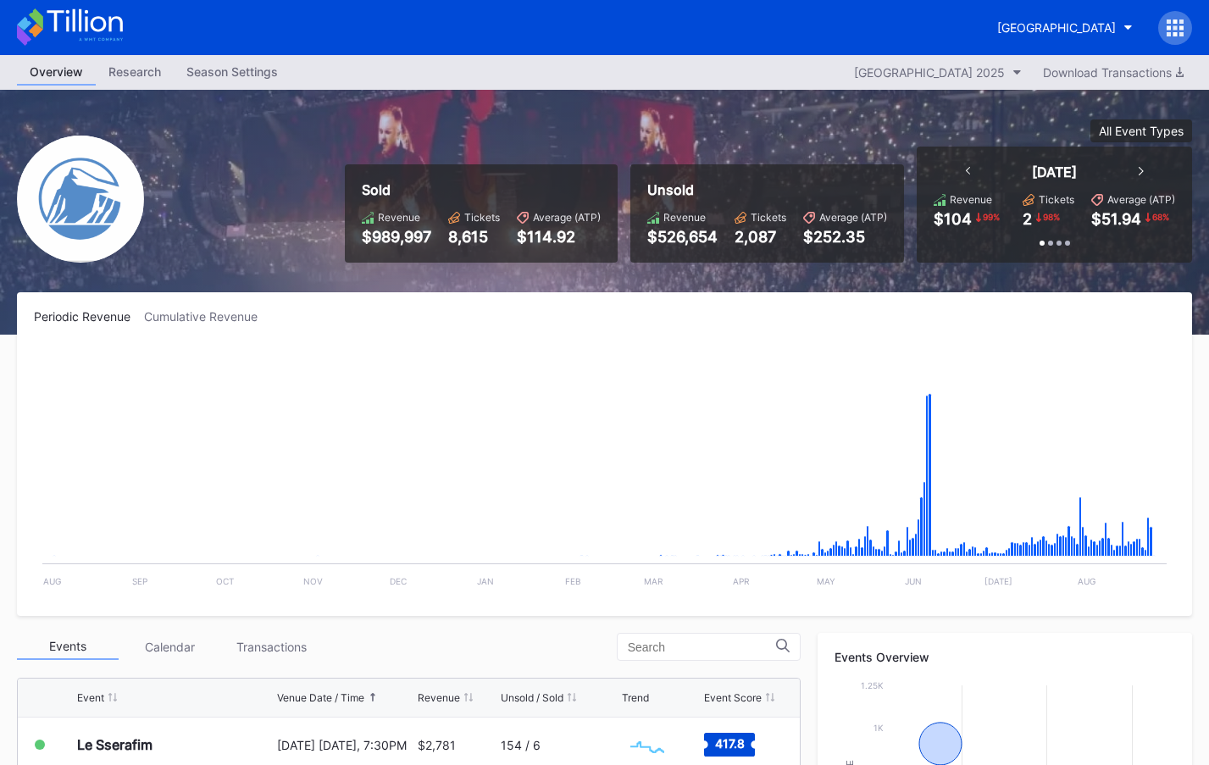
drag, startPoint x: 596, startPoint y: 103, endPoint x: 253, endPoint y: 53, distance: 346.8
click at [594, 103] on div "Sold Revenue $989,997 Tickets 8,615 Average (ATP) $114.92 Unsold Revenue $526,6…" at bounding box center [604, 212] width 1209 height 245
click at [121, 36] on icon at bounding box center [70, 26] width 106 height 37
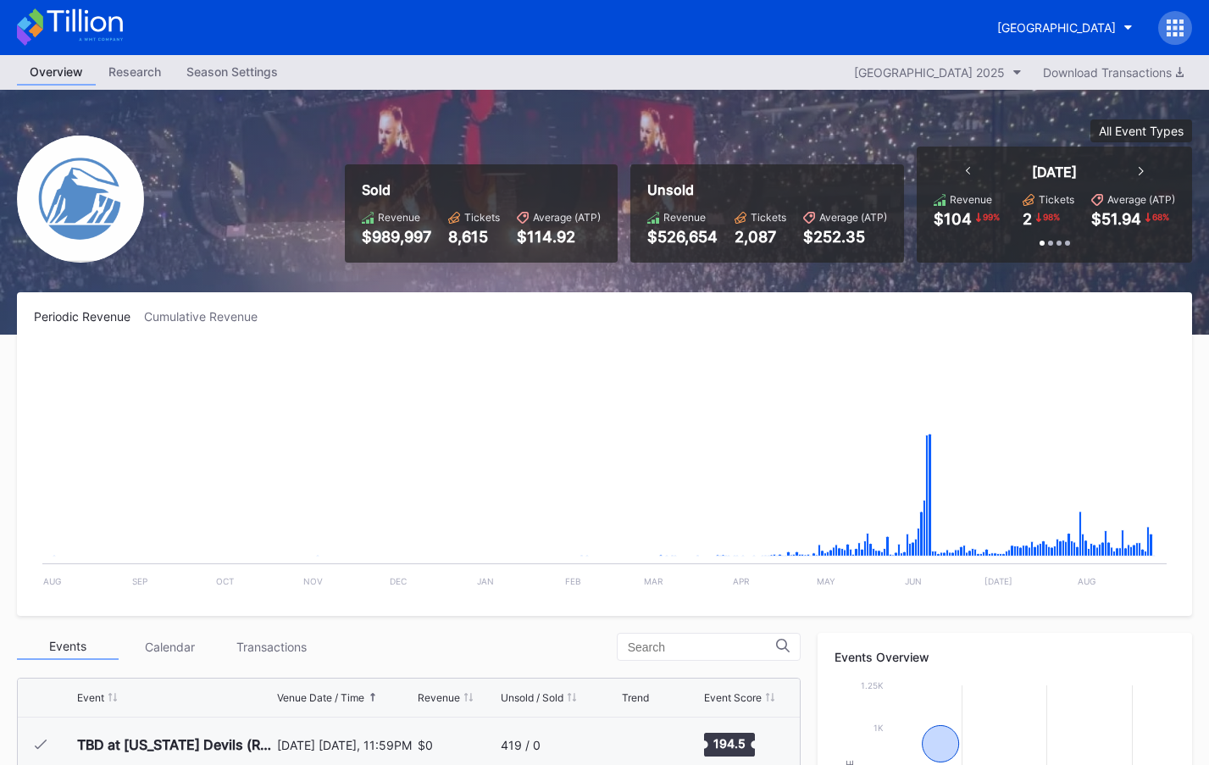
scroll to position [1983, 0]
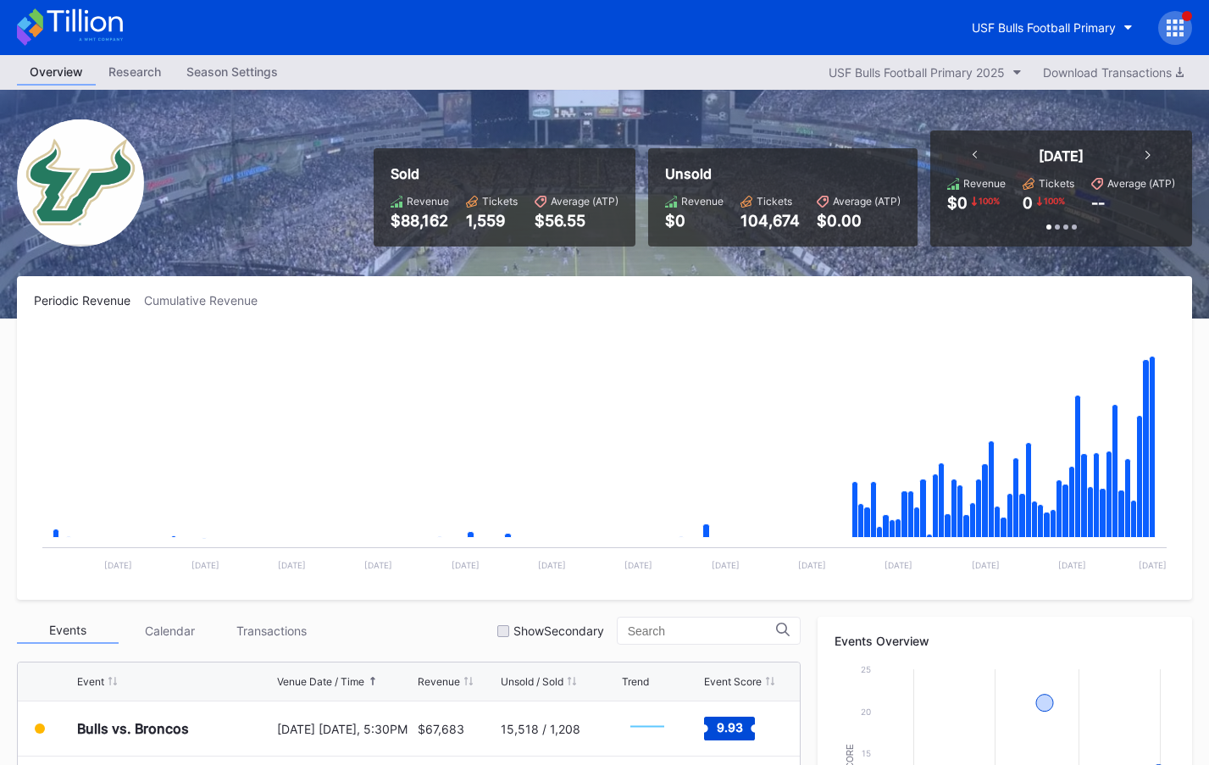
click at [1172, 28] on icon at bounding box center [1175, 27] width 17 height 17
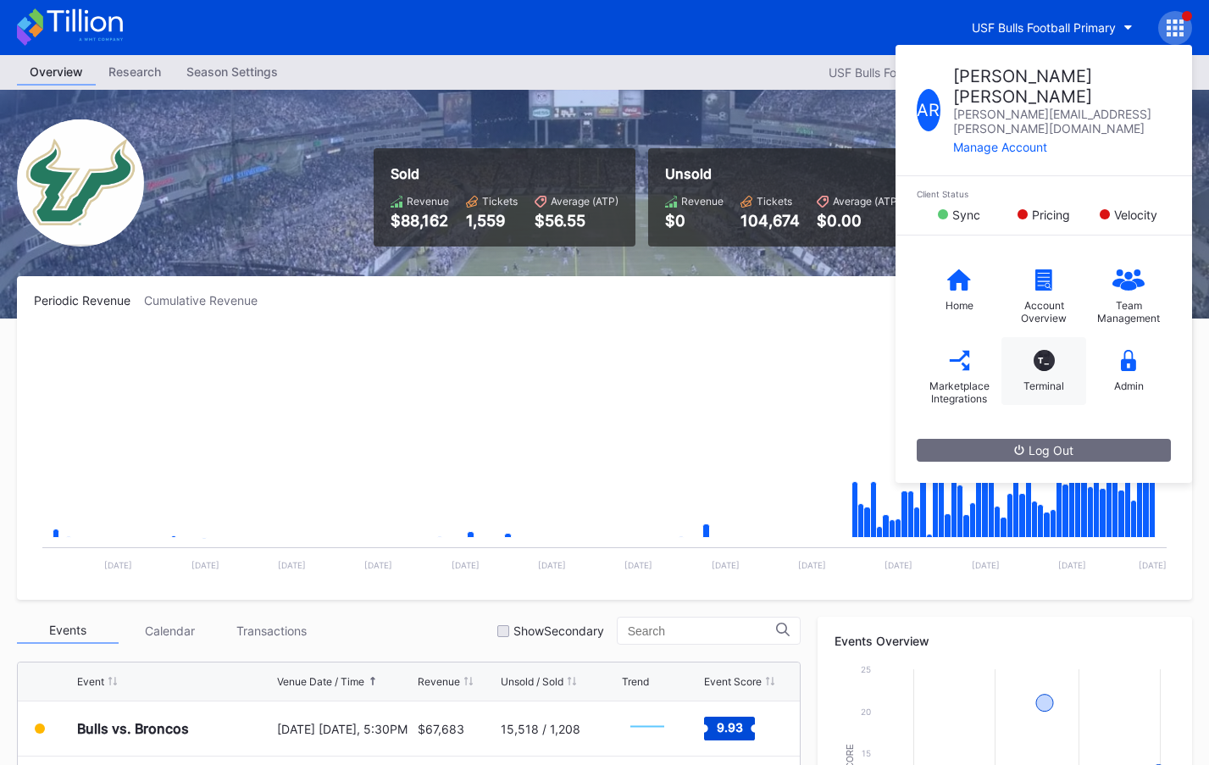
click at [1053, 337] on div "T_ Terminal" at bounding box center [1044, 371] width 85 height 68
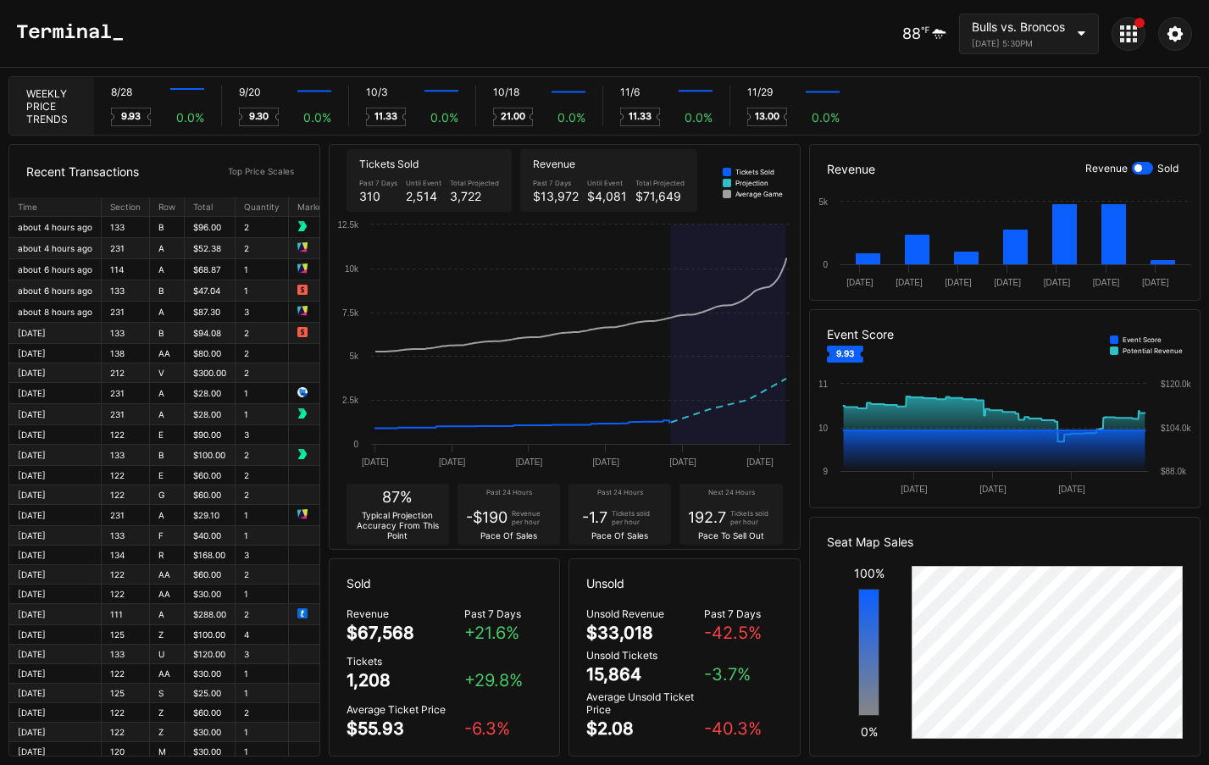
click at [90, 35] on icon at bounding box center [70, 32] width 106 height 17
click at [1128, 44] on div at bounding box center [1129, 34] width 34 height 34
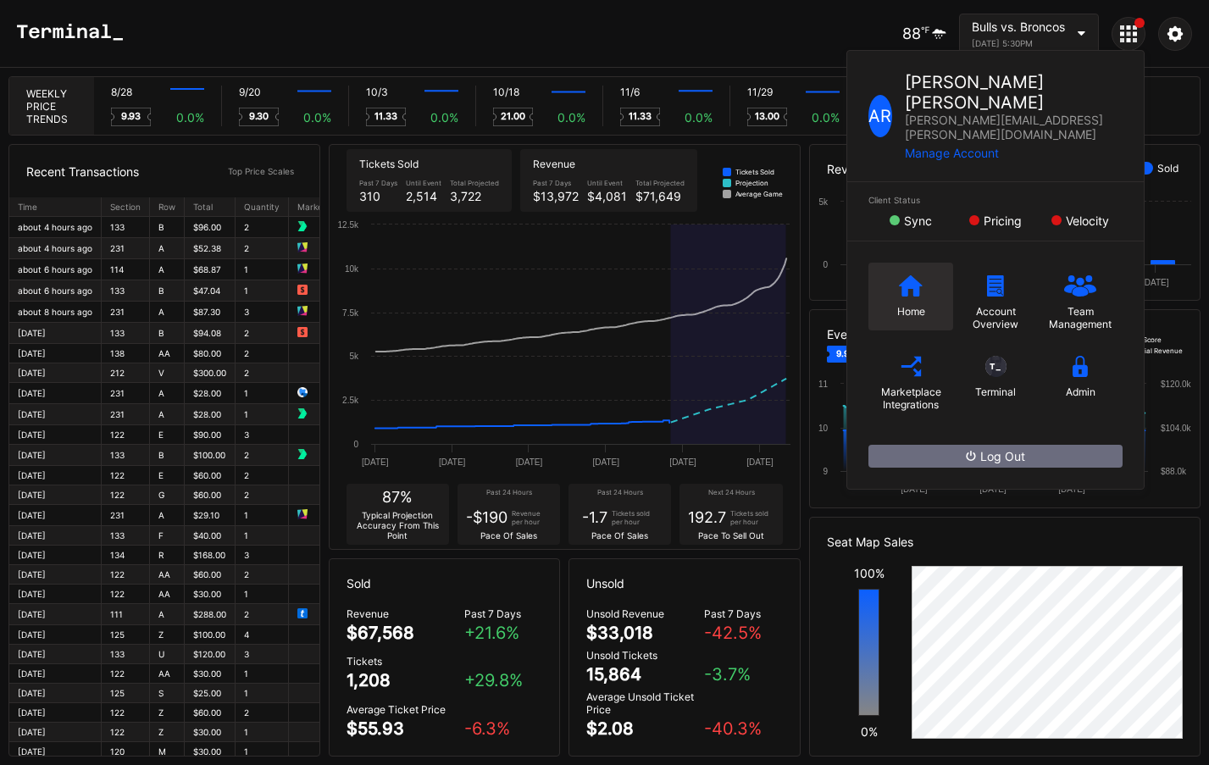
click at [879, 263] on div "Home" at bounding box center [910, 297] width 85 height 68
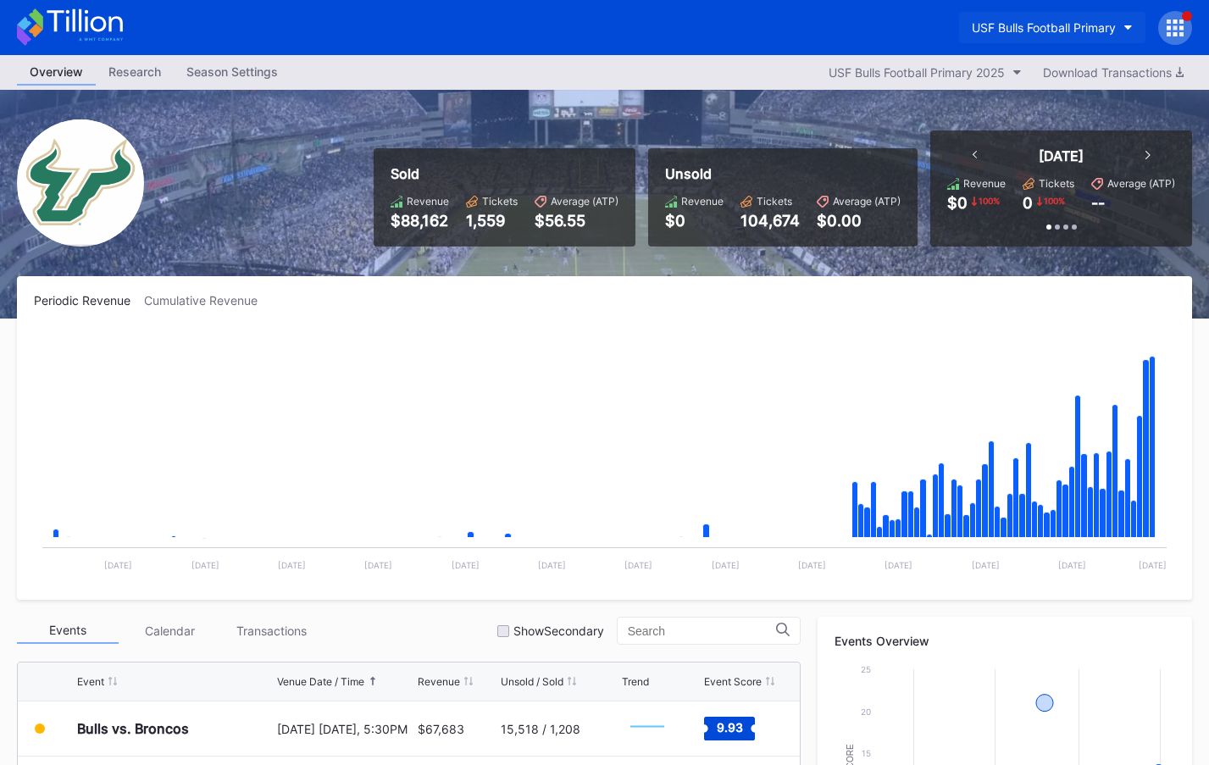
click at [1047, 31] on div "USF Bulls Football Primary" at bounding box center [1044, 27] width 144 height 14
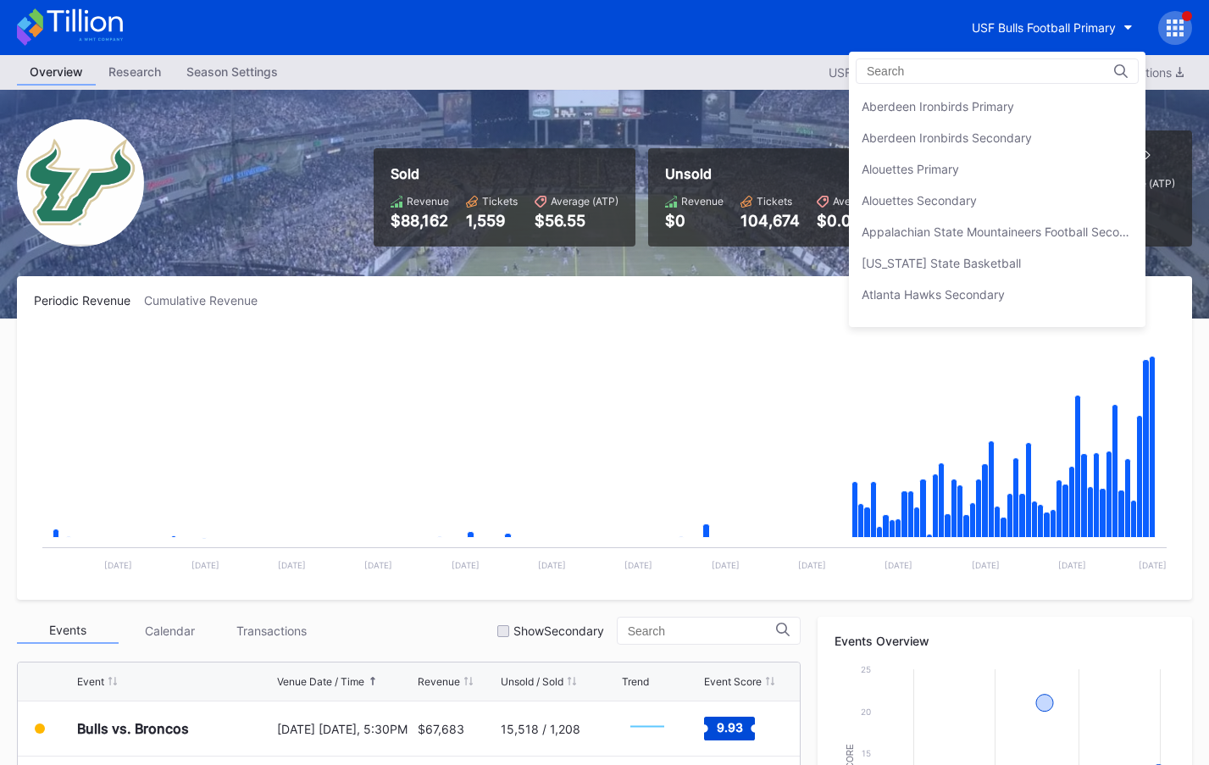
scroll to position [5612, 0]
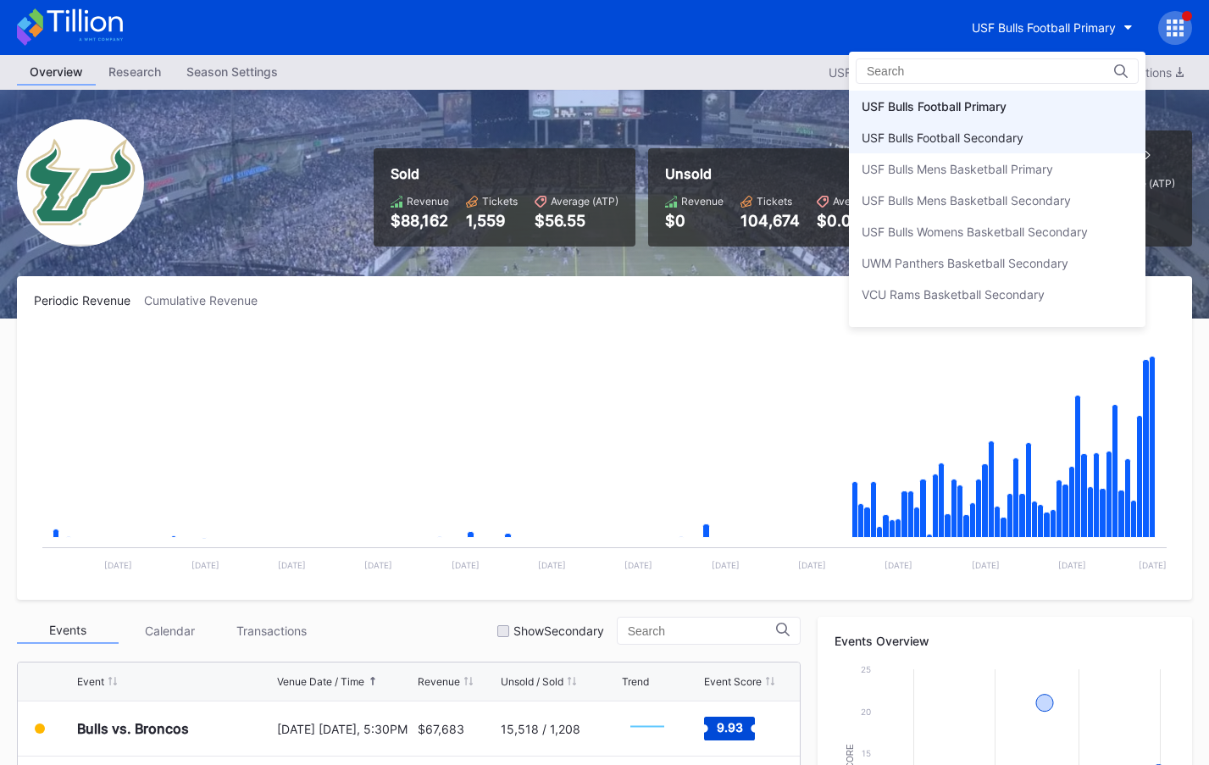
click at [1032, 136] on div "USF Bulls Football Secondary" at bounding box center [997, 137] width 297 height 31
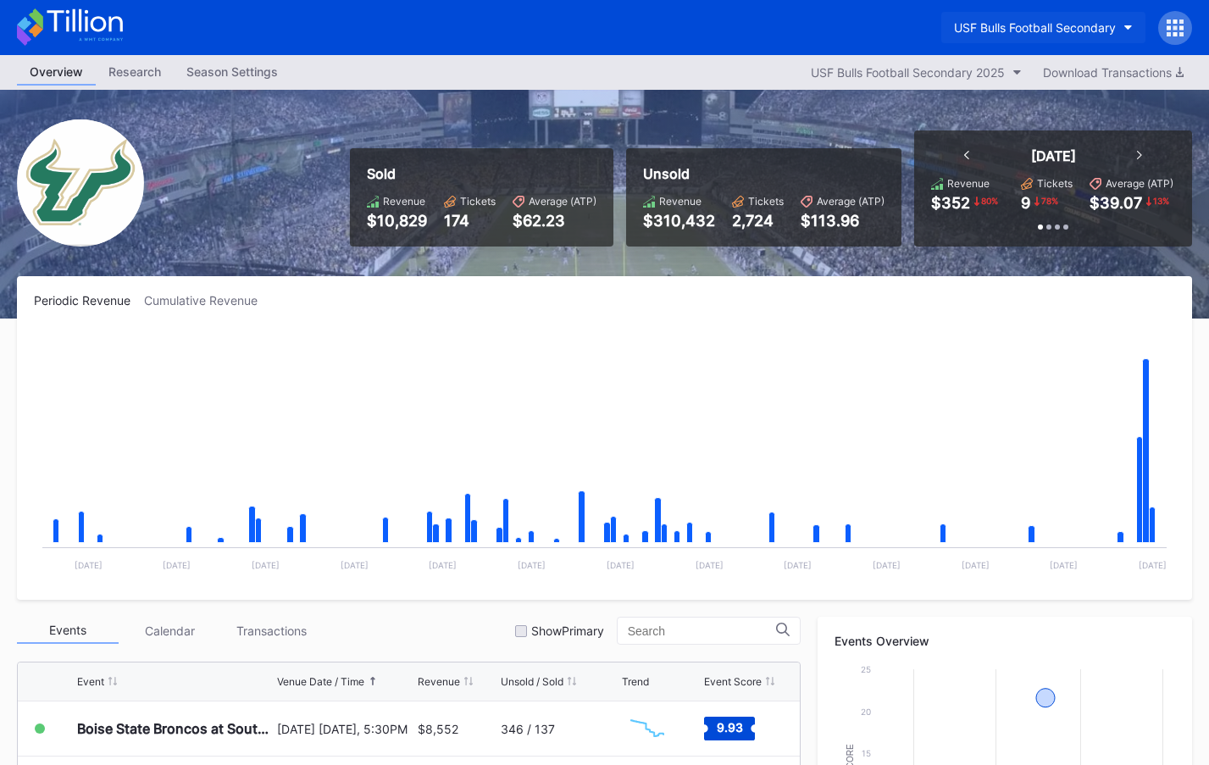
click at [1091, 37] on button "USF Bulls Football Secondary" at bounding box center [1043, 27] width 204 height 31
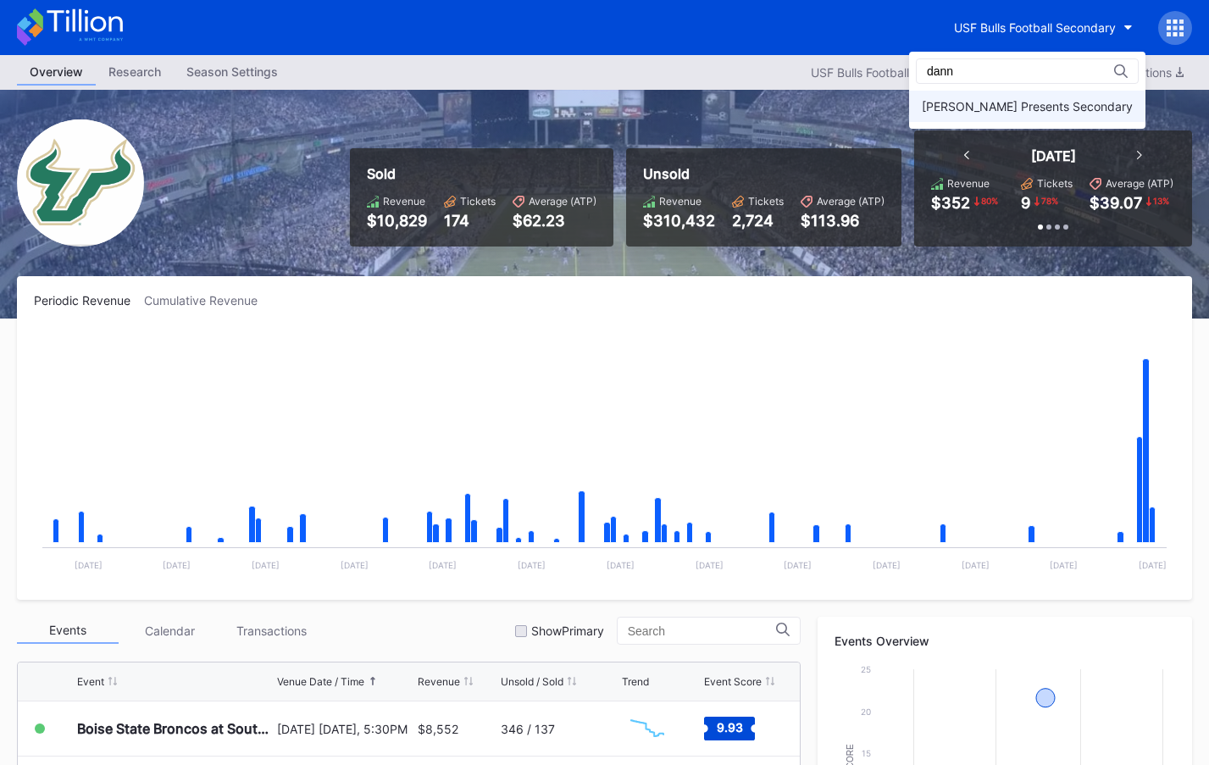
type input "dann"
click at [1035, 119] on div "[PERSON_NAME] Presents Secondary" at bounding box center [1027, 106] width 236 height 31
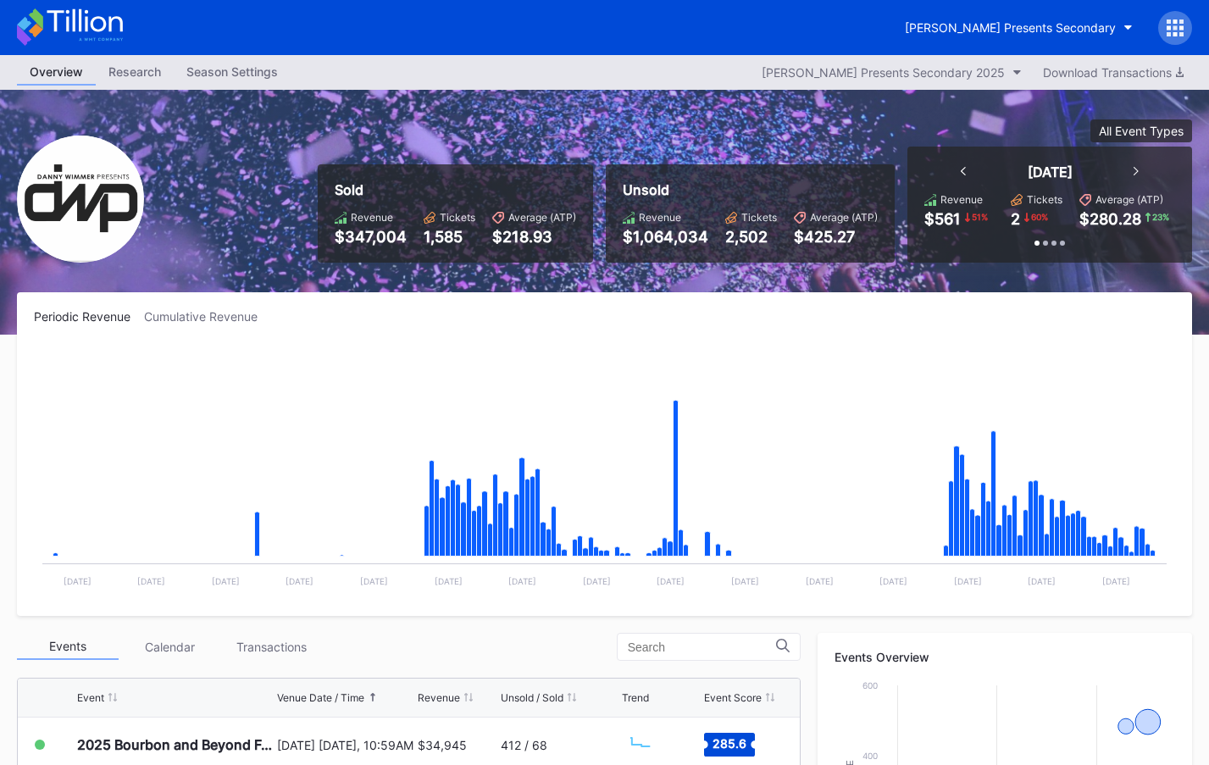
scroll to position [532, 0]
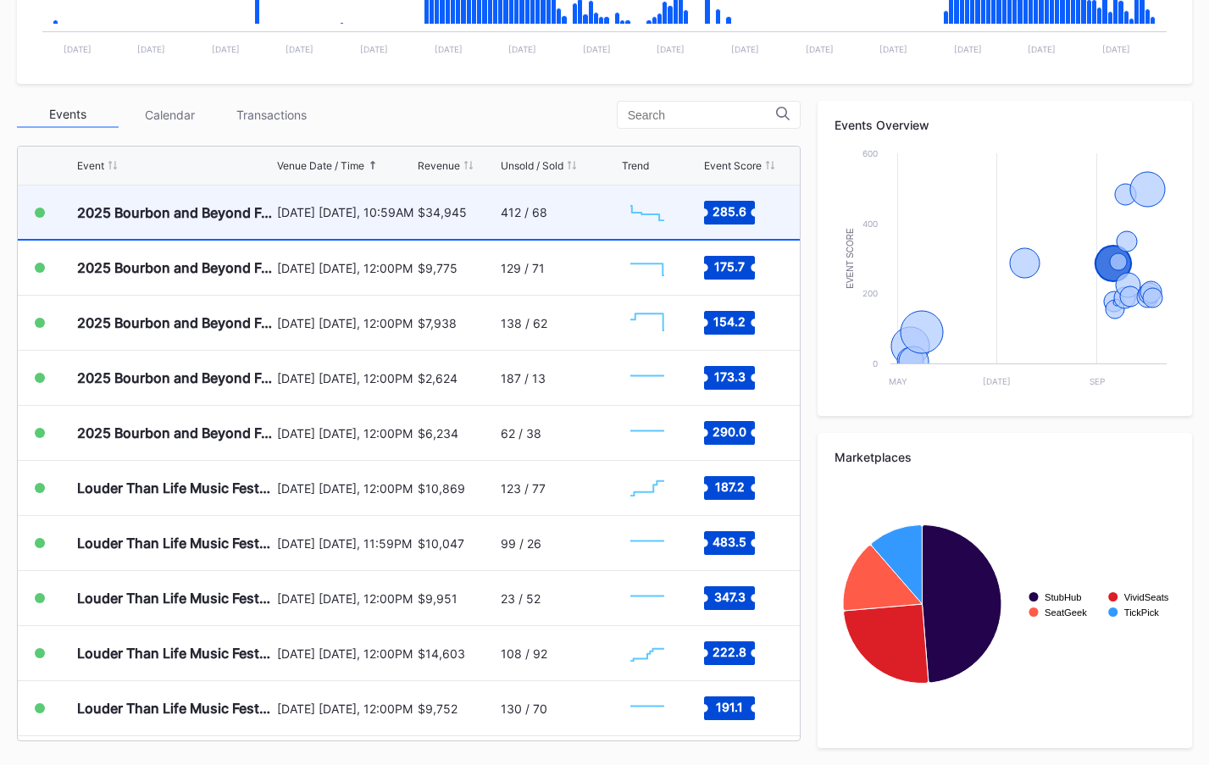
click at [538, 226] on div "412 / 68" at bounding box center [559, 212] width 117 height 53
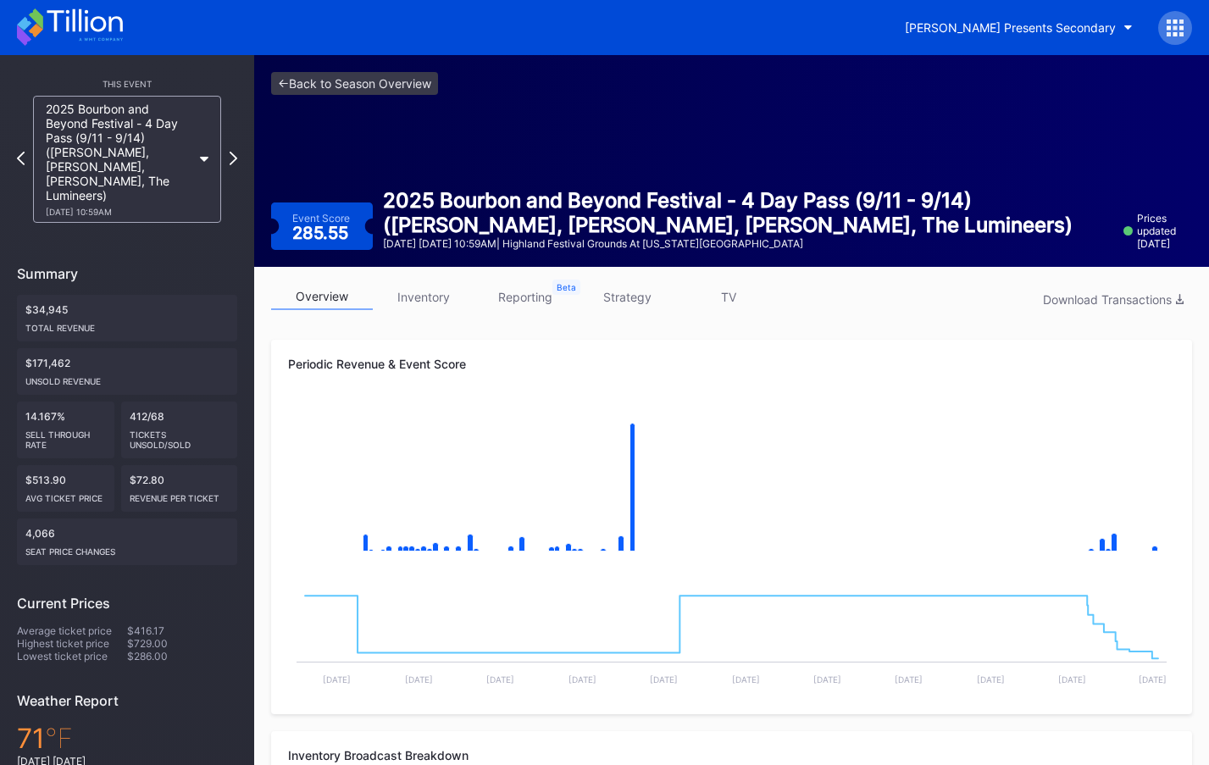
click at [643, 295] on link "strategy" at bounding box center [627, 297] width 102 height 26
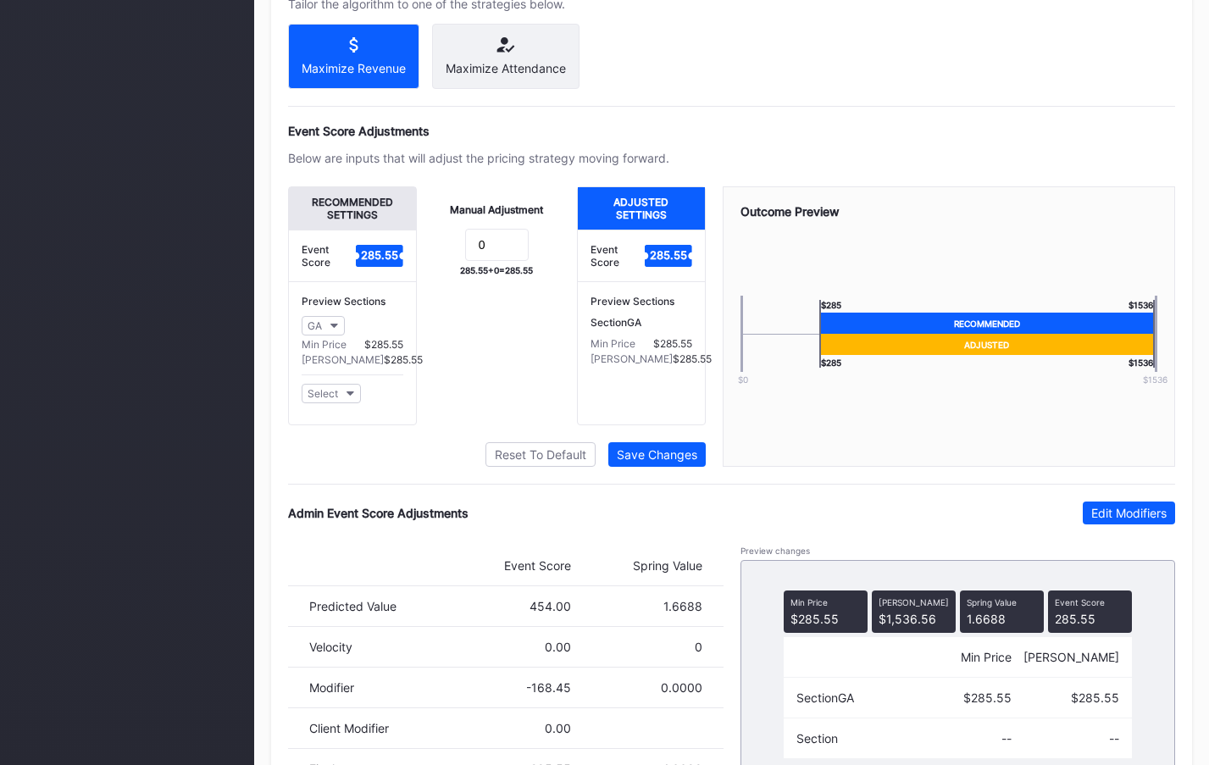
scroll to position [1087, 0]
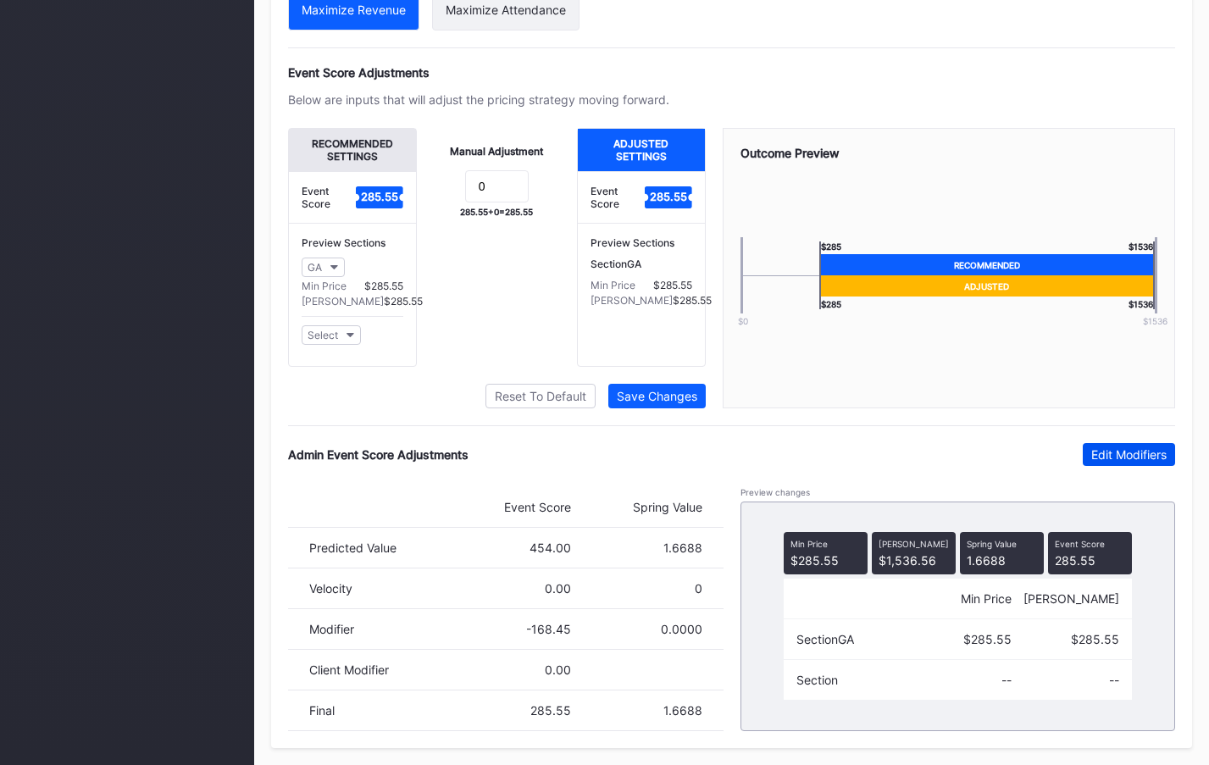
click at [1130, 456] on div "Edit Modifiers" at bounding box center [1128, 454] width 75 height 14
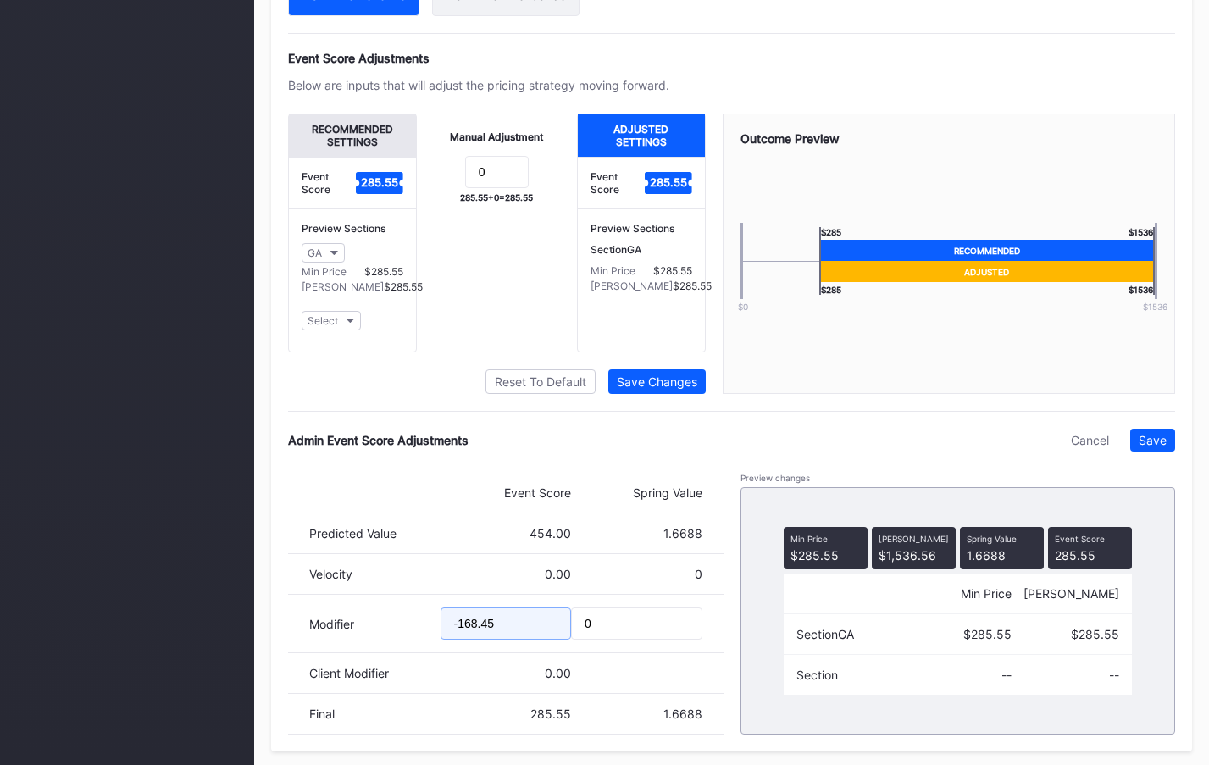
drag, startPoint x: 463, startPoint y: 639, endPoint x: 476, endPoint y: 638, distance: 12.7
click at [476, 638] on input "-168.45" at bounding box center [506, 624] width 131 height 32
drag, startPoint x: 483, startPoint y: 635, endPoint x: 508, endPoint y: 634, distance: 24.6
click at [508, 634] on input "-179.45" at bounding box center [506, 624] width 131 height 32
type input "-179.72"
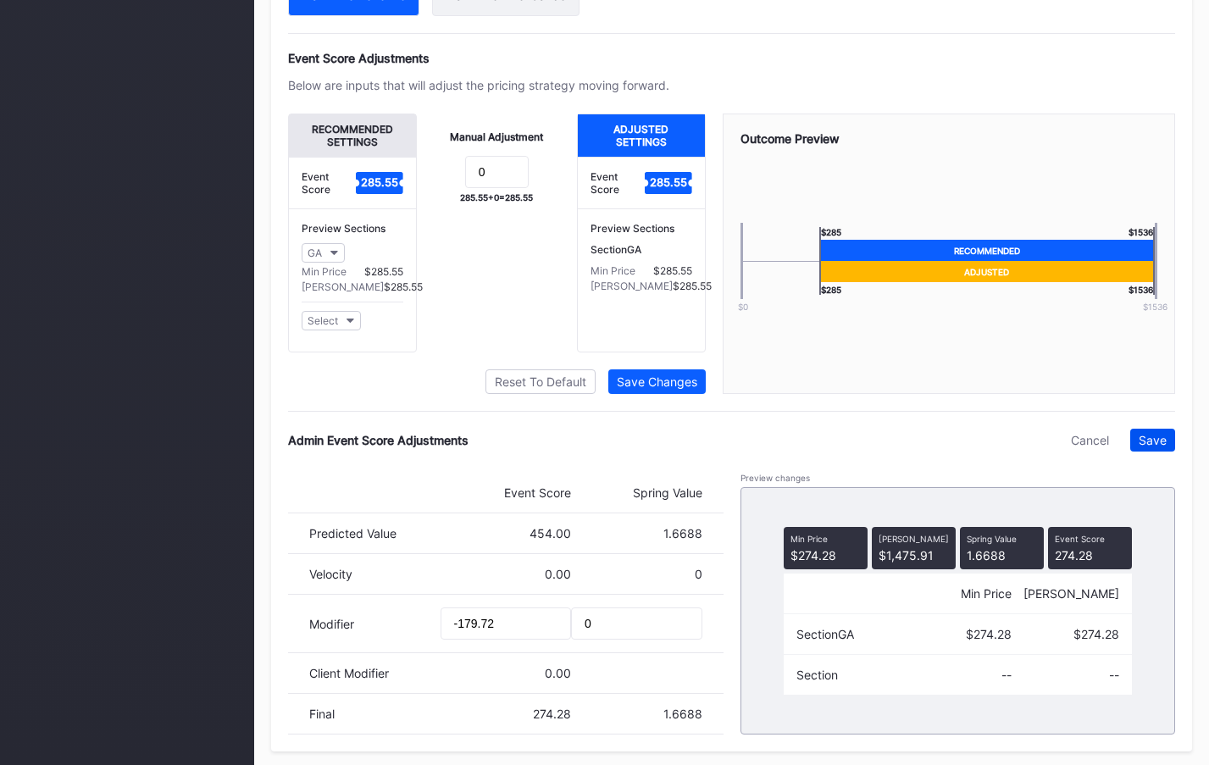
click at [1152, 447] on div "Save" at bounding box center [1153, 440] width 28 height 14
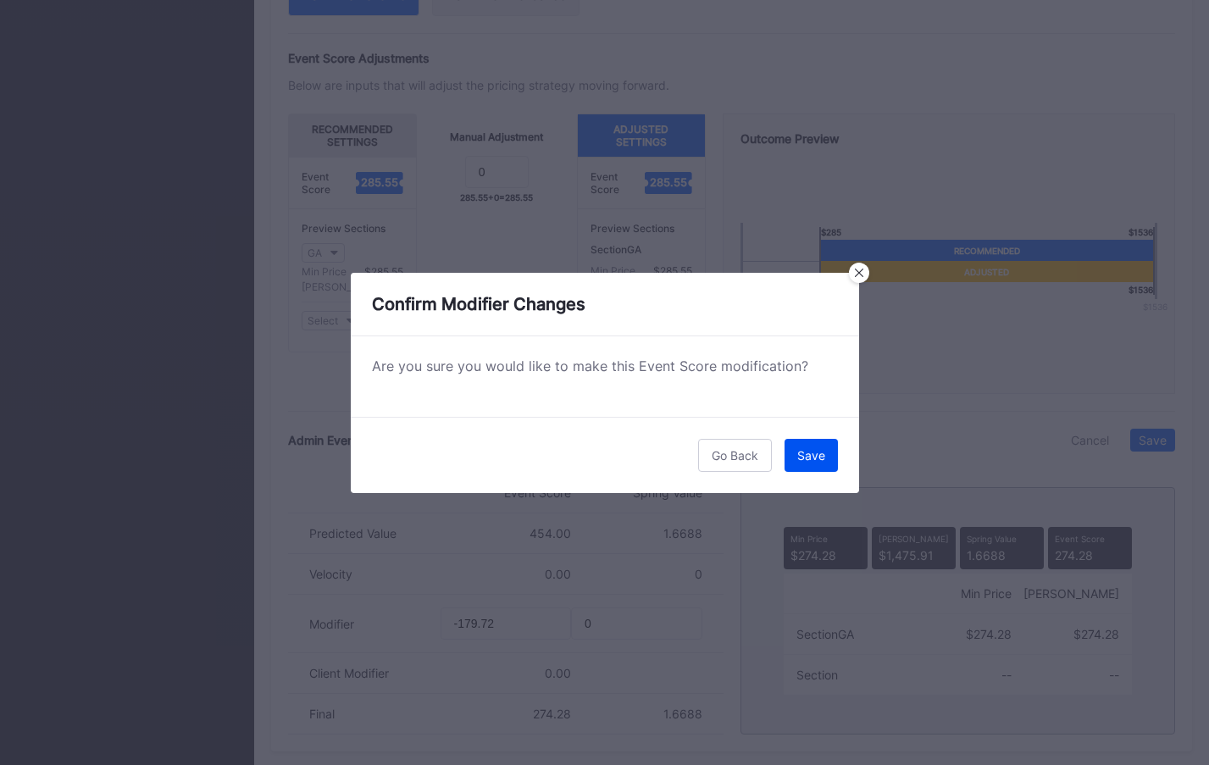
click at [835, 453] on button "Save" at bounding box center [811, 455] width 53 height 33
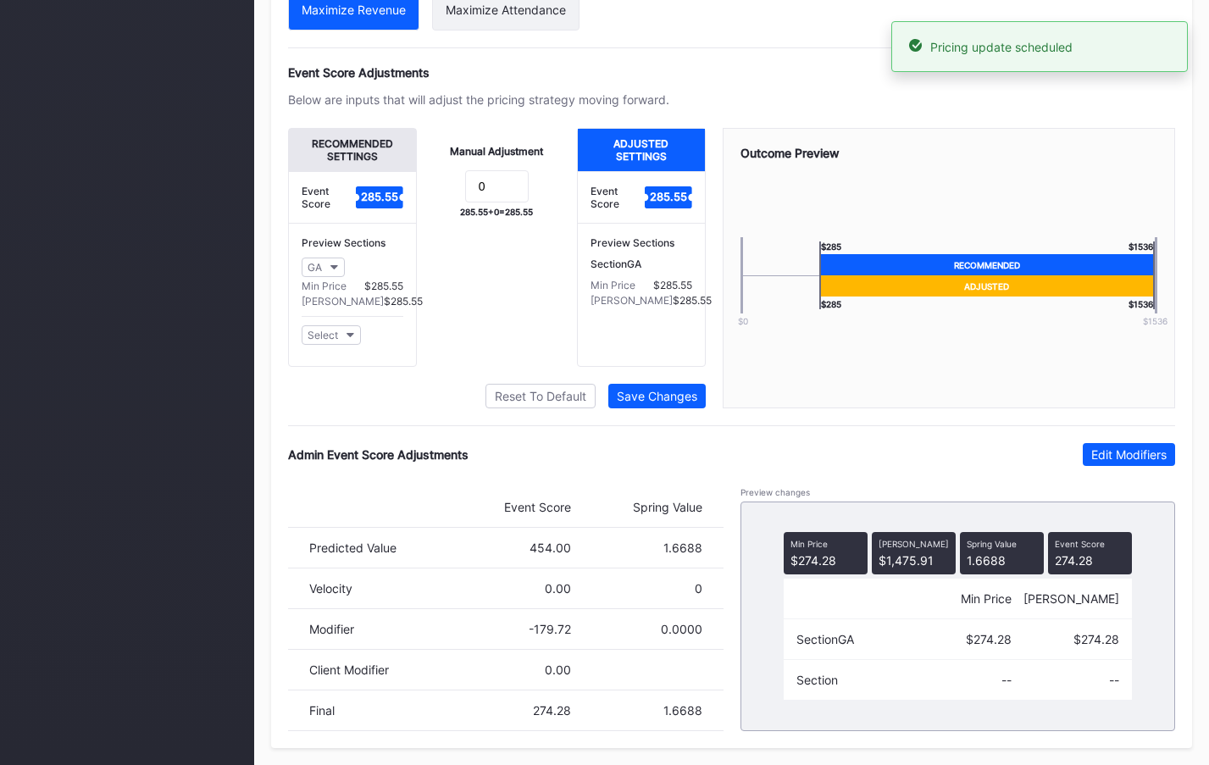
scroll to position [0, 0]
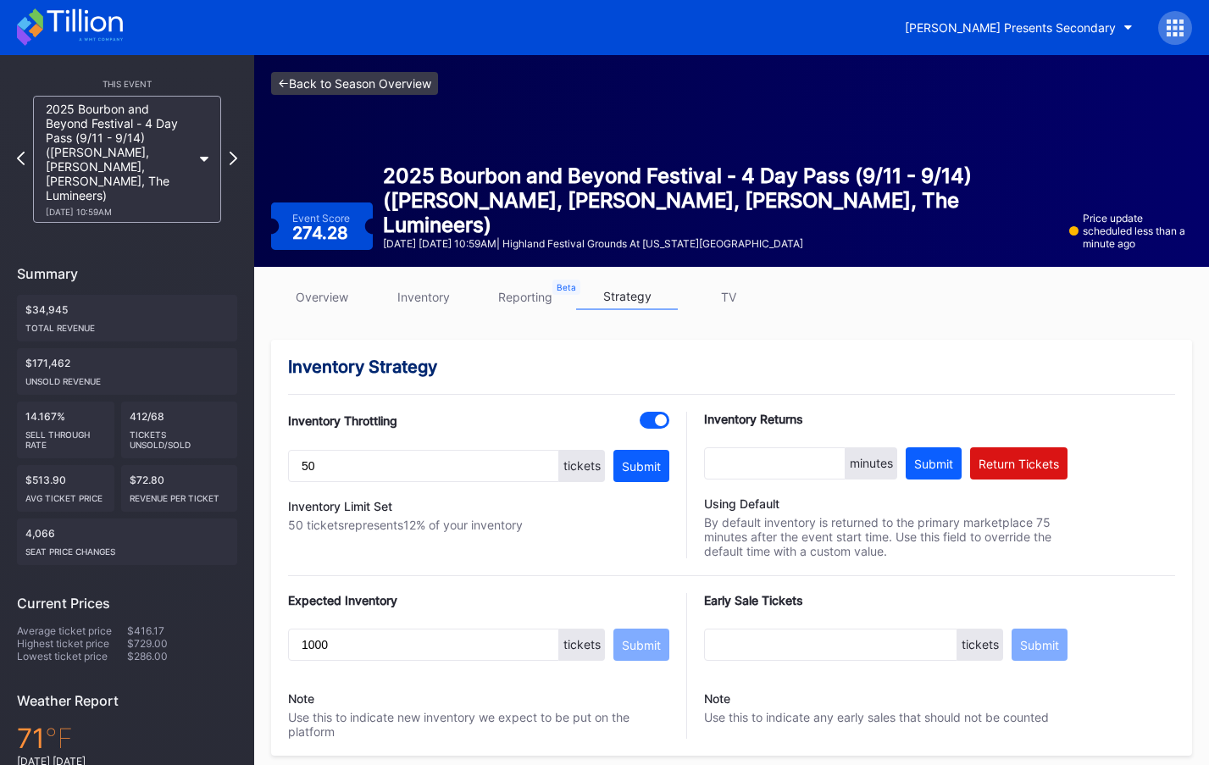
click at [344, 79] on link "<- Back to Season Overview" at bounding box center [354, 83] width 167 height 23
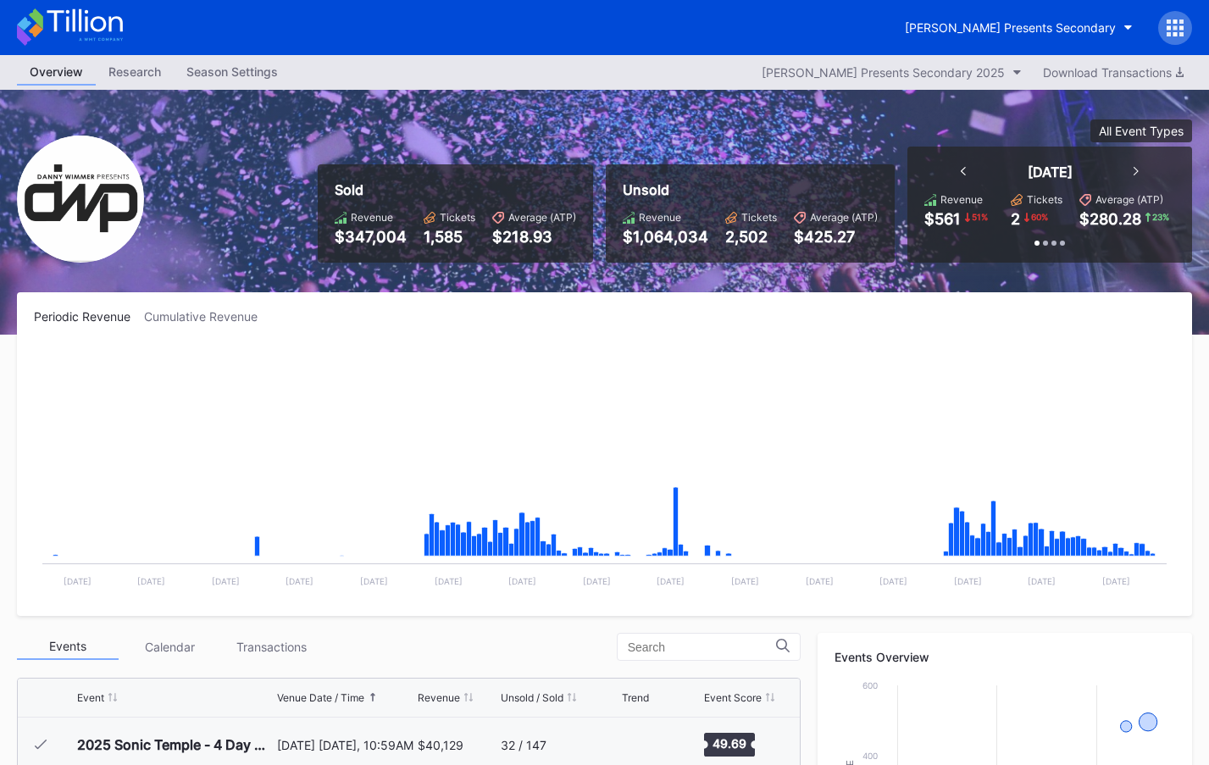
scroll to position [275, 0]
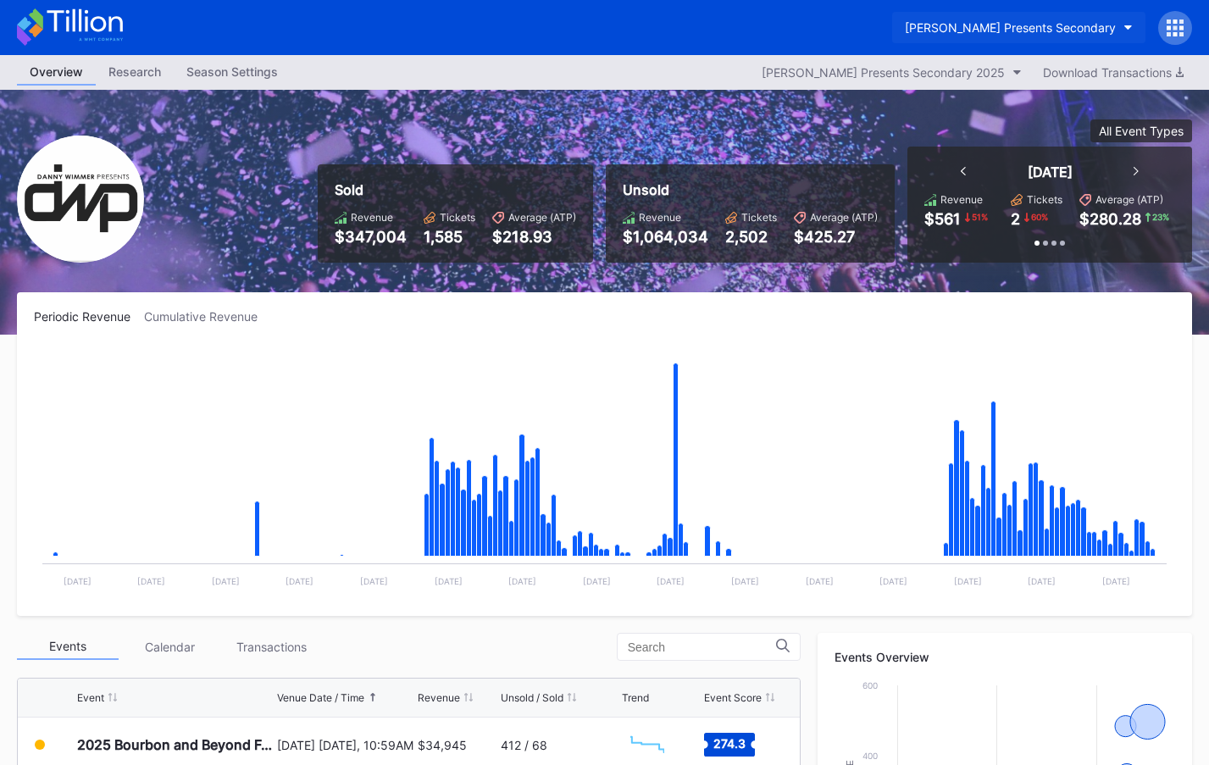
click at [941, 19] on button "[PERSON_NAME] Presents Secondary" at bounding box center [1018, 27] width 253 height 31
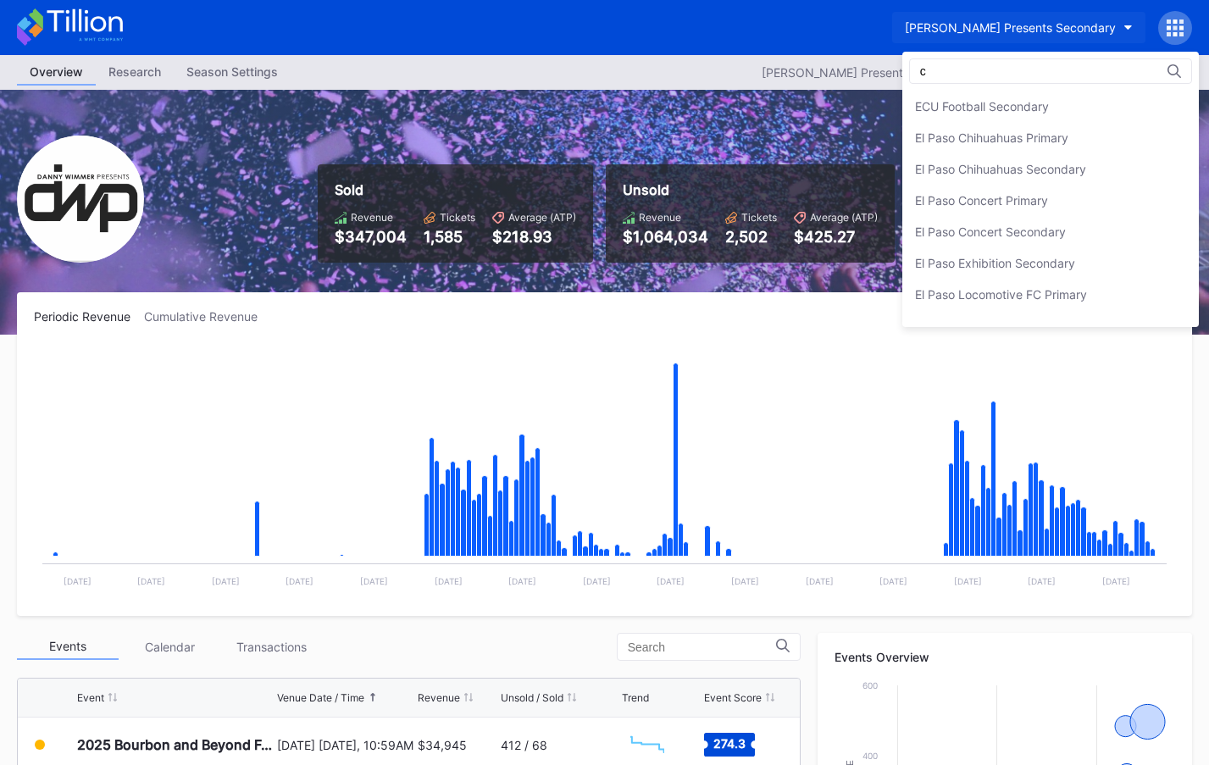
scroll to position [0, 0]
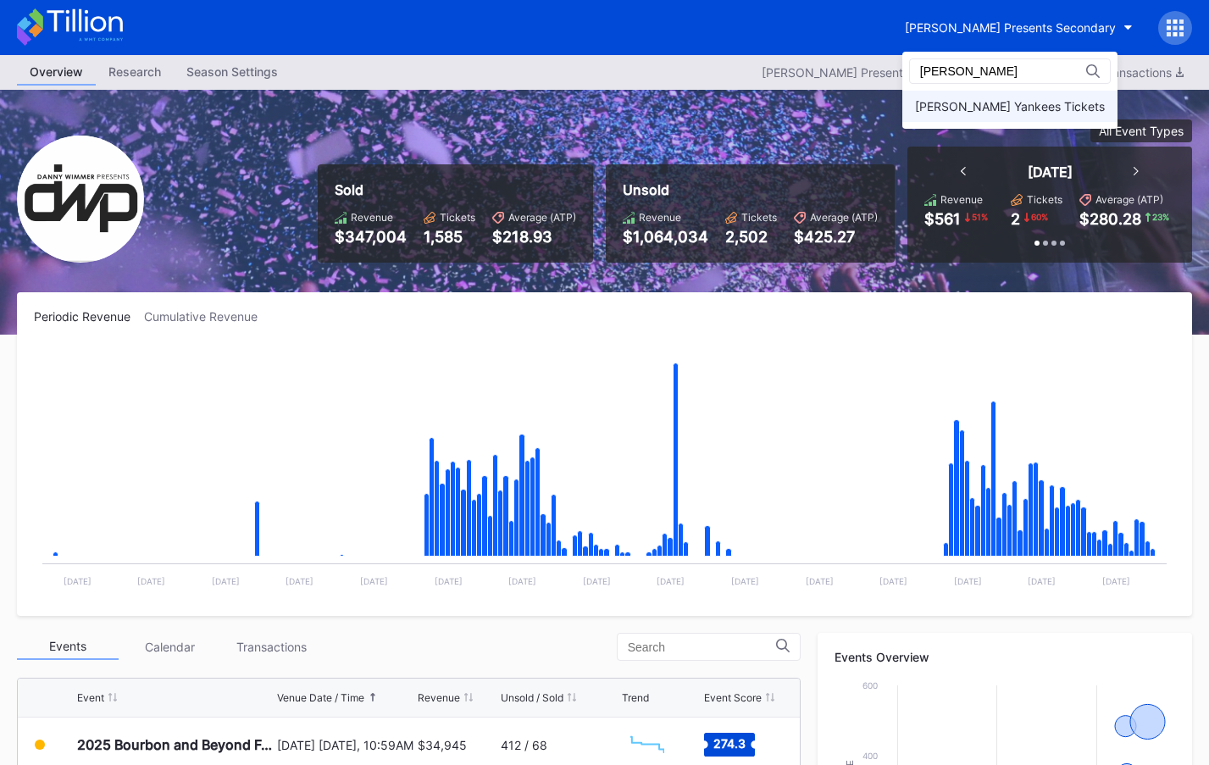
type input "[PERSON_NAME]"
click at [949, 109] on div "[PERSON_NAME] Yankees Tickets" at bounding box center [1010, 106] width 190 height 14
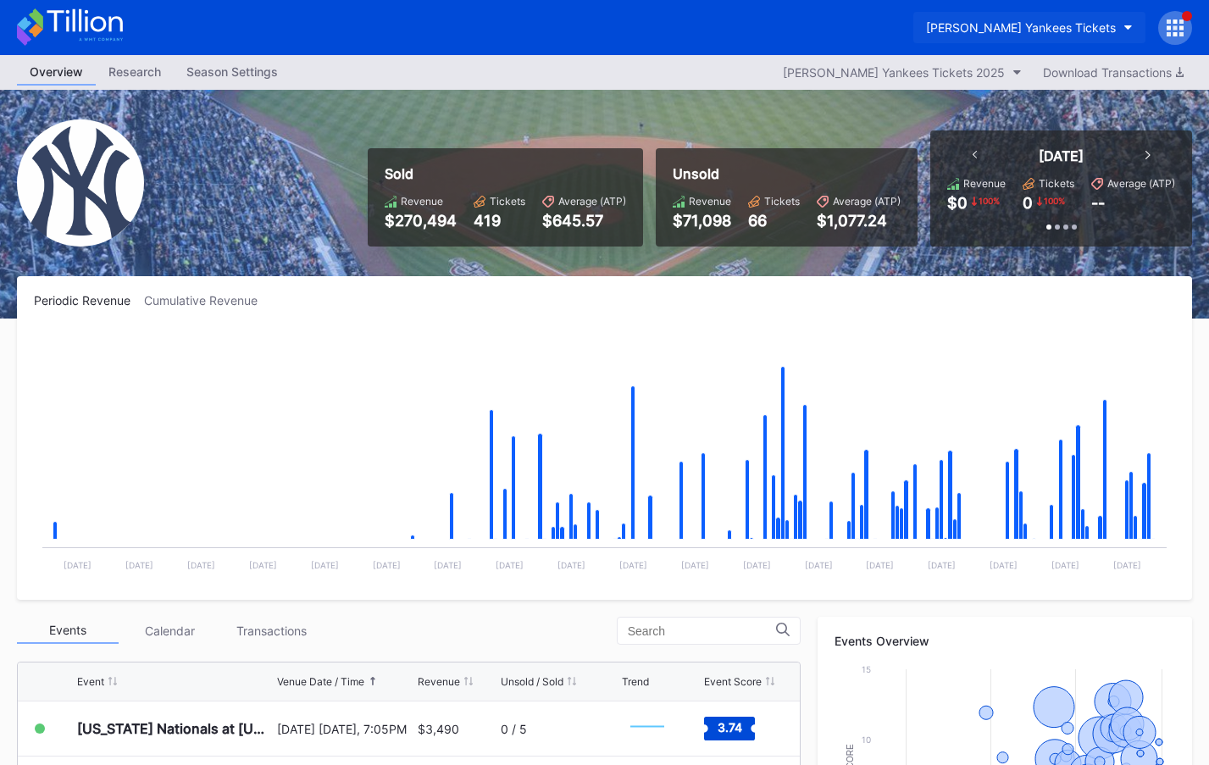
click at [1102, 14] on button "[PERSON_NAME] Yankees Tickets" at bounding box center [1029, 27] width 232 height 31
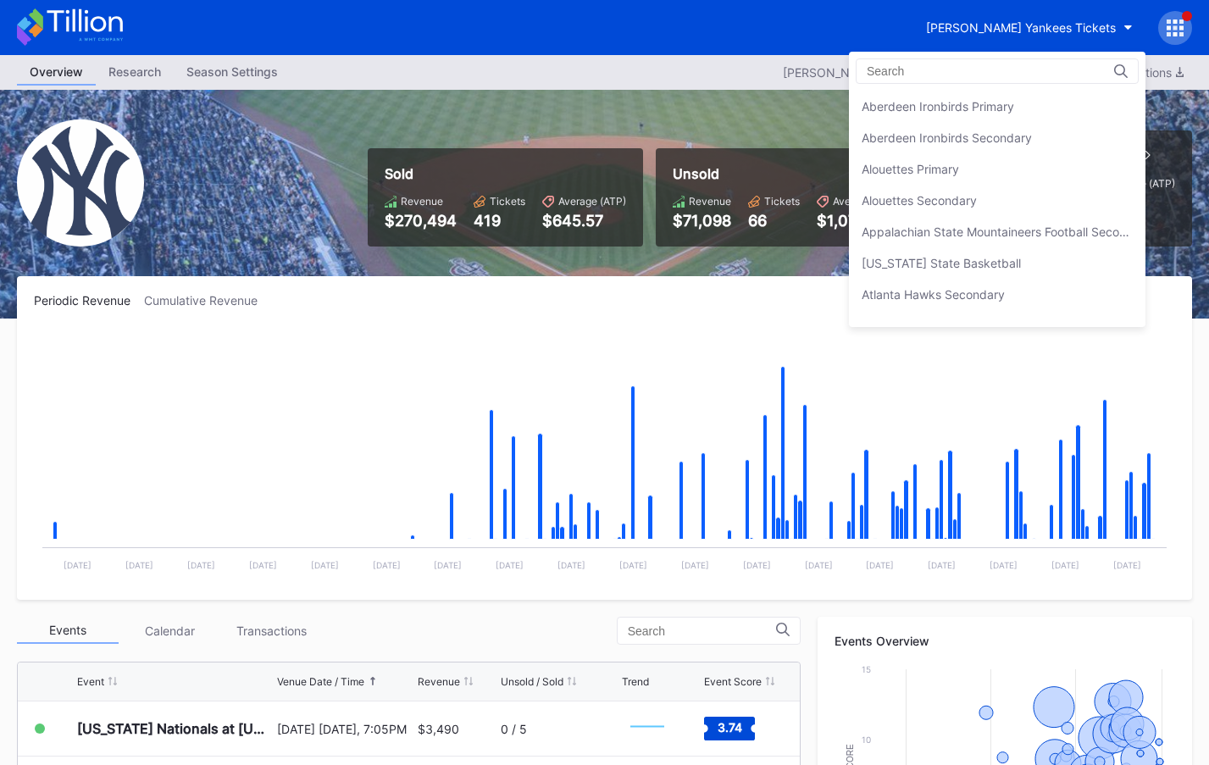
scroll to position [1129, 0]
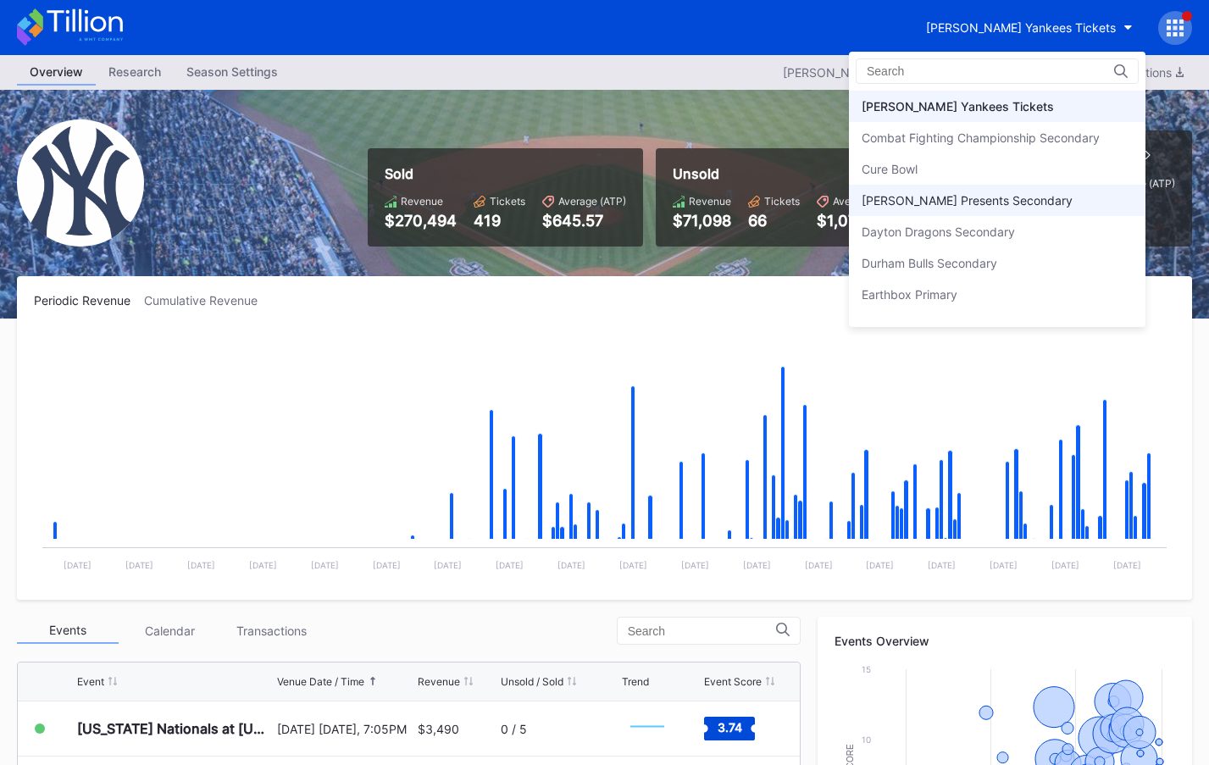
click at [1011, 200] on div "[PERSON_NAME] Presents Secondary" at bounding box center [967, 200] width 211 height 14
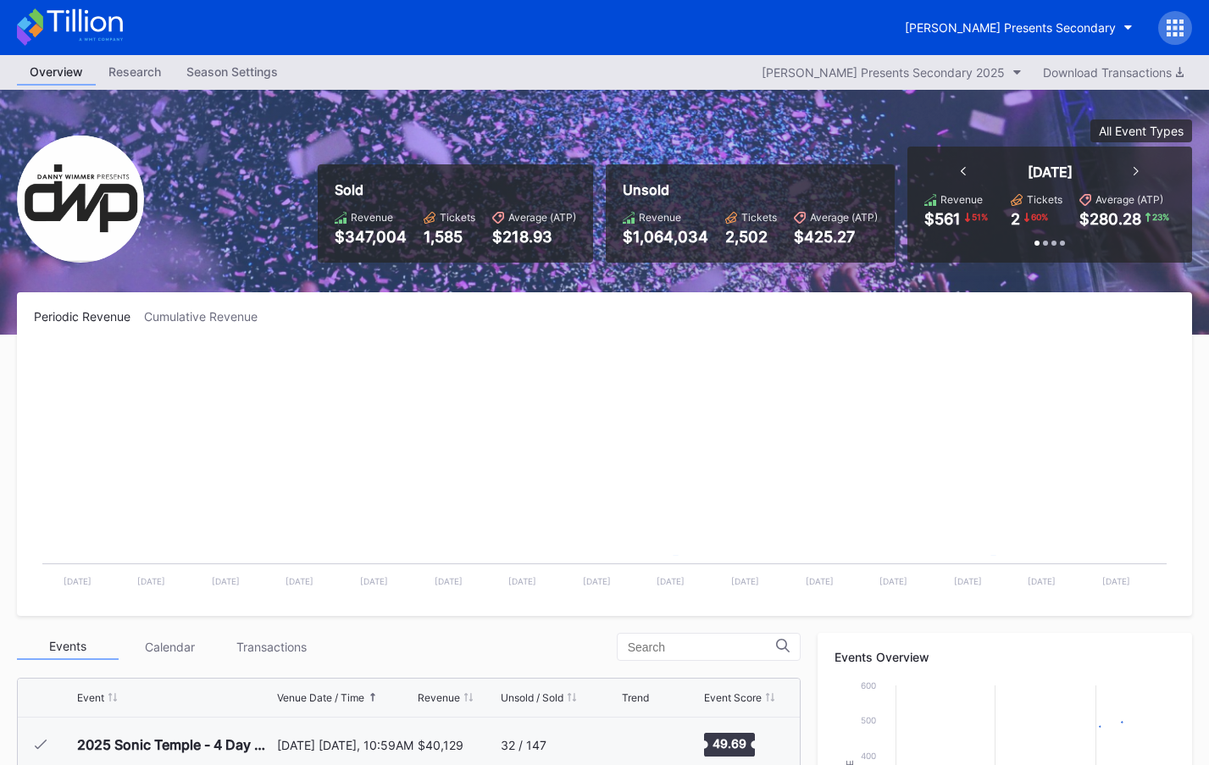
scroll to position [275, 0]
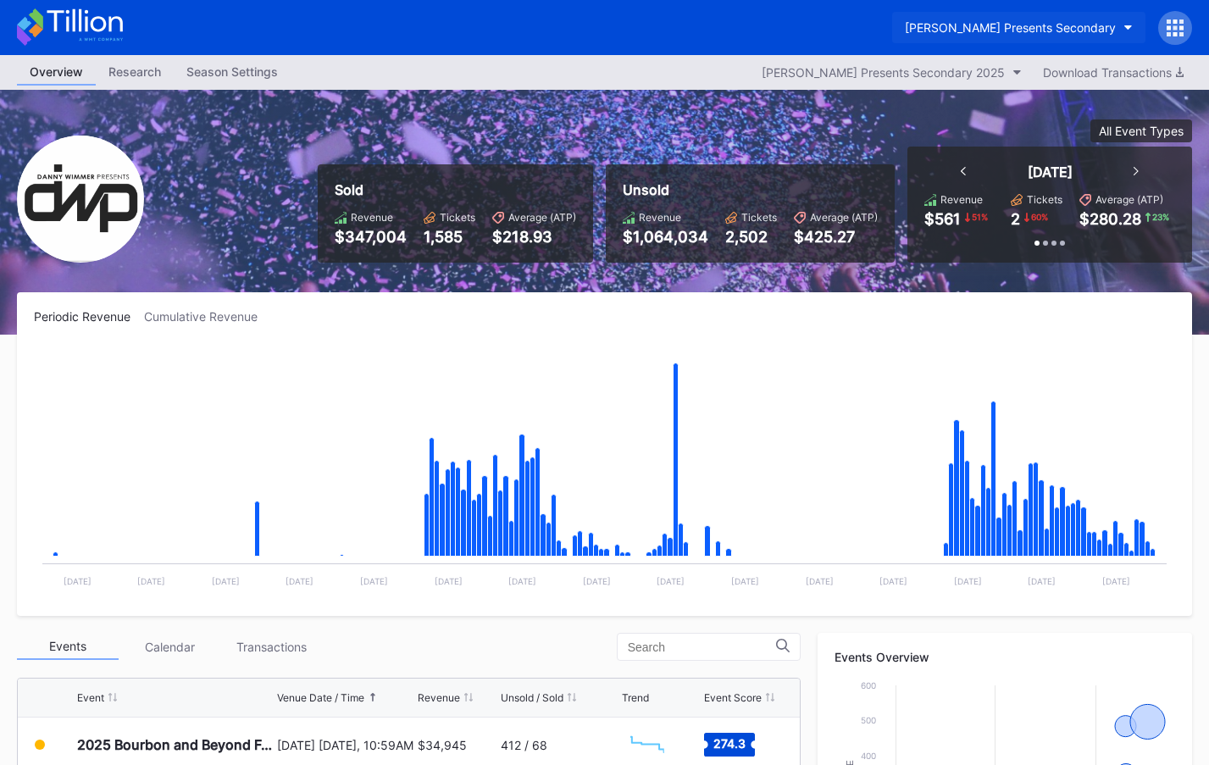
click at [1014, 30] on div "[PERSON_NAME] Presents Secondary" at bounding box center [1010, 27] width 211 height 14
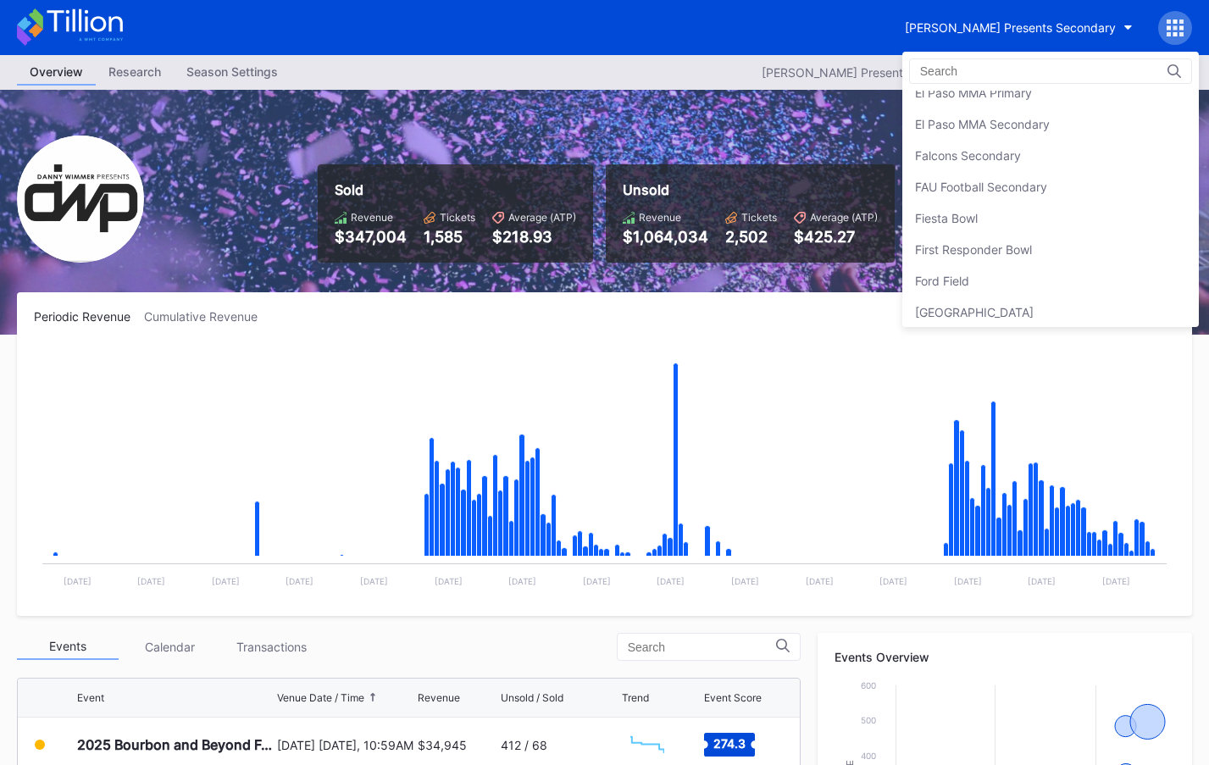
scroll to position [1744, 0]
click at [1012, 164] on div "Falcons Secondary" at bounding box center [1050, 149] width 297 height 31
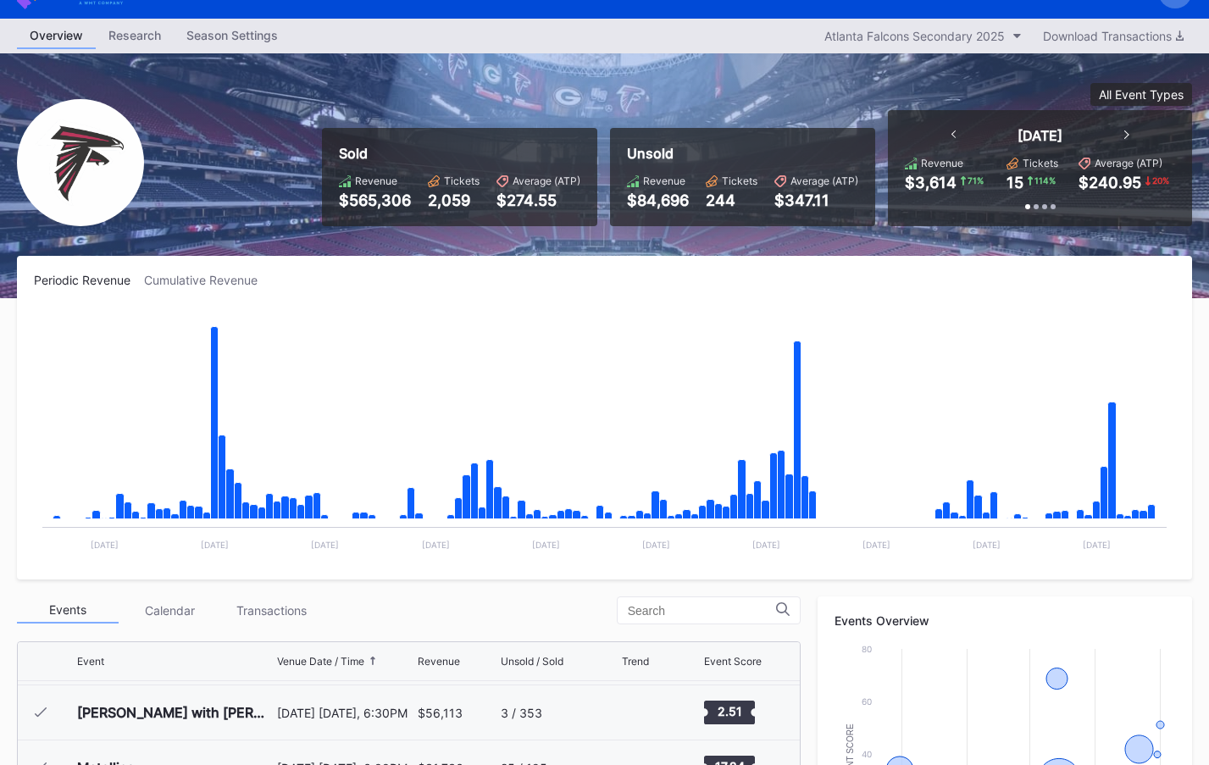
scroll to position [532, 0]
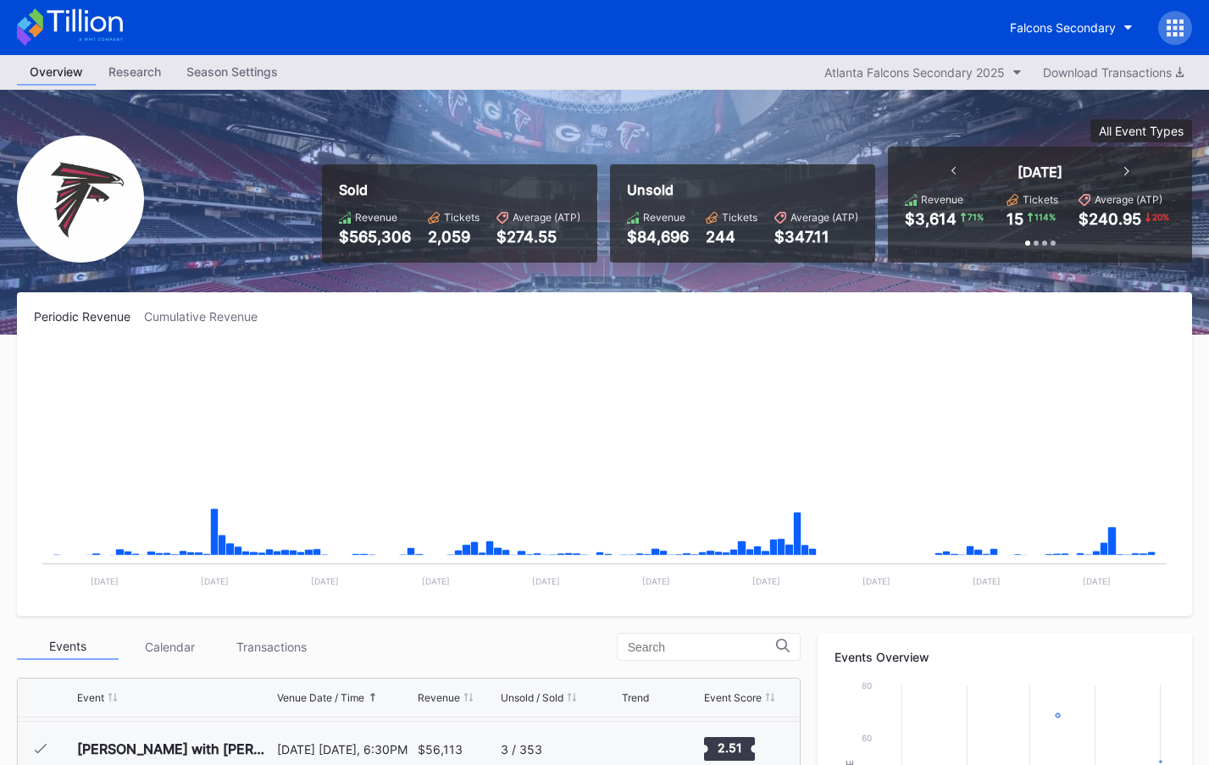
scroll to position [532, 0]
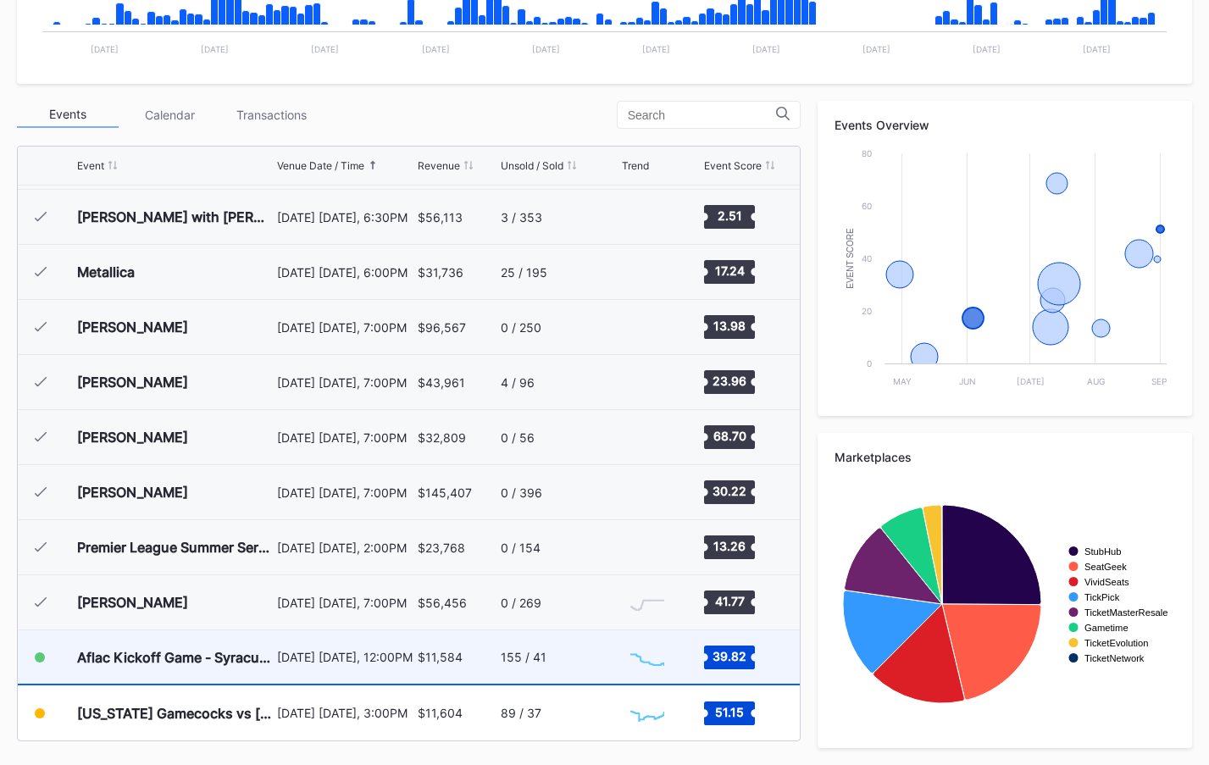
click at [449, 647] on div "$11,584" at bounding box center [457, 656] width 78 height 53
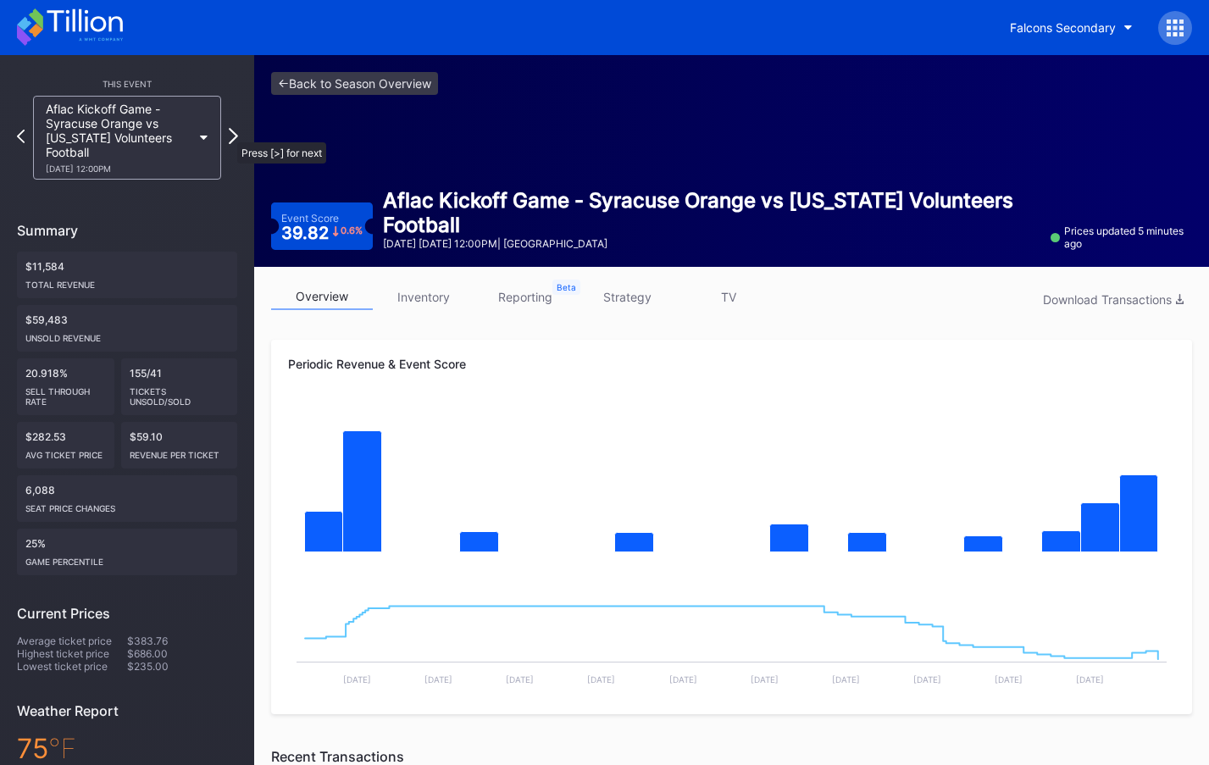
click at [229, 134] on icon at bounding box center [233, 136] width 9 height 16
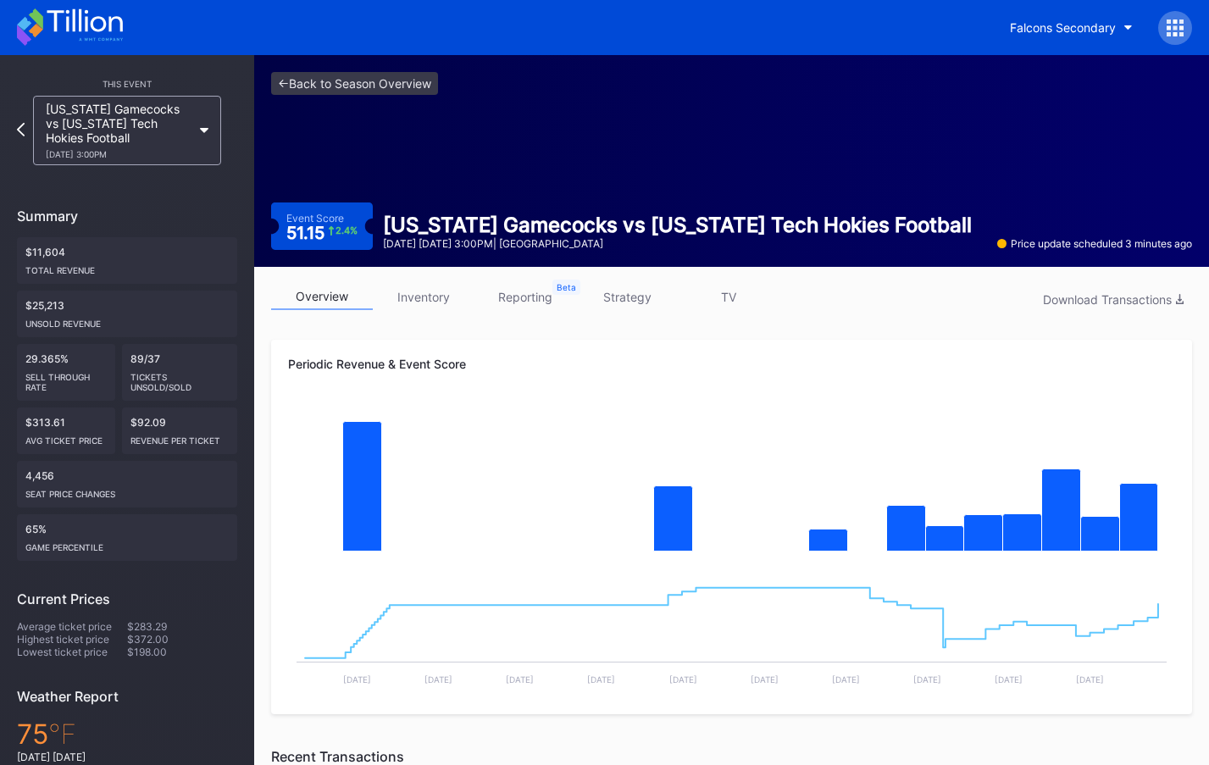
click at [1184, 28] on div at bounding box center [1175, 28] width 34 height 34
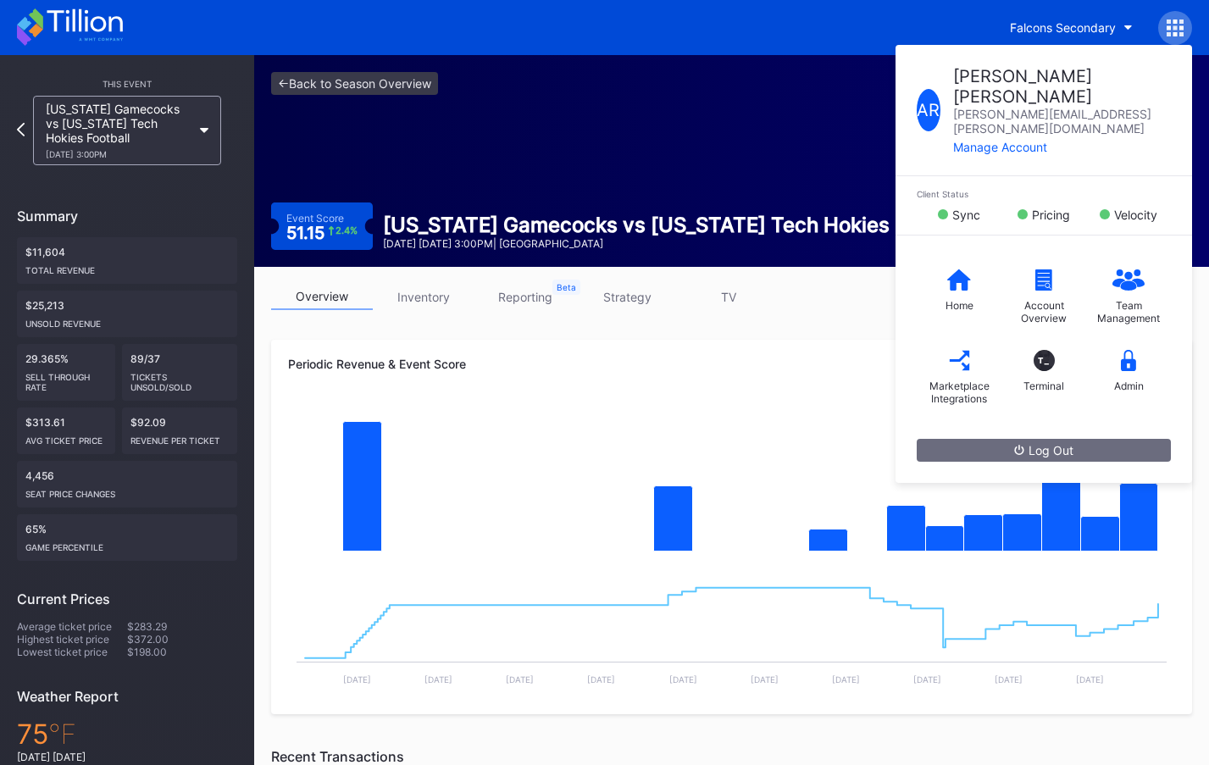
click at [935, 260] on div "Home" at bounding box center [959, 291] width 85 height 68
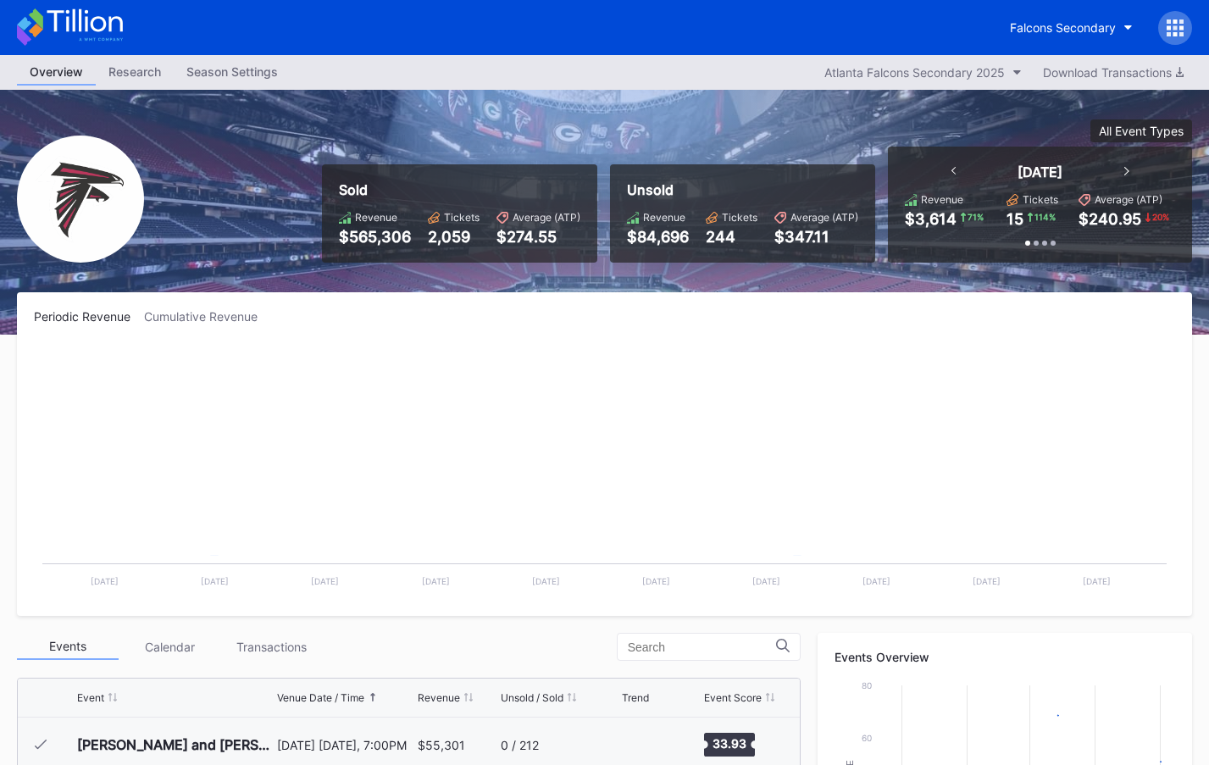
scroll to position [51, 0]
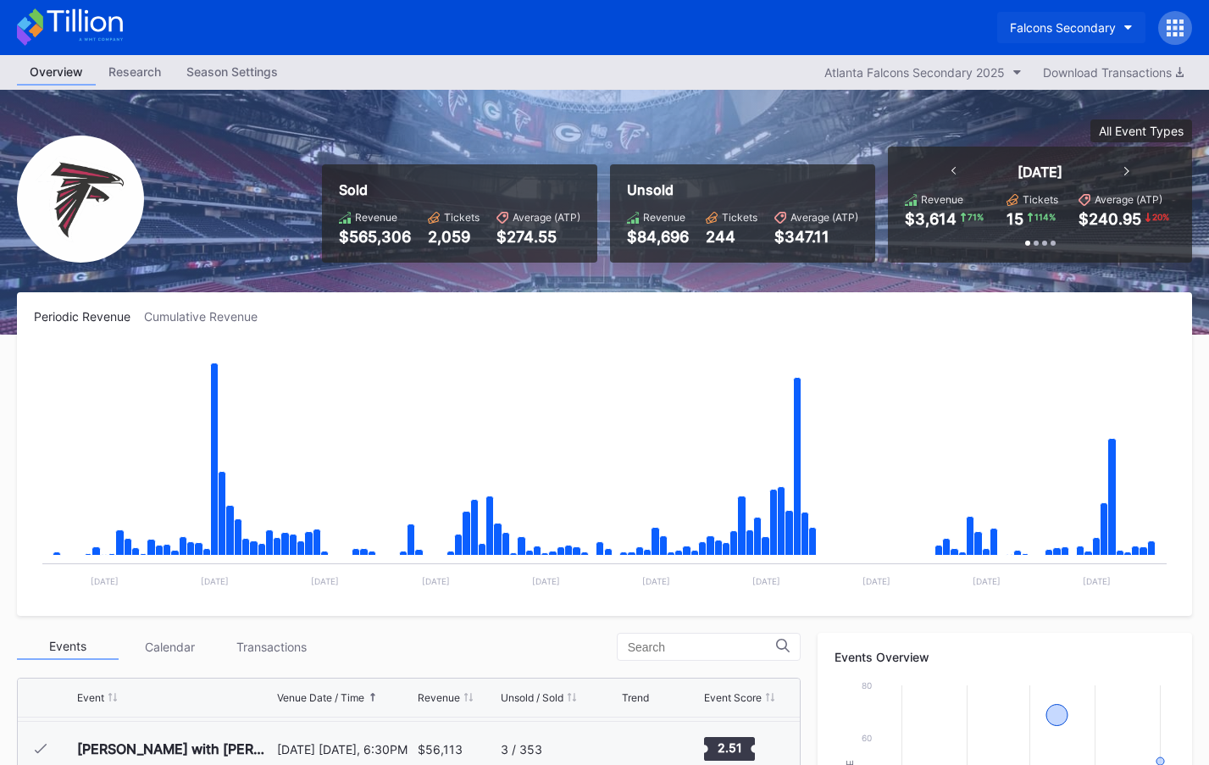
click at [1063, 33] on div "Falcons Secondary" at bounding box center [1063, 27] width 106 height 14
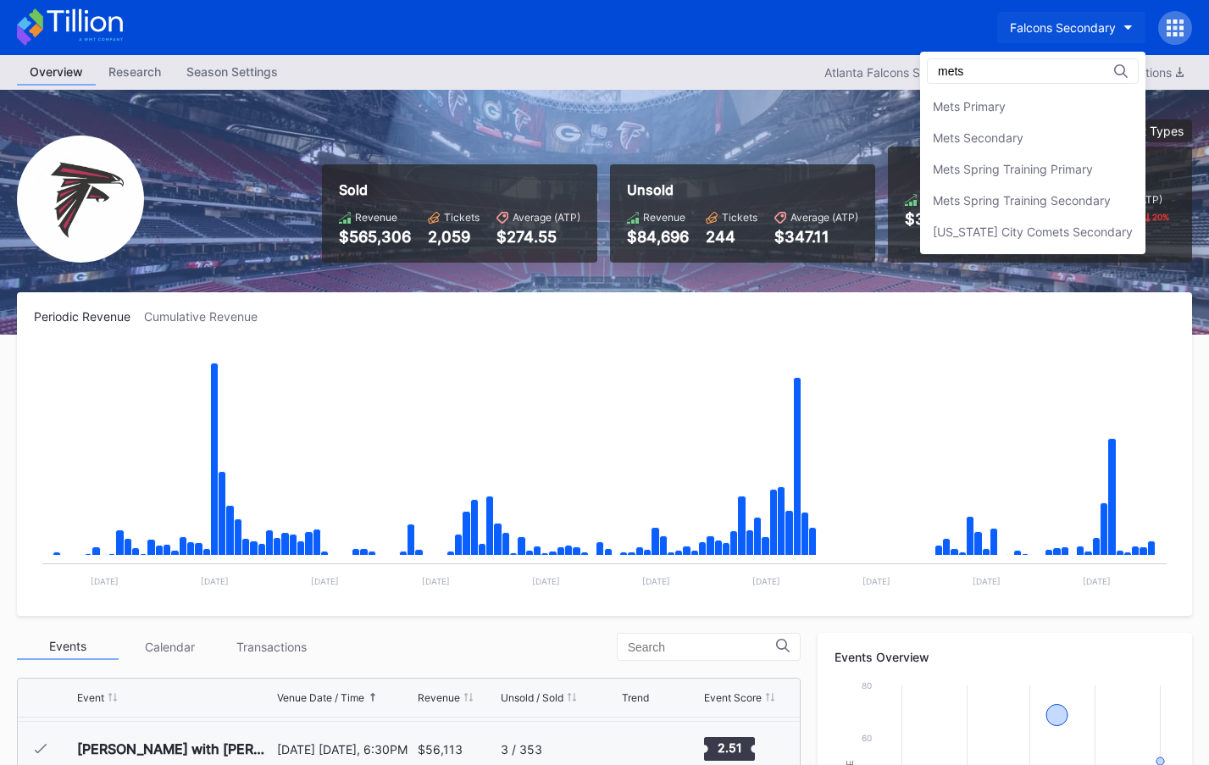
scroll to position [0, 0]
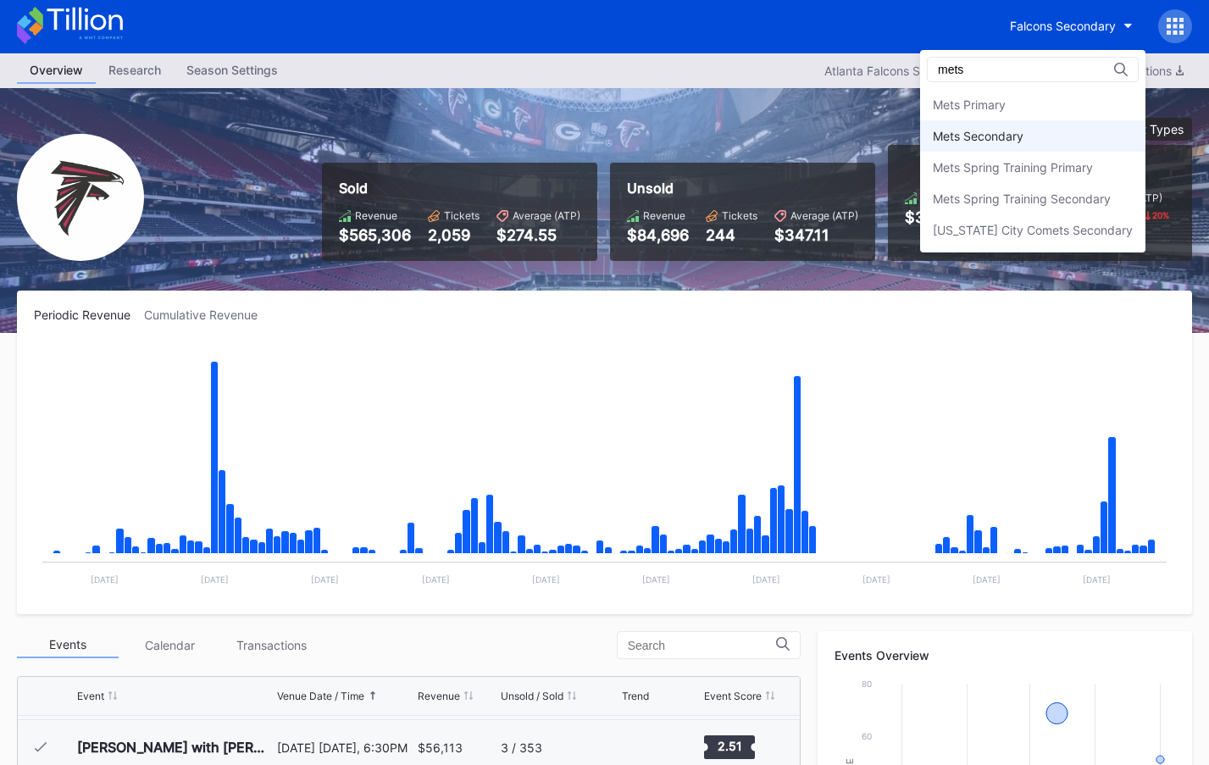
type input "mets"
click at [1067, 139] on div "Mets Secondary" at bounding box center [1032, 134] width 225 height 31
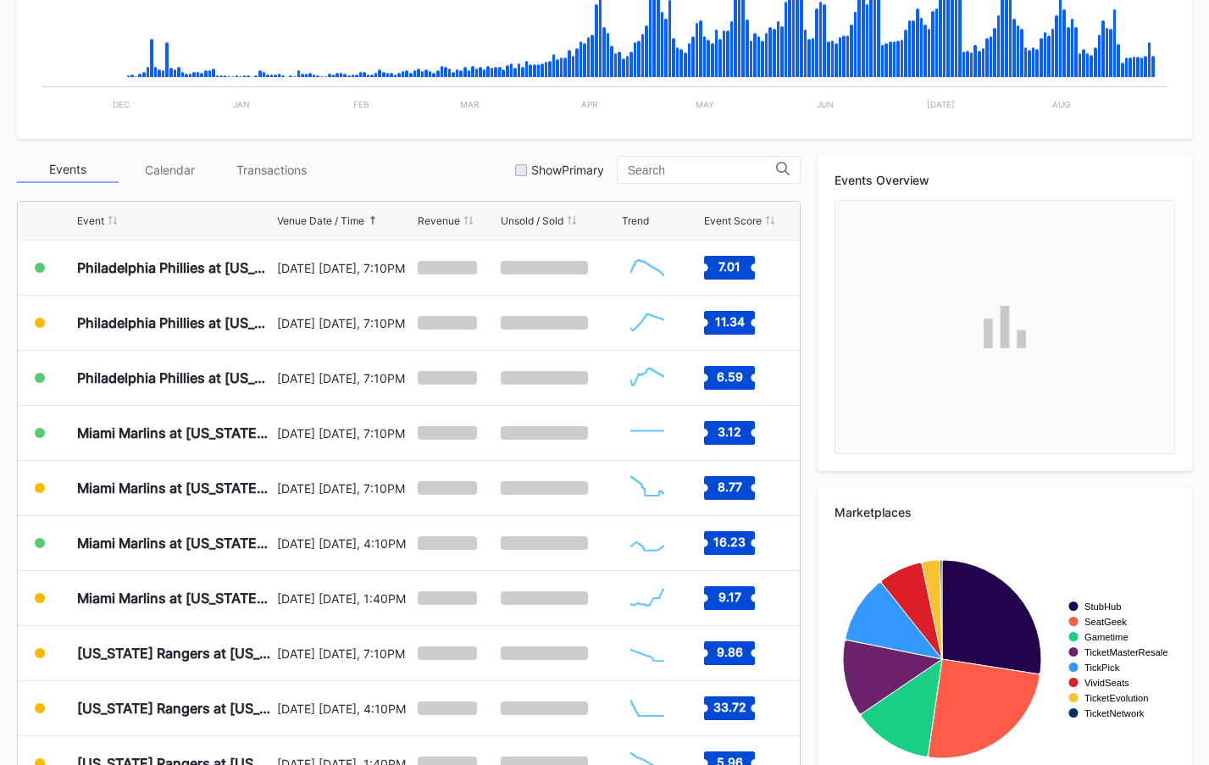
scroll to position [516, 0]
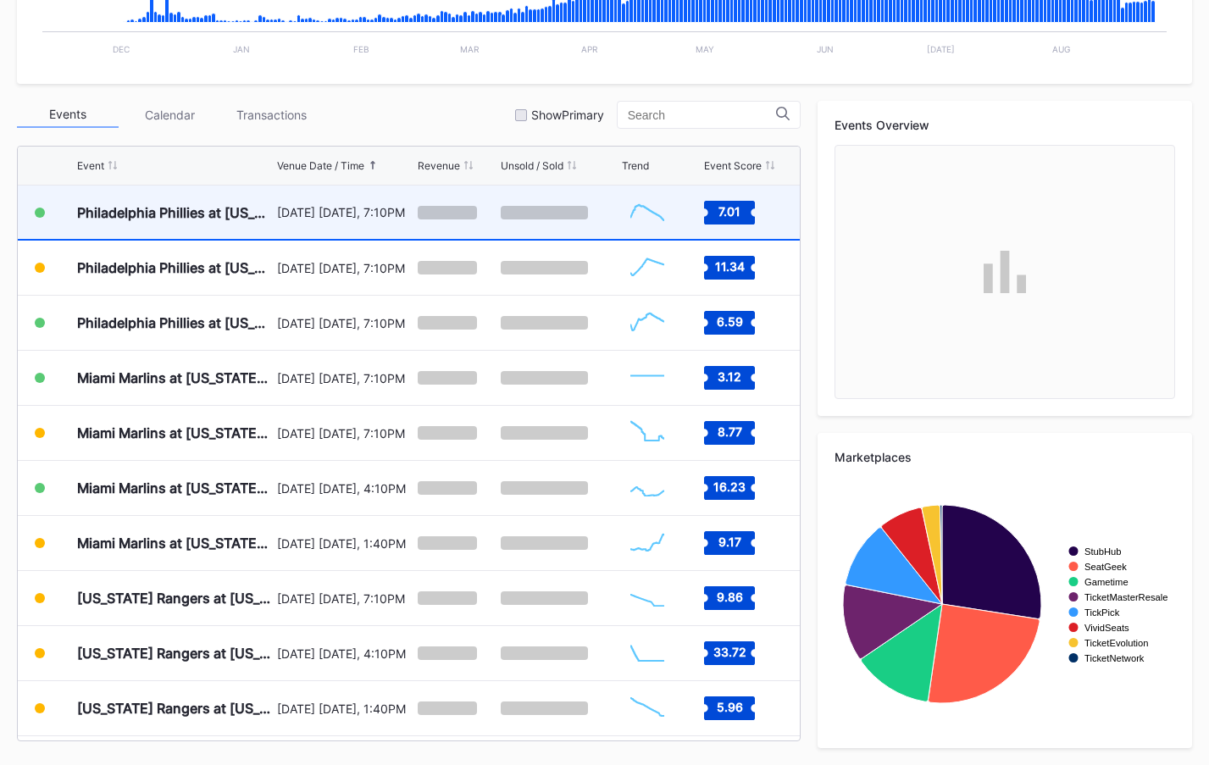
click at [319, 197] on div "[DATE] [DATE], 7:10PM" at bounding box center [345, 212] width 137 height 53
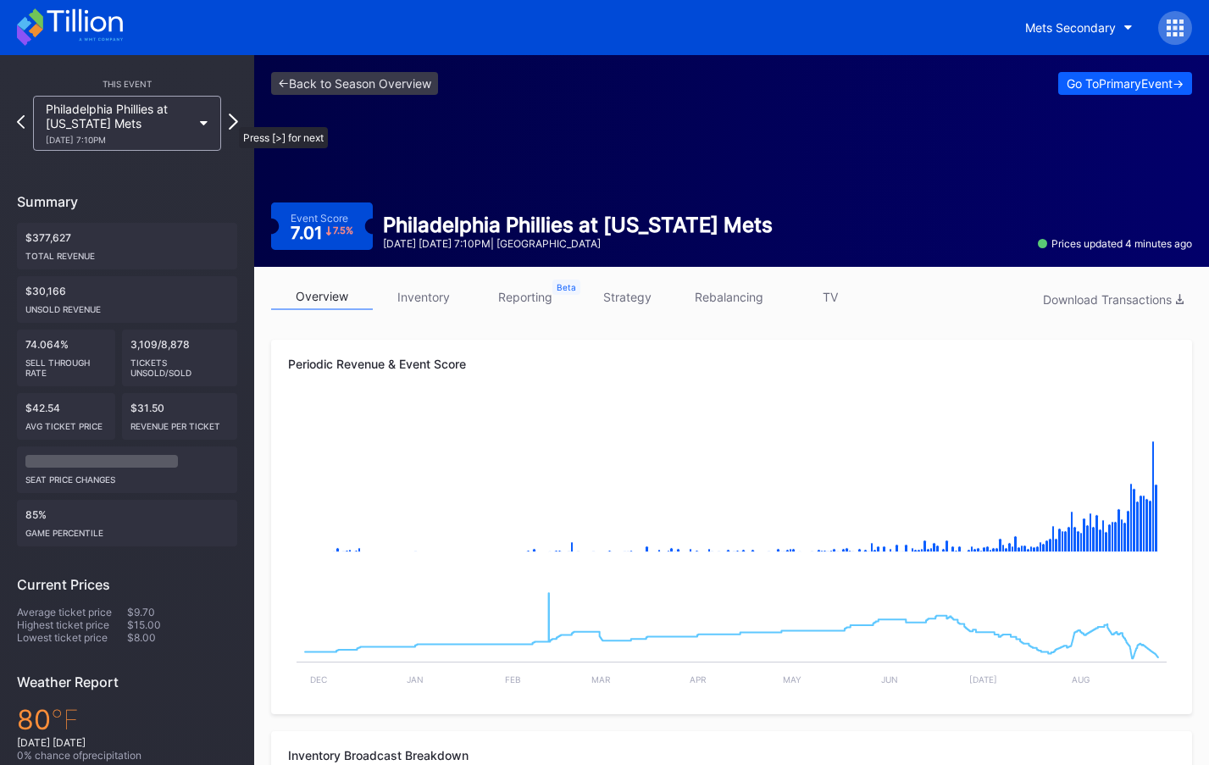
click at [230, 119] on icon at bounding box center [233, 122] width 9 height 16
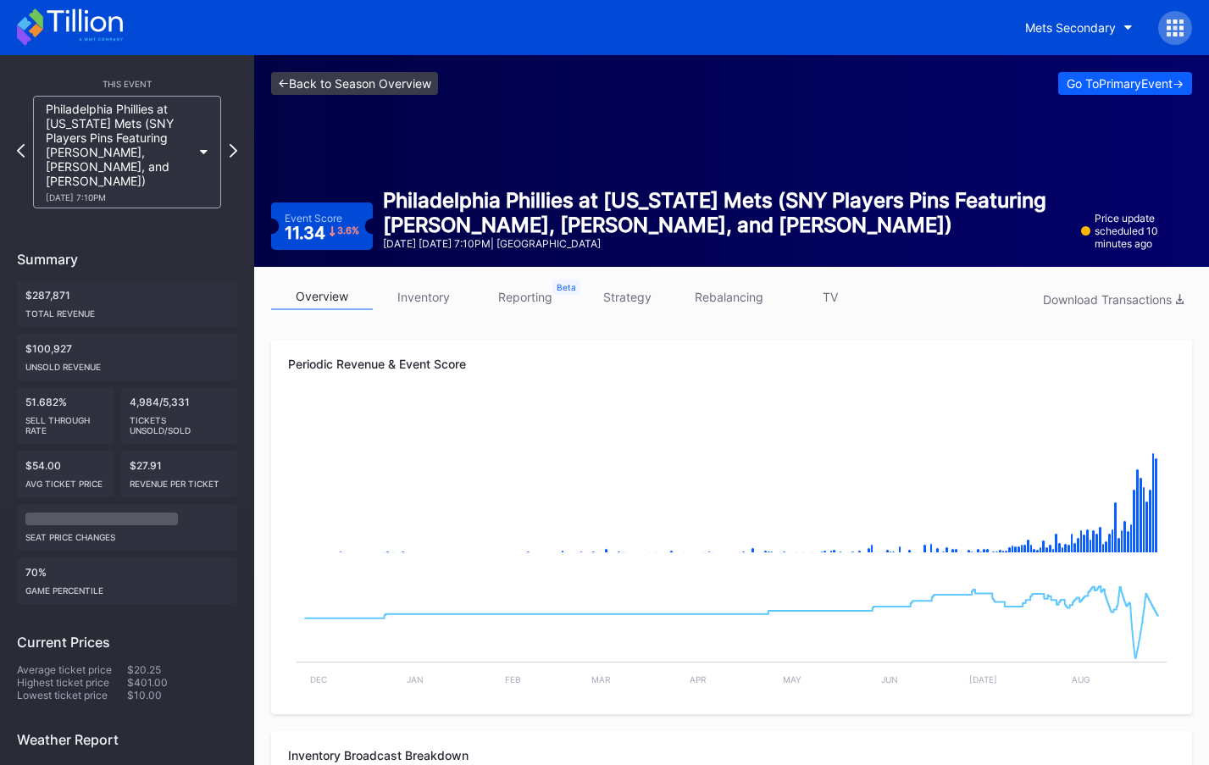
click at [424, 86] on link "<- Back to Season Overview" at bounding box center [354, 83] width 167 height 23
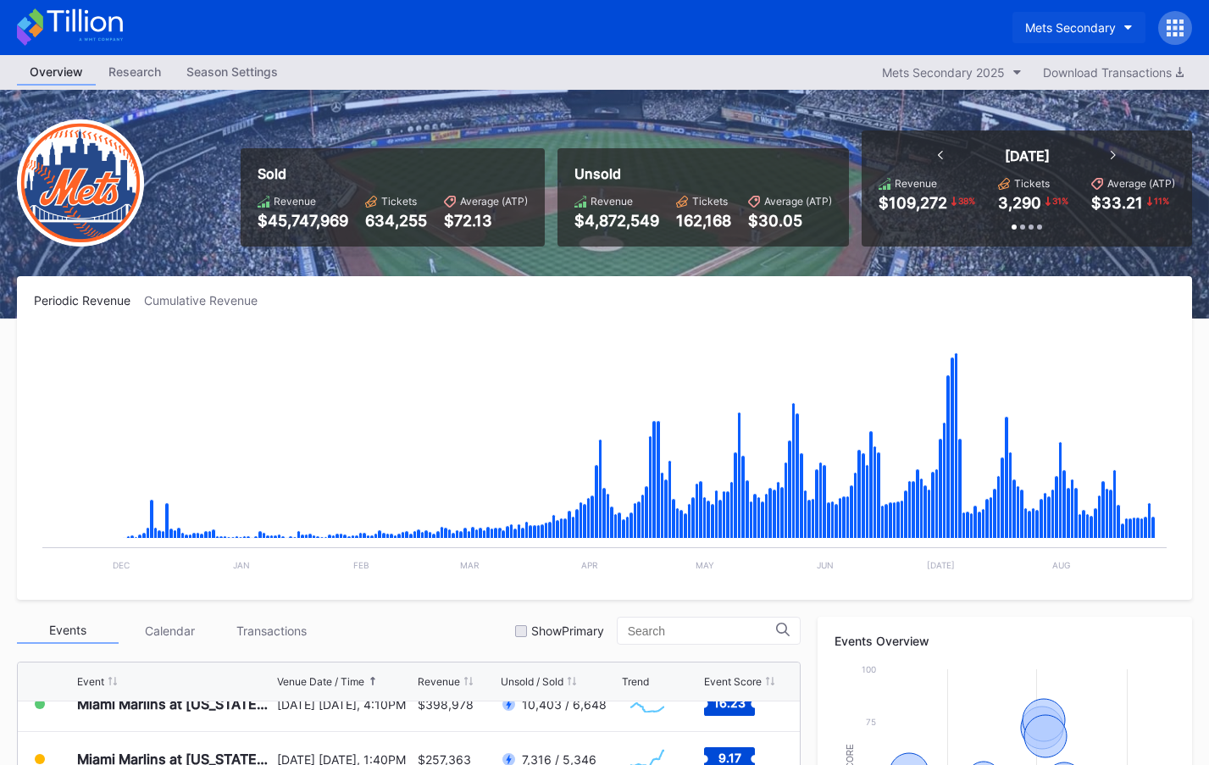
click at [1074, 21] on div "Mets Secondary" at bounding box center [1070, 27] width 91 height 14
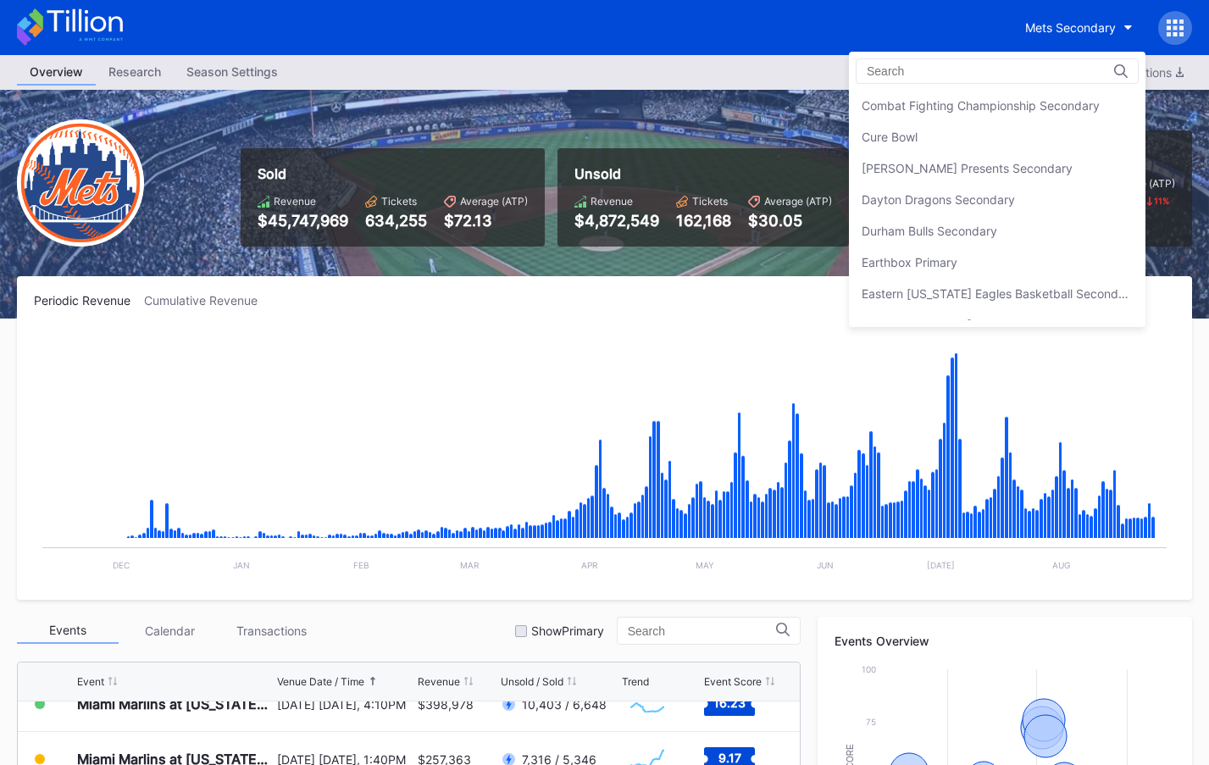
scroll to position [1135, 0]
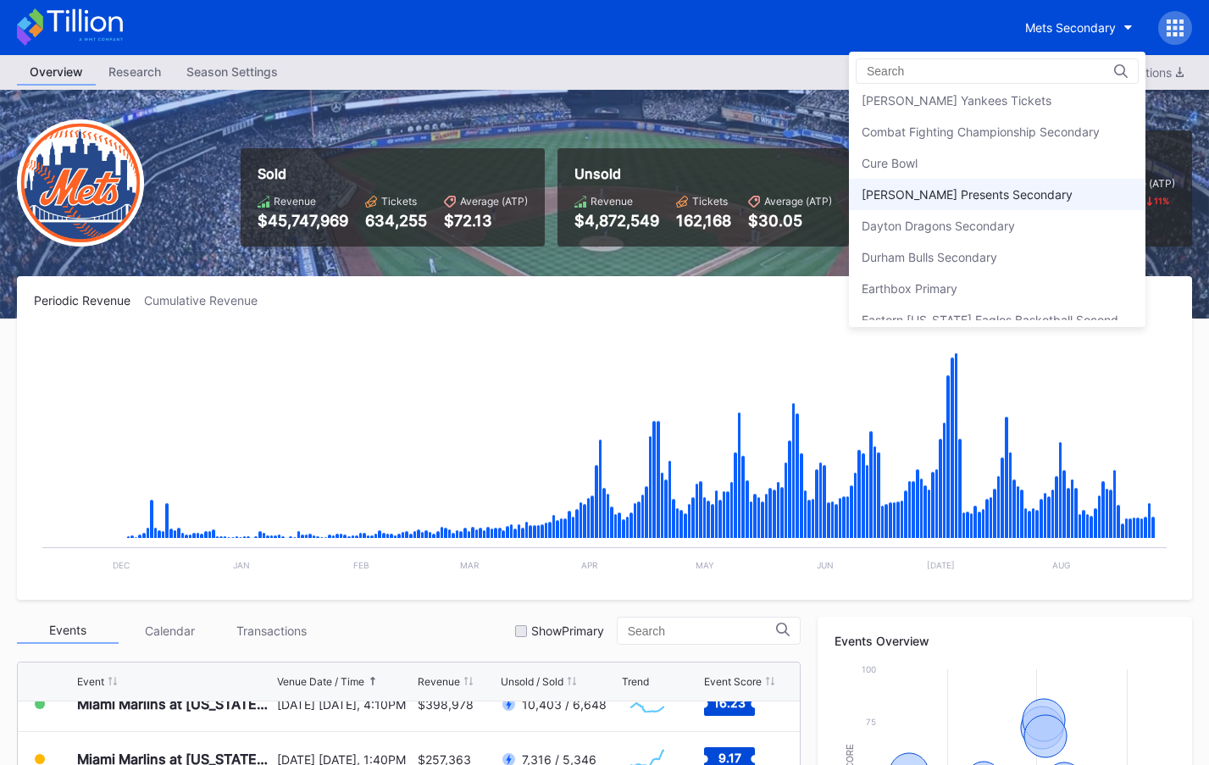
click at [987, 193] on div "[PERSON_NAME] Presents Secondary" at bounding box center [967, 194] width 211 height 14
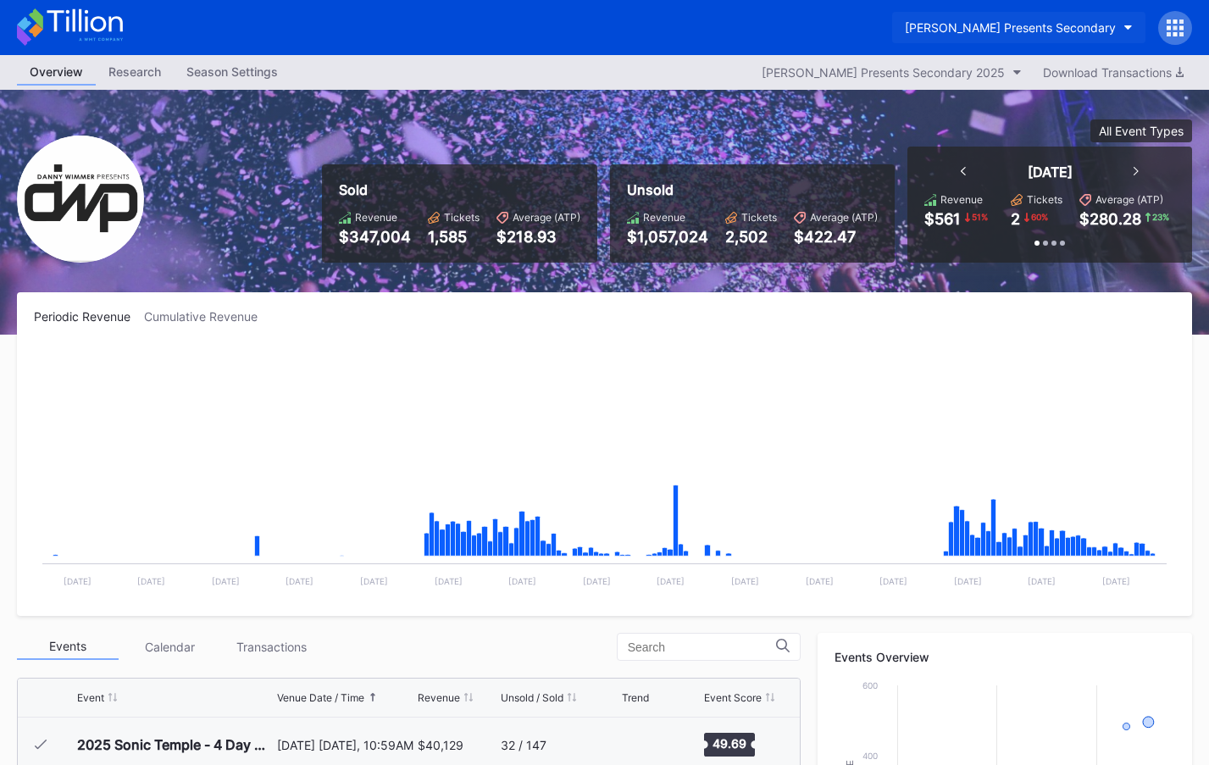
scroll to position [275, 0]
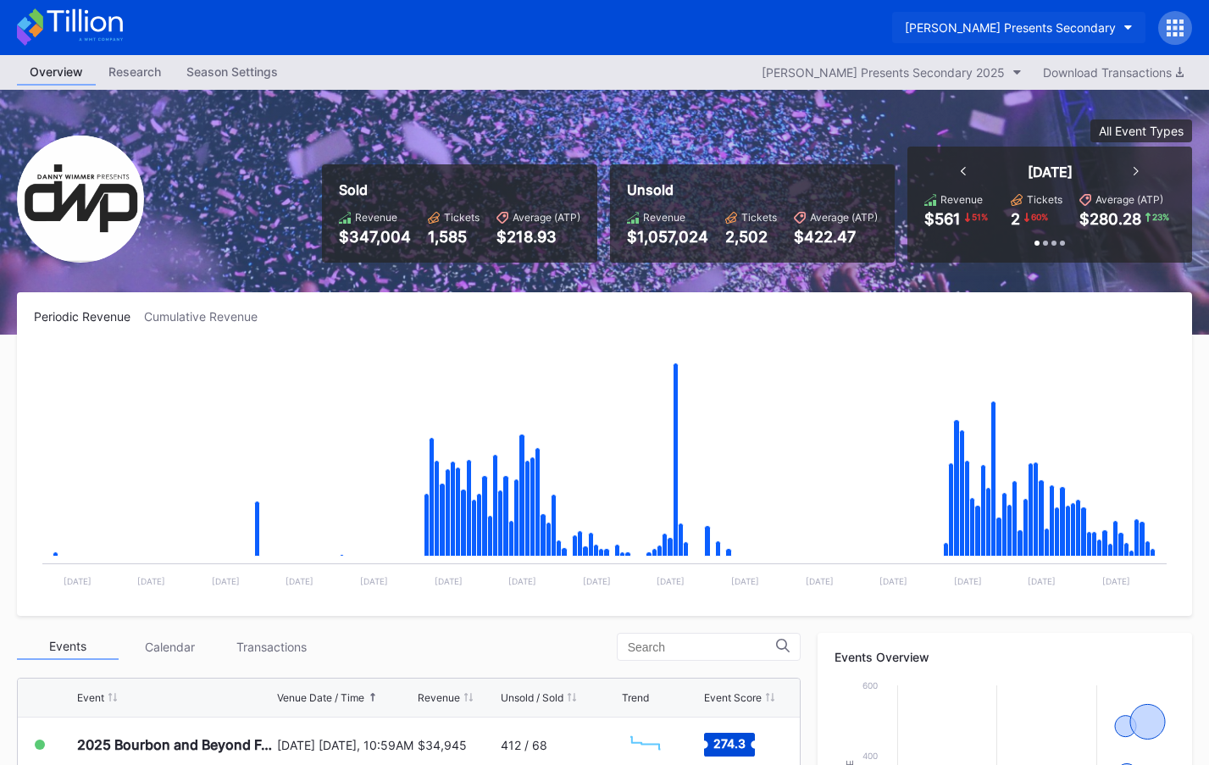
click at [1039, 33] on div "[PERSON_NAME] Presents Secondary" at bounding box center [1010, 27] width 211 height 14
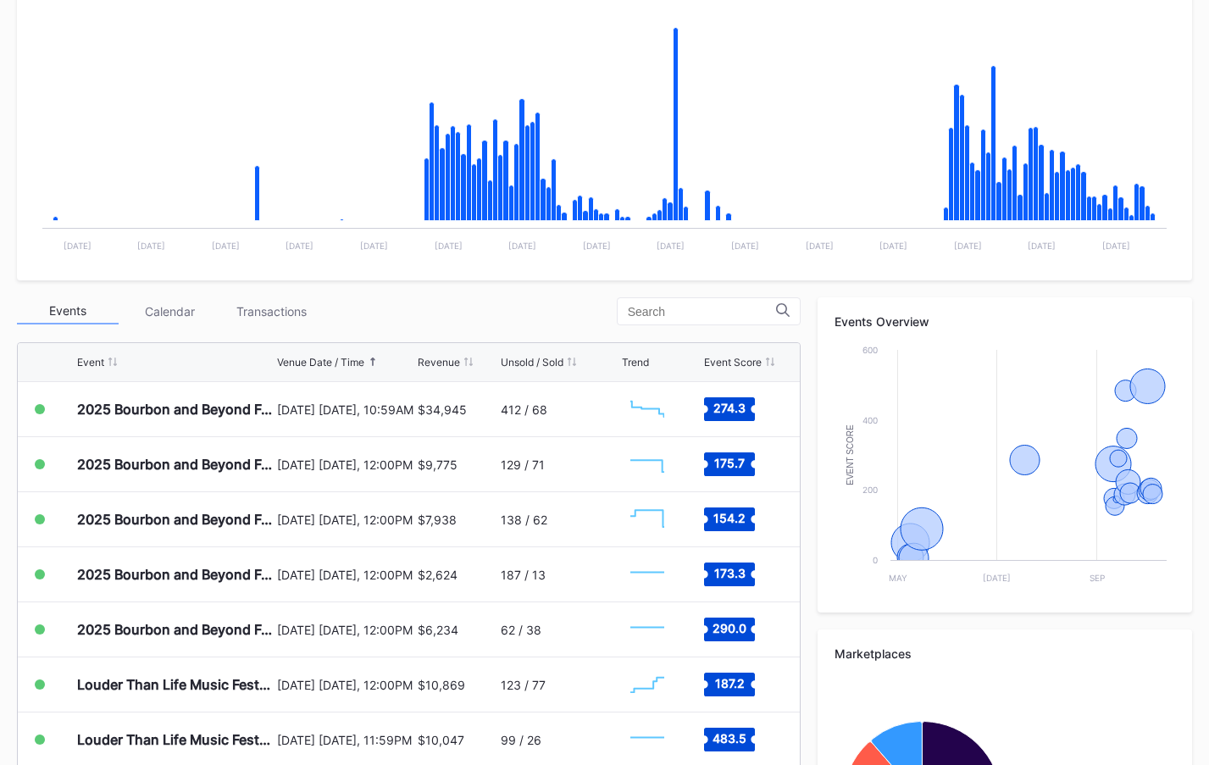
scroll to position [0, 0]
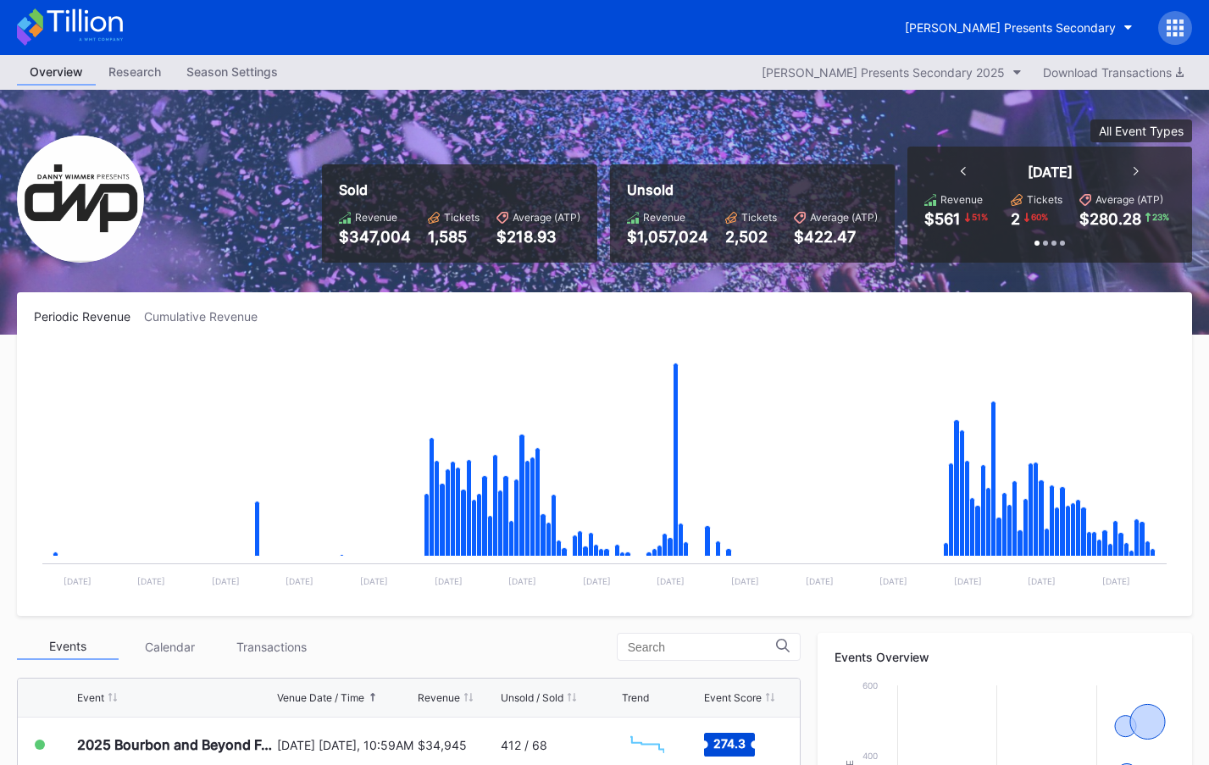
click at [125, 86] on div "Overview Research Season Settings Danny Wimmer Presents Secondary 2025 Download…" at bounding box center [604, 72] width 1209 height 35
click at [132, 81] on div "Research" at bounding box center [135, 71] width 78 height 25
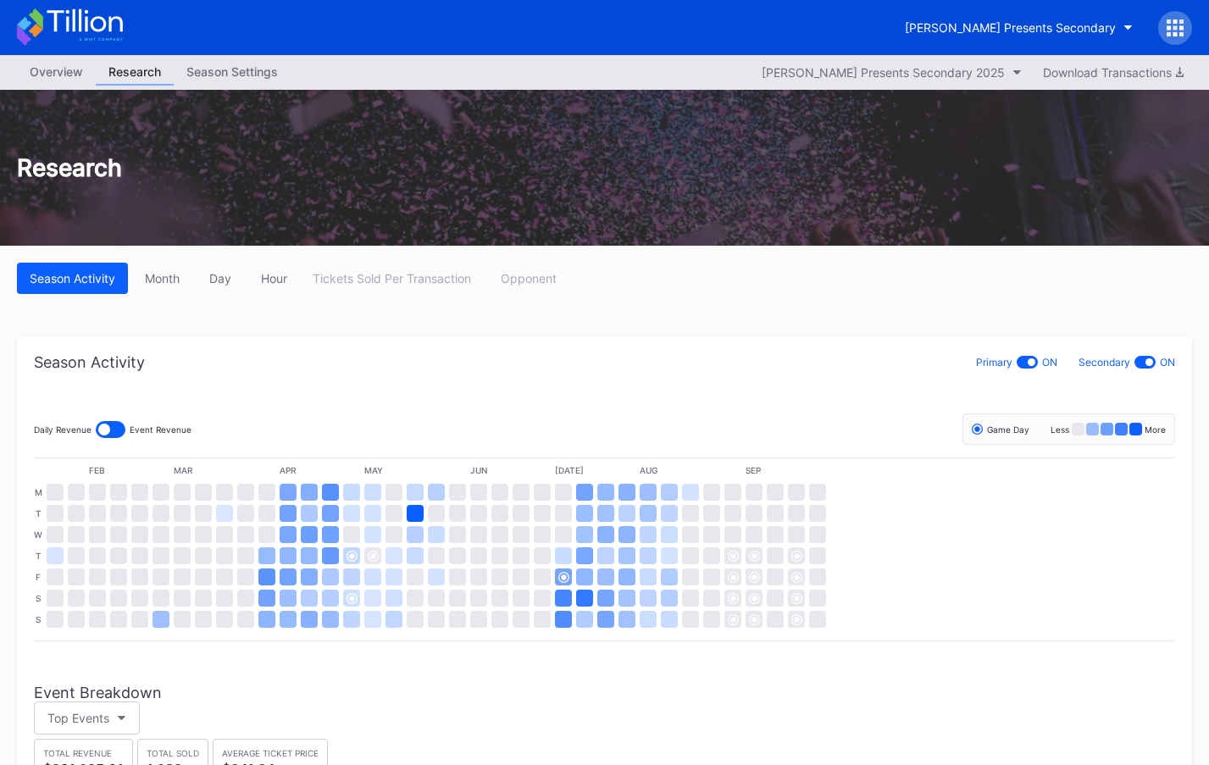
click at [62, 73] on div "Overview" at bounding box center [56, 71] width 79 height 25
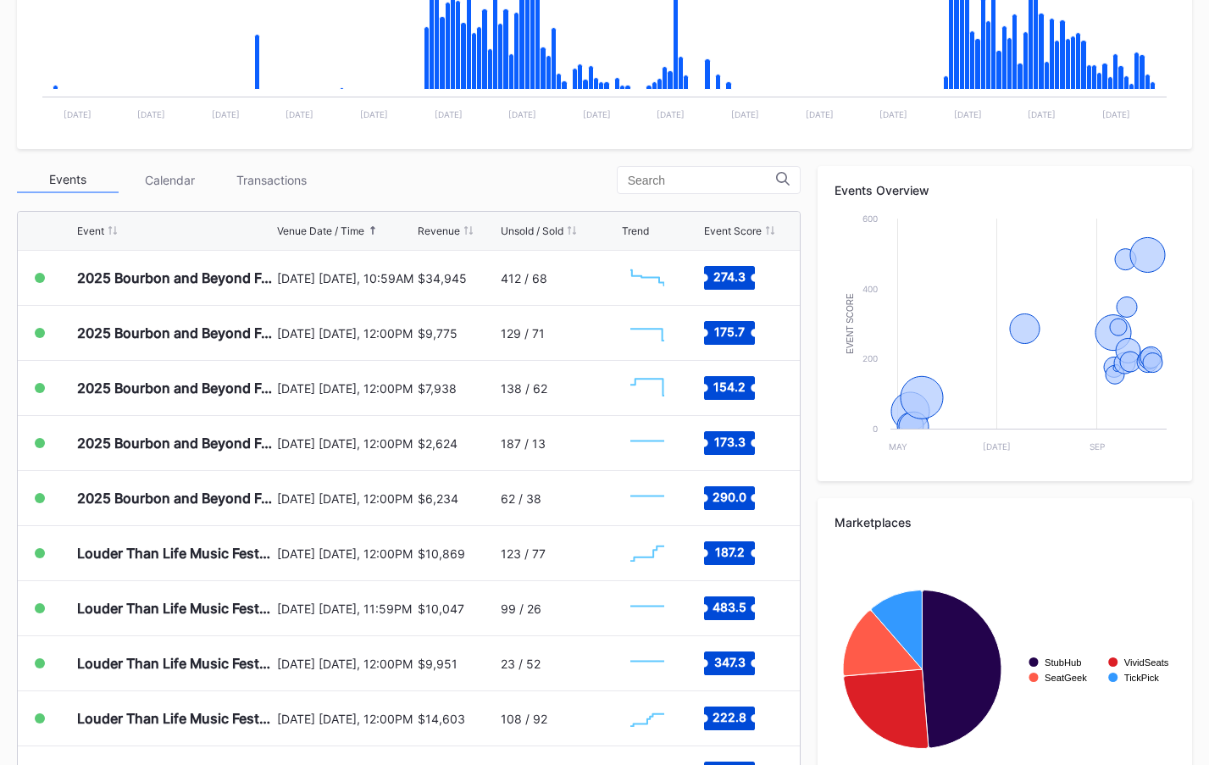
scroll to position [532, 0]
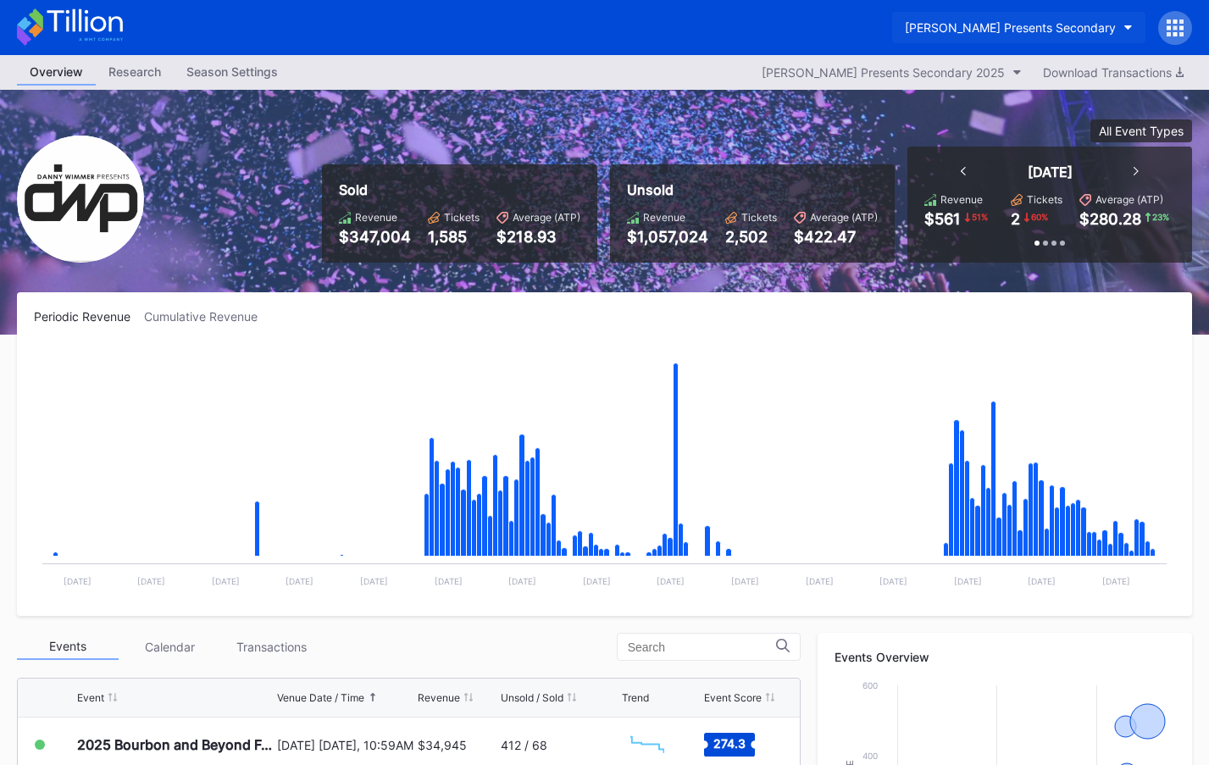
click at [965, 31] on div "[PERSON_NAME] Presents Secondary" at bounding box center [1010, 27] width 211 height 14
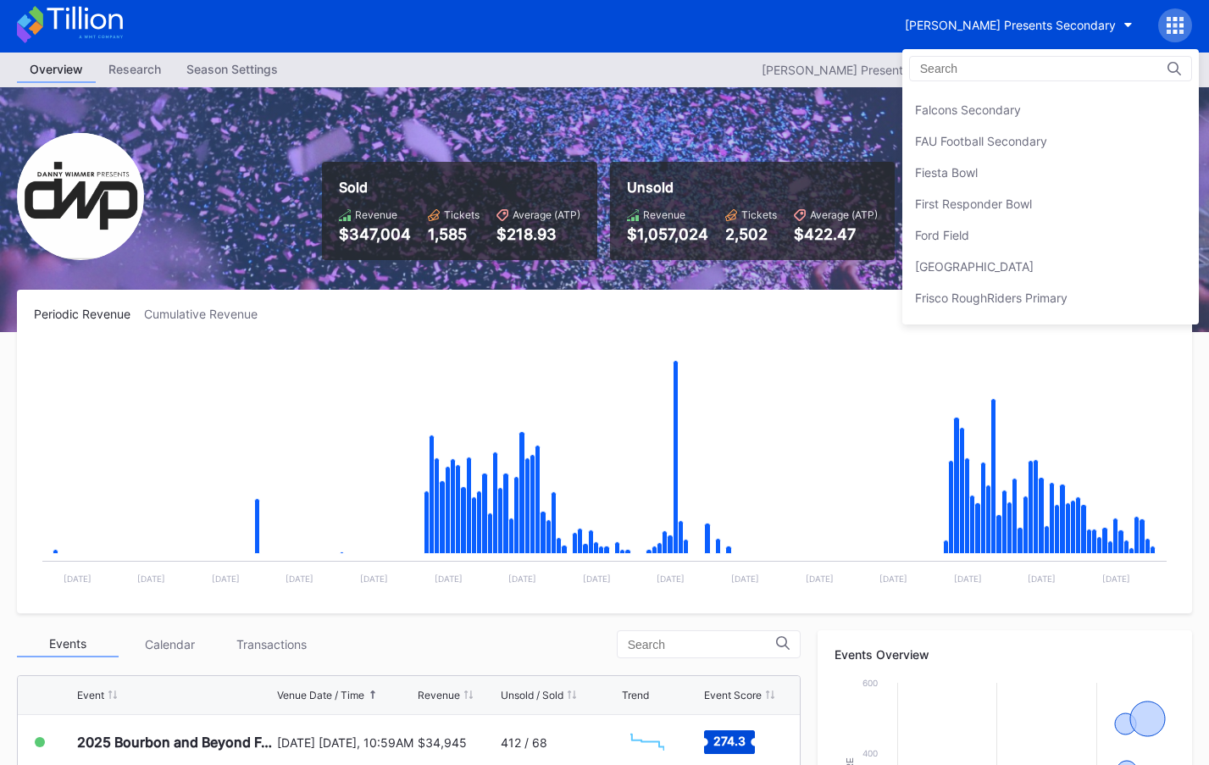
scroll to position [1789, 0]
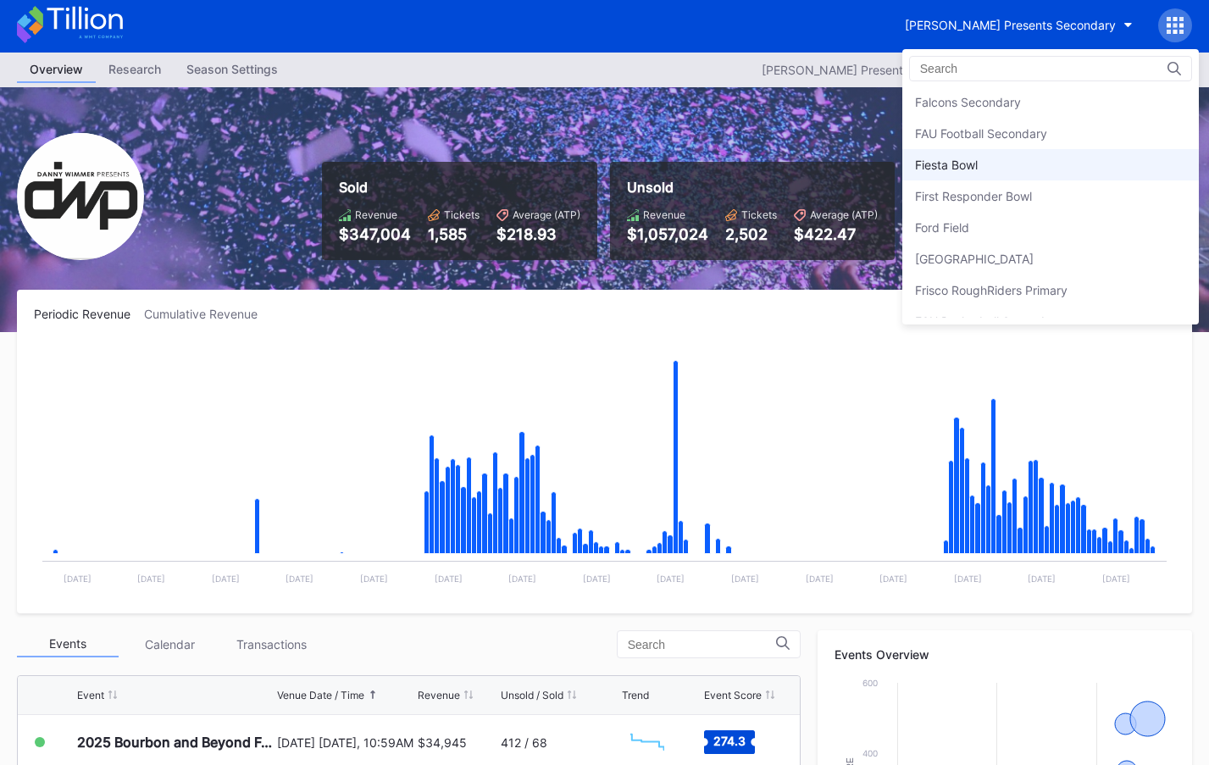
click at [977, 158] on div "Fiesta Bowl" at bounding box center [946, 165] width 63 height 14
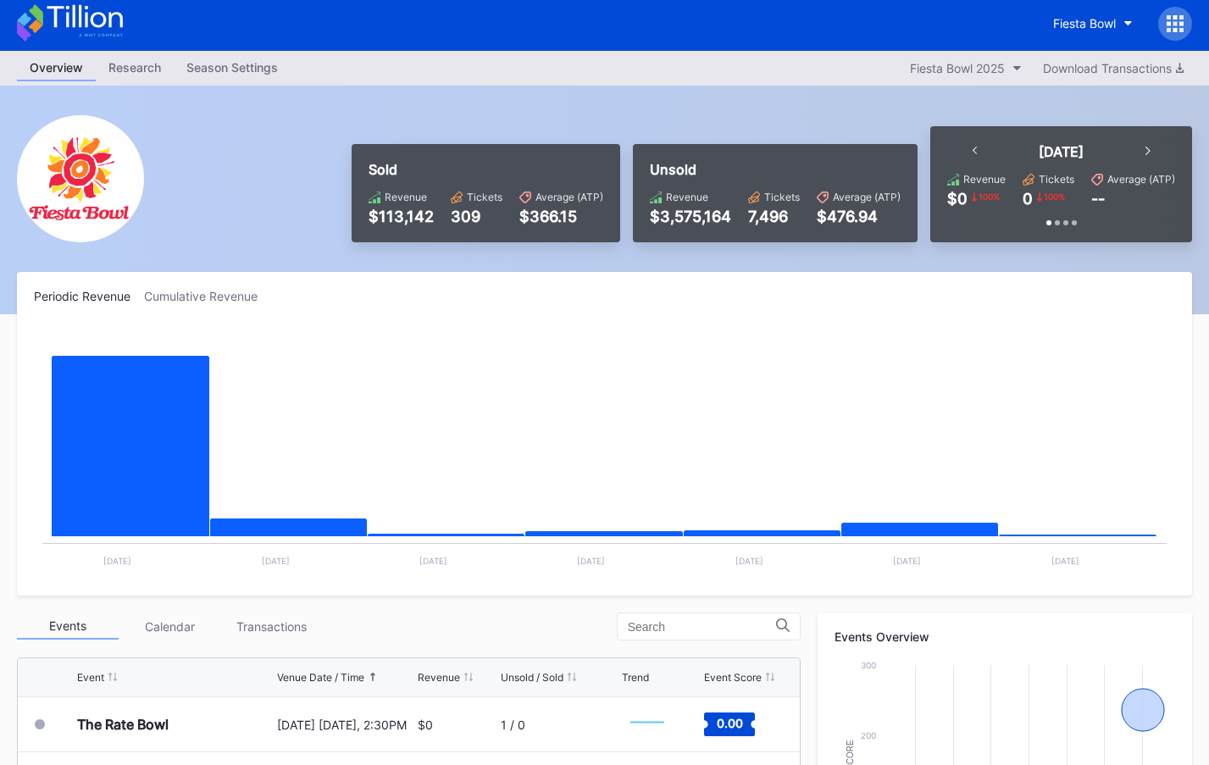
scroll to position [3, 0]
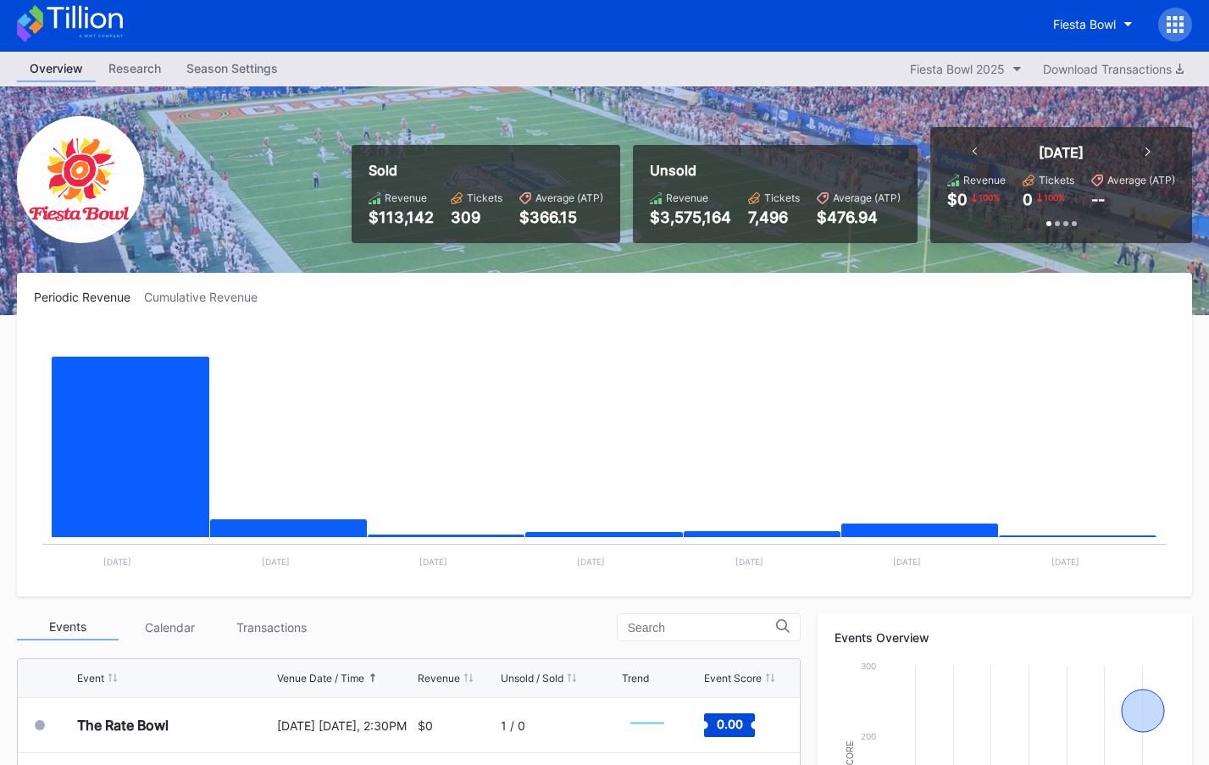
click at [91, 23] on icon at bounding box center [84, 17] width 75 height 23
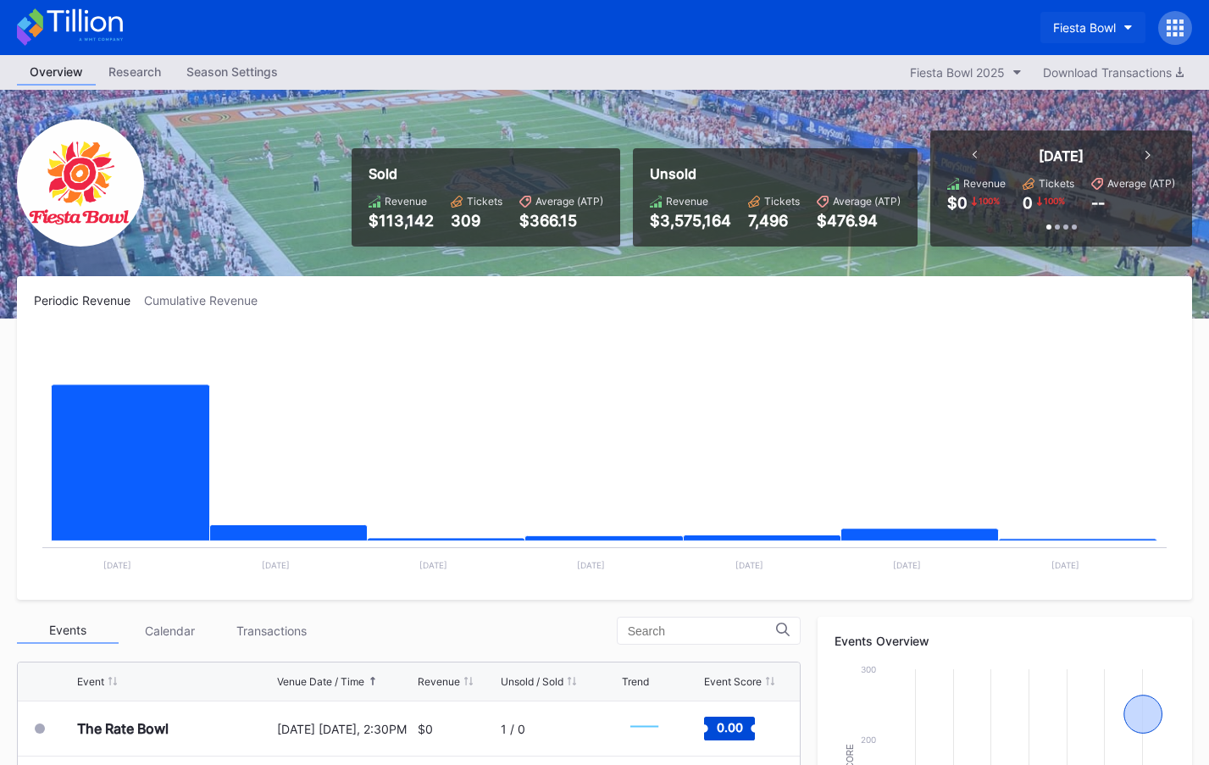
click at [1063, 35] on button "Fiesta Bowl" at bounding box center [1093, 27] width 105 height 31
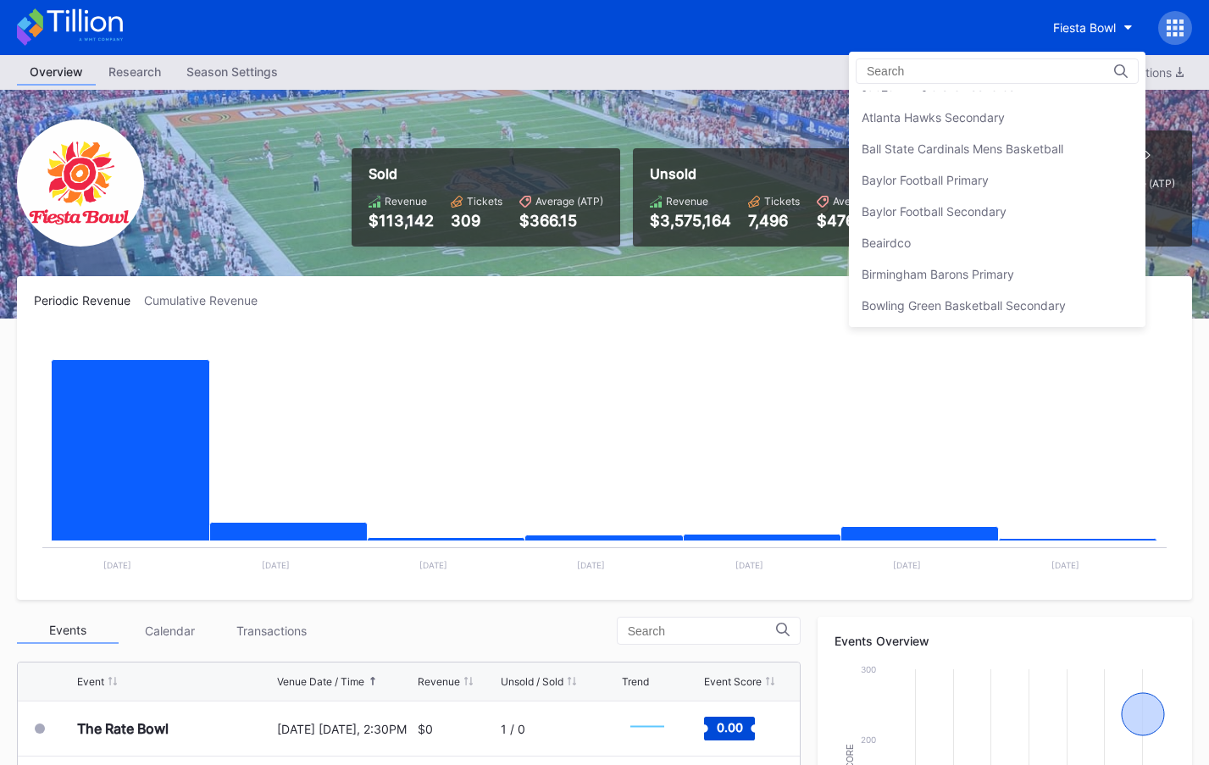
scroll to position [179, 0]
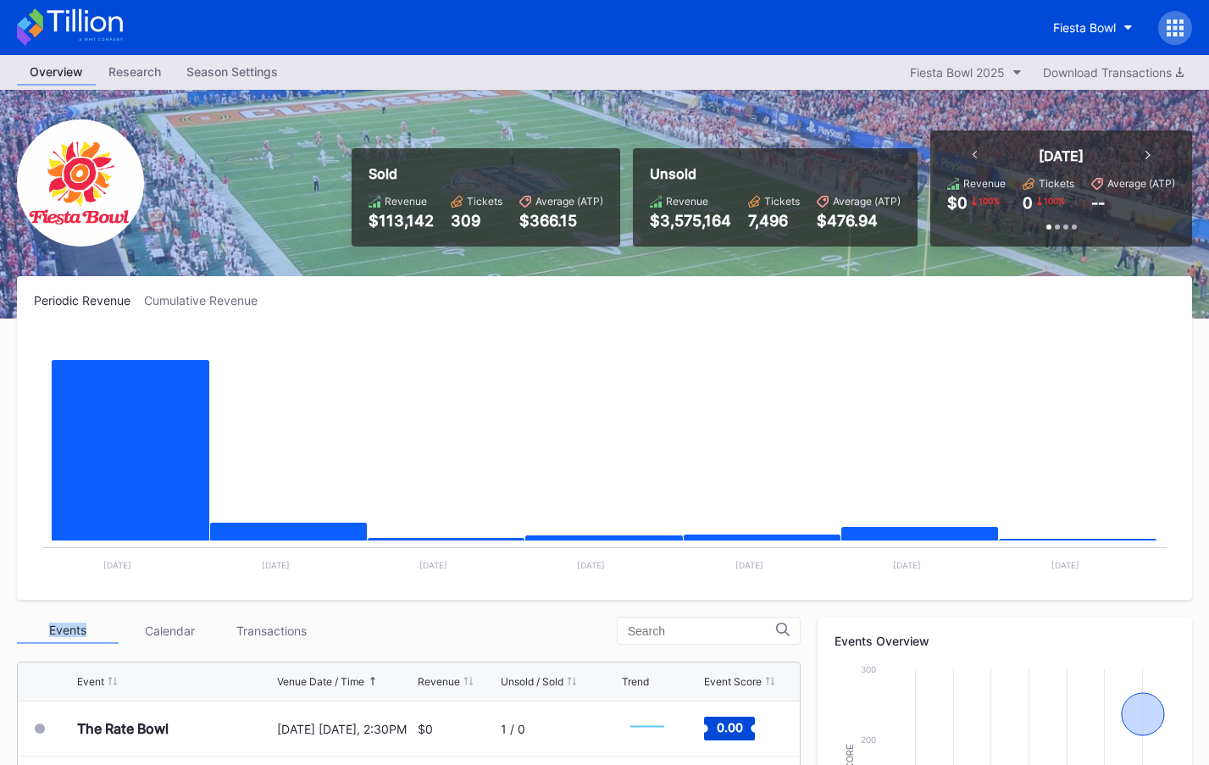
click at [443, 319] on div "Periodic Revenue Cumulative Revenue Created with Highcharts 11.2.0 Chart title …" at bounding box center [604, 438] width 1175 height 324
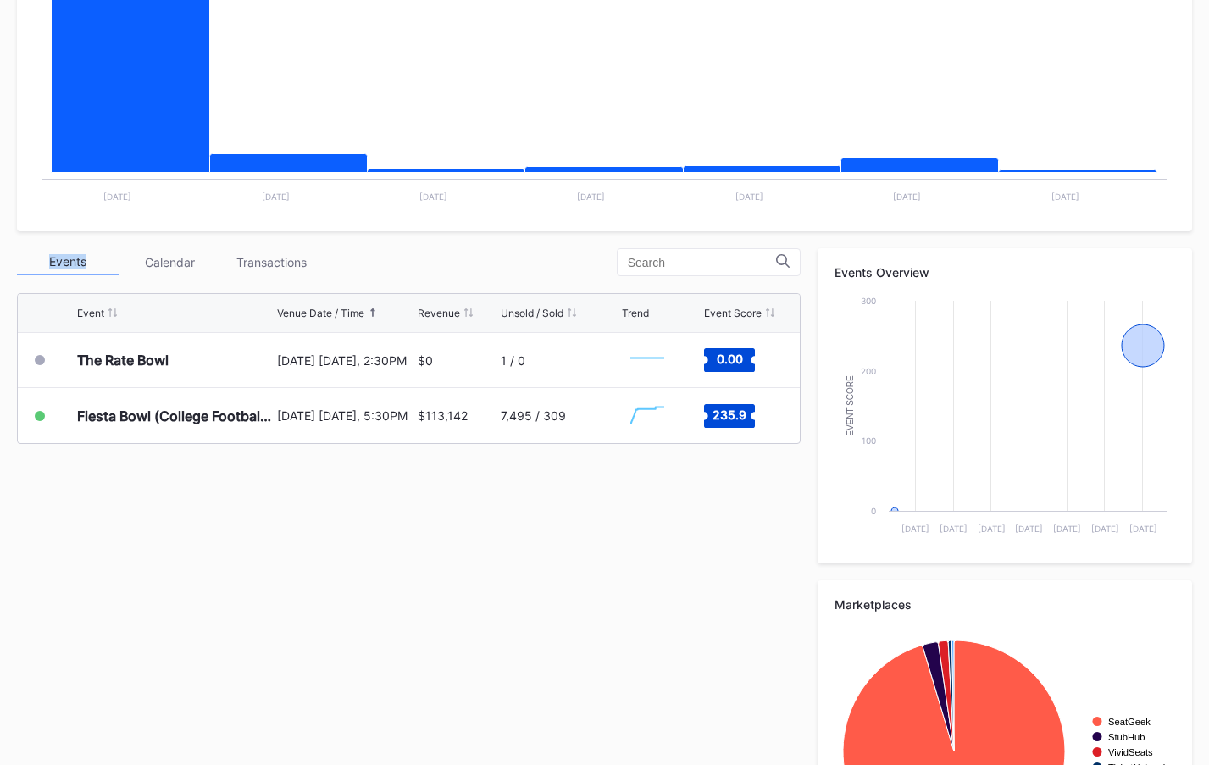
scroll to position [432, 0]
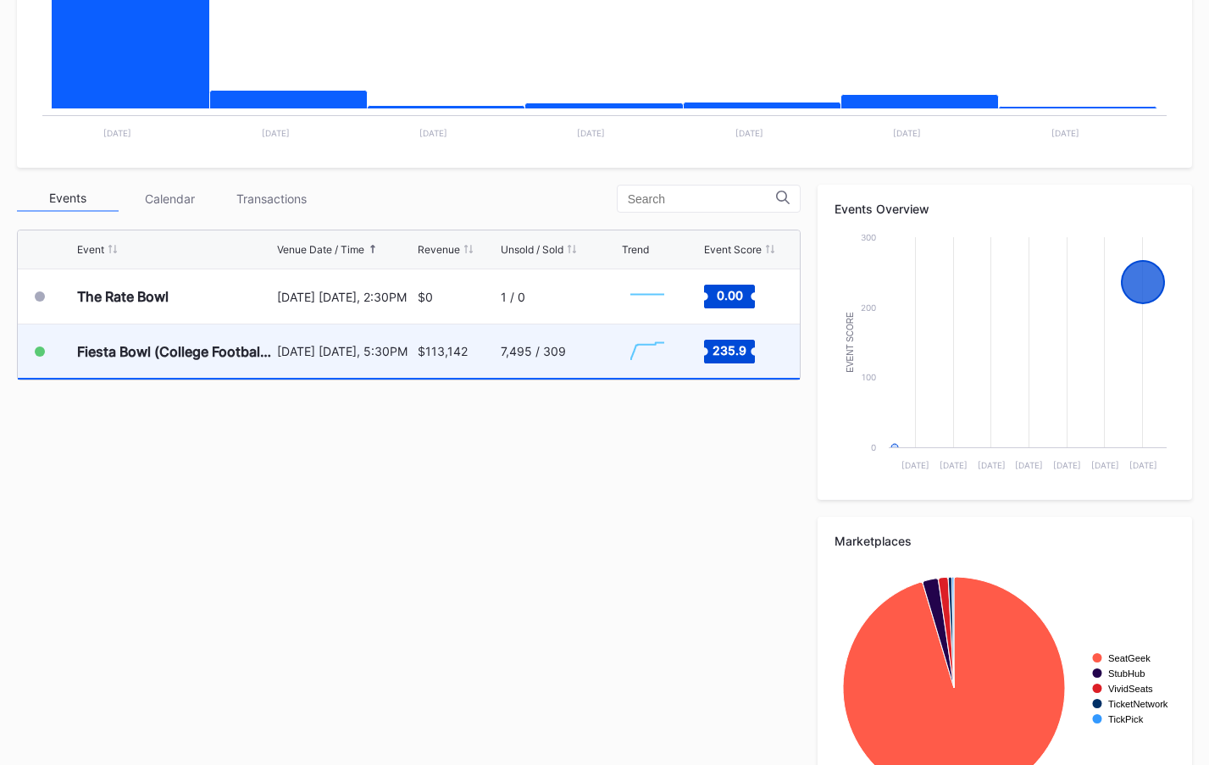
click at [522, 349] on div "7,495 / 309" at bounding box center [533, 351] width 65 height 14
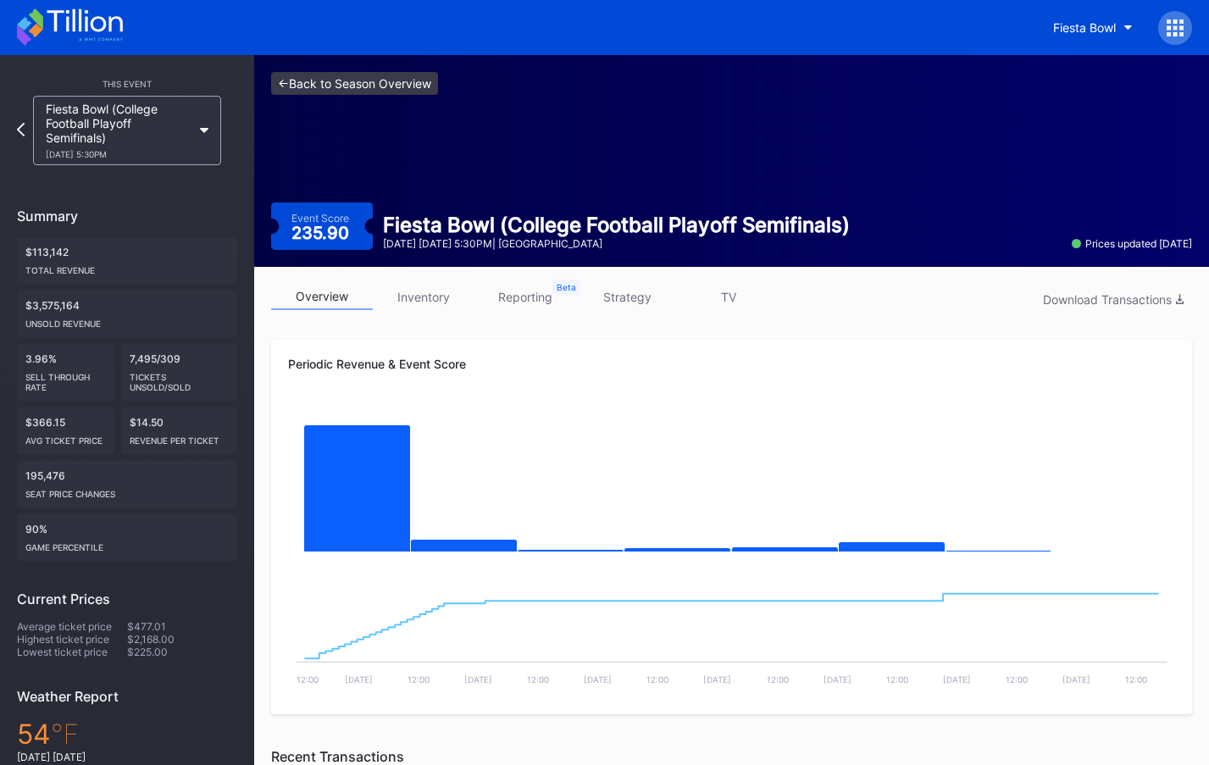
click at [370, 89] on link "<- Back to Season Overview" at bounding box center [354, 83] width 167 height 23
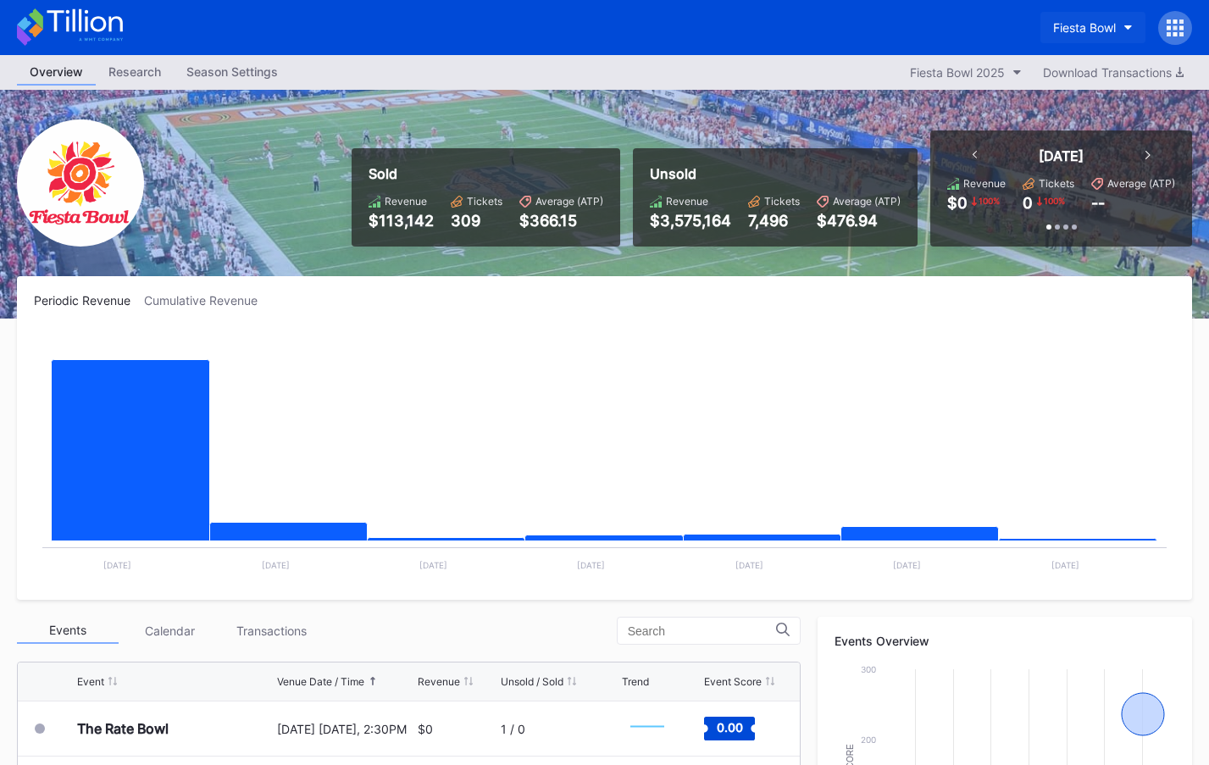
click at [1053, 22] on div "Fiesta Bowl" at bounding box center [1084, 27] width 63 height 14
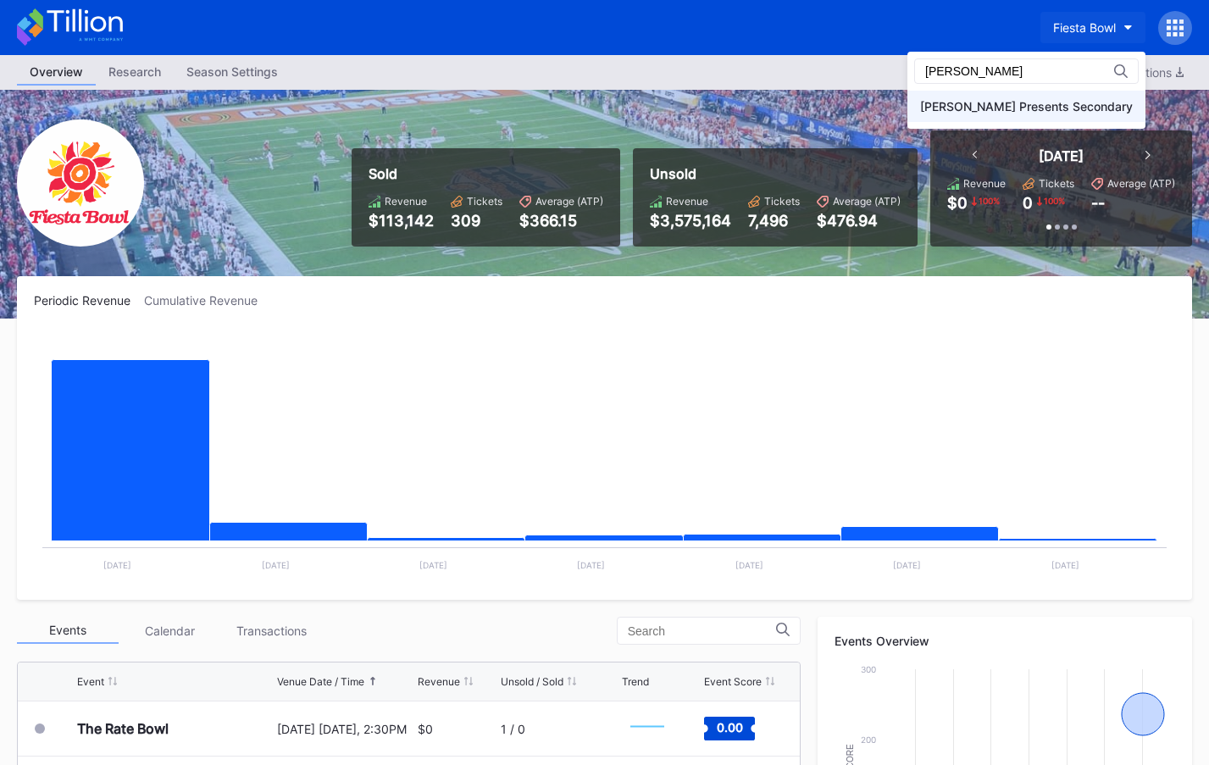
type input "danny"
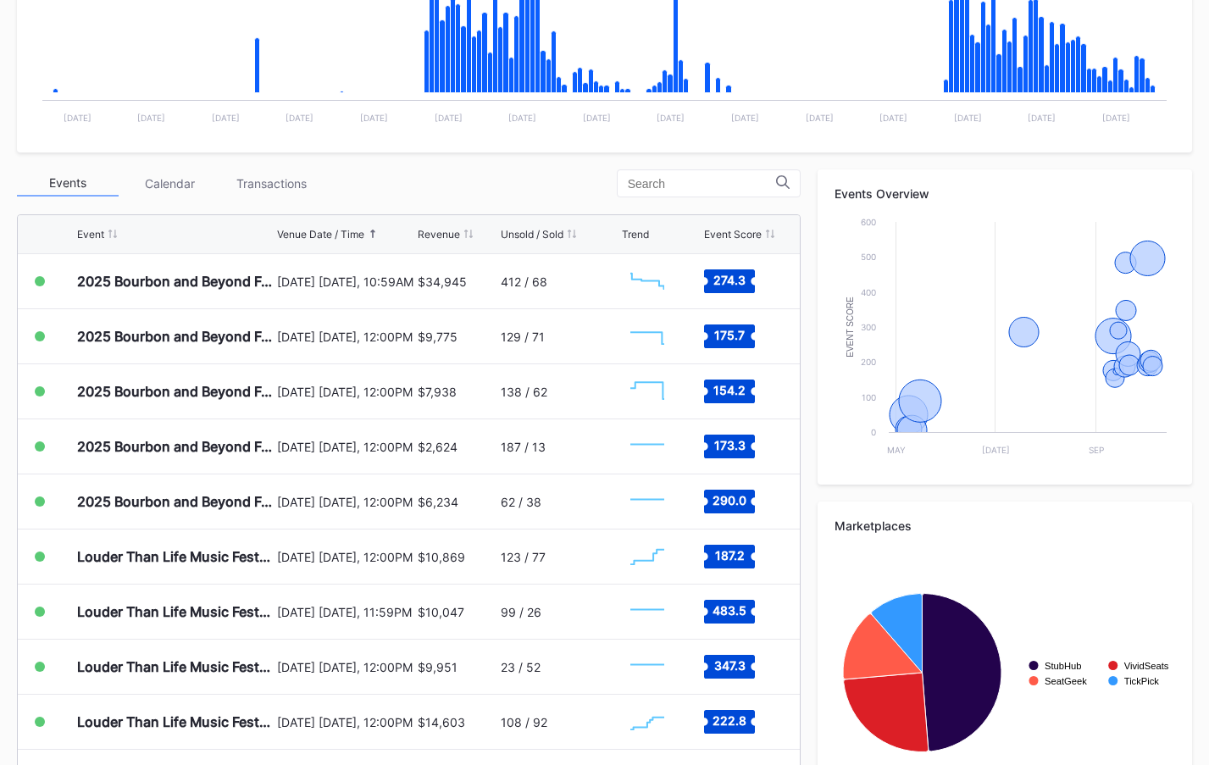
scroll to position [532, 0]
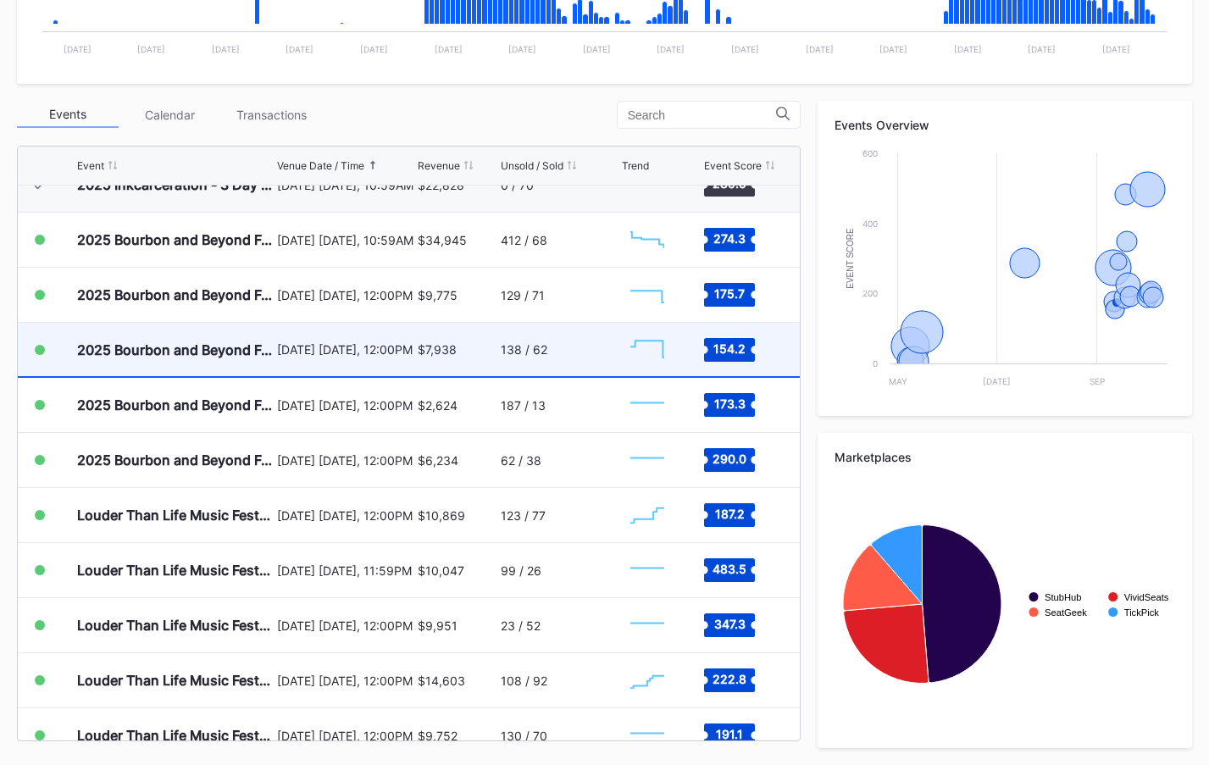
scroll to position [225, 0]
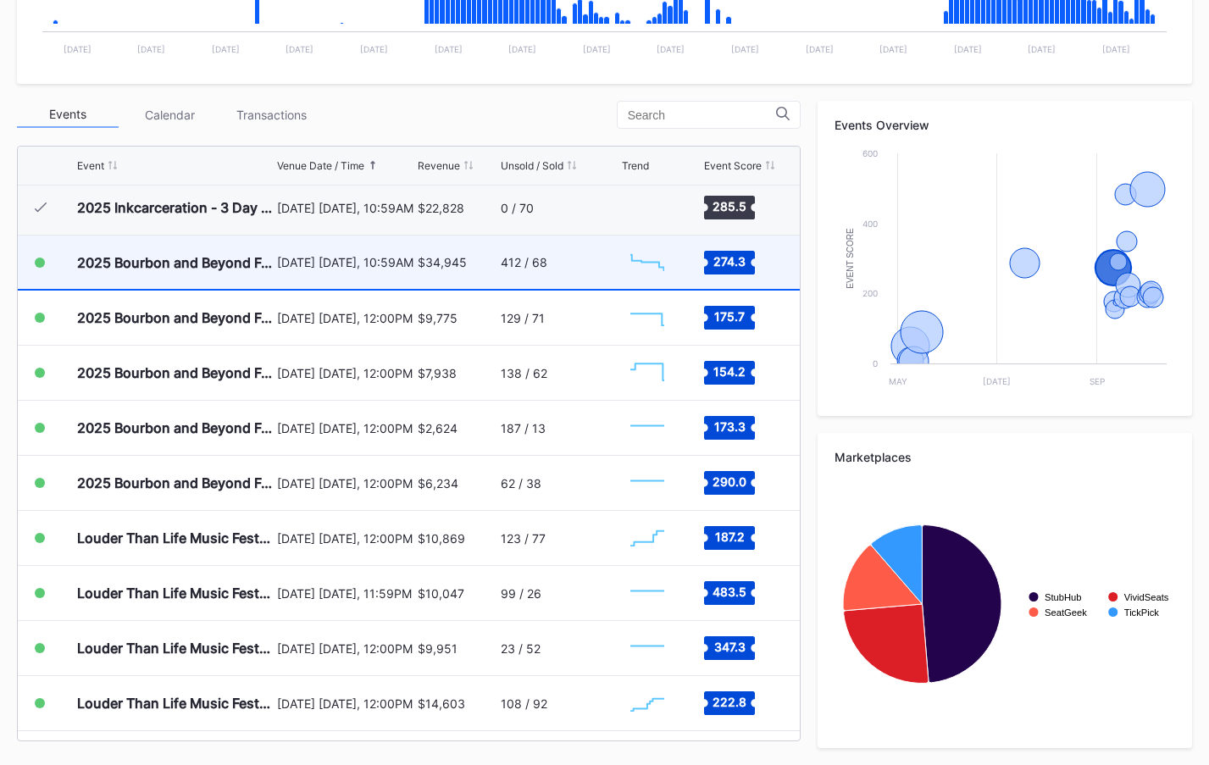
click at [431, 275] on div "$34,945" at bounding box center [457, 262] width 78 height 53
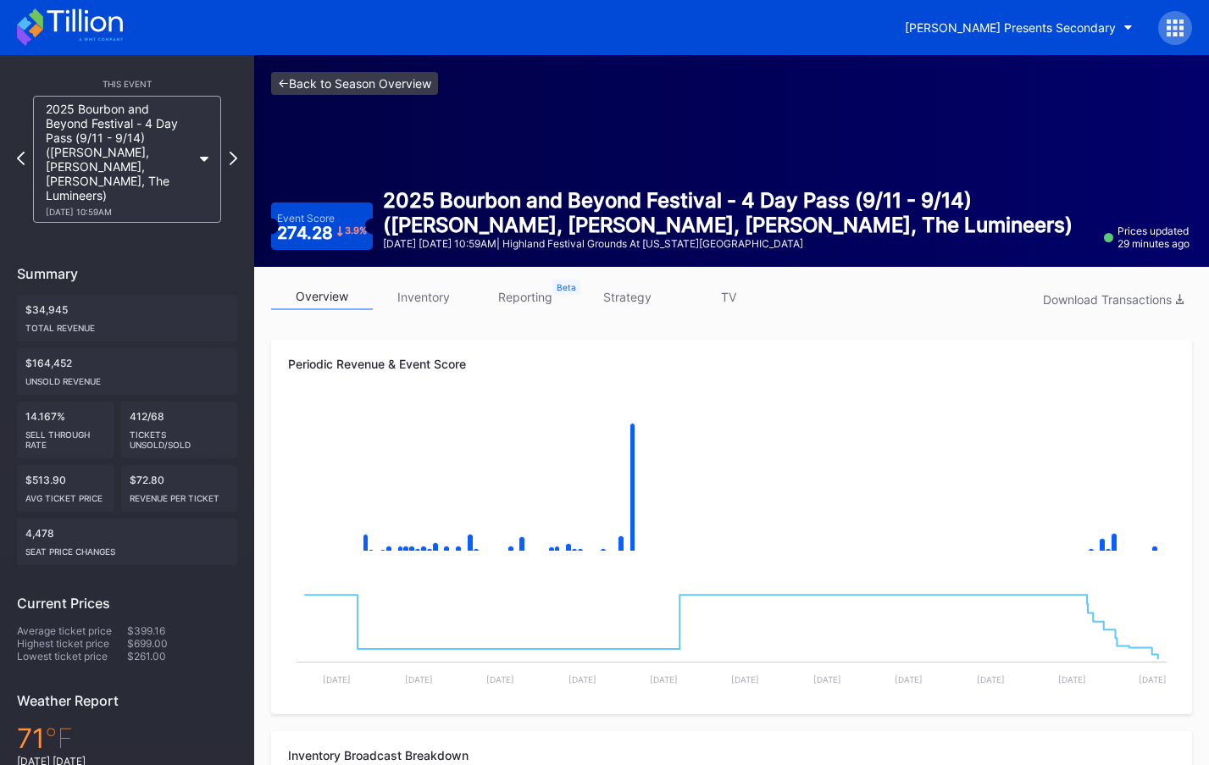
click at [413, 74] on link "<- Back to Season Overview" at bounding box center [354, 83] width 167 height 23
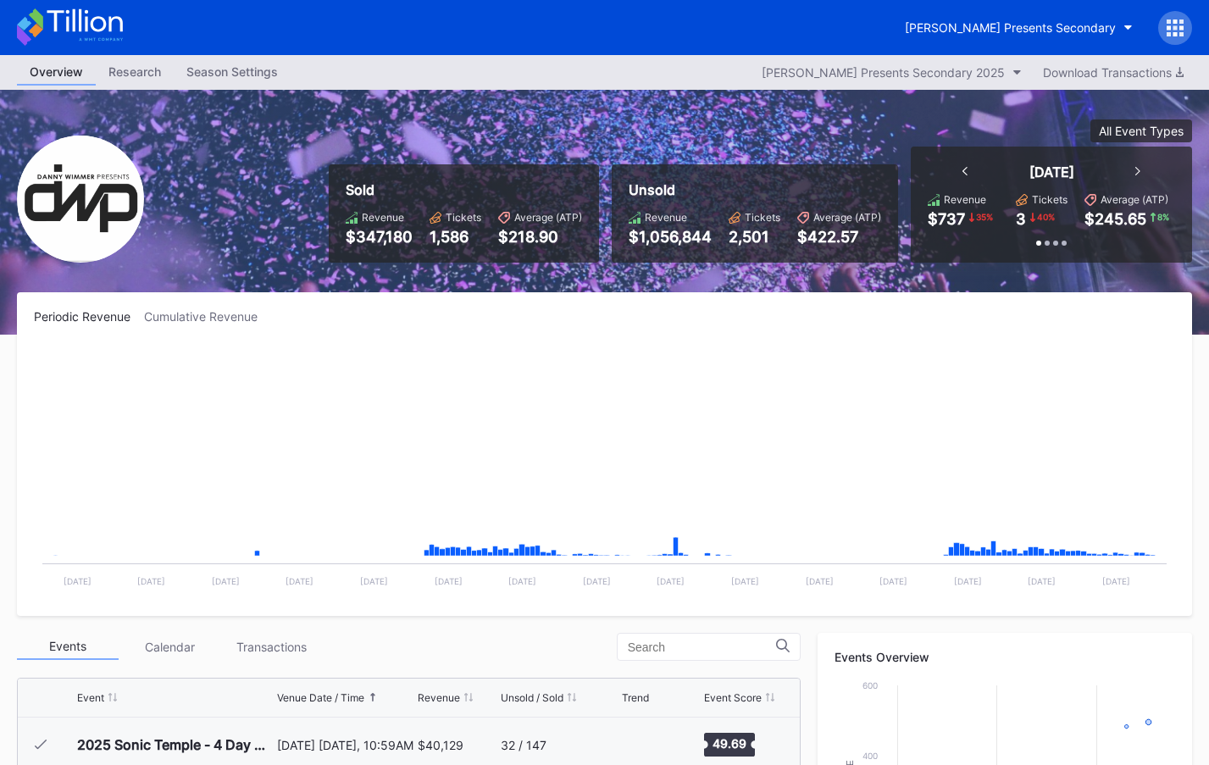
scroll to position [275, 0]
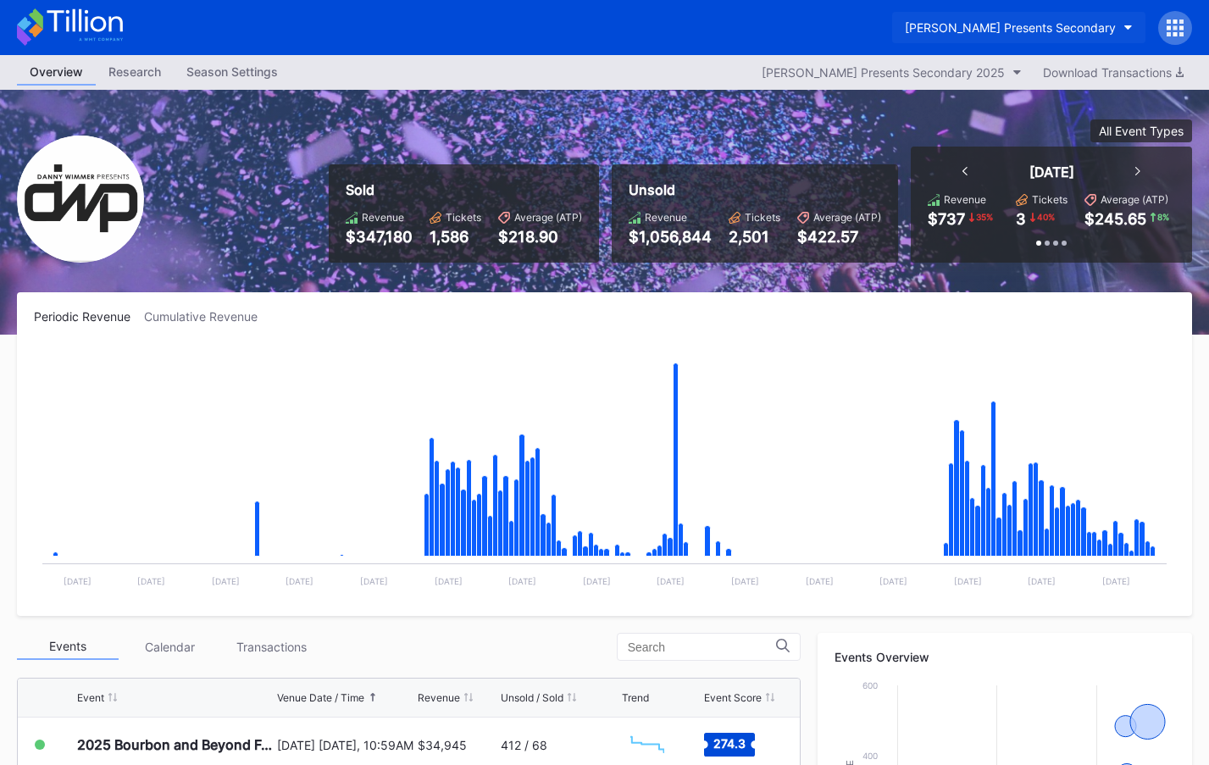
click at [1040, 36] on button "[PERSON_NAME] Presents Secondary" at bounding box center [1018, 27] width 253 height 31
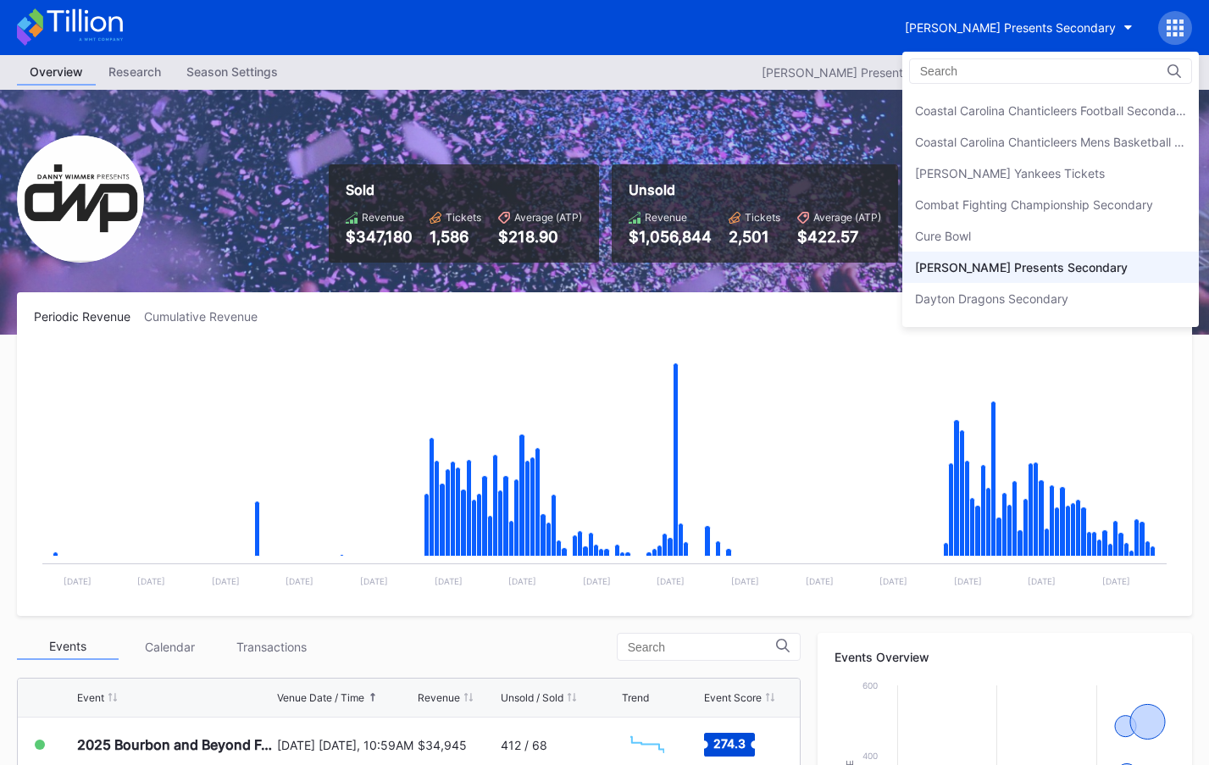
scroll to position [1037, 0]
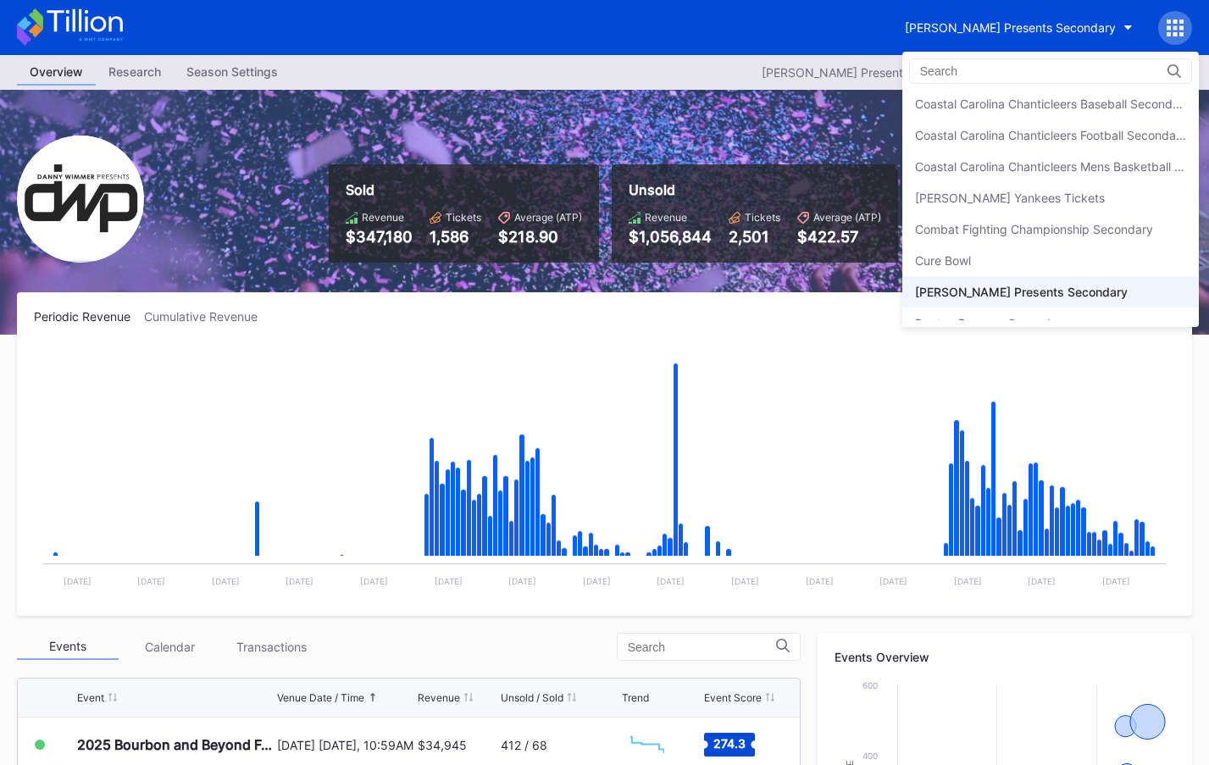
click at [1001, 193] on div "[PERSON_NAME] Yankees Tickets" at bounding box center [1010, 198] width 190 height 14
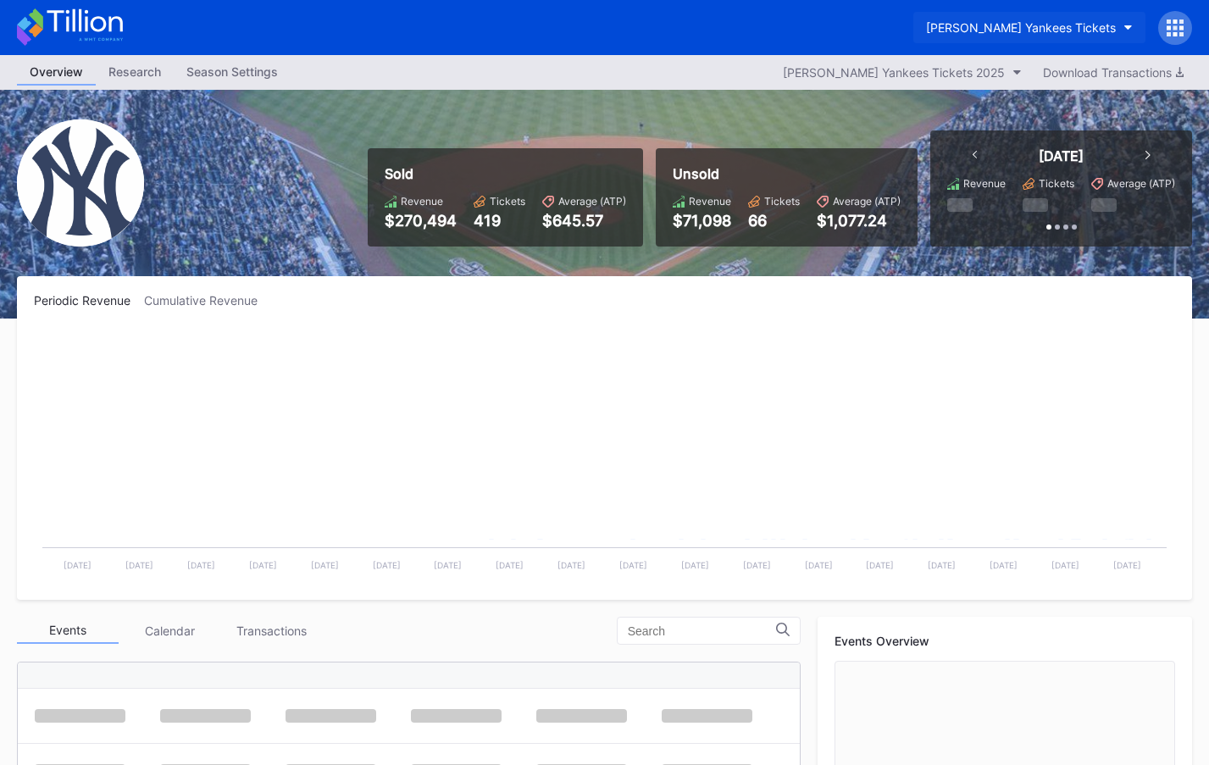
click at [1039, 26] on div "[PERSON_NAME] Yankees Tickets" at bounding box center [1021, 27] width 190 height 14
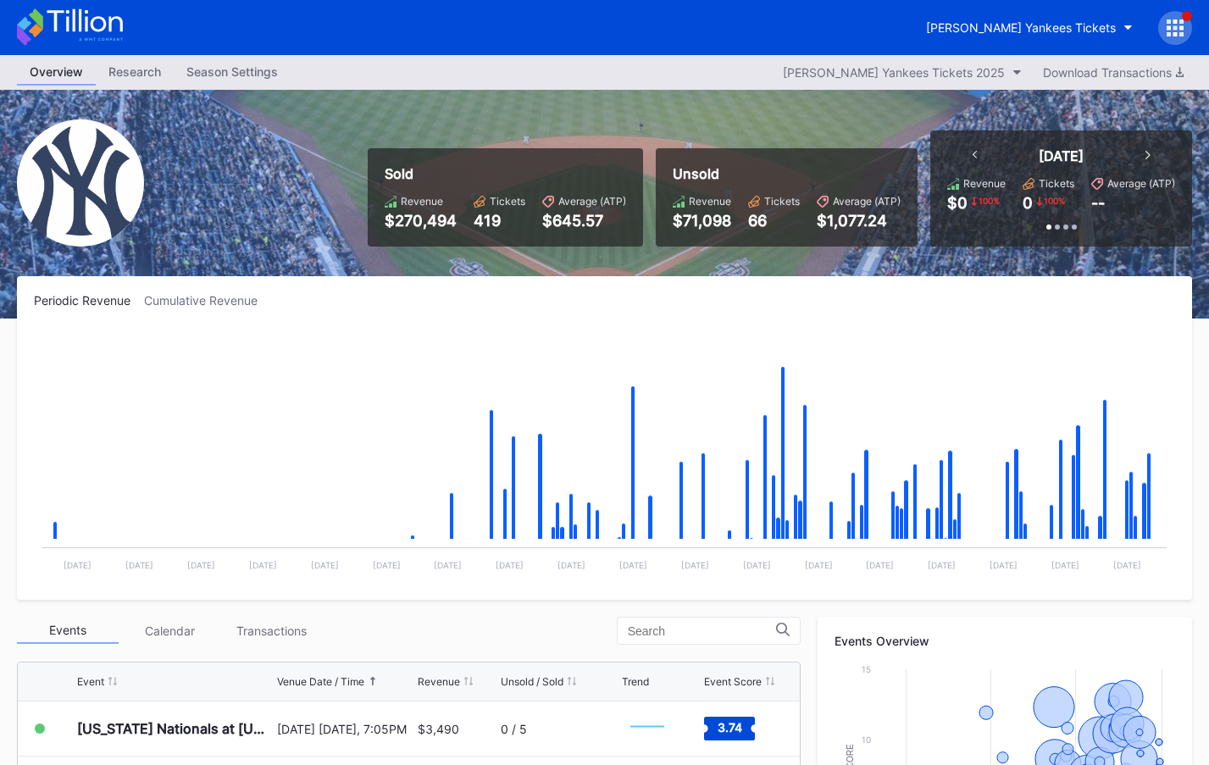
click at [68, 27] on icon at bounding box center [84, 20] width 75 height 23
click at [1119, 35] on button "[PERSON_NAME] Yankees Tickets" at bounding box center [1029, 27] width 232 height 31
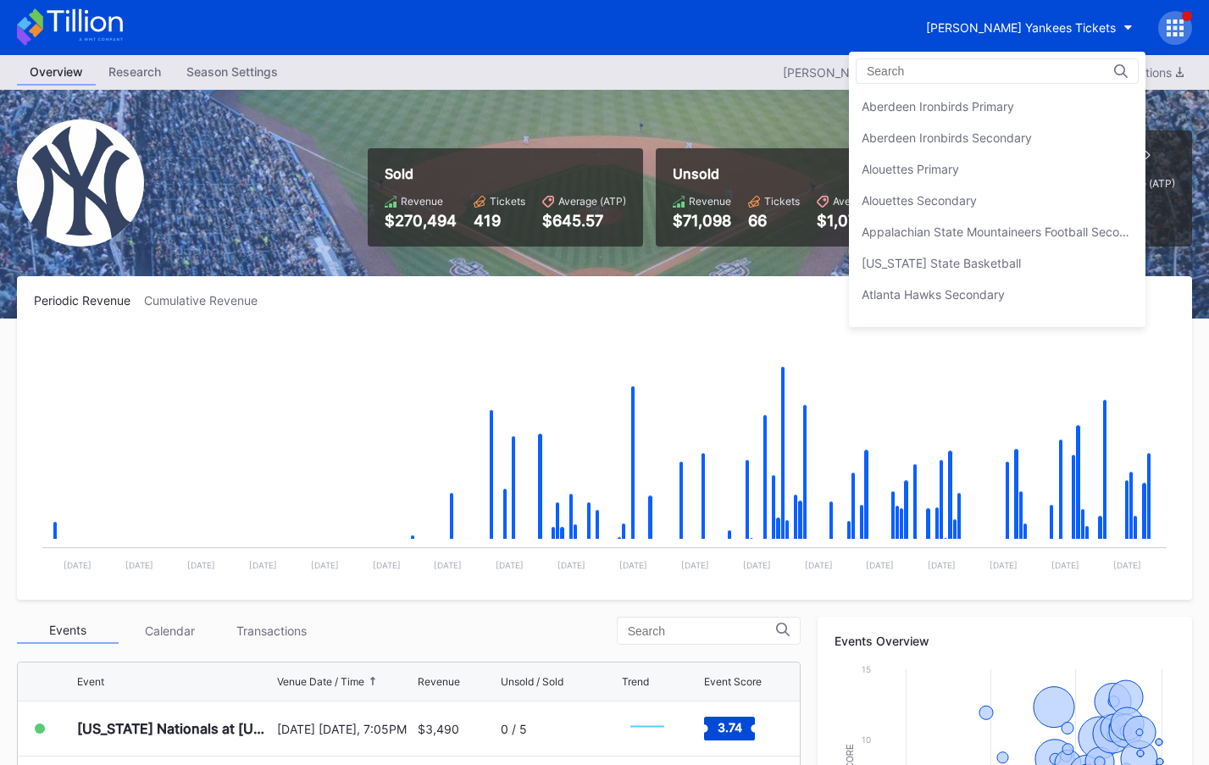
scroll to position [1129, 0]
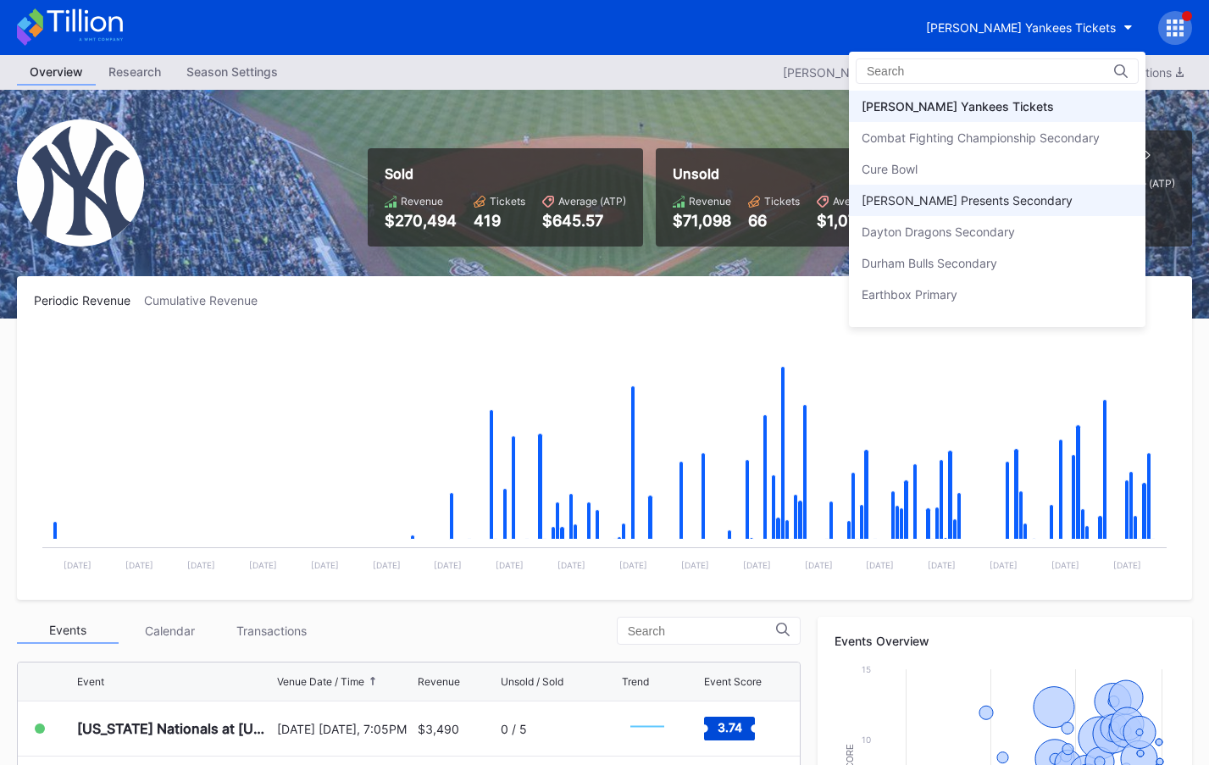
click at [1041, 208] on div "[PERSON_NAME] Presents Secondary" at bounding box center [997, 200] width 297 height 31
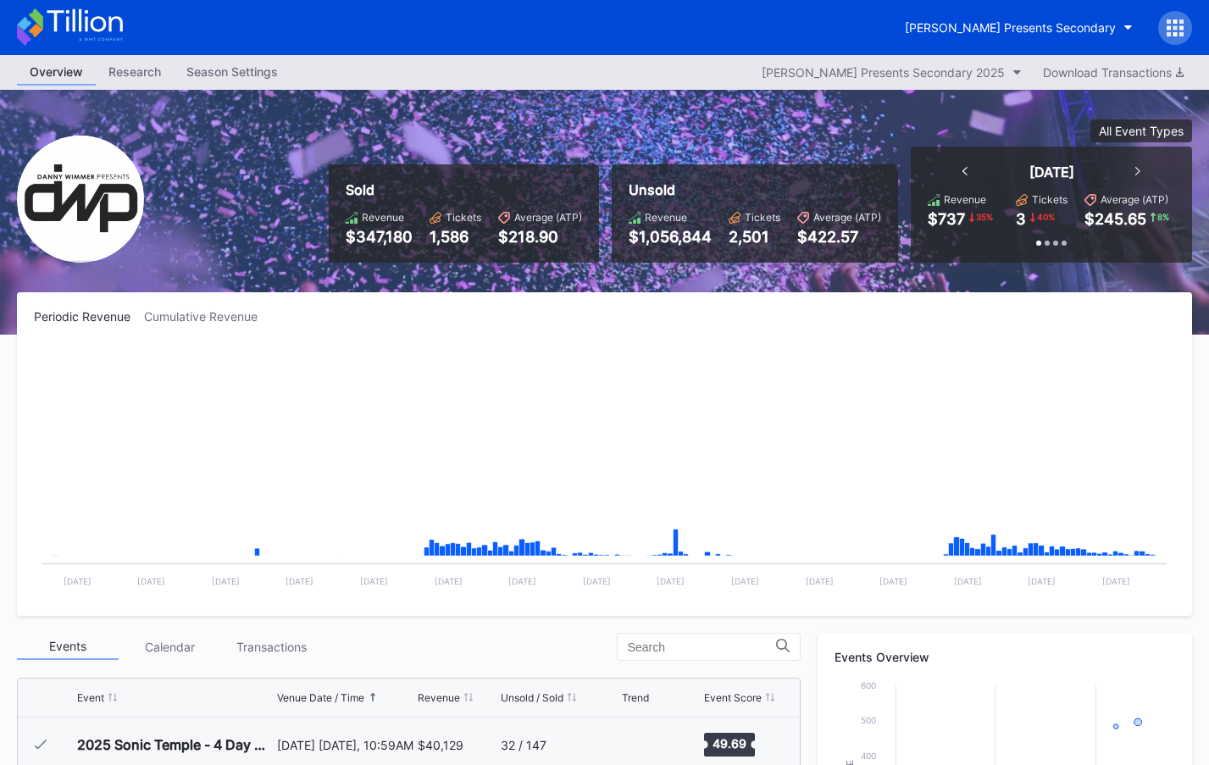
scroll to position [275, 0]
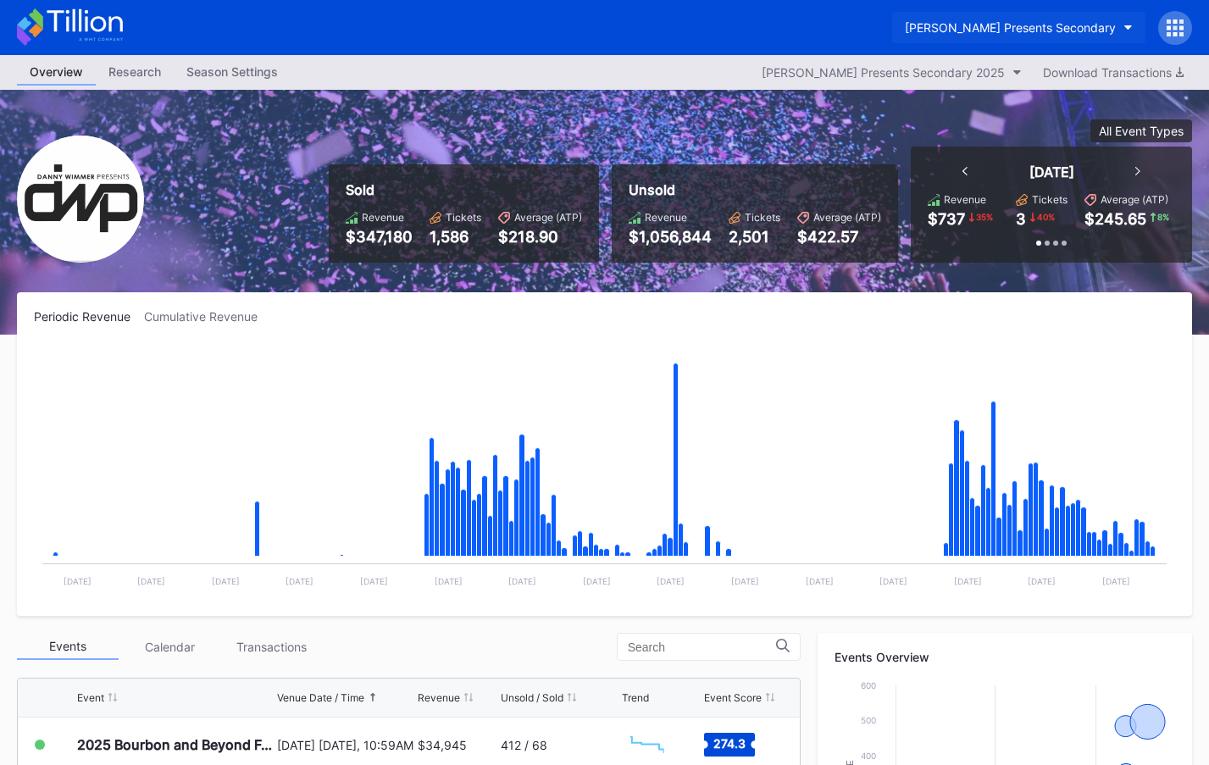
click at [1040, 20] on div "[PERSON_NAME] Presents Secondary" at bounding box center [1010, 27] width 211 height 14
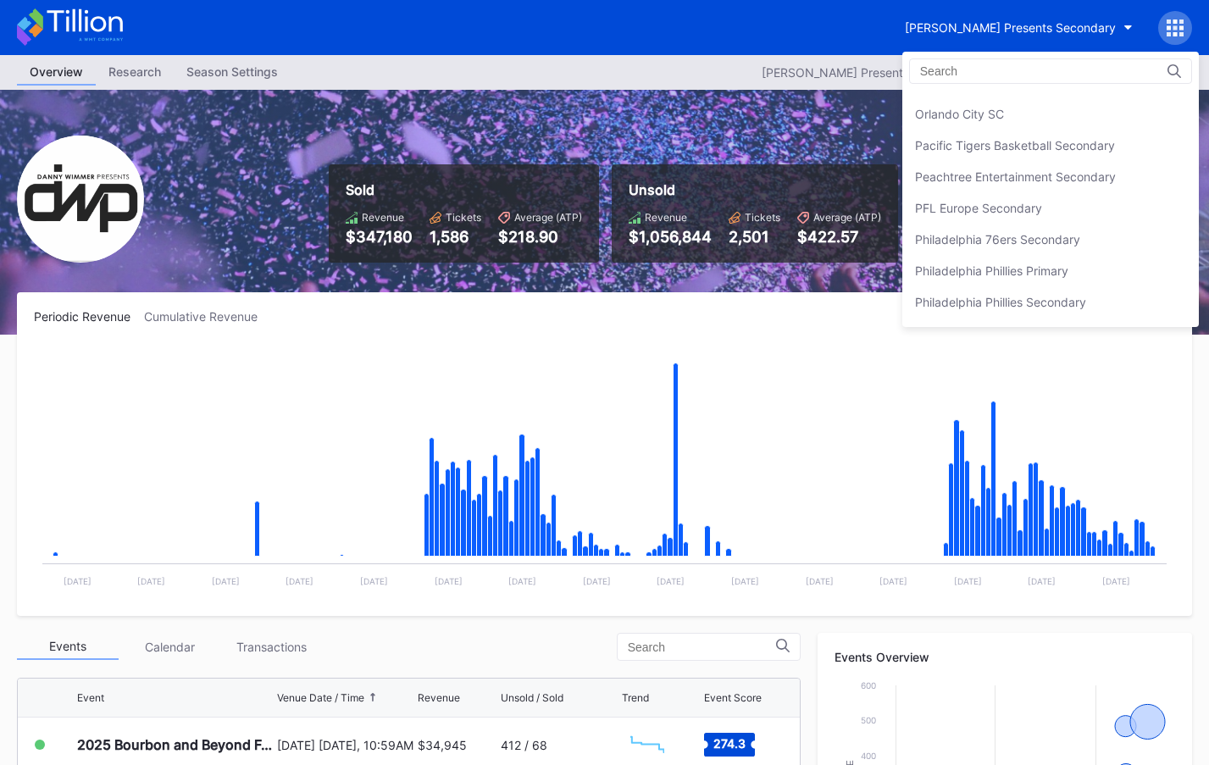
scroll to position [3568, 0]
click at [991, 226] on div "Philadelphia 76ers Secondary" at bounding box center [1050, 237] width 297 height 31
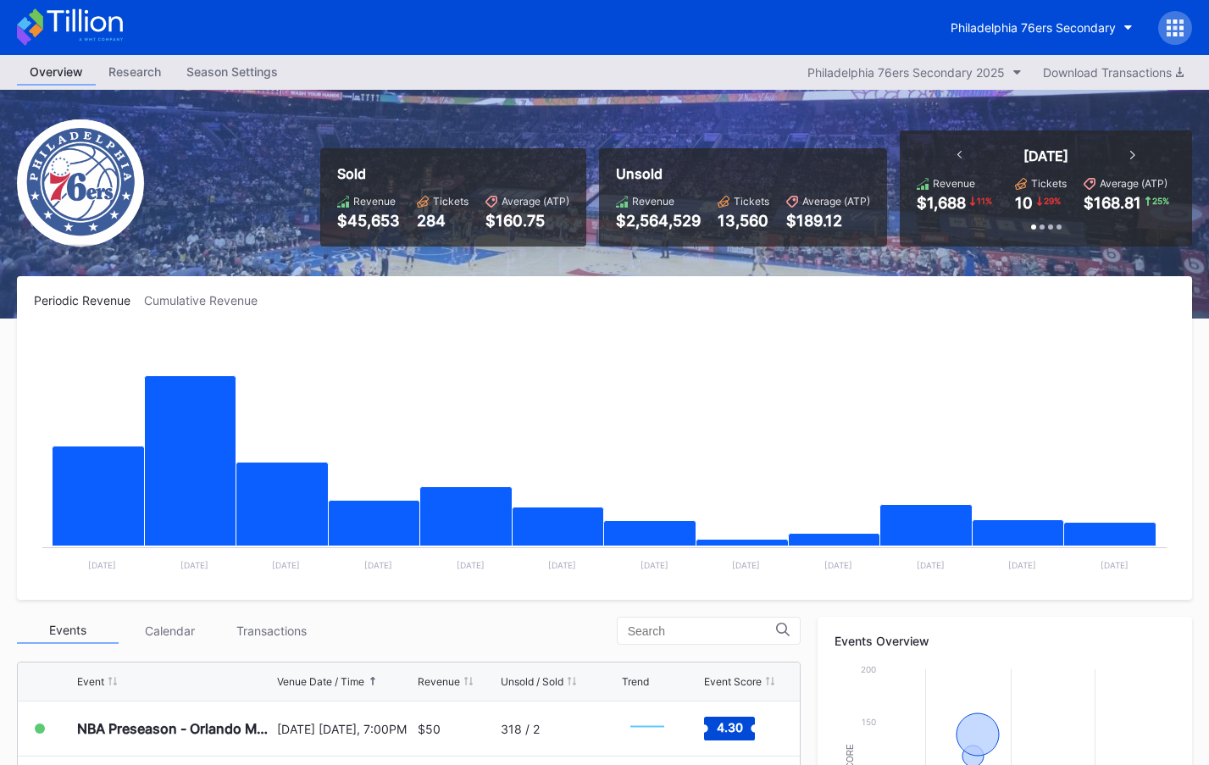
click at [85, 29] on icon at bounding box center [84, 20] width 75 height 23
click at [1165, 31] on div at bounding box center [1175, 28] width 34 height 34
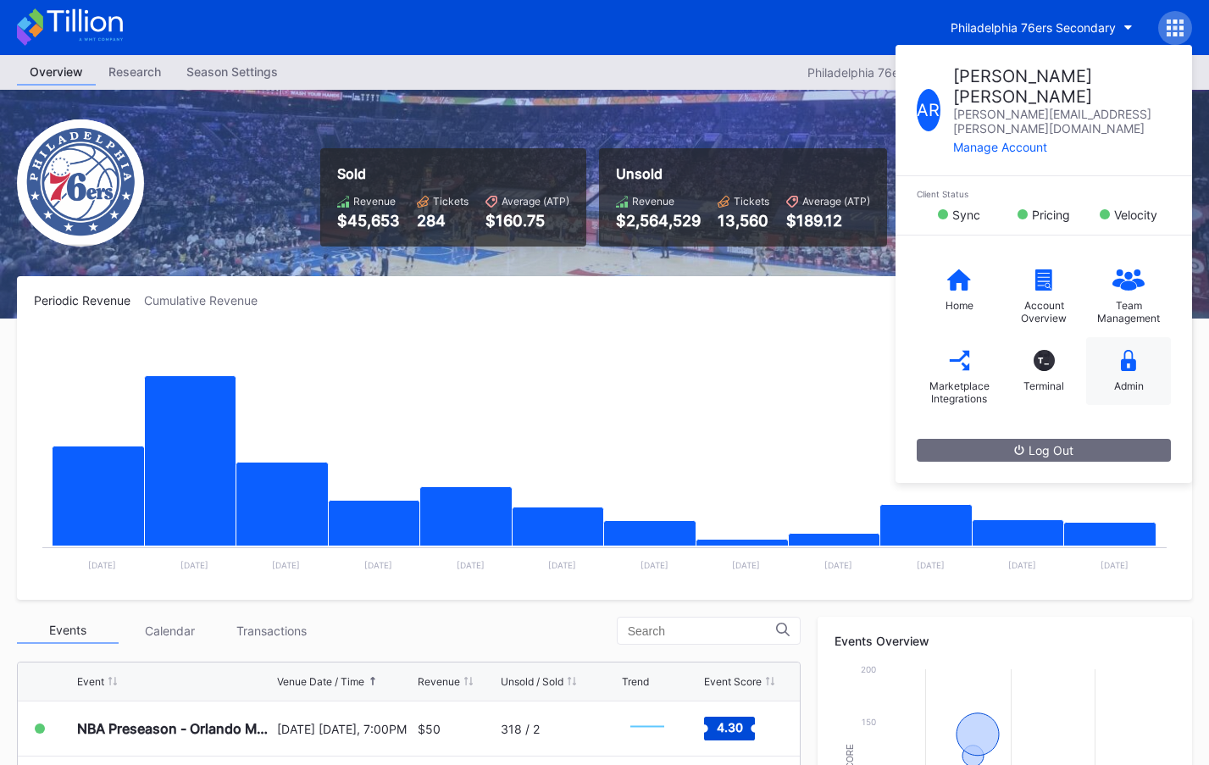
click at [1140, 337] on div "Admin" at bounding box center [1128, 371] width 85 height 68
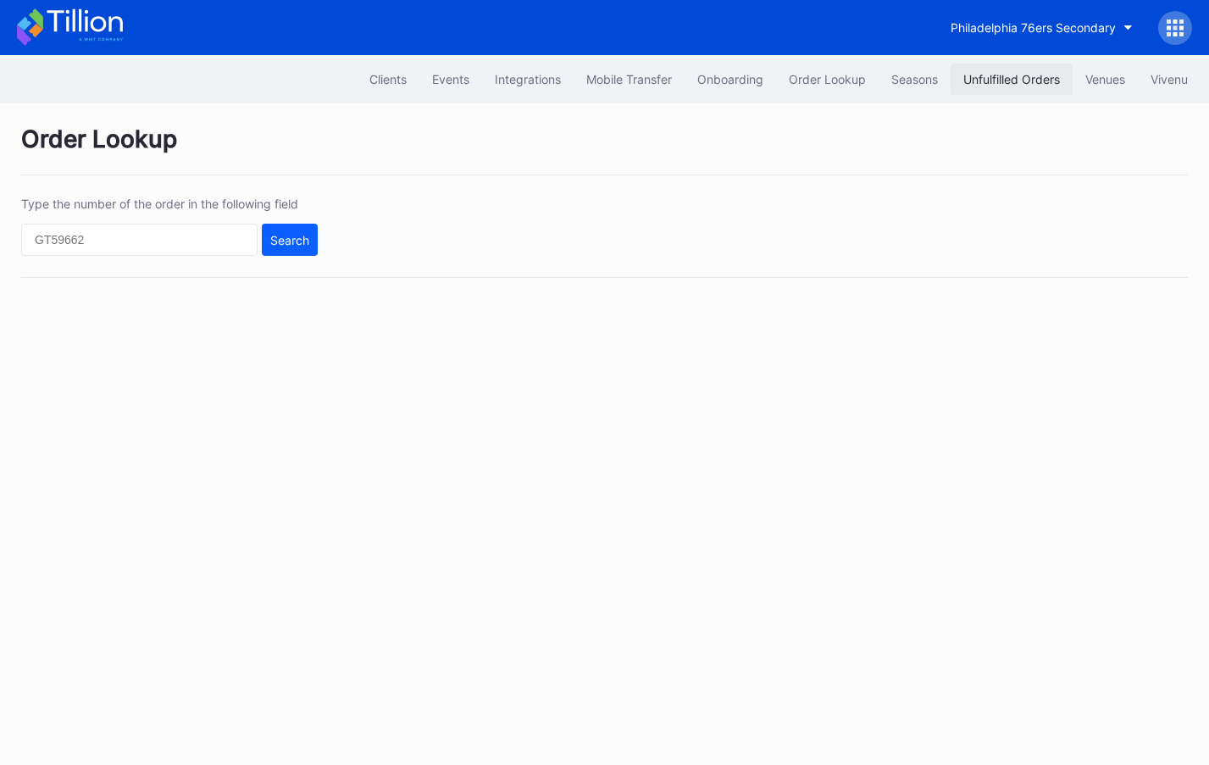
click at [1045, 85] on div "Unfulfilled Orders" at bounding box center [1011, 79] width 97 height 14
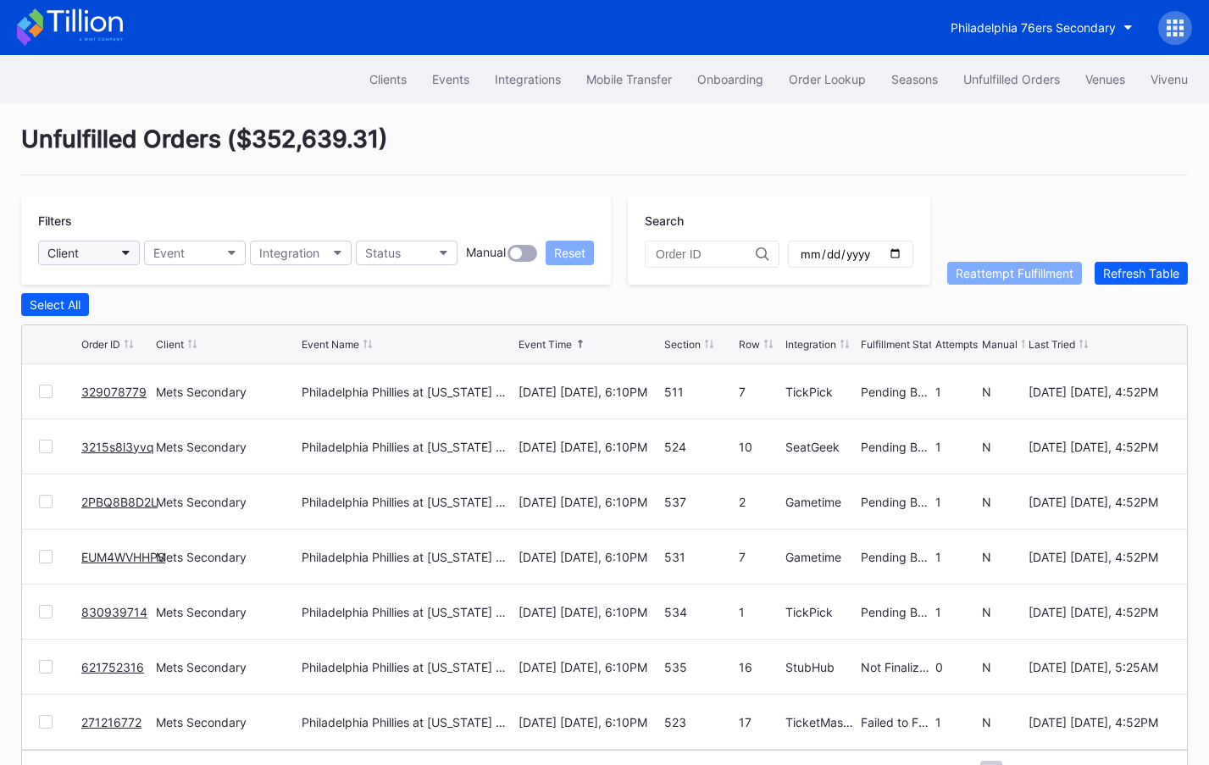
click at [85, 253] on button "Client" at bounding box center [89, 253] width 102 height 25
type input "bea"
click at [124, 325] on div "Beairdco" at bounding box center [136, 328] width 197 height 31
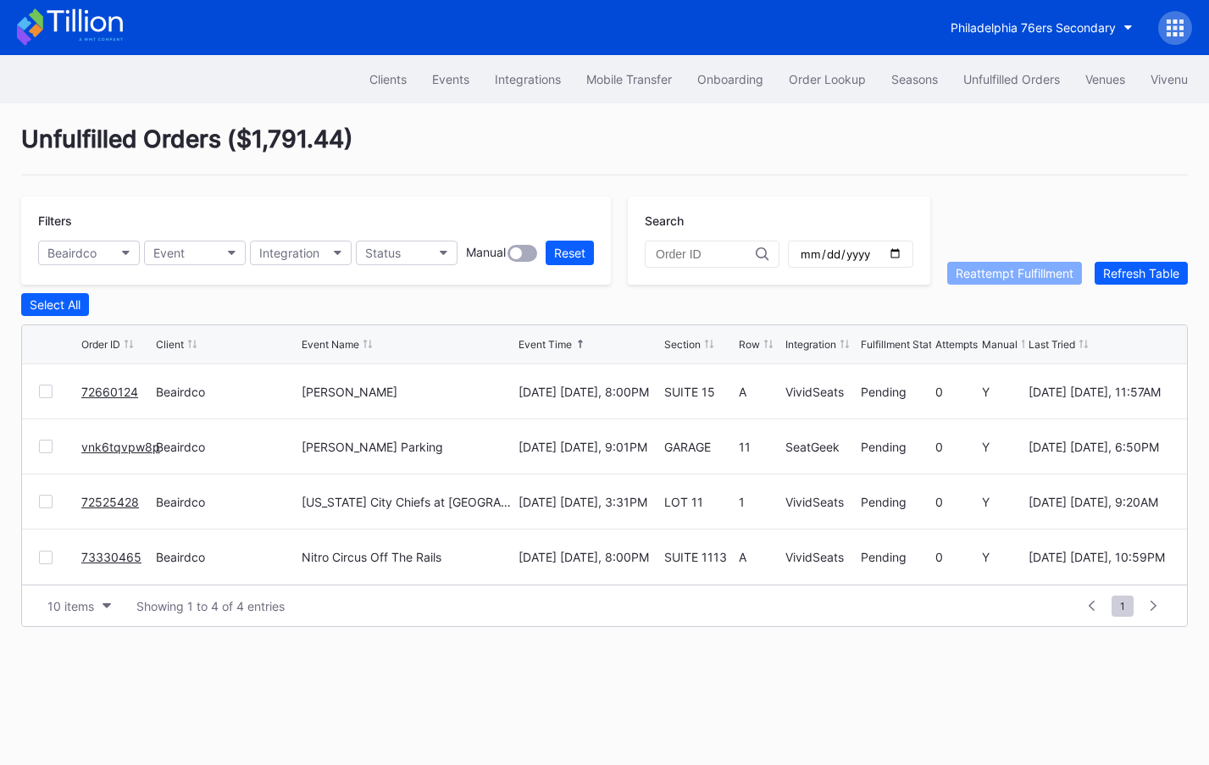
click at [64, 26] on icon at bounding box center [70, 26] width 106 height 37
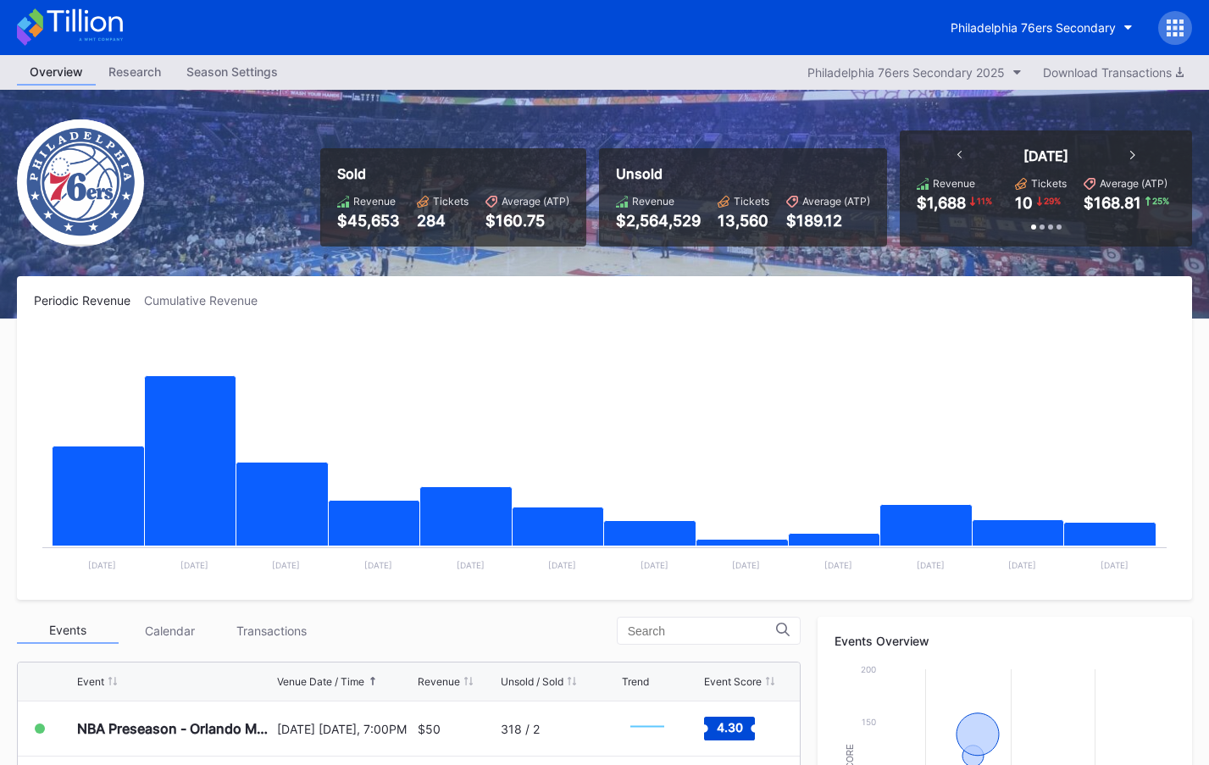
click at [103, 22] on icon at bounding box center [70, 26] width 106 height 37
click at [85, 27] on icon at bounding box center [70, 26] width 106 height 37
click at [119, 25] on icon at bounding box center [70, 26] width 106 height 37
click at [104, 17] on icon at bounding box center [70, 26] width 106 height 37
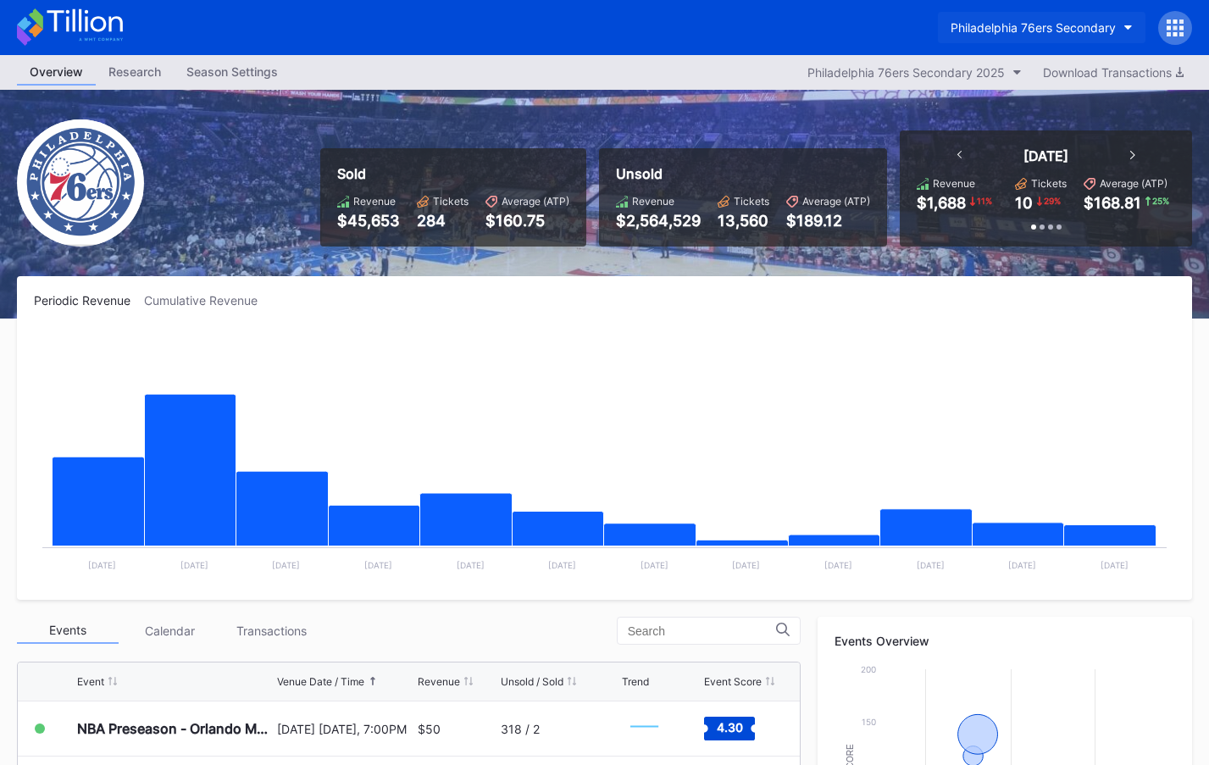
click at [1011, 23] on div "Philadelphia 76ers Secondary" at bounding box center [1033, 27] width 165 height 14
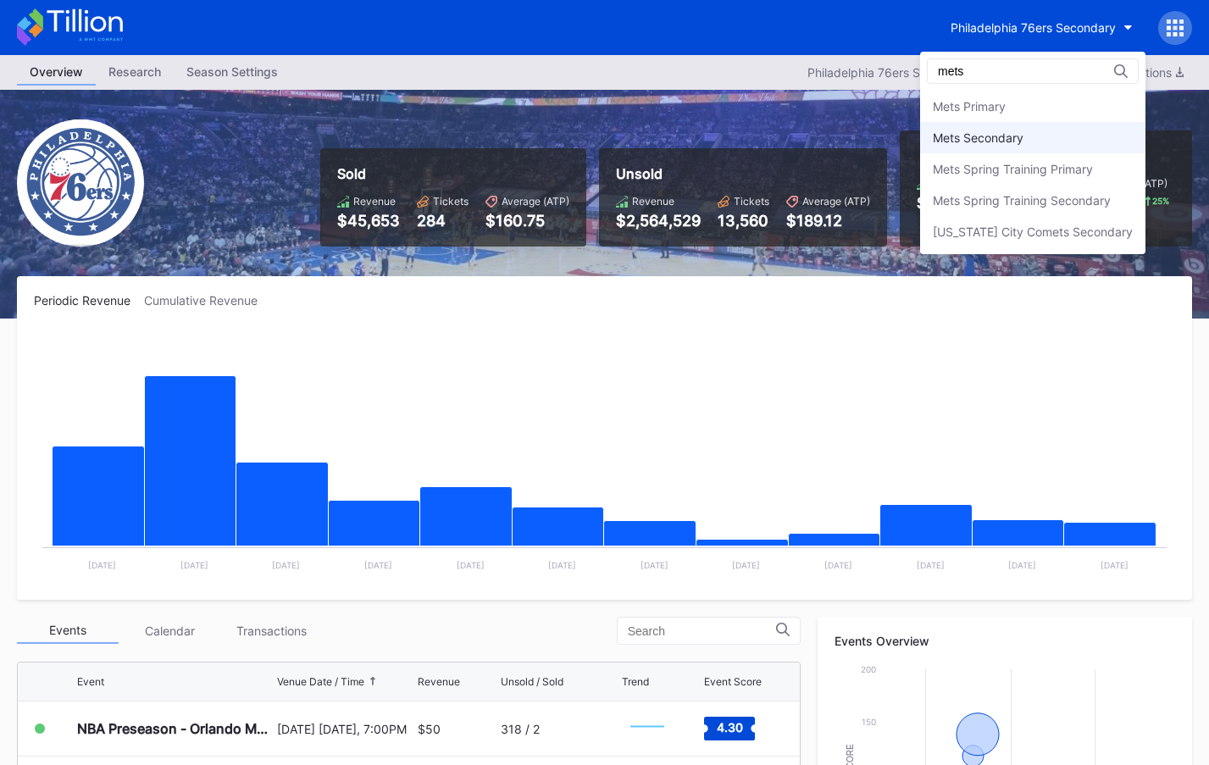
type input "mets"
click at [1000, 147] on div "Mets Secondary" at bounding box center [1032, 137] width 225 height 31
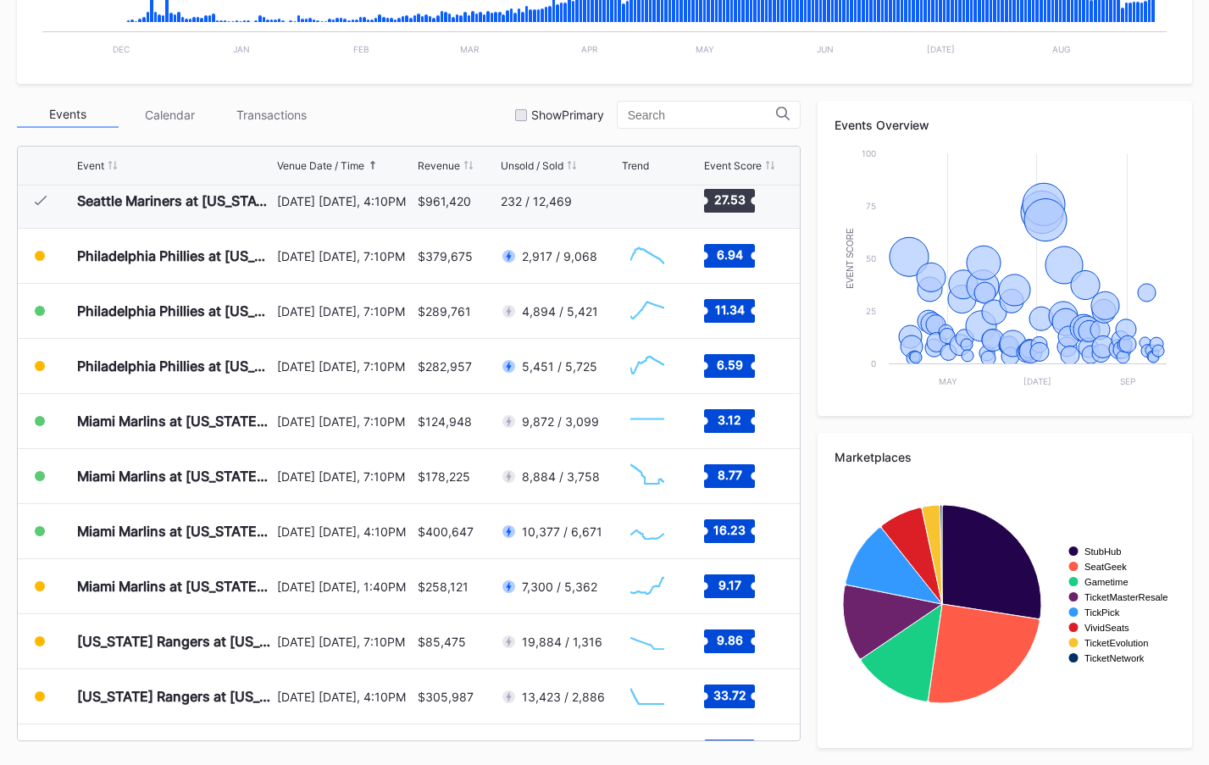
scroll to position [3476, 0]
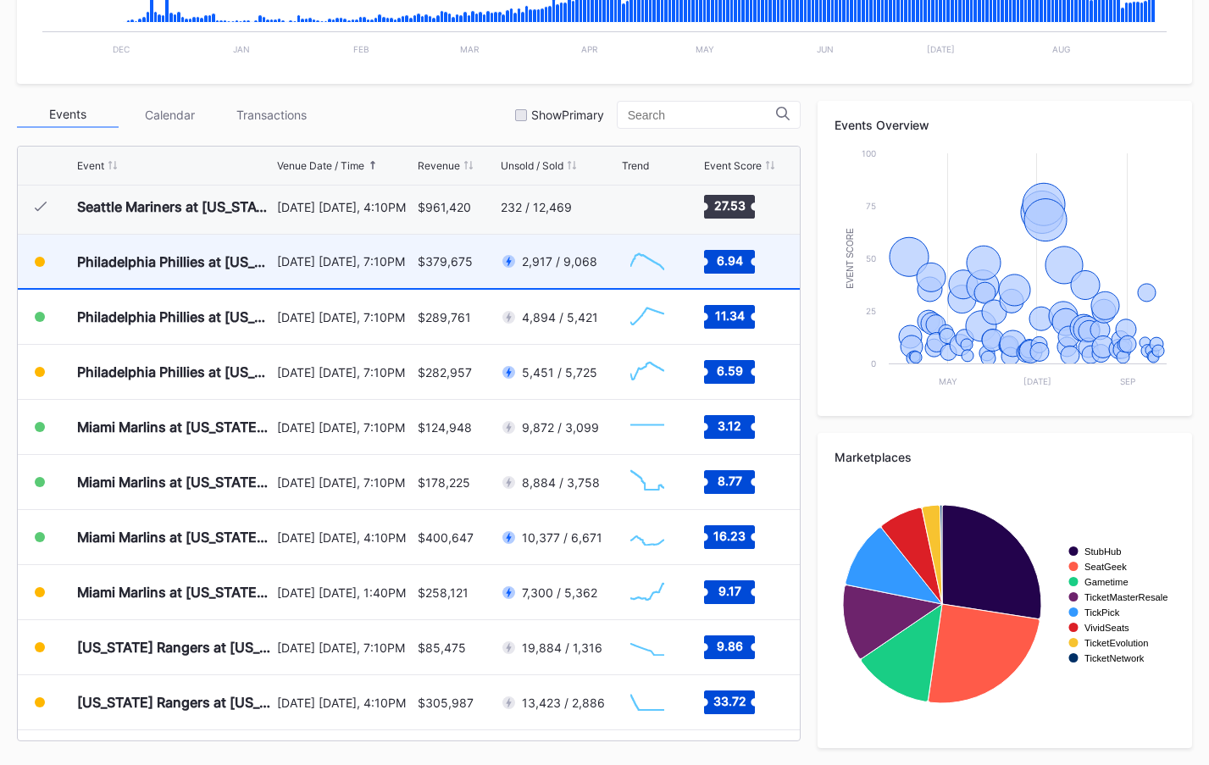
click at [568, 264] on div "2,917 / 9,068" at bounding box center [559, 261] width 75 height 14
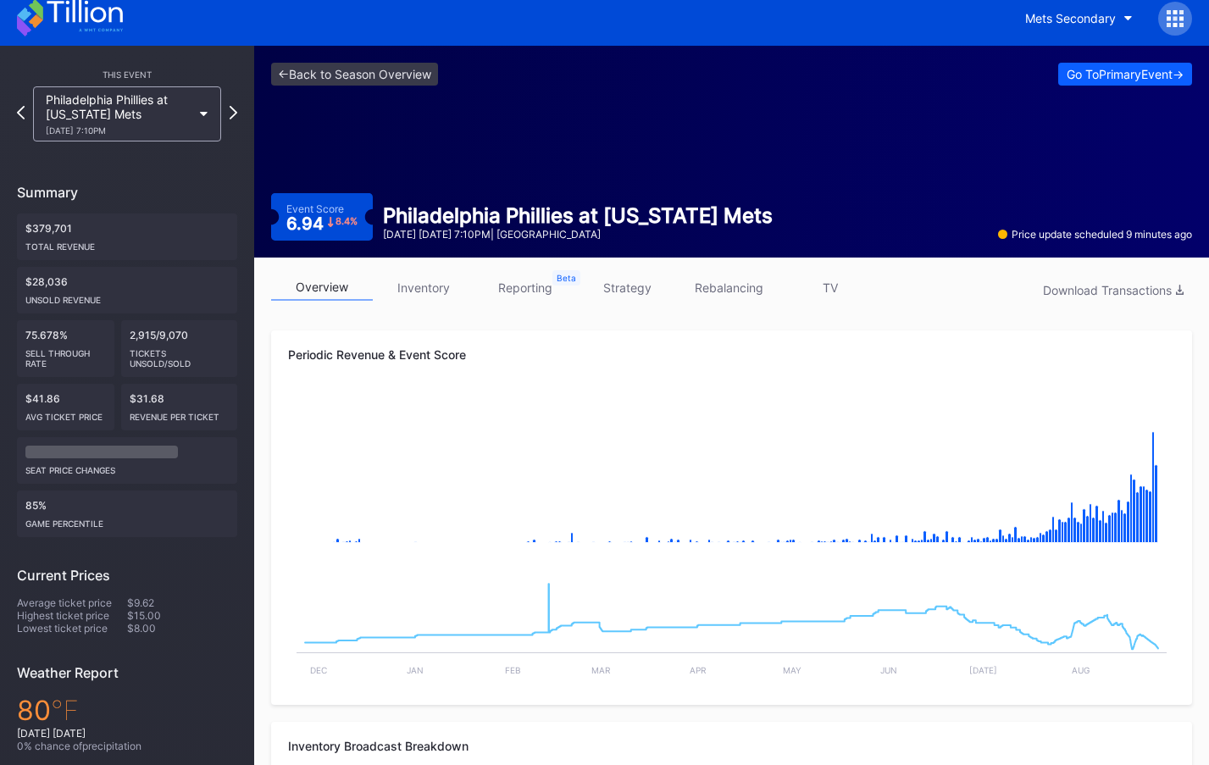
scroll to position [8, 0]
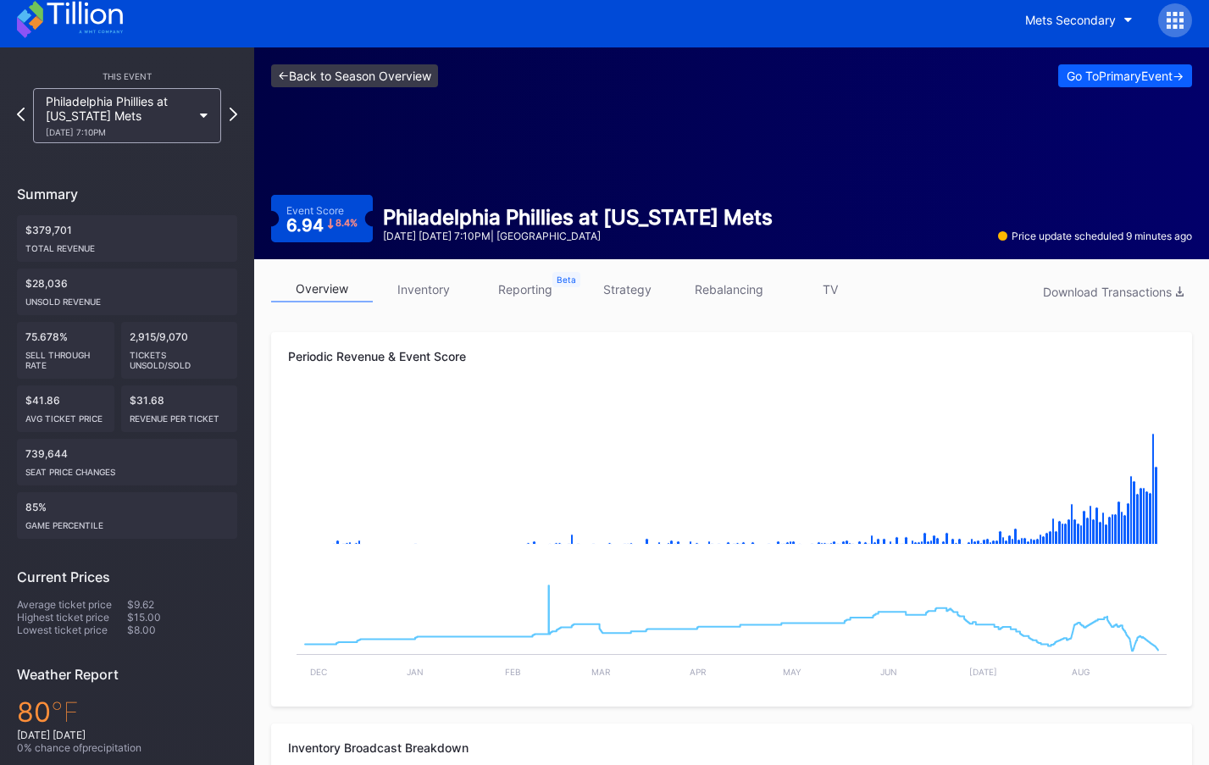
click at [380, 86] on link "<- Back to Season Overview" at bounding box center [354, 75] width 167 height 23
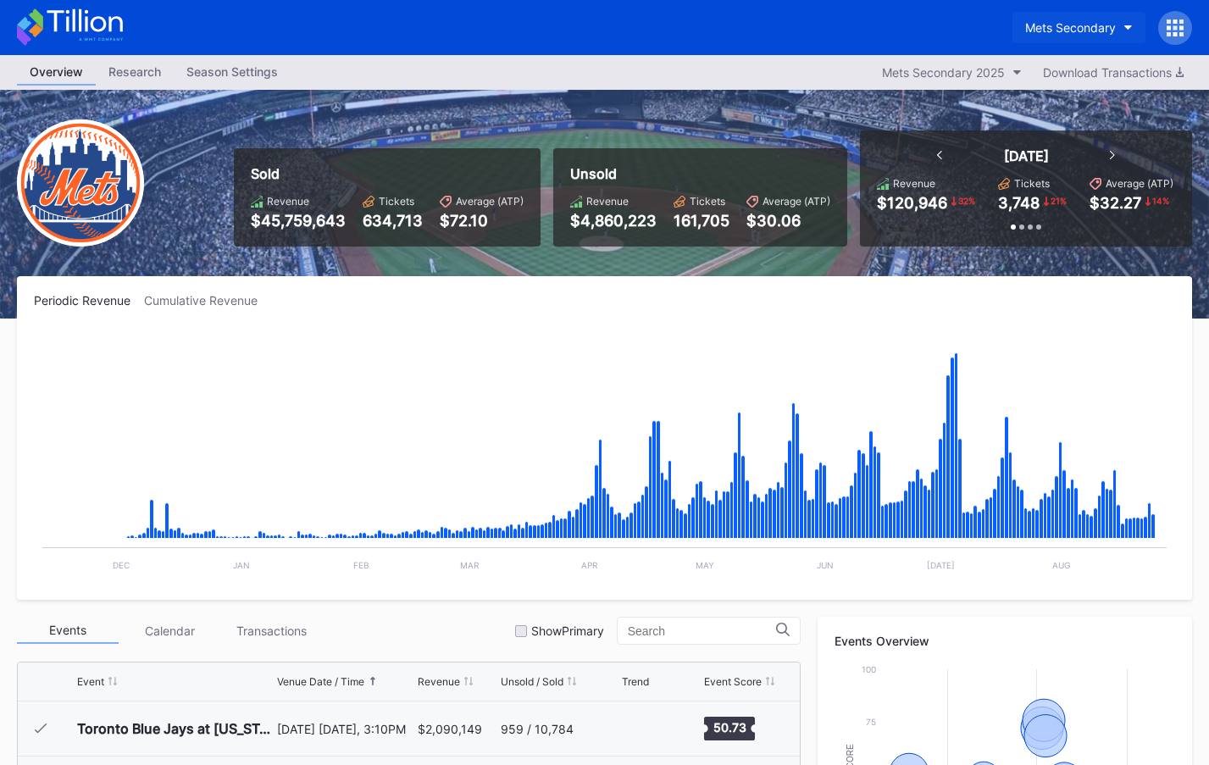
click at [1092, 20] on div "Mets Secondary" at bounding box center [1070, 27] width 91 height 14
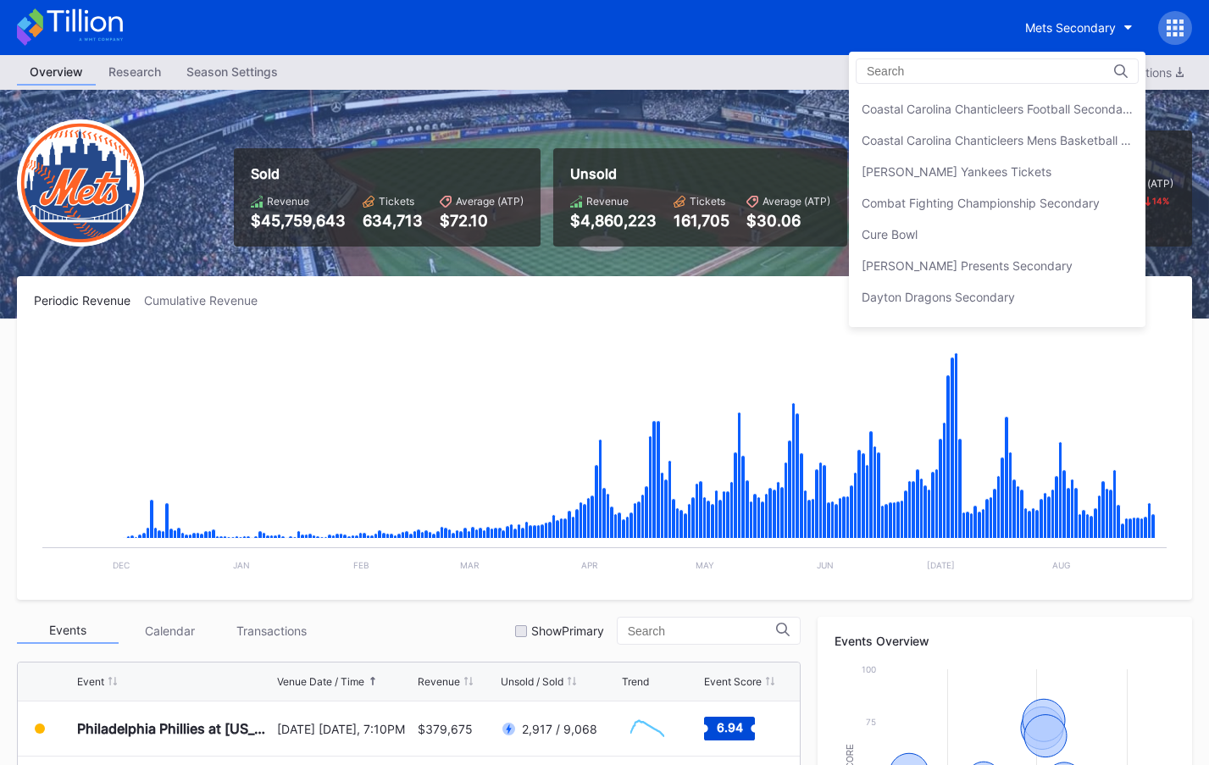
scroll to position [1061, 0]
click at [1001, 273] on div "[PERSON_NAME] Presents Secondary" at bounding box center [967, 268] width 211 height 14
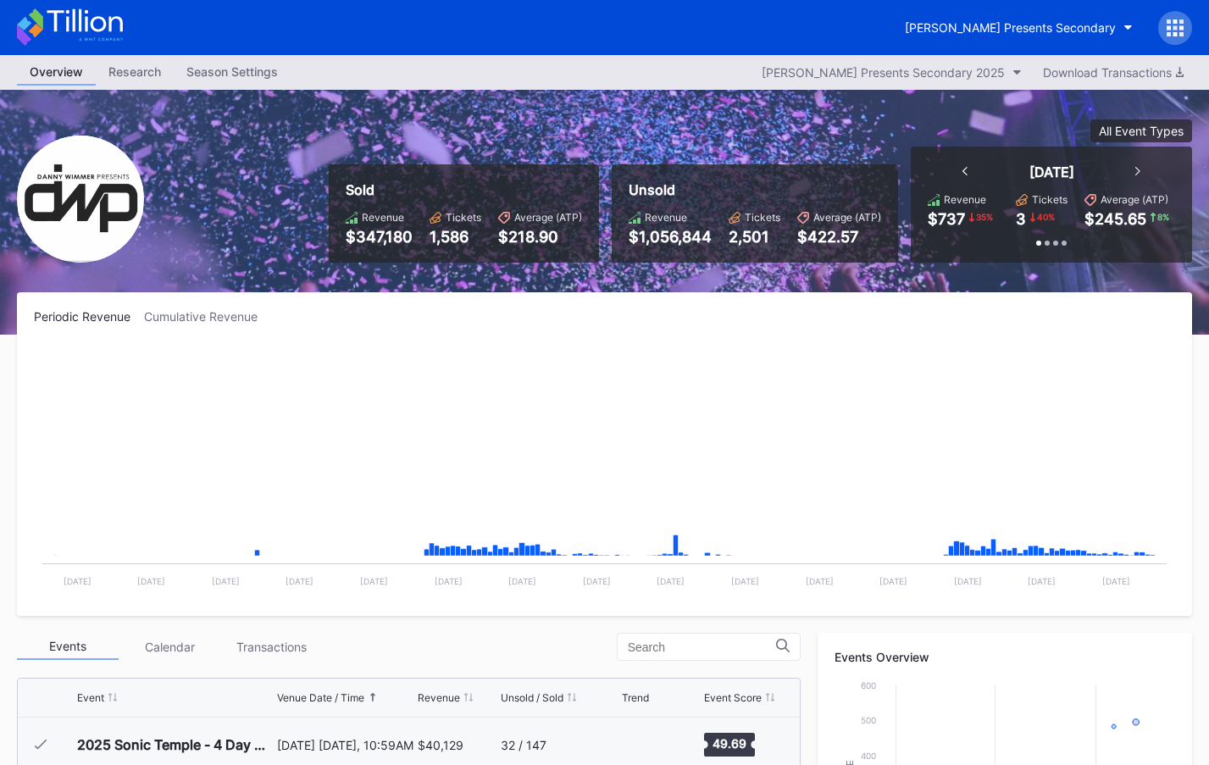
scroll to position [275, 0]
